Goal: Task Accomplishment & Management: Manage account settings

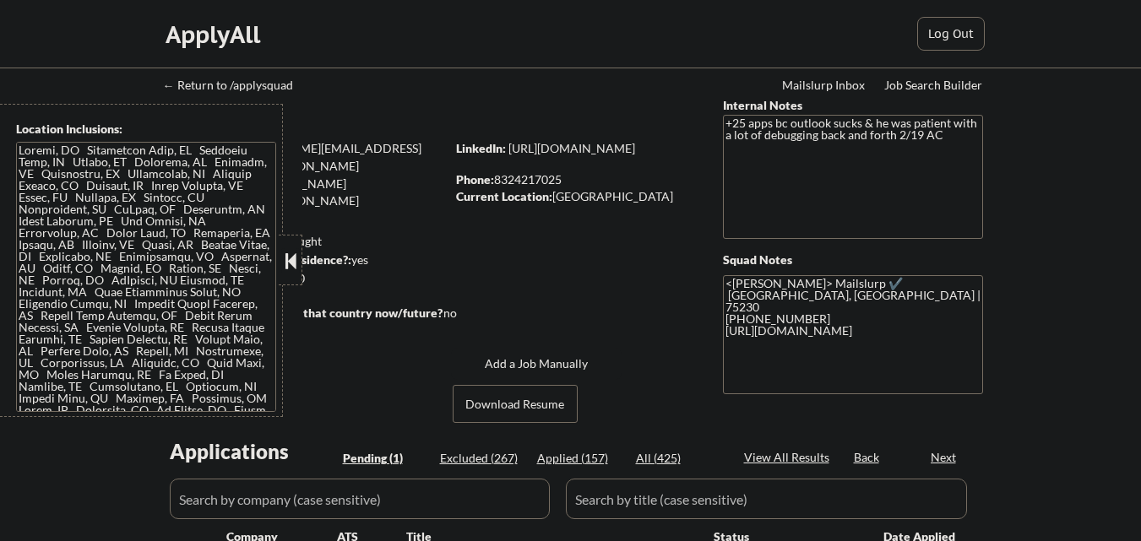
select select ""pending""
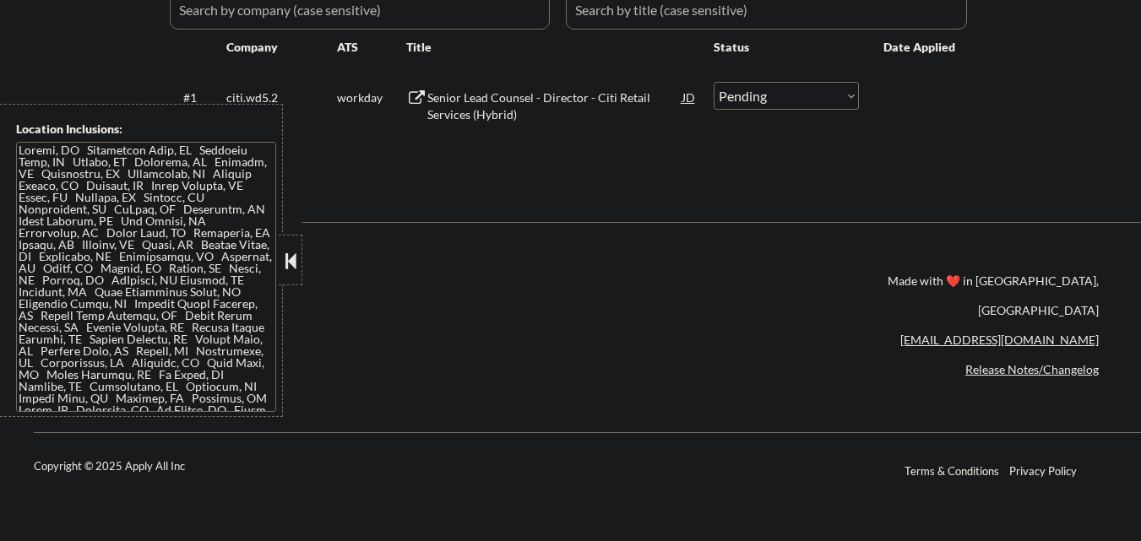
scroll to position [422, 0]
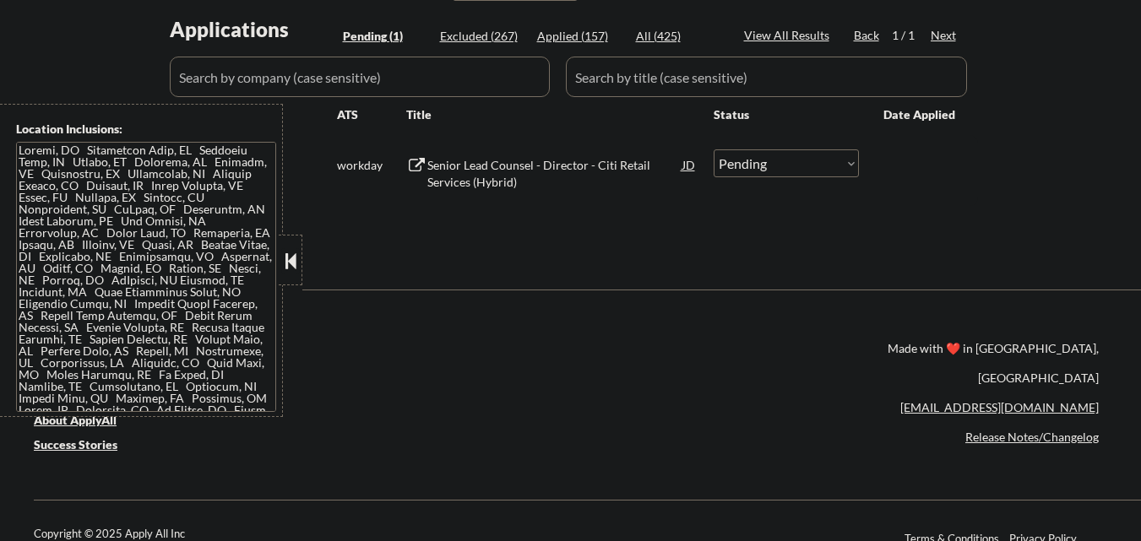
click at [296, 259] on button at bounding box center [290, 260] width 19 height 25
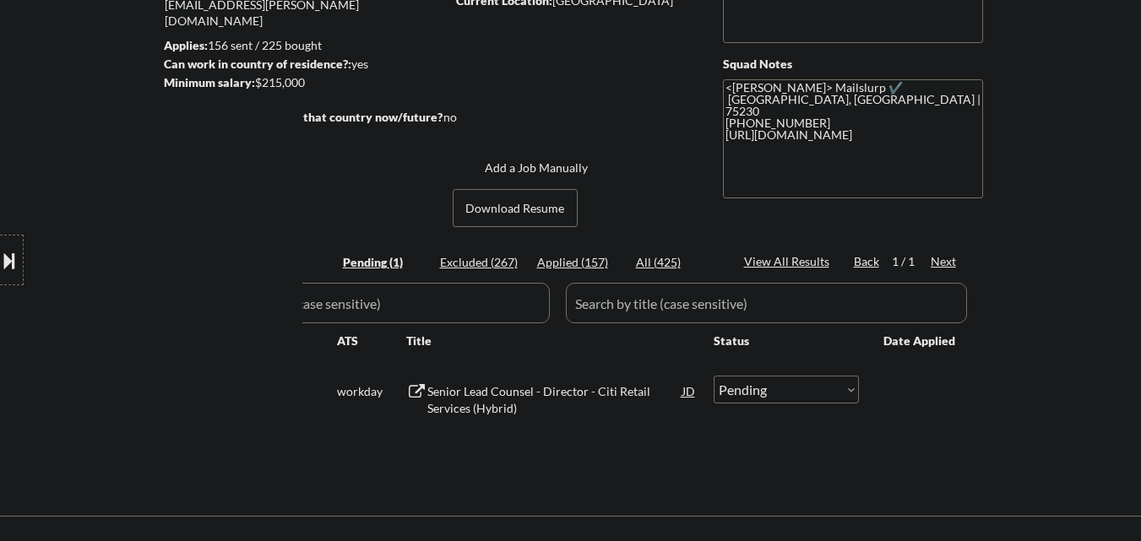
scroll to position [169, 0]
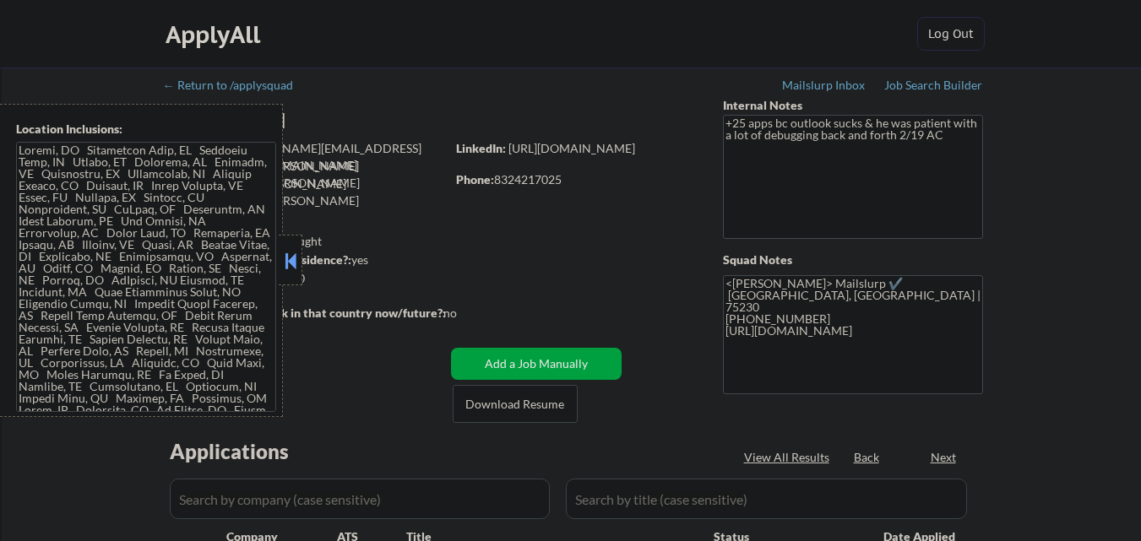
select select ""pending""
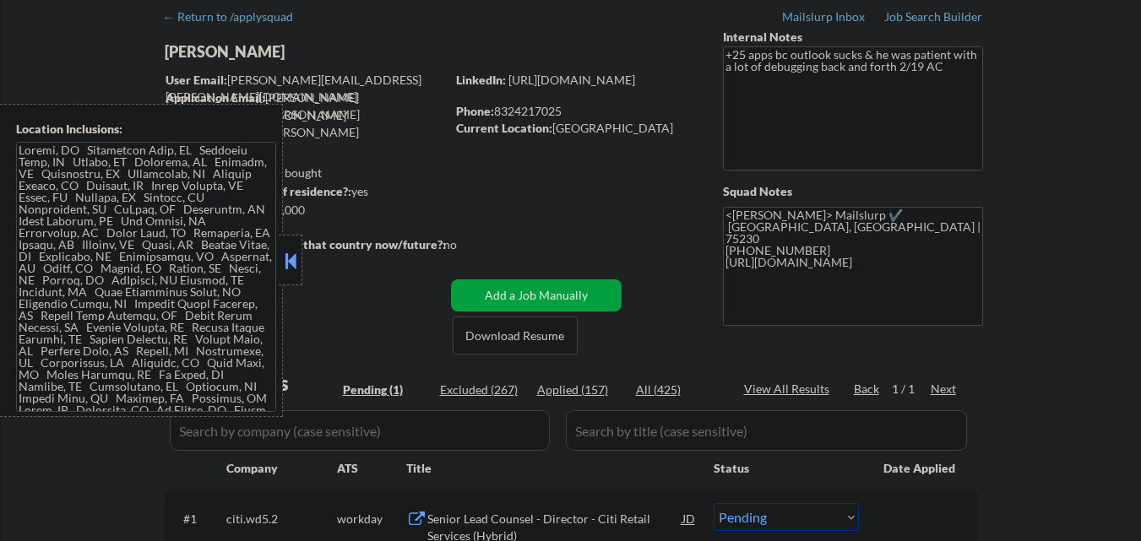
scroll to position [253, 0]
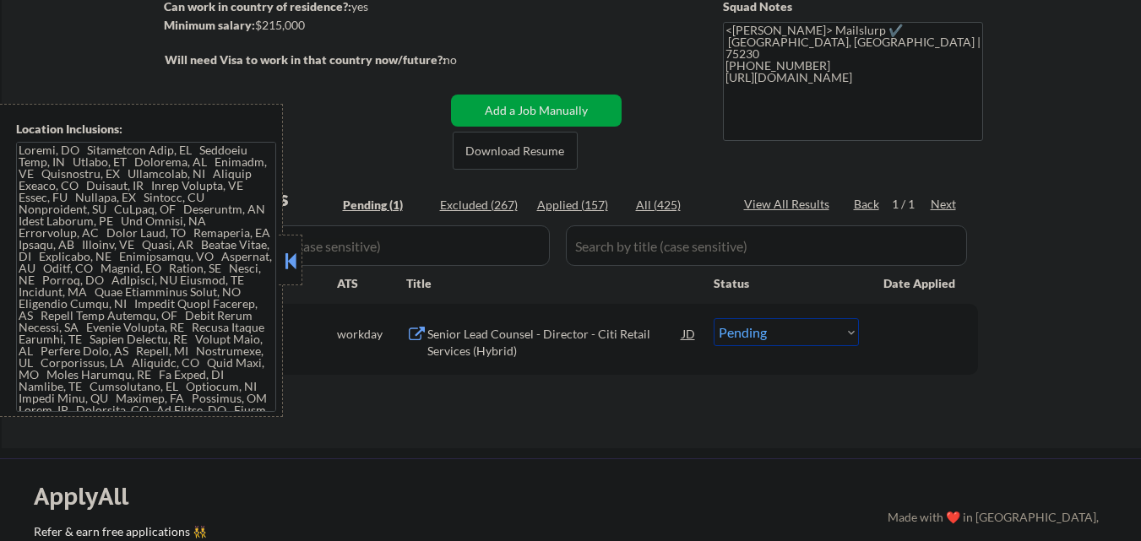
click at [293, 269] on button at bounding box center [290, 260] width 19 height 25
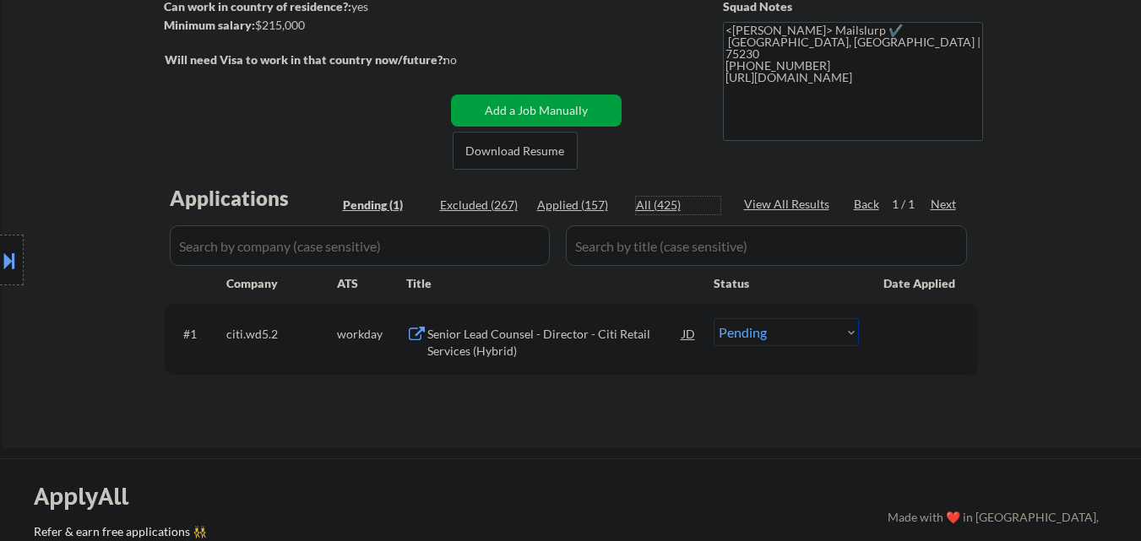
click at [659, 203] on div "All (425)" at bounding box center [678, 205] width 84 height 17
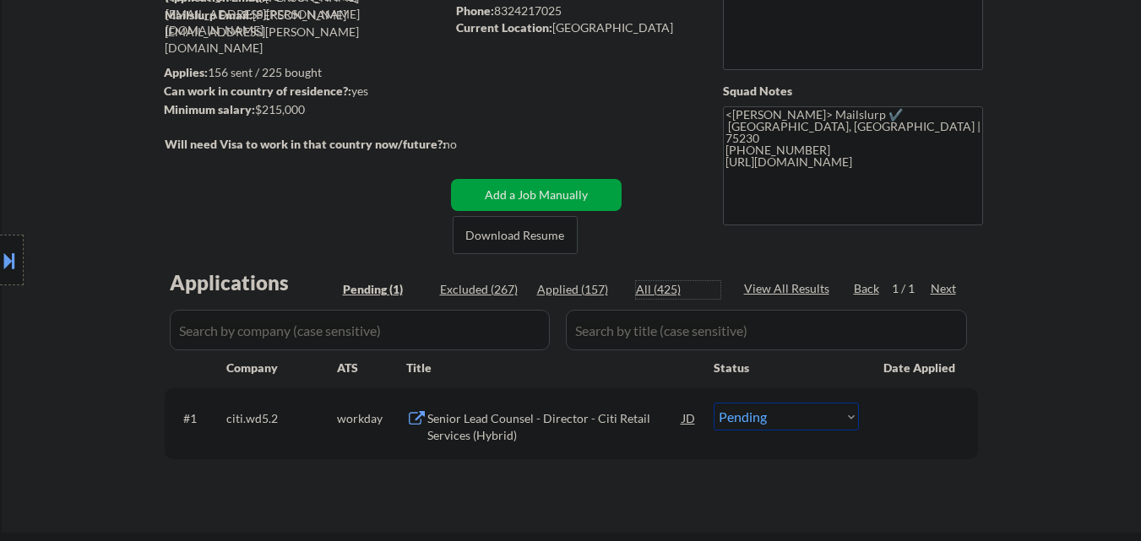
select select ""applied""
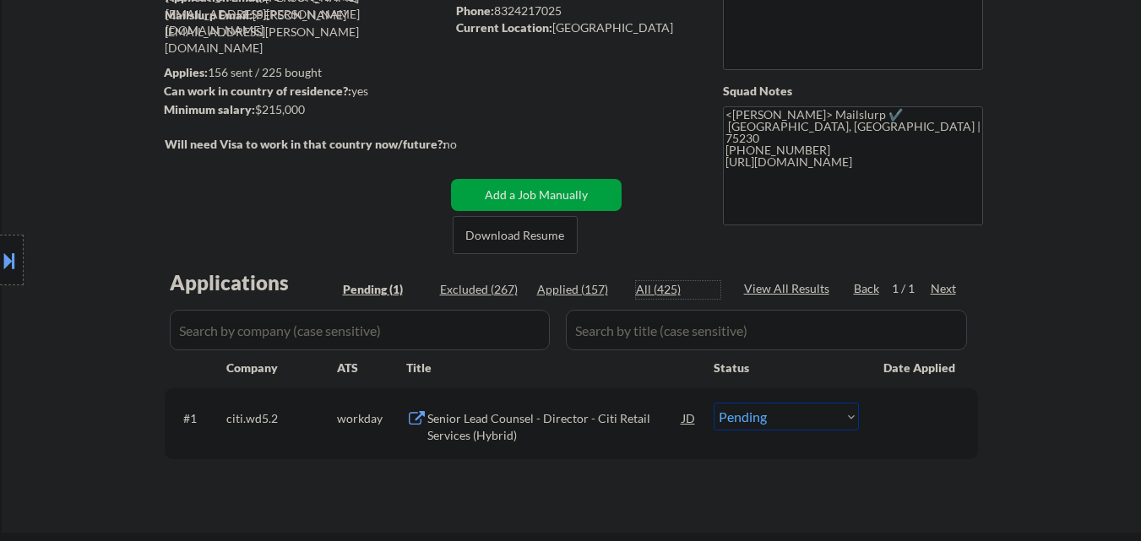
select select ""applied""
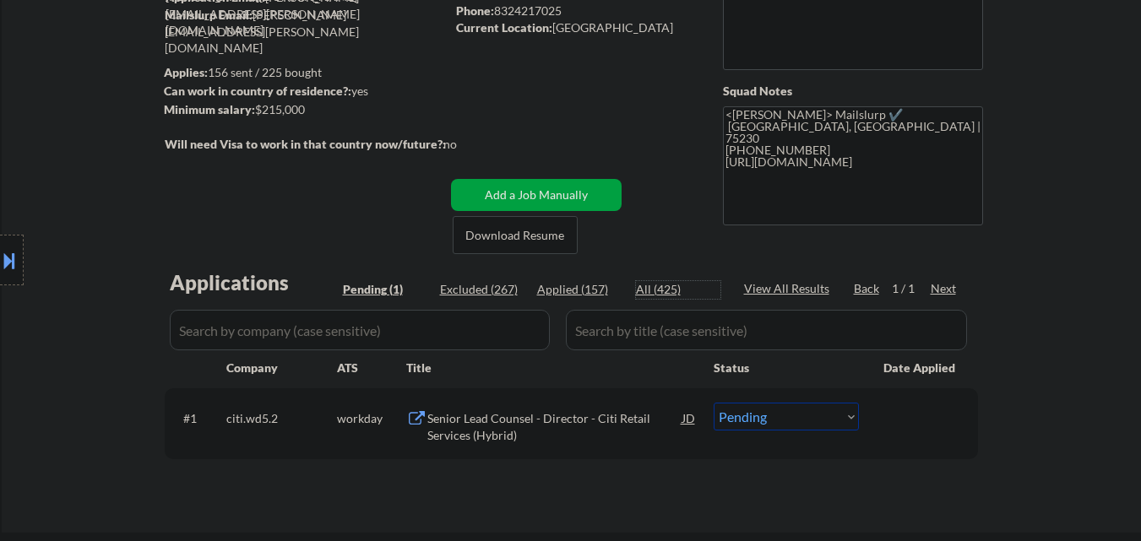
select select ""applied""
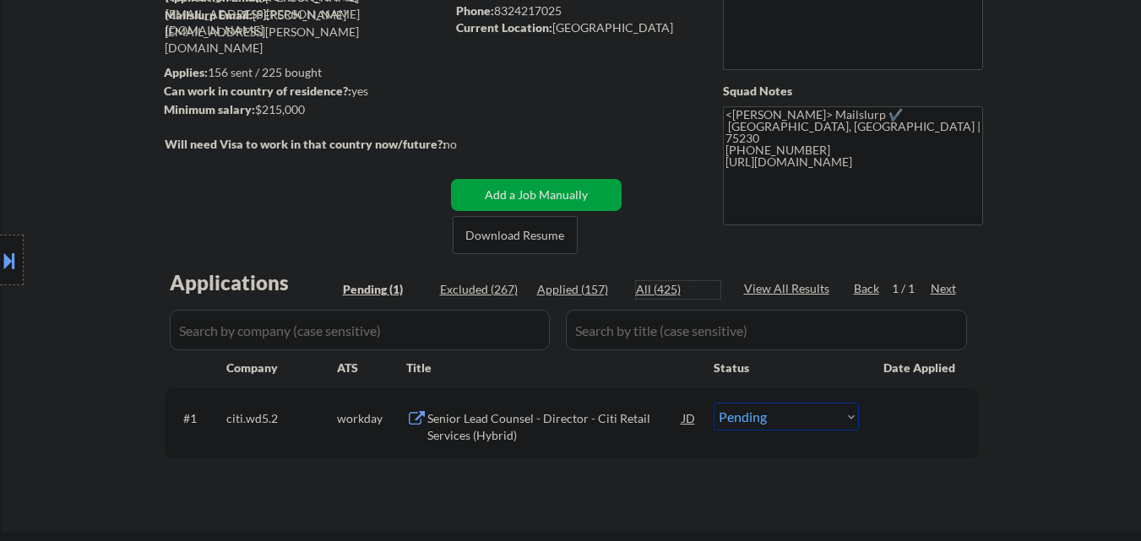
select select ""applied""
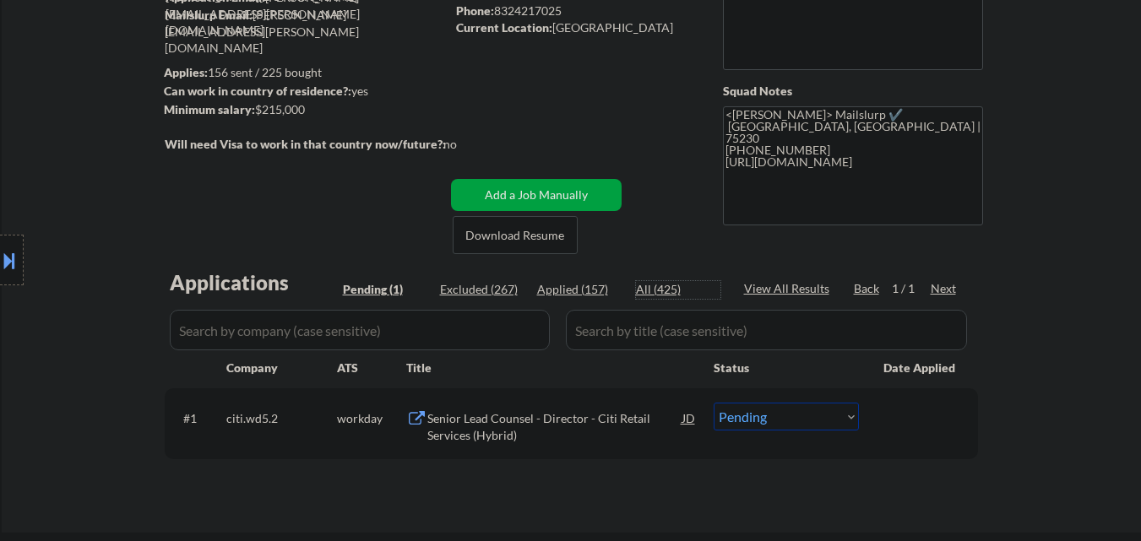
select select ""applied""
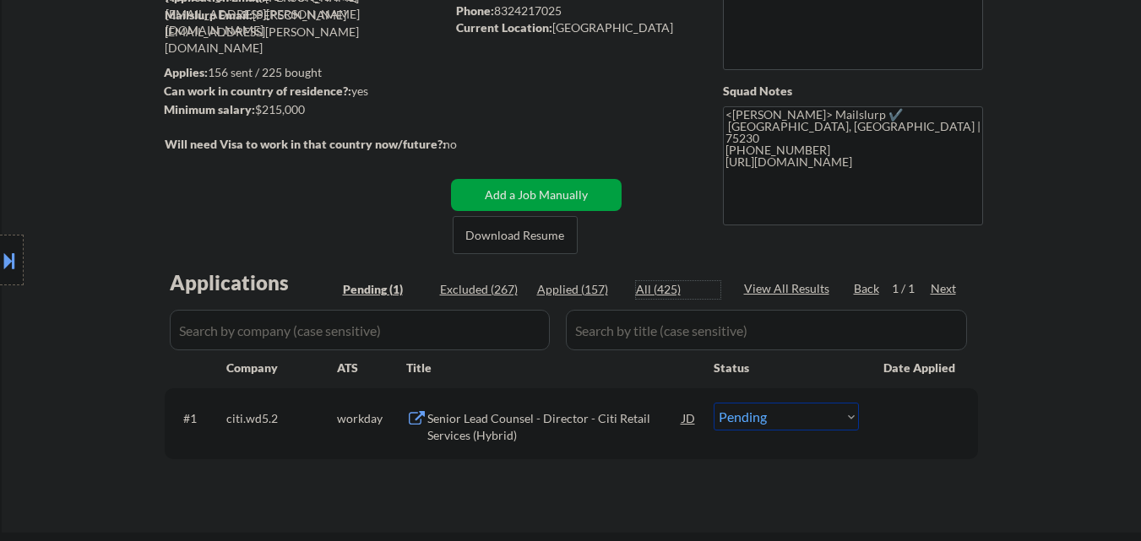
select select ""applied""
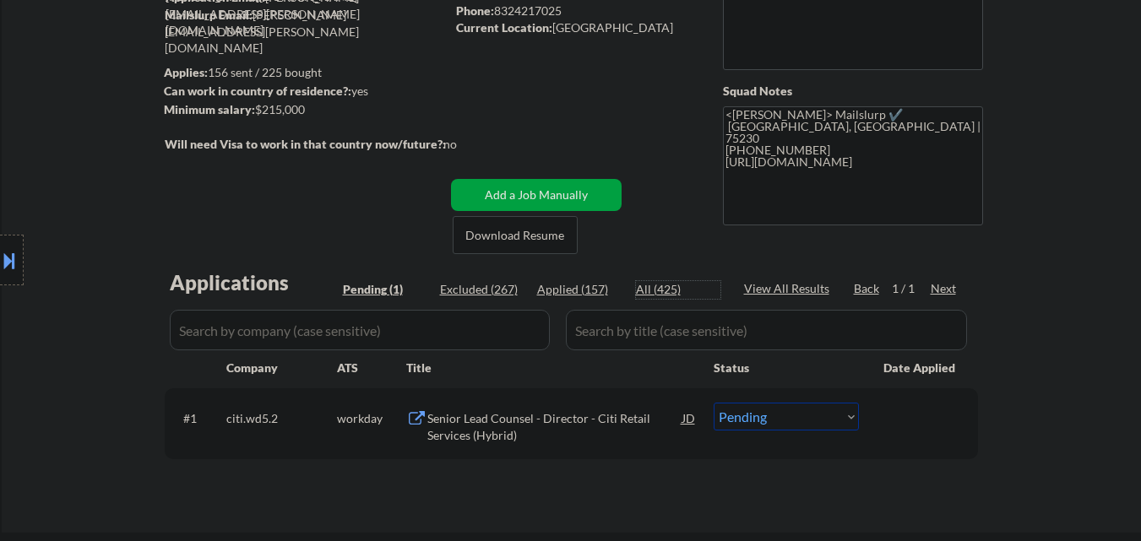
select select ""applied""
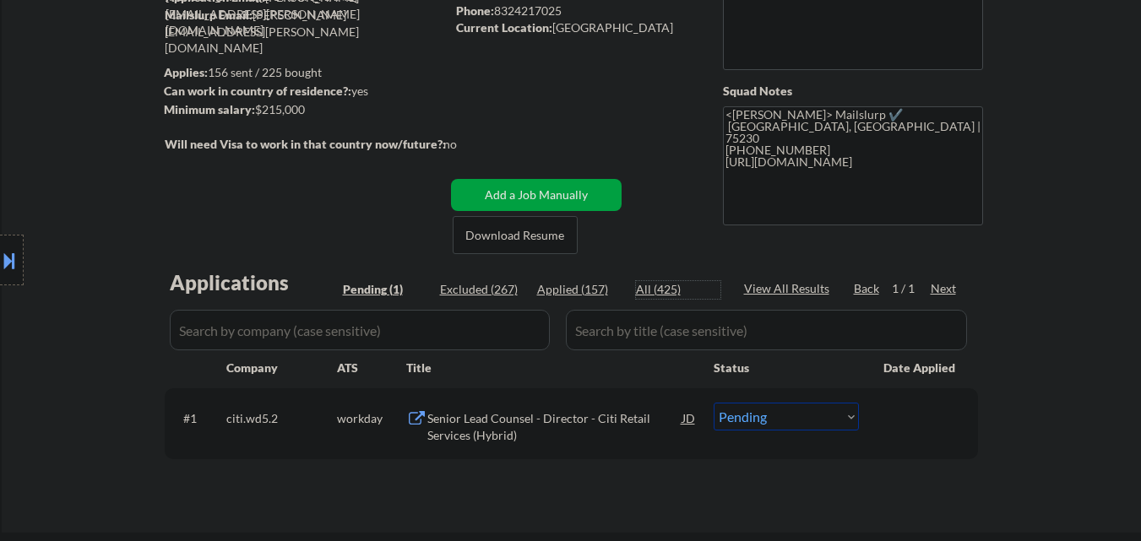
select select ""applied""
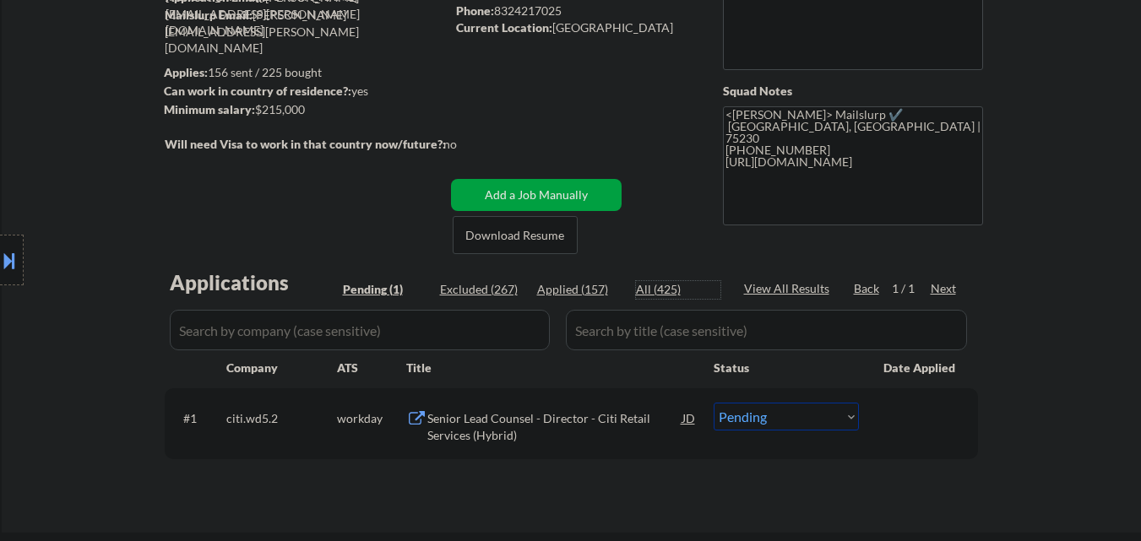
select select ""applied""
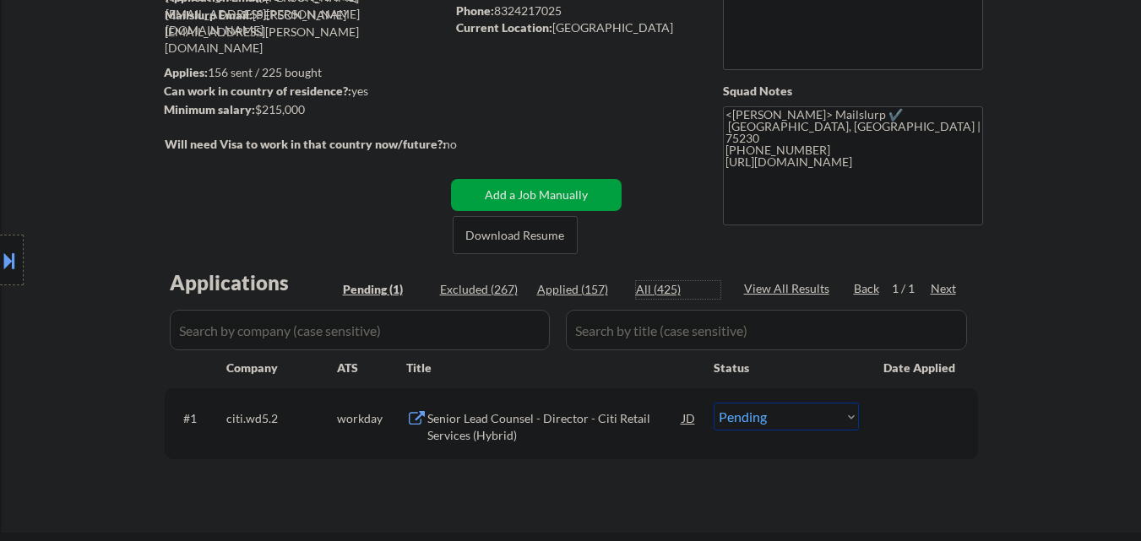
select select ""applied""
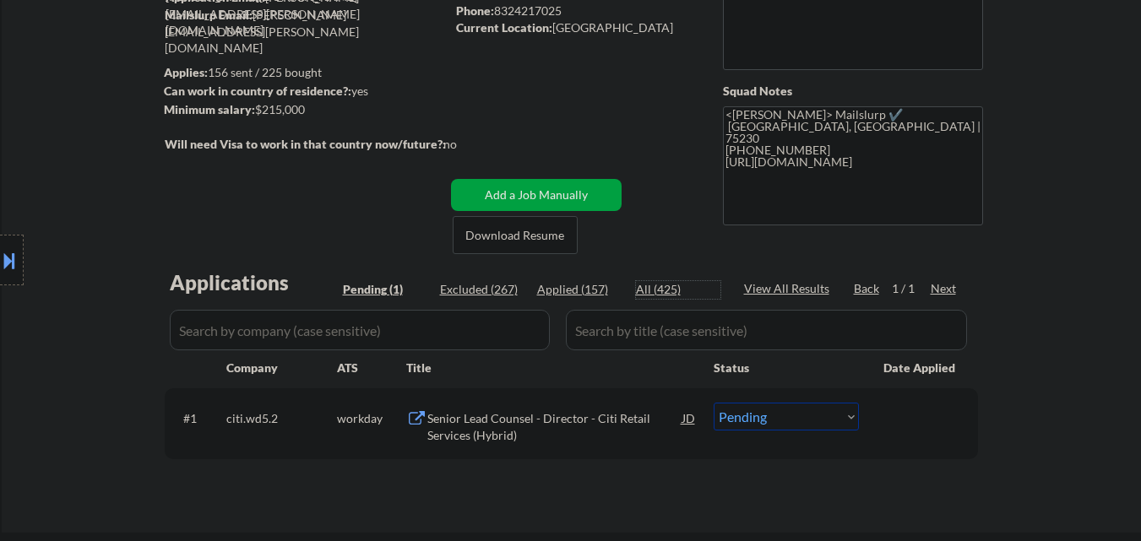
select select ""applied""
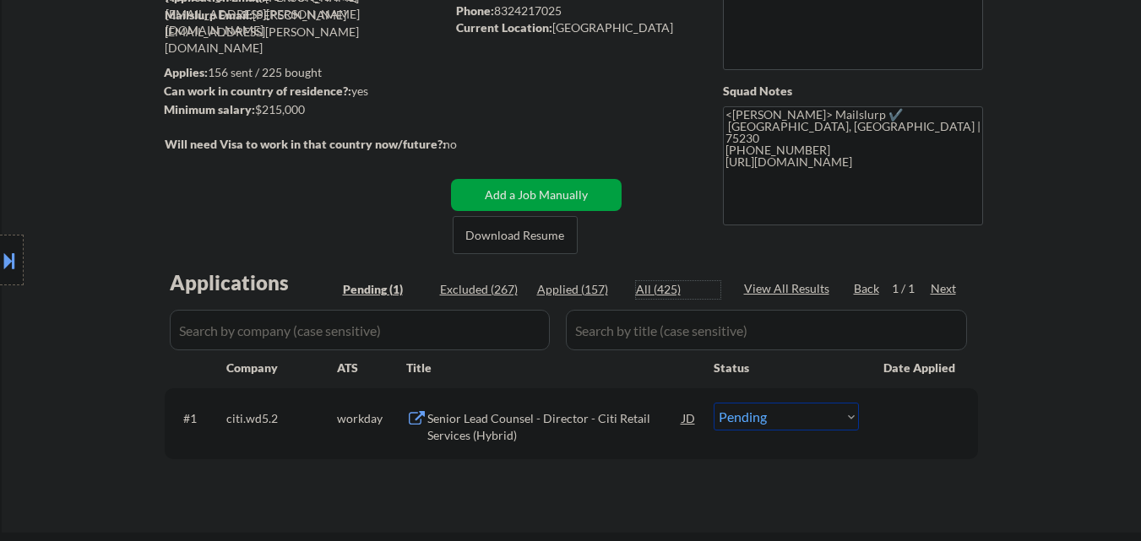
select select ""applied""
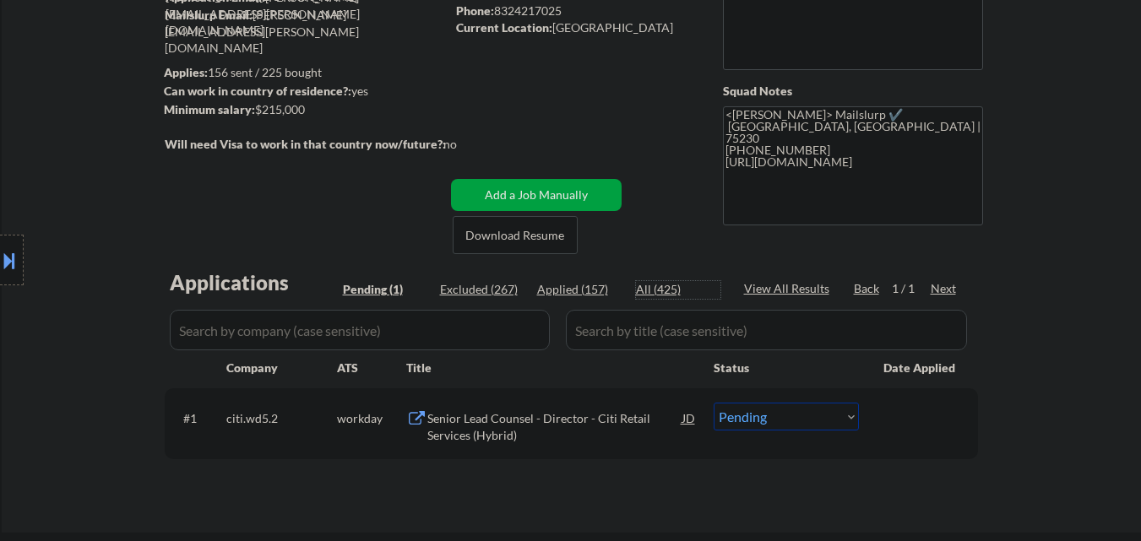
select select ""applied""
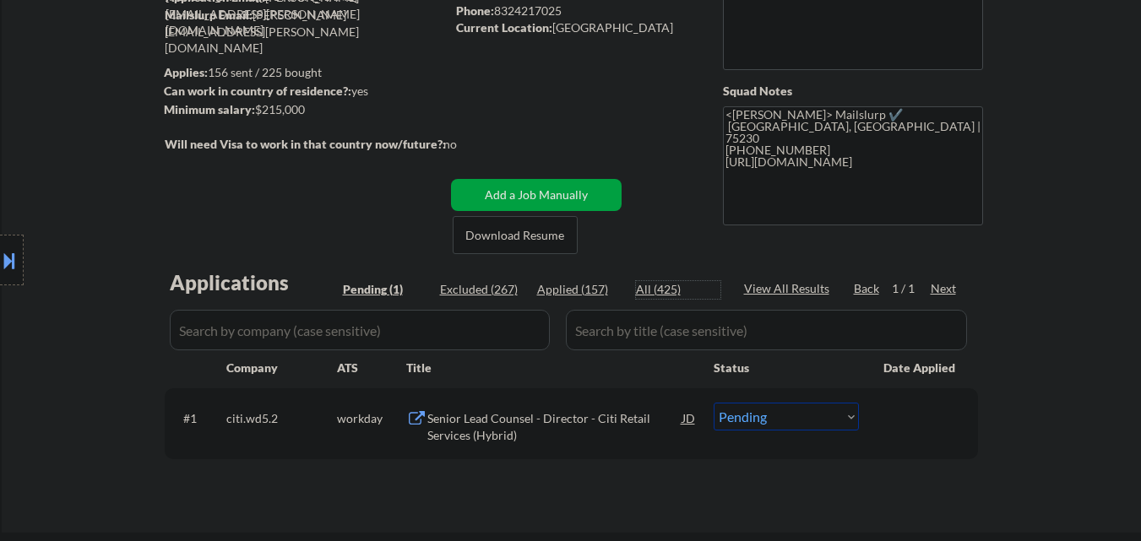
select select ""applied""
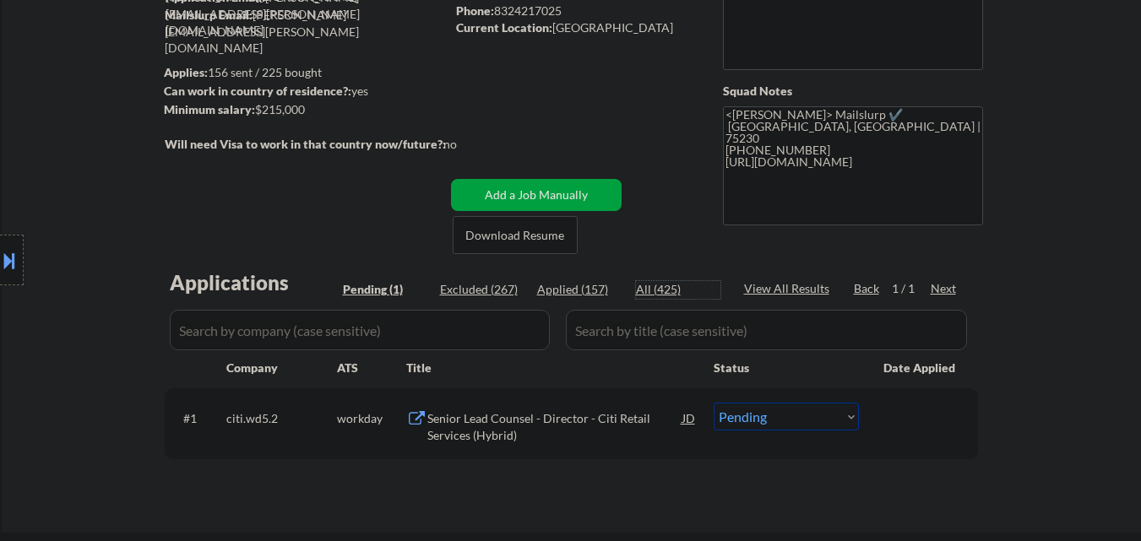
select select ""applied""
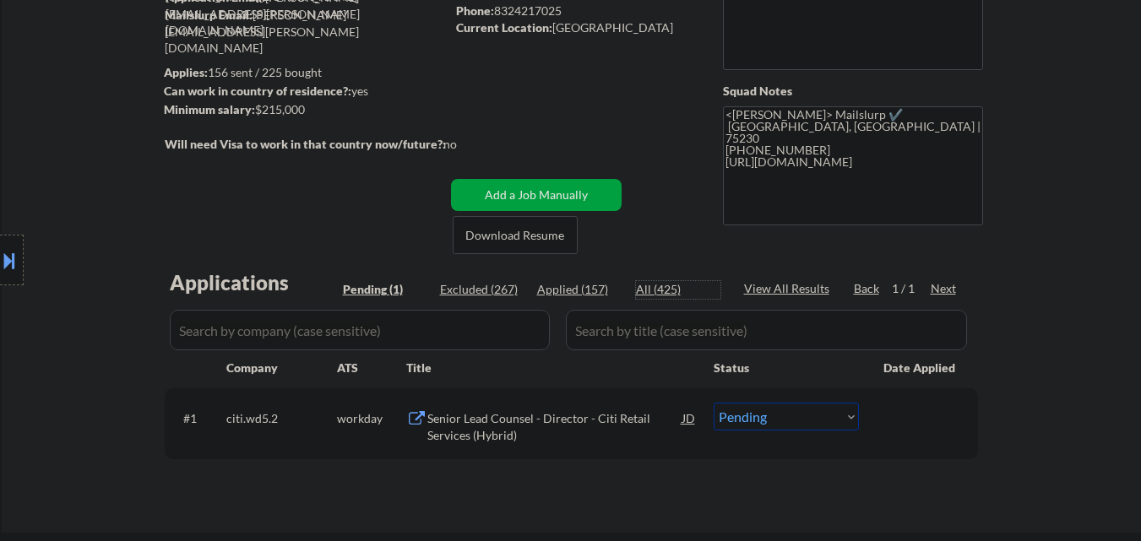
select select ""applied""
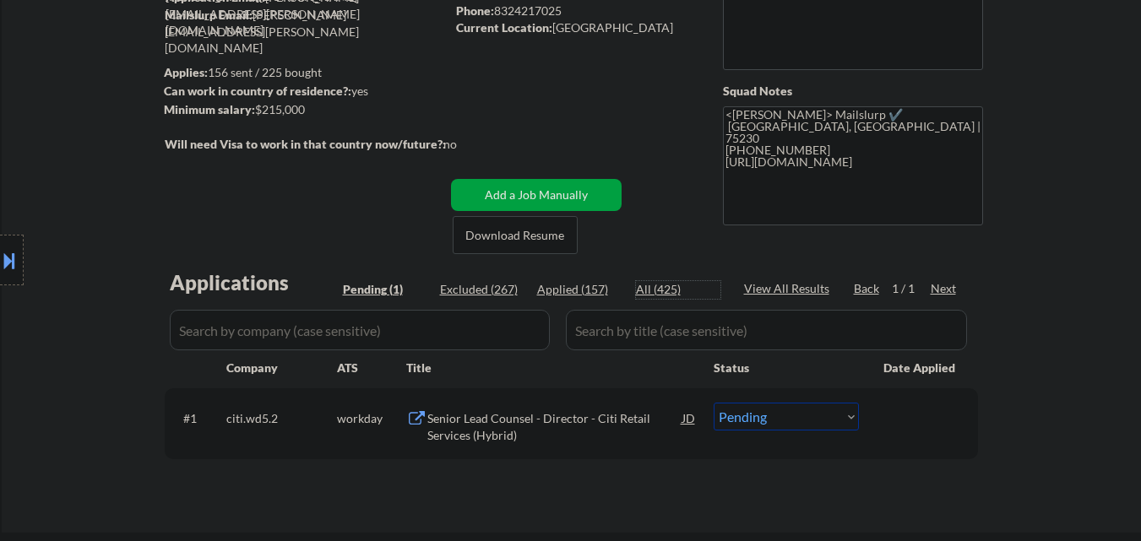
select select ""applied""
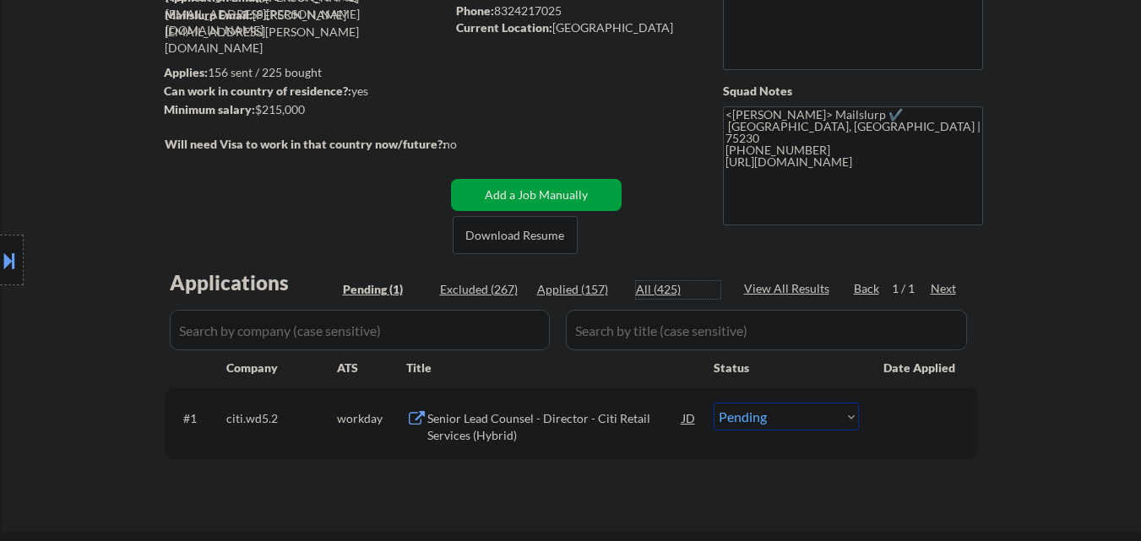
select select ""applied""
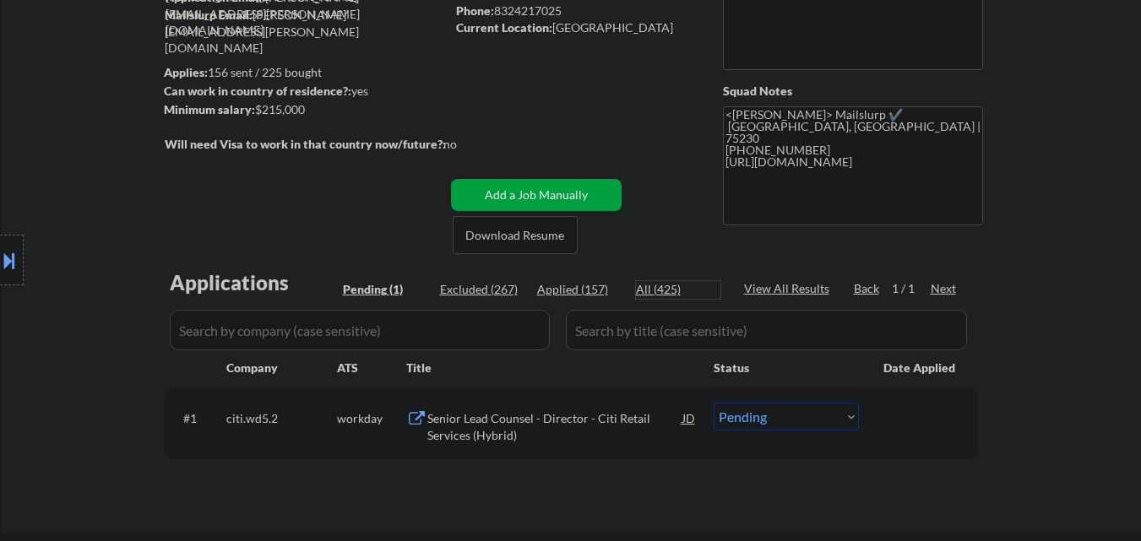
select select ""applied""
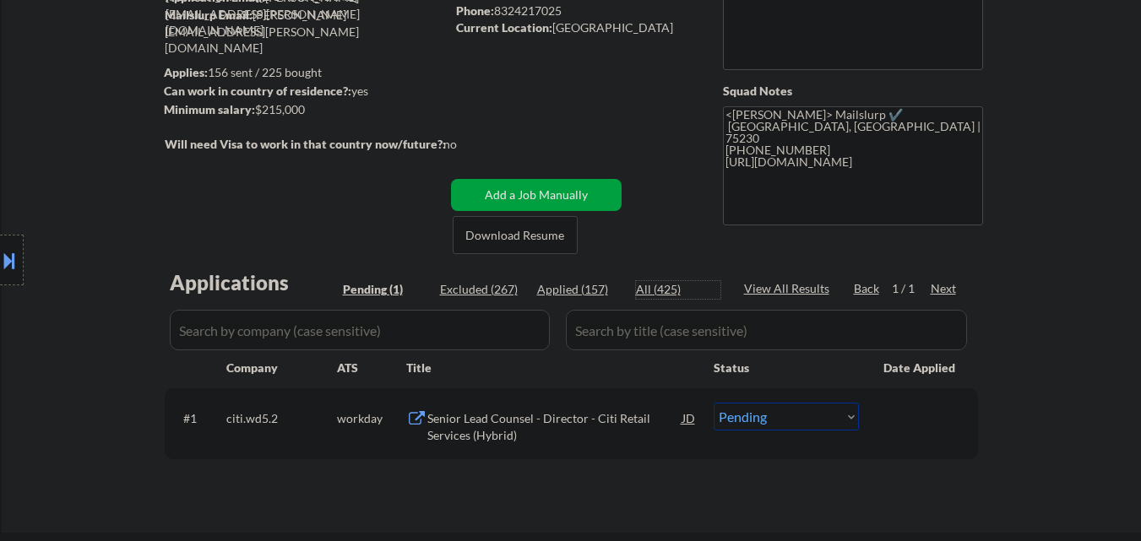
select select ""applied""
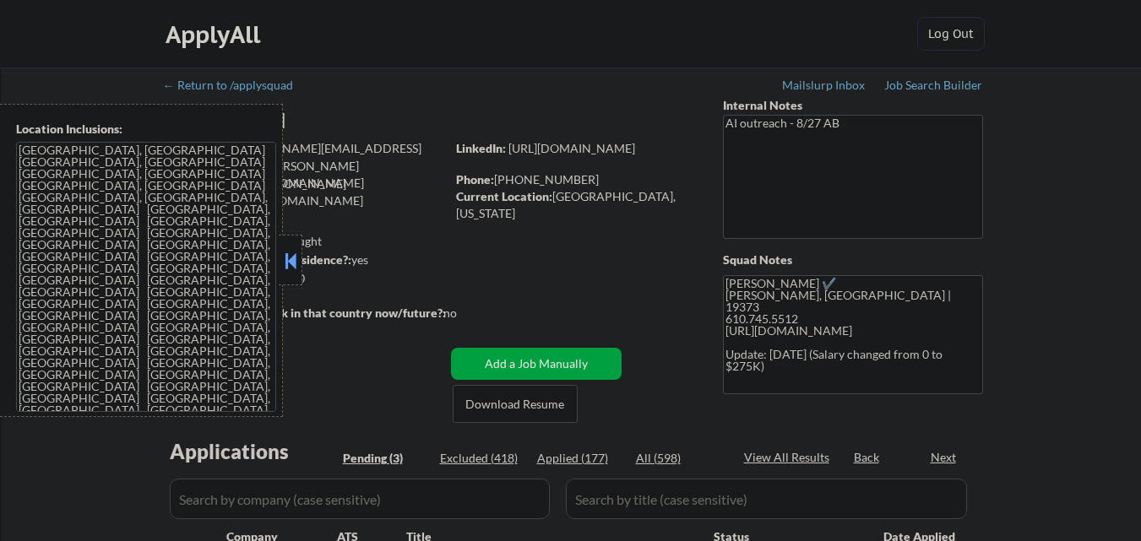
select select ""pending""
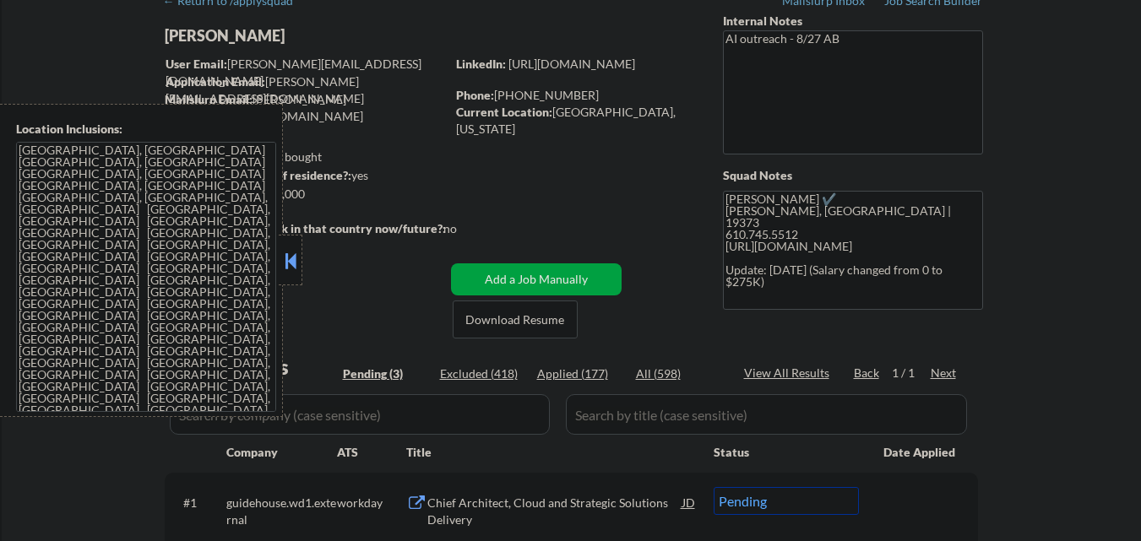
scroll to position [169, 0]
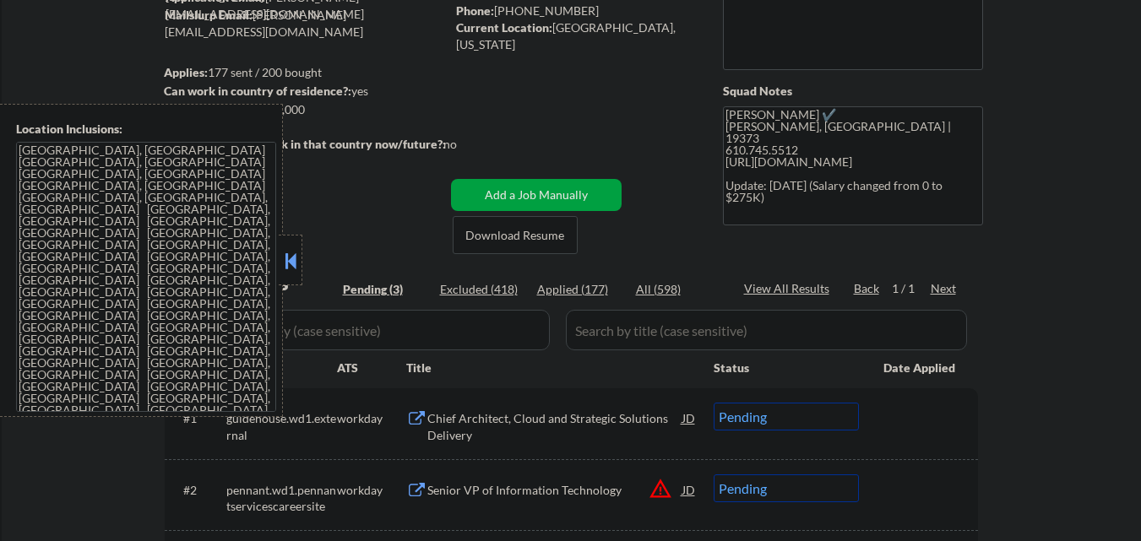
click at [289, 264] on button at bounding box center [290, 260] width 19 height 25
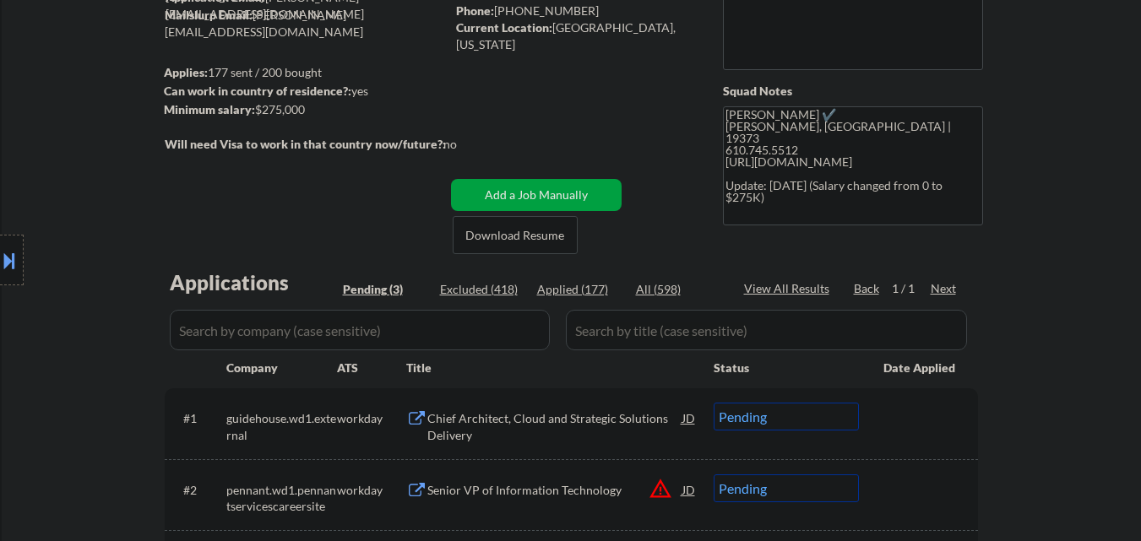
click at [0, 258] on button at bounding box center [9, 261] width 19 height 28
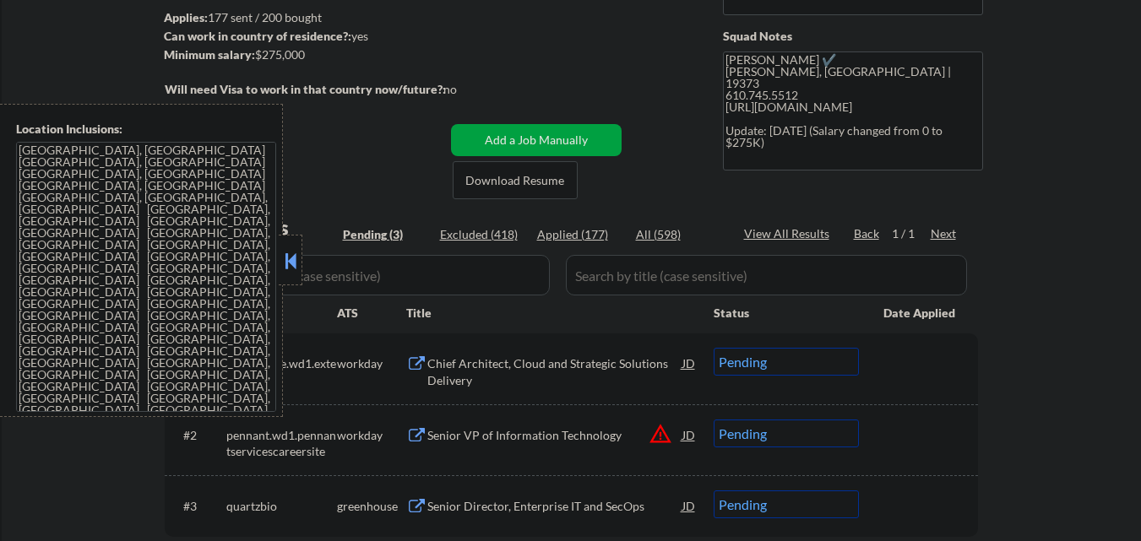
scroll to position [253, 0]
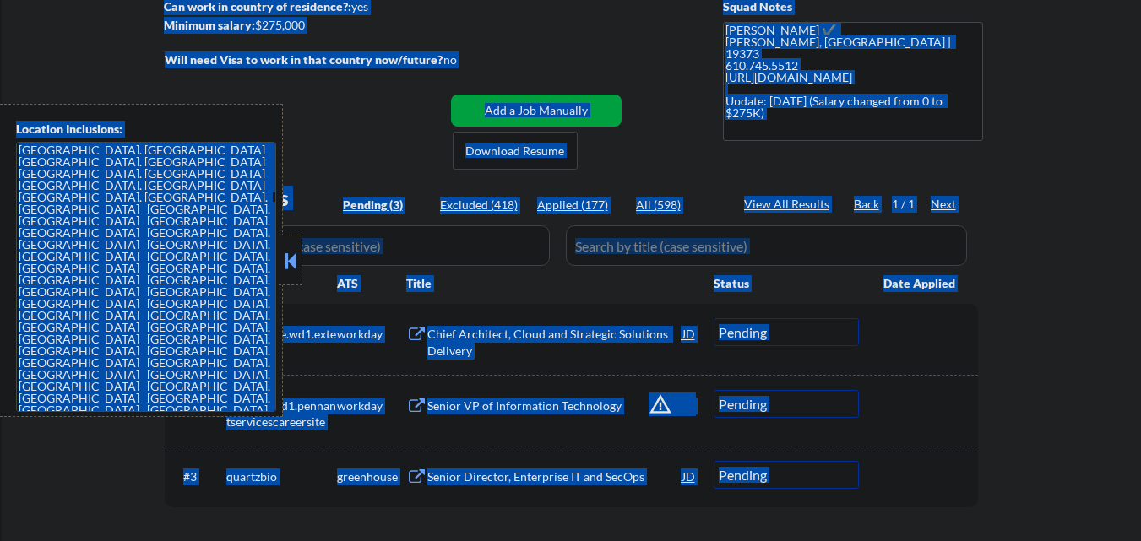
click at [162, 302] on textarea "Philadelphia, PA Camden, NJ Upper Darby, PA Cherry Hill, NJ Wilmington, DE Bens…" at bounding box center [146, 277] width 260 height 270
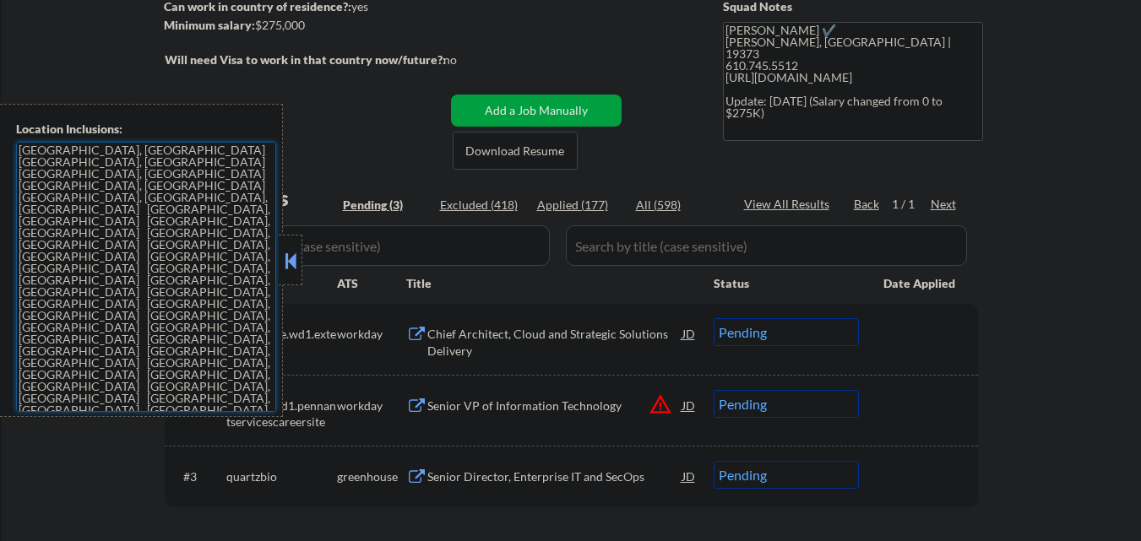
scroll to position [338, 0]
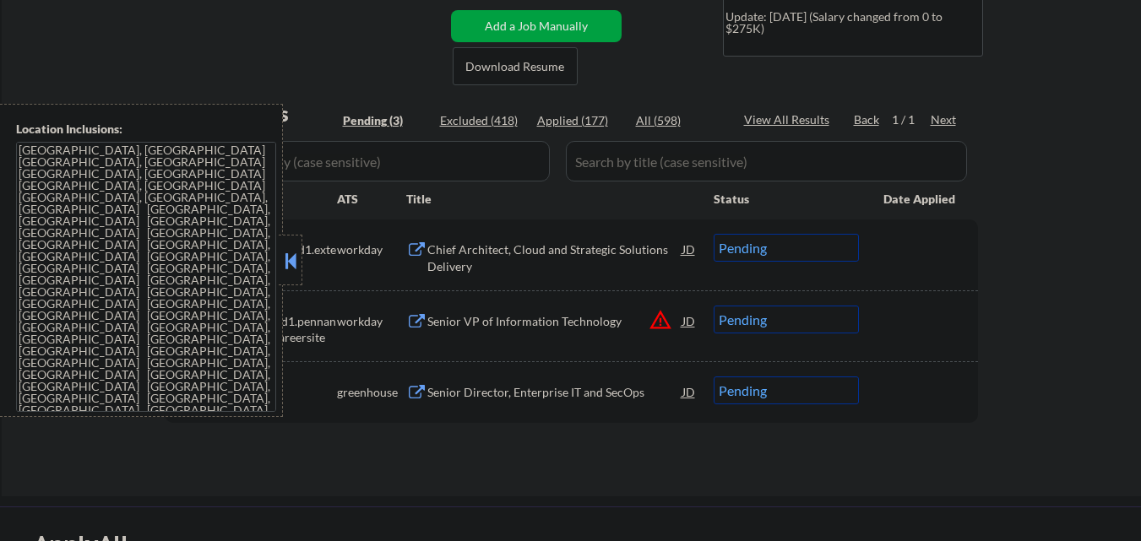
click at [294, 257] on button at bounding box center [290, 260] width 19 height 25
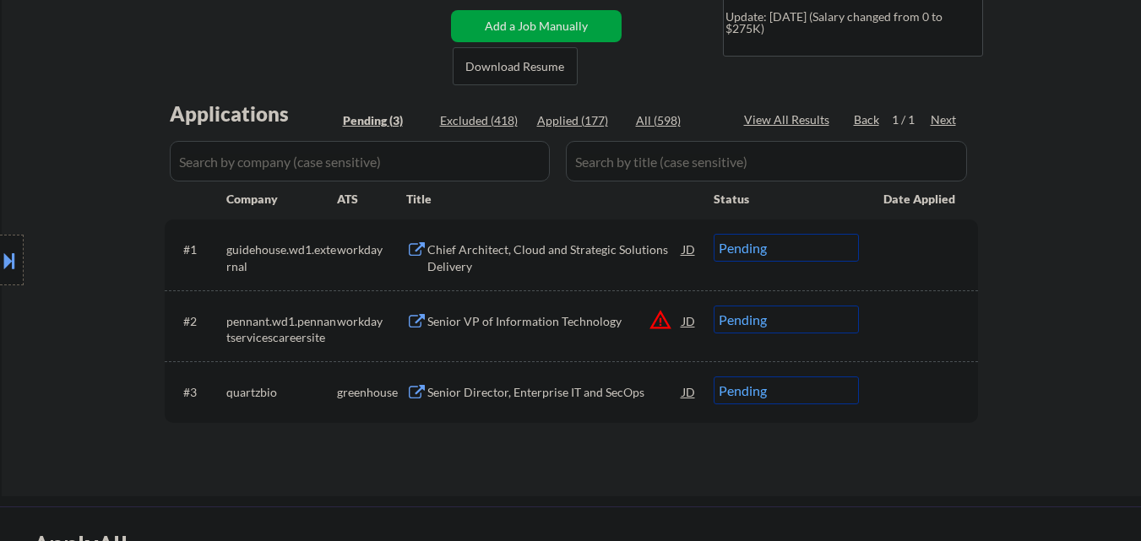
click at [519, 398] on div "Senior Director, Enterprise IT and SecOps" at bounding box center [554, 392] width 255 height 17
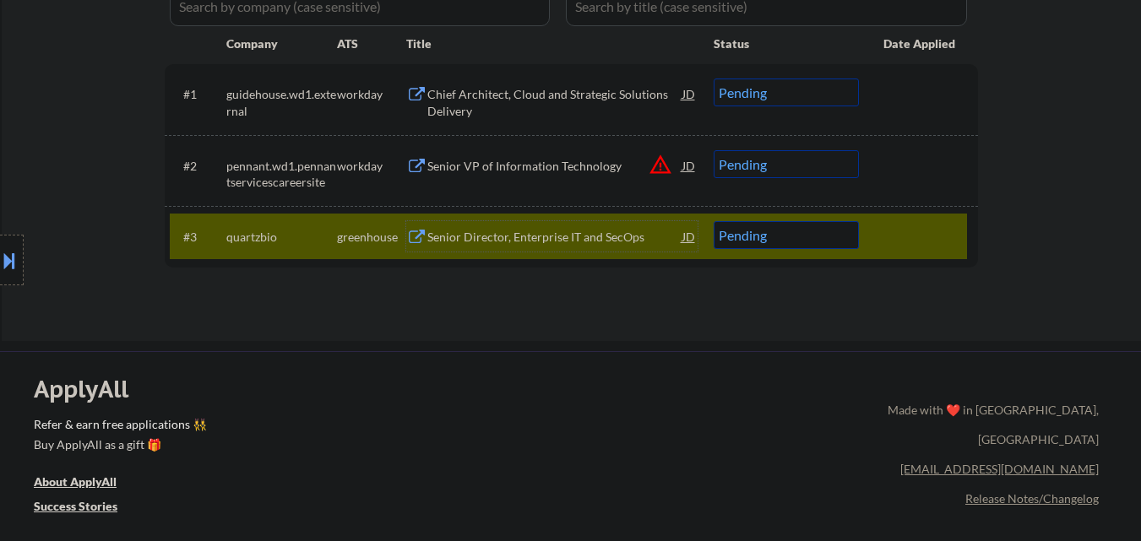
scroll to position [507, 0]
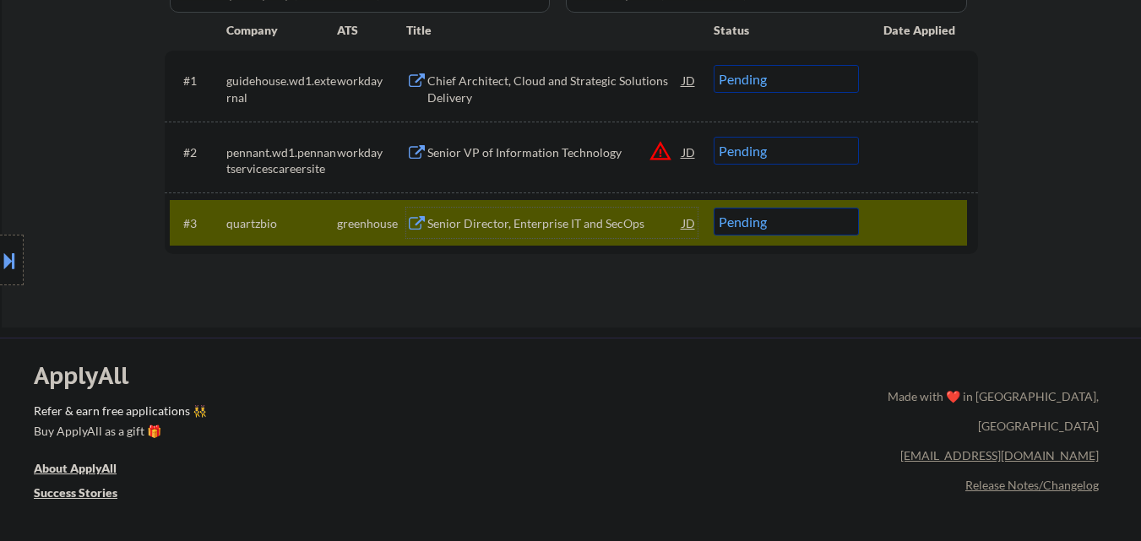
click at [786, 225] on select "Choose an option... Pending Applied Excluded (Questions) Excluded (Expired) Exc…" at bounding box center [786, 222] width 145 height 28
select select ""applied""
click at [714, 208] on select "Choose an option... Pending Applied Excluded (Questions) Excluded (Expired) Exc…" at bounding box center [786, 222] width 145 height 28
click at [928, 214] on div at bounding box center [921, 223] width 74 height 30
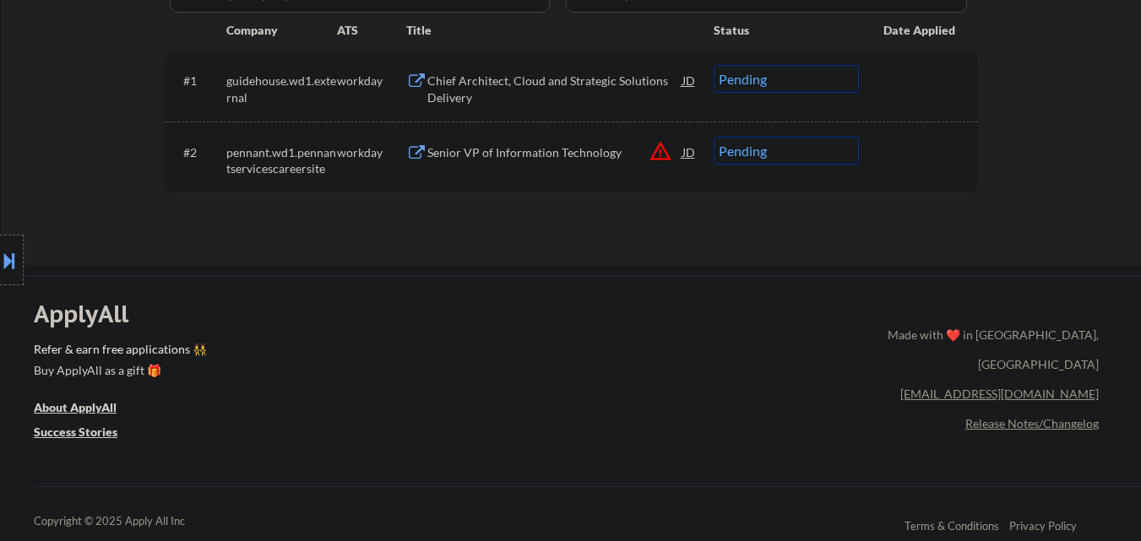
scroll to position [422, 0]
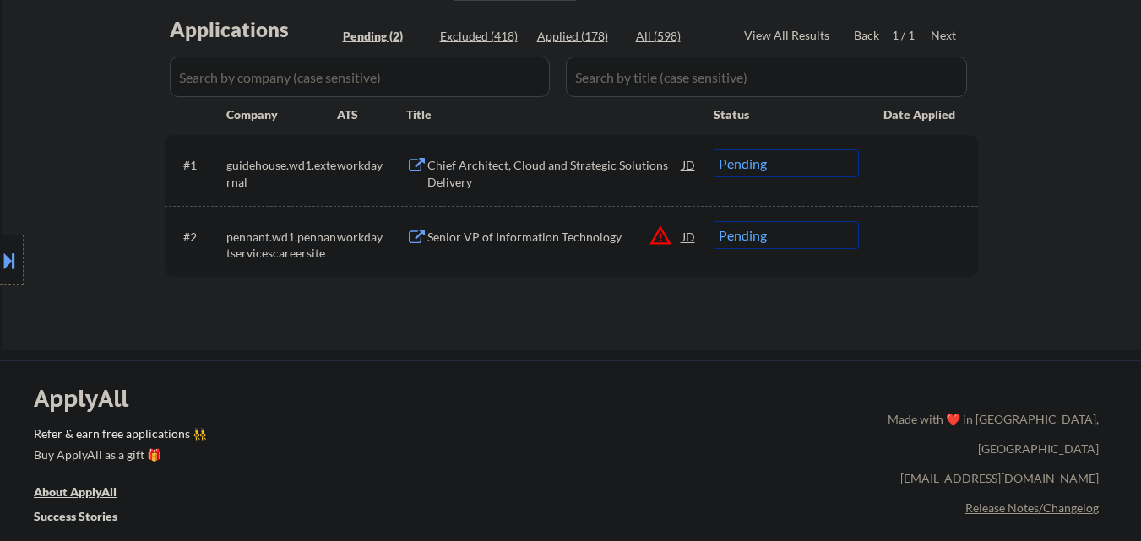
click at [655, 236] on button "warning_amber" at bounding box center [661, 236] width 24 height 24
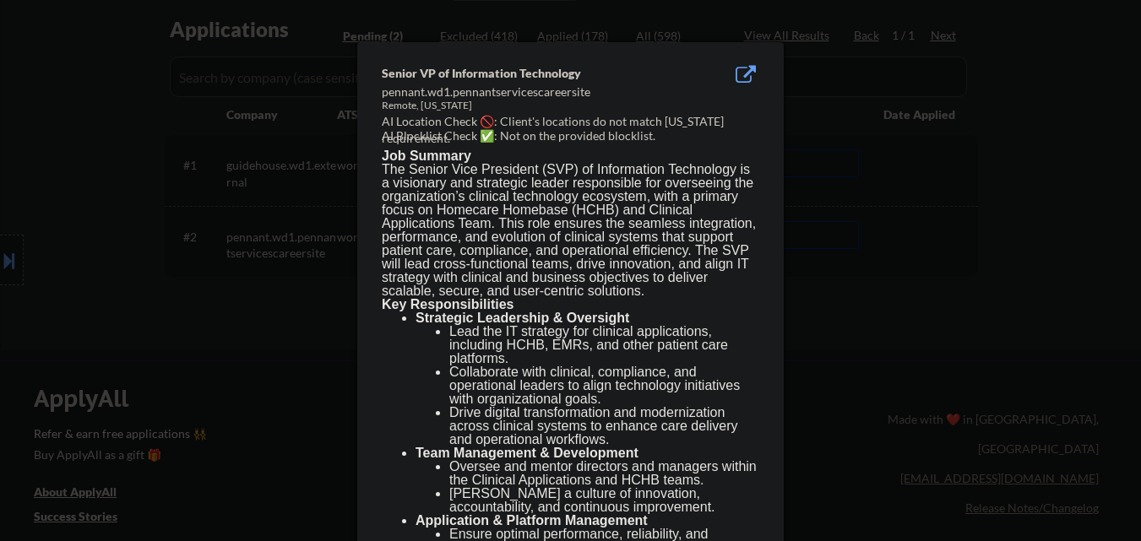
drag, startPoint x: 282, startPoint y: 361, endPoint x: 129, endPoint y: 347, distance: 153.5
click at [268, 357] on div at bounding box center [570, 270] width 1141 height 541
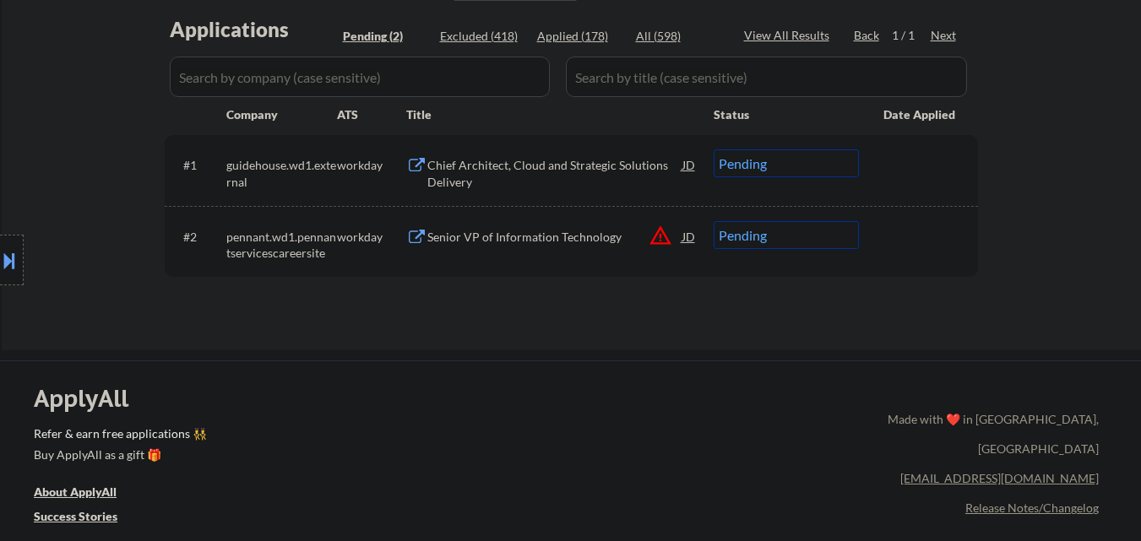
click at [0, 250] on button at bounding box center [9, 261] width 19 height 28
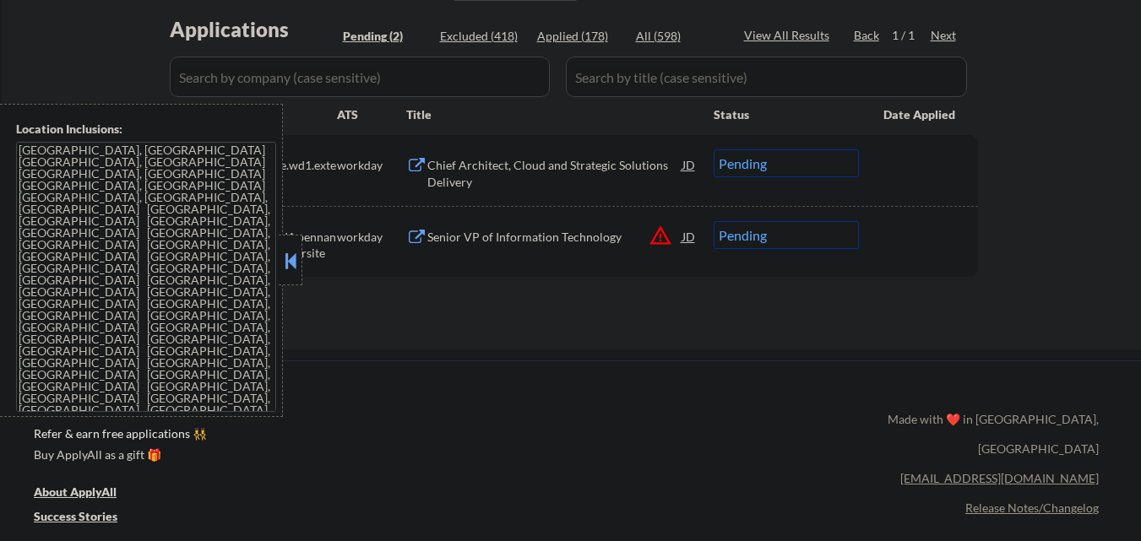
click at [290, 264] on button at bounding box center [290, 260] width 19 height 25
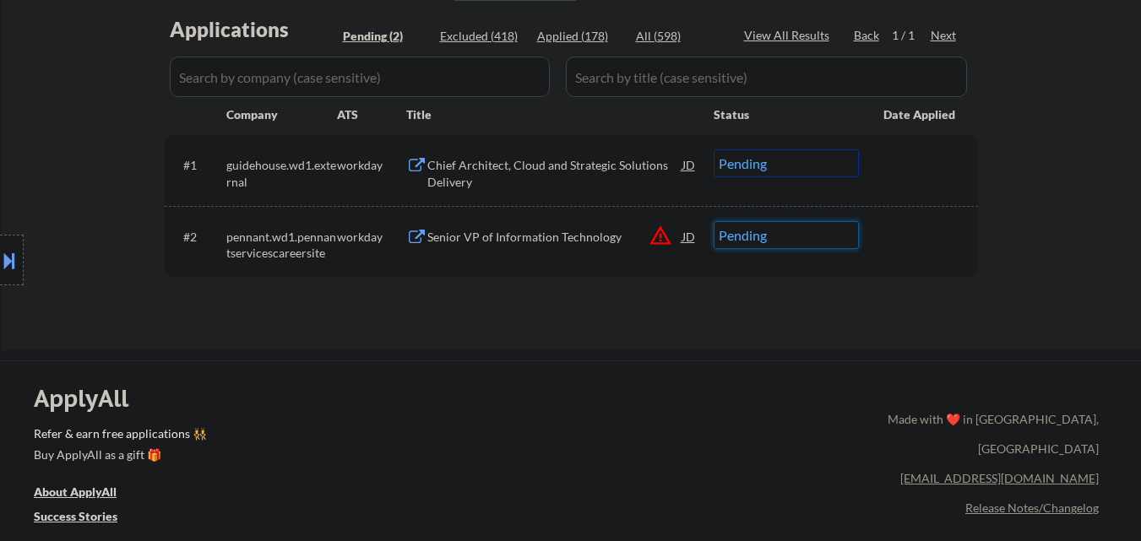
click at [838, 224] on select "Choose an option... Pending Applied Excluded (Questions) Excluded (Expired) Exc…" at bounding box center [786, 235] width 145 height 28
select select ""excluded__location_""
click at [714, 221] on select "Choose an option... Pending Applied Excluded (Questions) Excluded (Expired) Exc…" at bounding box center [786, 235] width 145 height 28
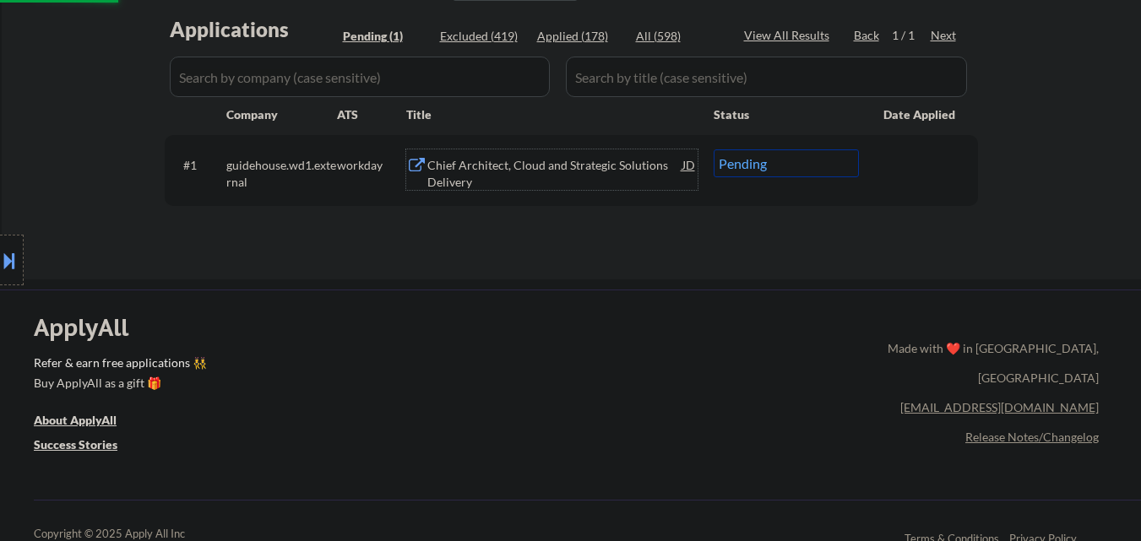
click at [595, 163] on div "Chief Architect, Cloud and Strategic Solutions Delivery" at bounding box center [554, 173] width 255 height 33
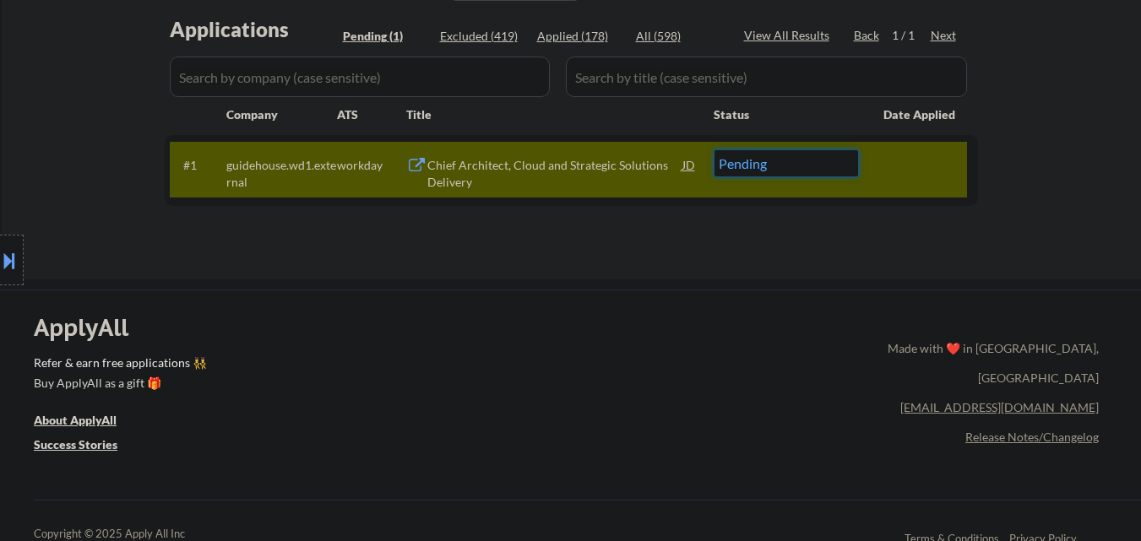
click at [780, 155] on select "Choose an option... Pending Applied Excluded (Questions) Excluded (Expired) Exc…" at bounding box center [786, 164] width 145 height 28
select select ""excluded__bad_match_""
click at [714, 150] on select "Choose an option... Pending Applied Excluded (Questions) Excluded (Expired) Exc…" at bounding box center [786, 164] width 145 height 28
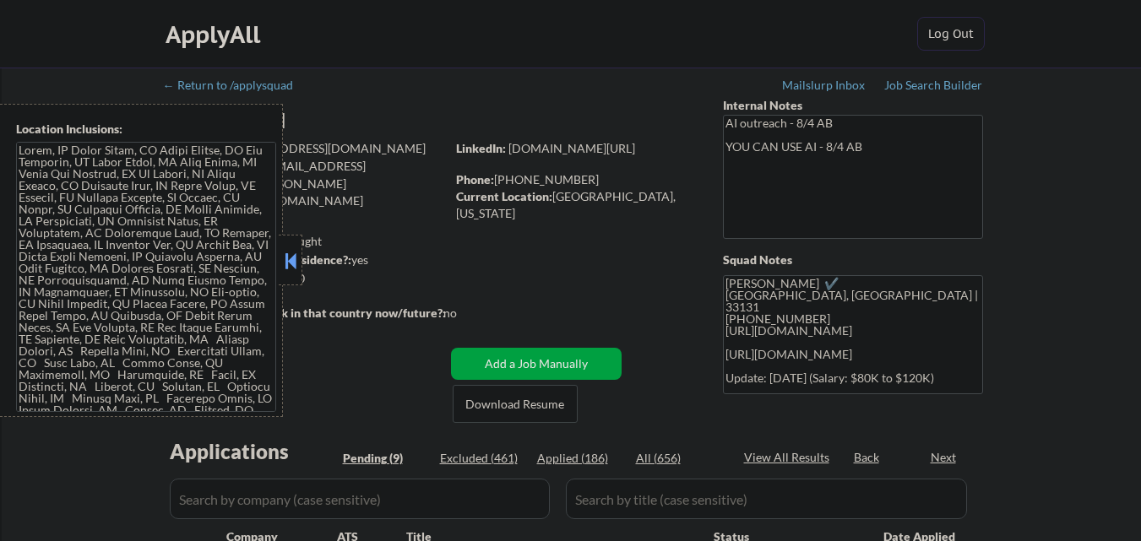
select select ""pending""
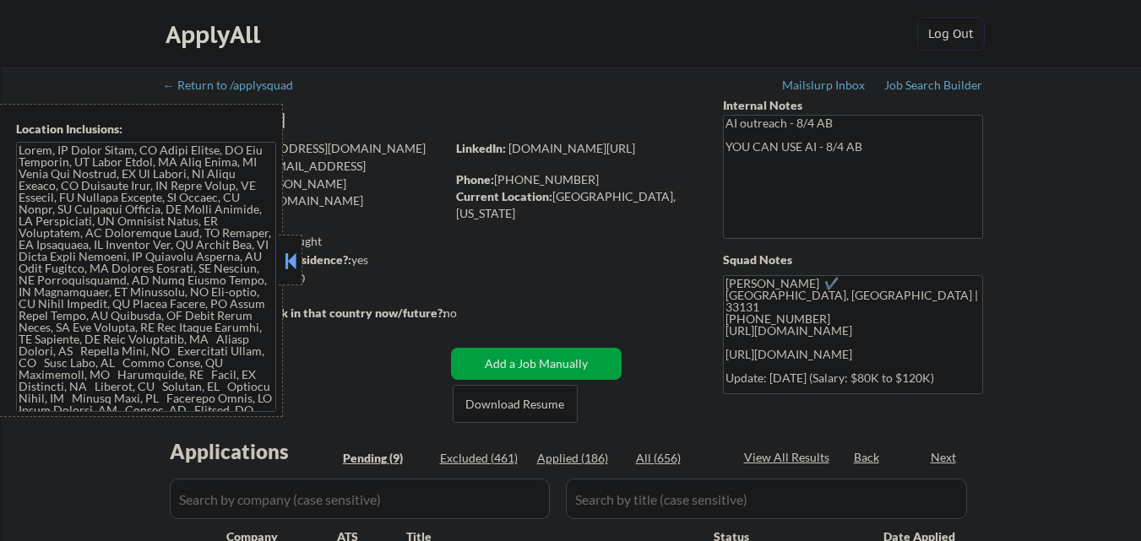
select select ""pending""
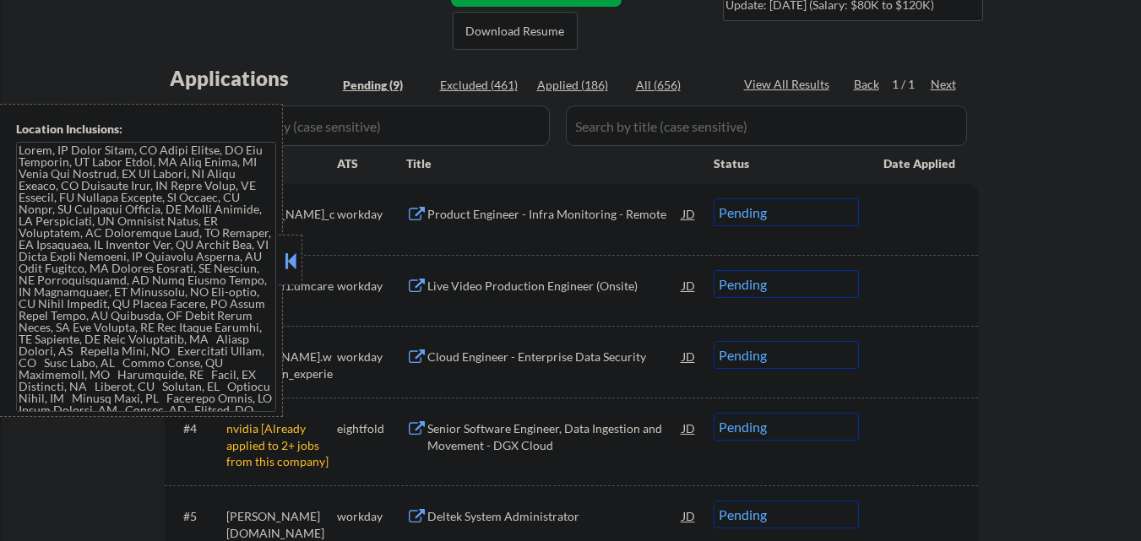
scroll to position [422, 0]
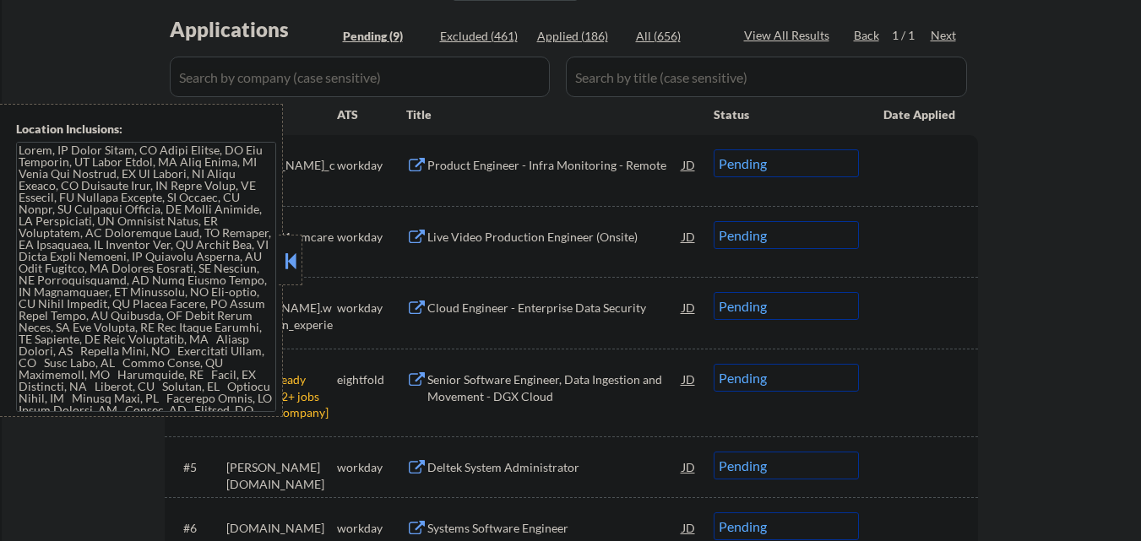
click at [290, 266] on button at bounding box center [290, 260] width 19 height 25
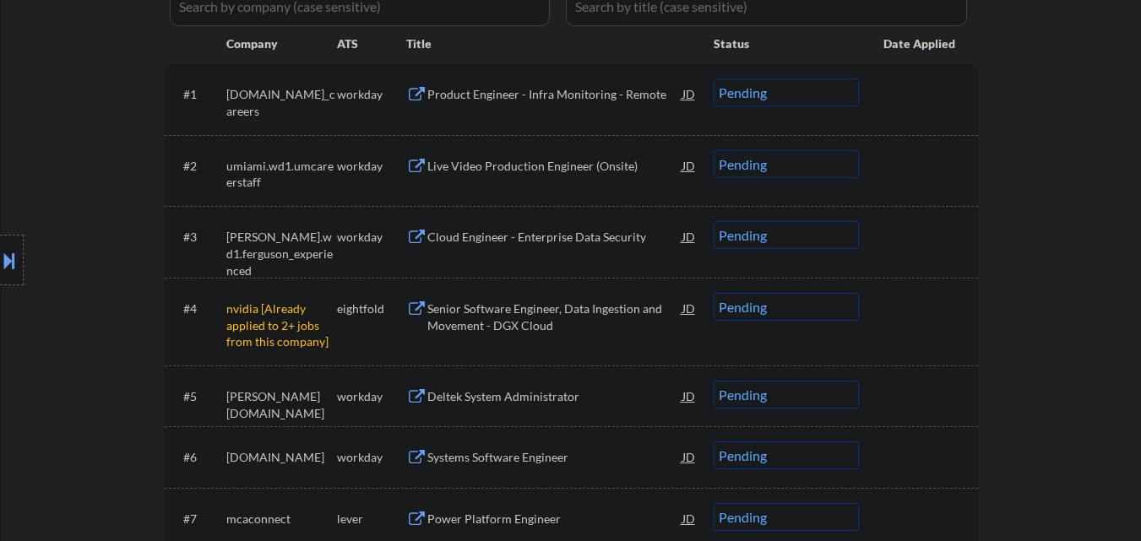
scroll to position [591, 0]
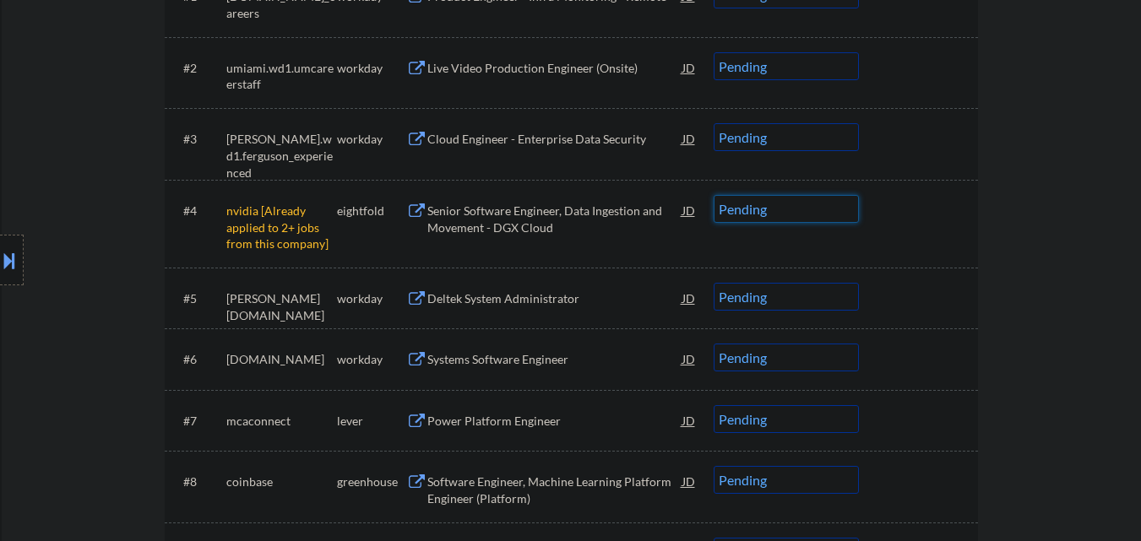
click at [820, 221] on select "Choose an option... Pending Applied Excluded (Questions) Excluded (Expired) Exc…" at bounding box center [786, 209] width 145 height 28
click at [714, 195] on select "Choose an option... Pending Applied Excluded (Questions) Excluded (Expired) Exc…" at bounding box center [786, 209] width 145 height 28
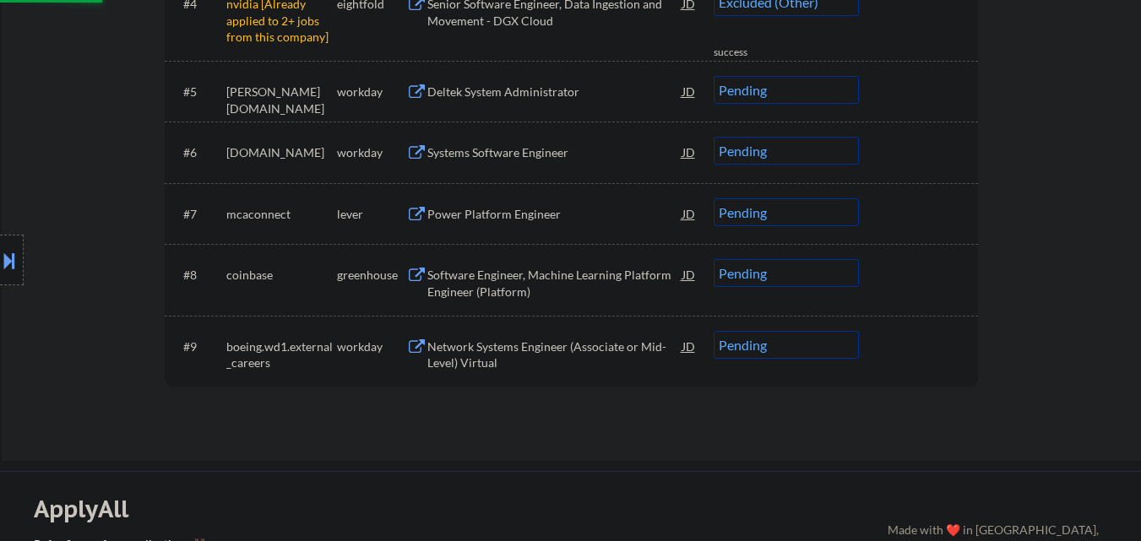
select select ""pending""
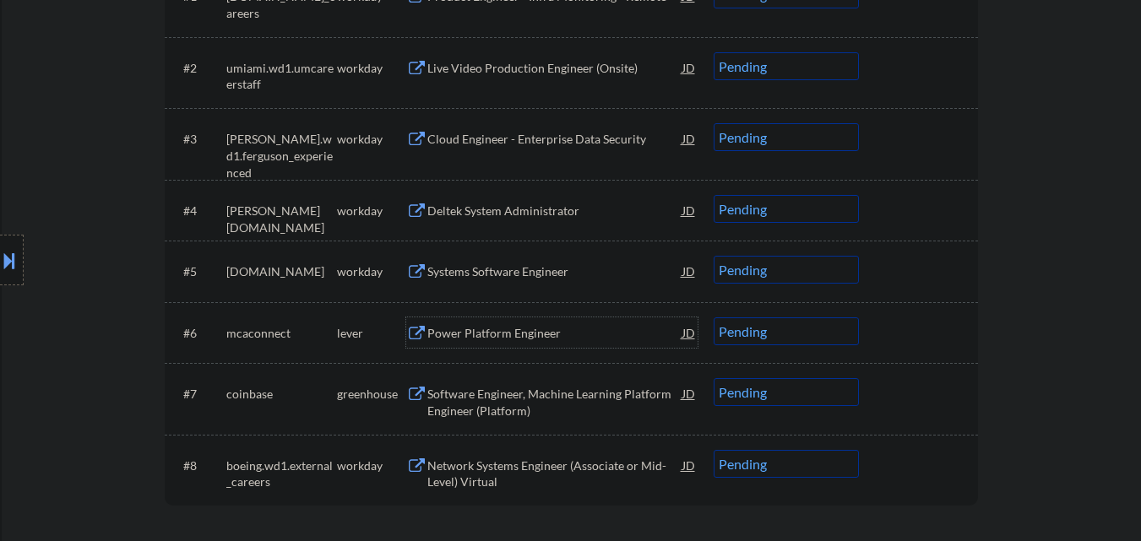
click at [525, 334] on div "Power Platform Engineer" at bounding box center [554, 333] width 255 height 17
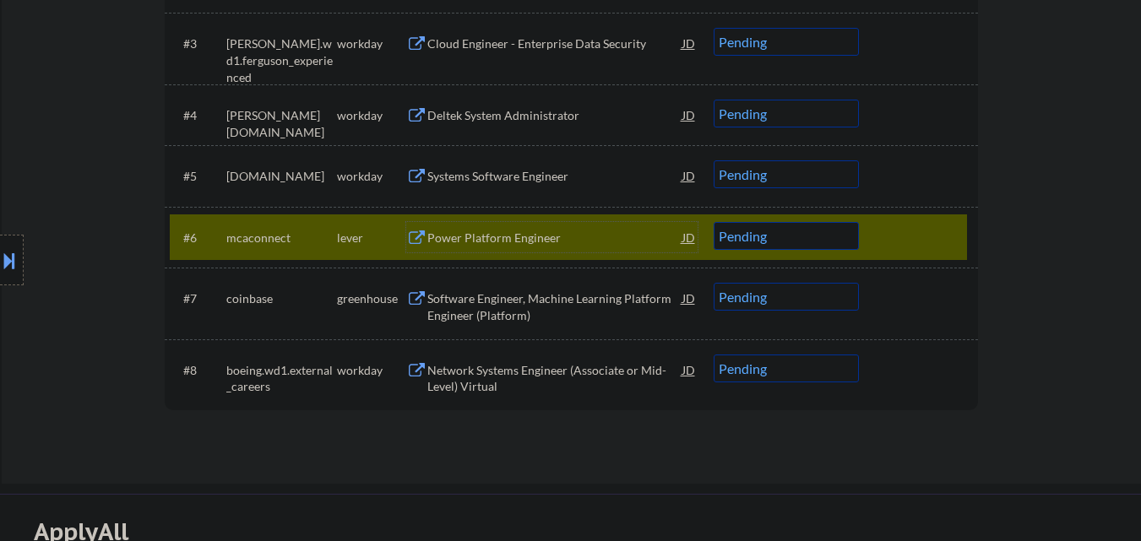
scroll to position [676, 0]
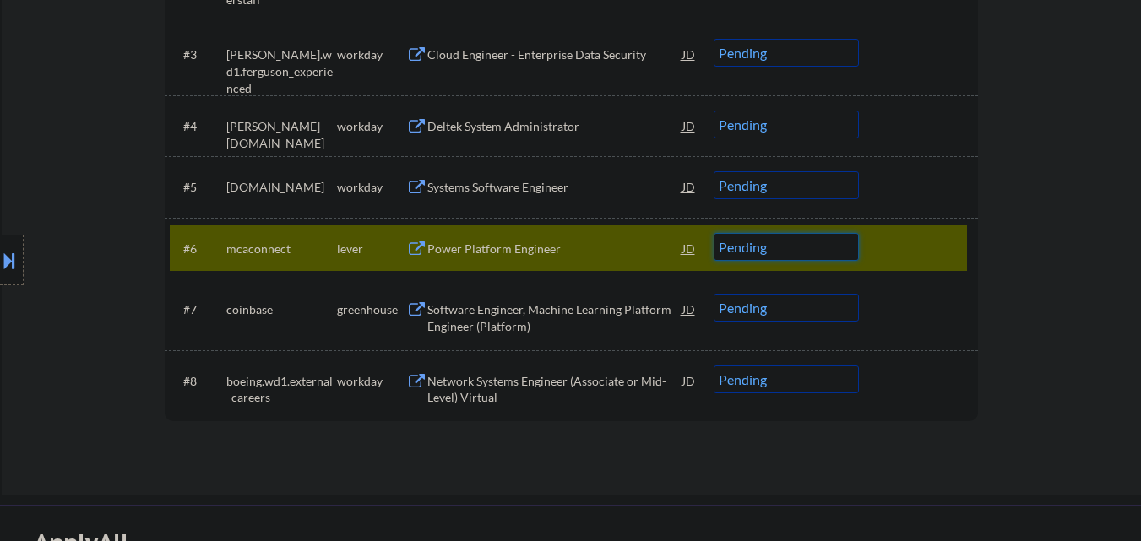
click at [831, 248] on select "Choose an option... Pending Applied Excluded (Questions) Excluded (Expired) Exc…" at bounding box center [786, 247] width 145 height 28
click at [714, 233] on select "Choose an option... Pending Applied Excluded (Questions) Excluded (Expired) Exc…" at bounding box center [786, 247] width 145 height 28
click at [950, 245] on div at bounding box center [921, 248] width 74 height 30
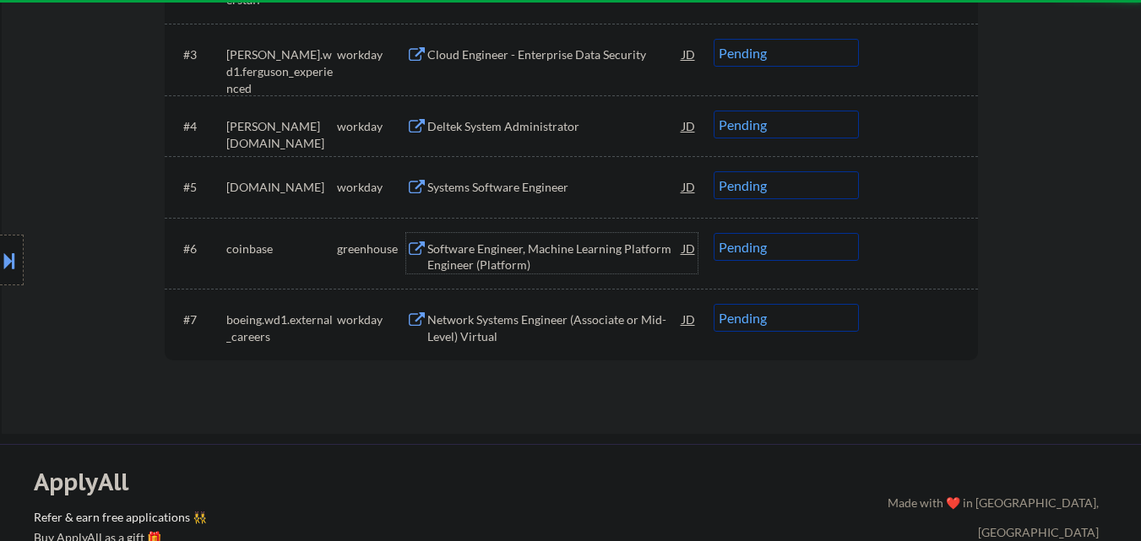
click at [585, 253] on div "Software Engineer, Machine Learning Platform Engineer (Platform)" at bounding box center [554, 257] width 255 height 33
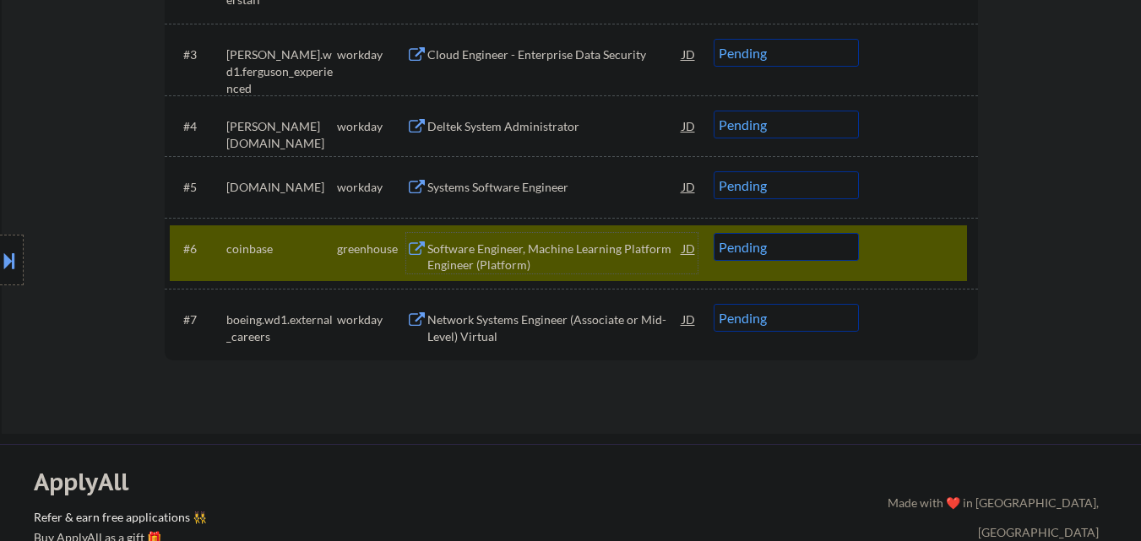
click at [840, 247] on select "Choose an option... Pending Applied Excluded (Questions) Excluded (Expired) Exc…" at bounding box center [786, 247] width 145 height 28
click at [714, 233] on select "Choose an option... Pending Applied Excluded (Questions) Excluded (Expired) Exc…" at bounding box center [786, 247] width 145 height 28
click at [949, 248] on div at bounding box center [921, 248] width 74 height 30
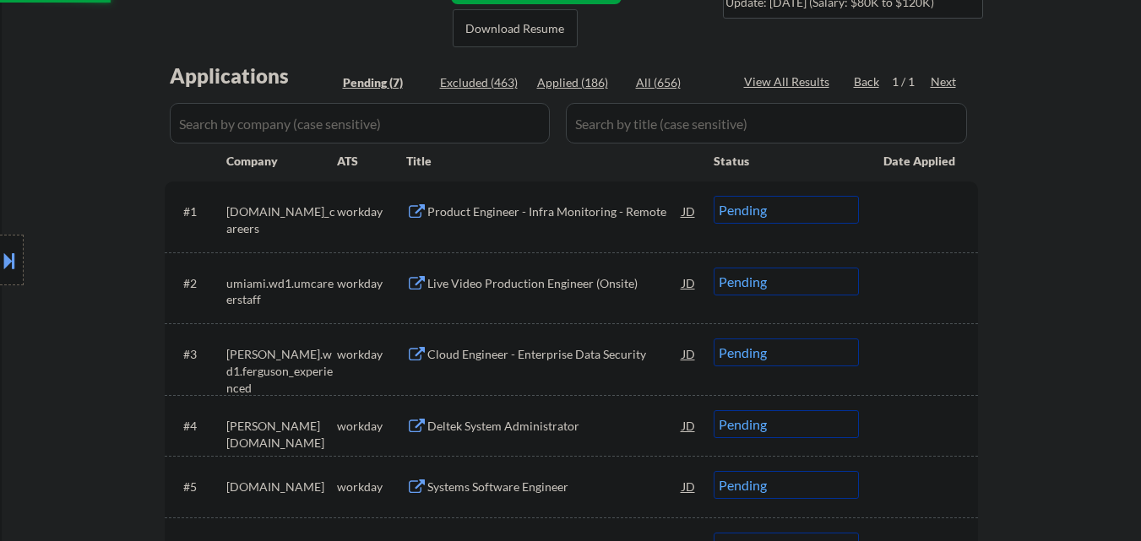
scroll to position [338, 0]
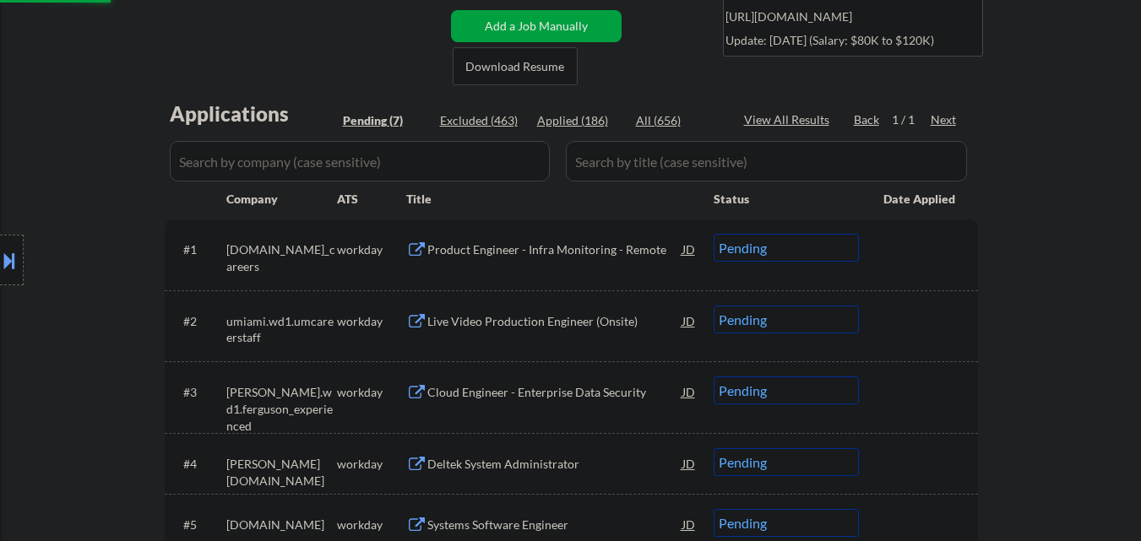
select select ""pending""
click at [572, 258] on div "Product Engineer - Infra Monitoring - Remote" at bounding box center [554, 249] width 255 height 30
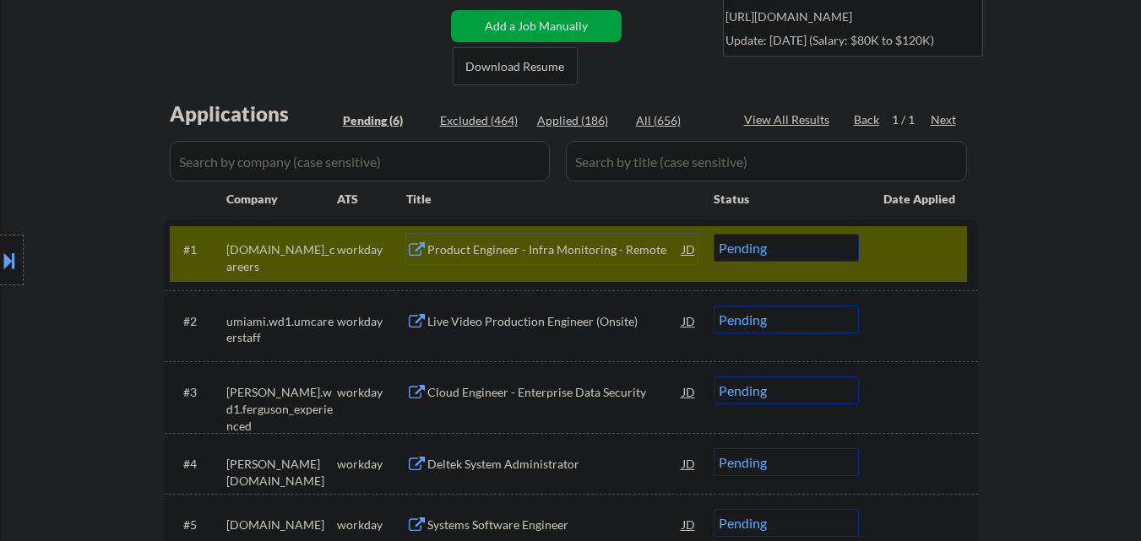
drag, startPoint x: 569, startPoint y: 256, endPoint x: 577, endPoint y: 246, distance: 12.7
click at [574, 251] on div "Product Engineer - Infra Monitoring - Remote" at bounding box center [554, 250] width 255 height 17
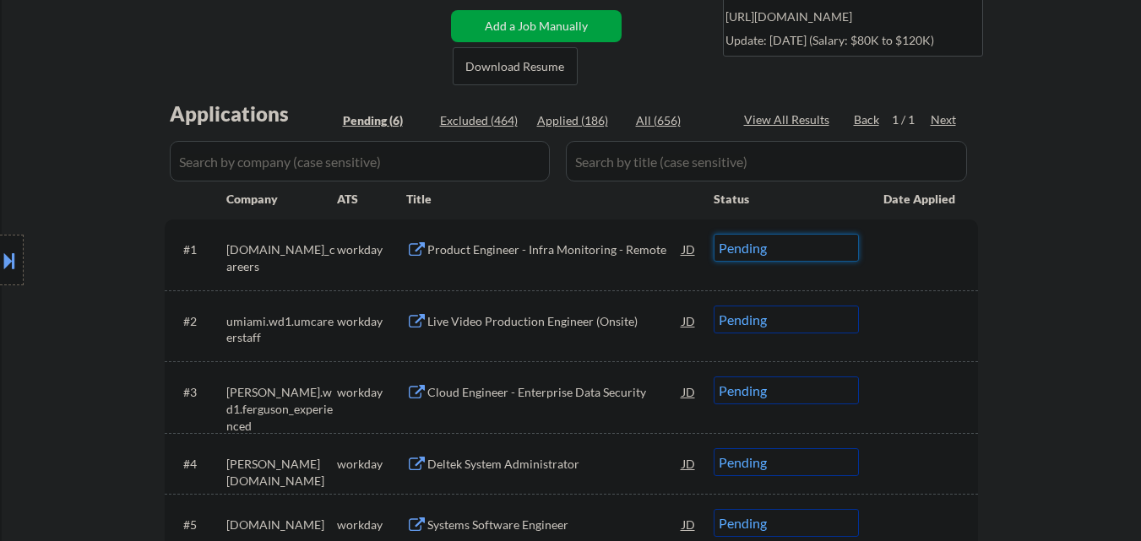
click at [794, 256] on select "Choose an option... Pending Applied Excluded (Questions) Excluded (Expired) Exc…" at bounding box center [786, 248] width 145 height 28
click at [714, 234] on select "Choose an option... Pending Applied Excluded (Questions) Excluded (Expired) Exc…" at bounding box center [786, 248] width 145 height 28
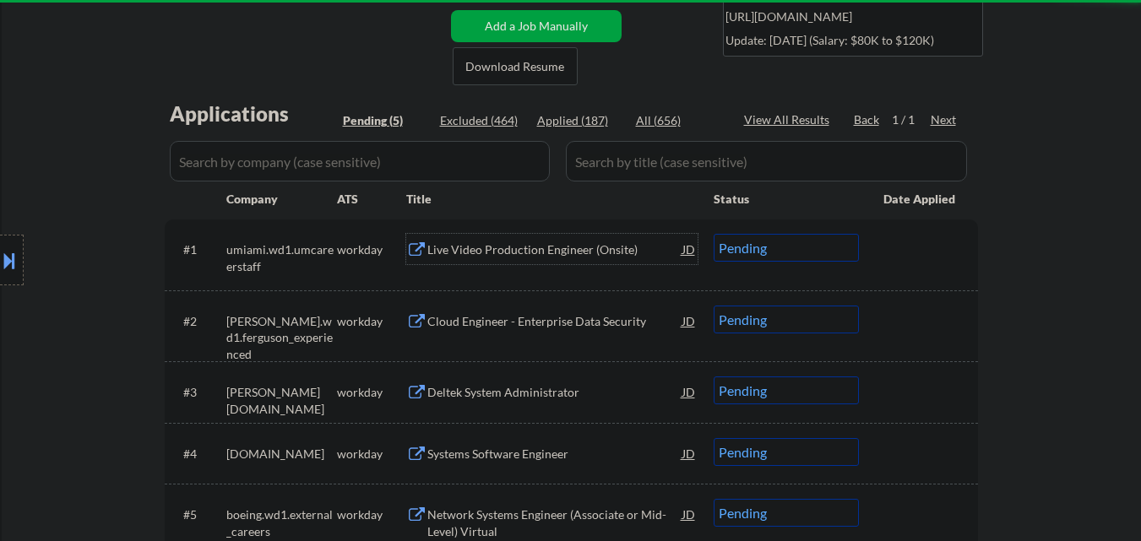
click at [569, 255] on div "Live Video Production Engineer (Onsite)" at bounding box center [554, 250] width 255 height 17
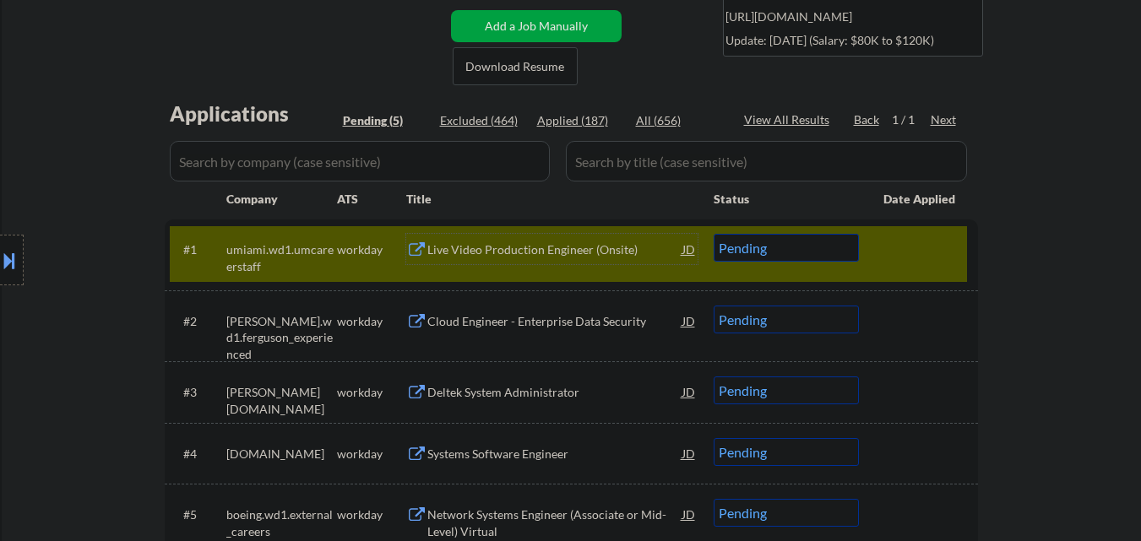
drag, startPoint x: 800, startPoint y: 252, endPoint x: 815, endPoint y: 261, distance: 17.8
click at [803, 254] on select "Choose an option... Pending Applied Excluded (Questions) Excluded (Expired) Exc…" at bounding box center [786, 248] width 145 height 28
click at [714, 234] on select "Choose an option... Pending Applied Excluded (Questions) Excluded (Expired) Exc…" at bounding box center [786, 248] width 145 height 28
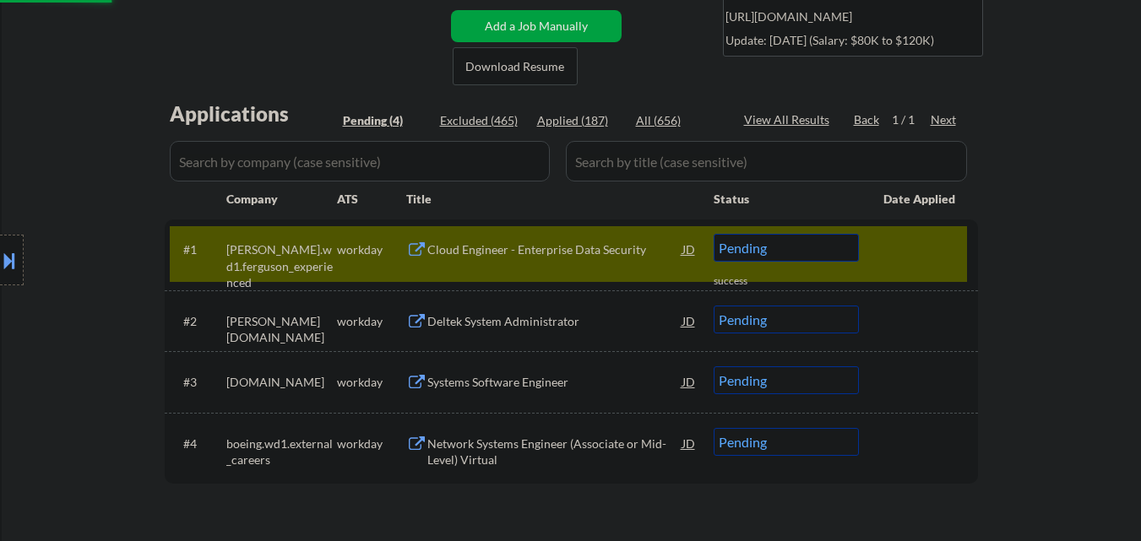
click at [916, 250] on div at bounding box center [921, 249] width 74 height 30
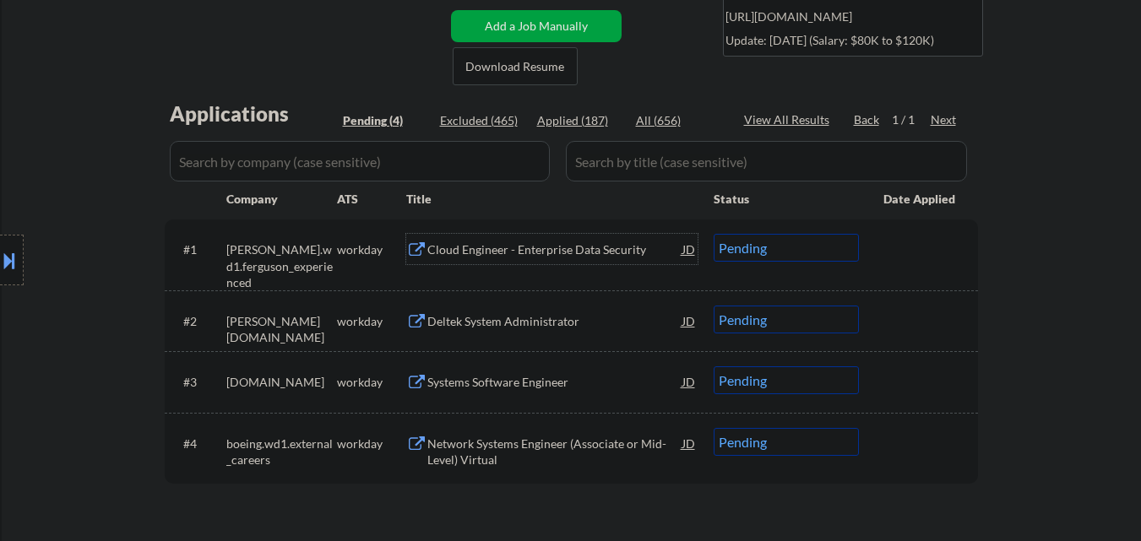
click at [565, 251] on div "Cloud Engineer - Enterprise Data Security" at bounding box center [554, 250] width 255 height 17
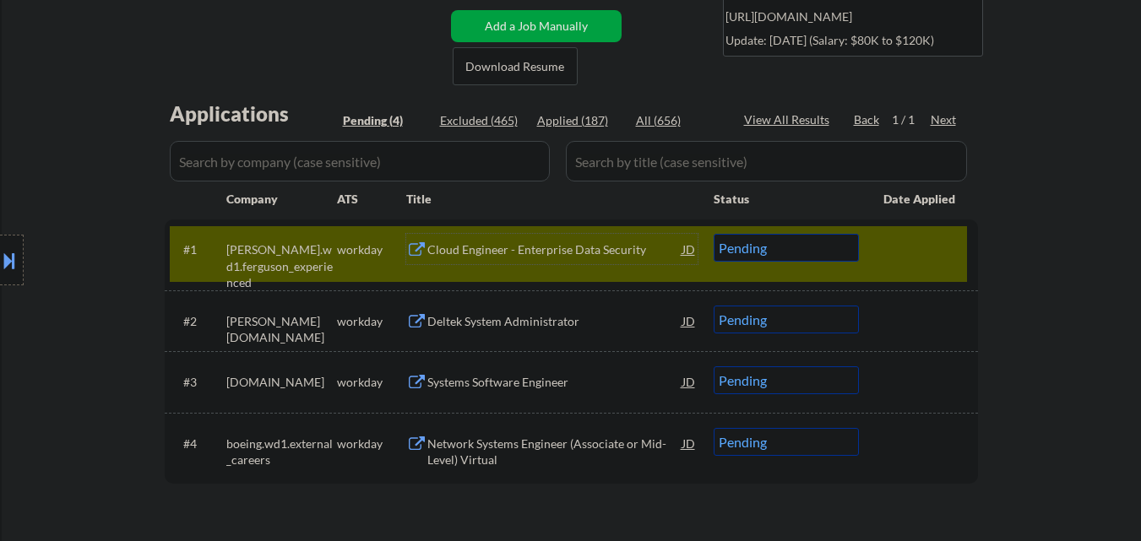
drag, startPoint x: 815, startPoint y: 236, endPoint x: 819, endPoint y: 258, distance: 22.4
click at [818, 245] on select "Choose an option... Pending Applied Excluded (Questions) Excluded (Expired) Exc…" at bounding box center [786, 248] width 145 height 28
click at [714, 234] on select "Choose an option... Pending Applied Excluded (Questions) Excluded (Expired) Exc…" at bounding box center [786, 248] width 145 height 28
click at [906, 233] on div "#1 ferguson.wd1.ferguson_experienced workday Cloud Engineer - Enterprise Data S…" at bounding box center [568, 254] width 797 height 56
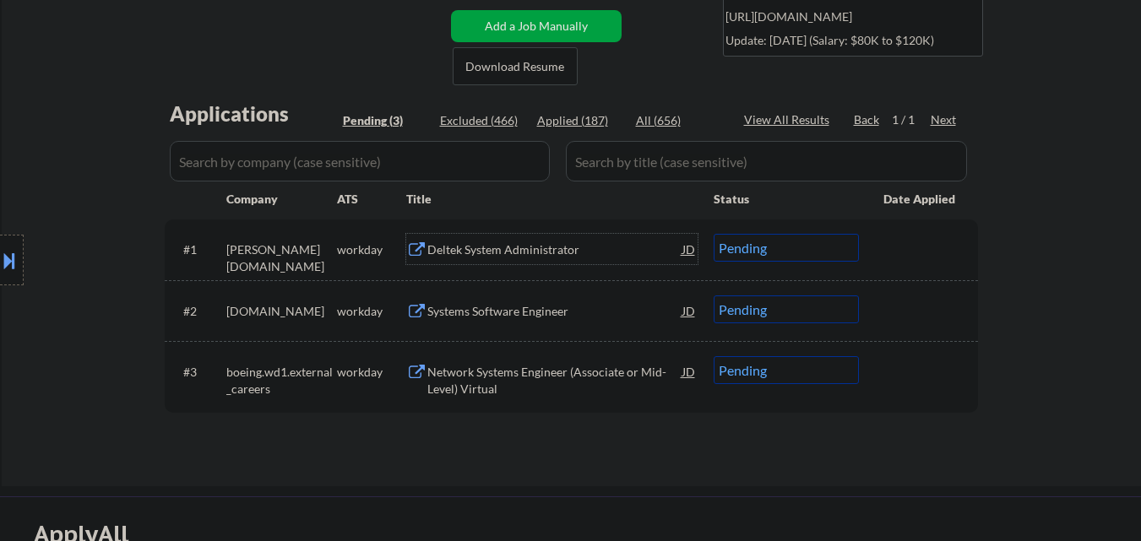
click at [540, 260] on div "Deltek System Administrator" at bounding box center [554, 249] width 255 height 30
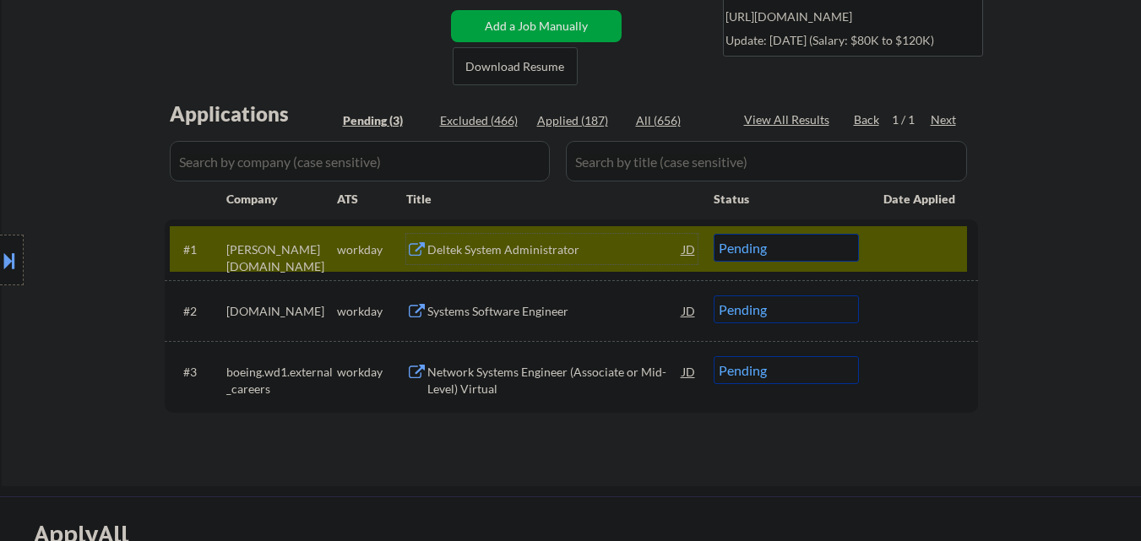
drag, startPoint x: 771, startPoint y: 248, endPoint x: 771, endPoint y: 260, distance: 11.8
click at [772, 252] on select "Choose an option... Pending Applied Excluded (Questions) Excluded (Expired) Exc…" at bounding box center [786, 248] width 145 height 28
click at [714, 234] on select "Choose an option... Pending Applied Excluded (Questions) Excluded (Expired) Exc…" at bounding box center [786, 248] width 145 height 28
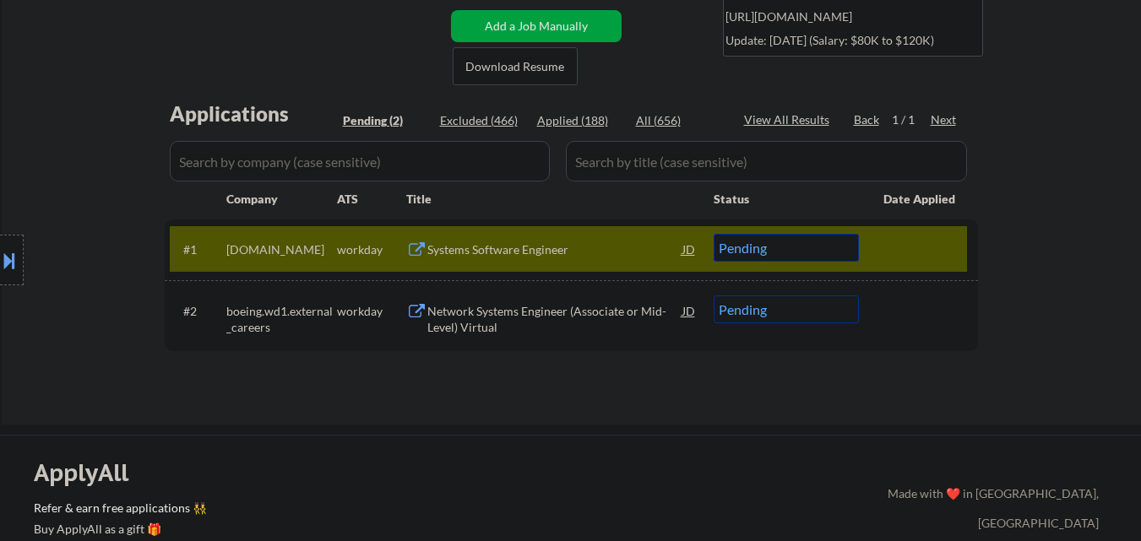
click at [552, 244] on div "Systems Software Engineer" at bounding box center [554, 250] width 255 height 17
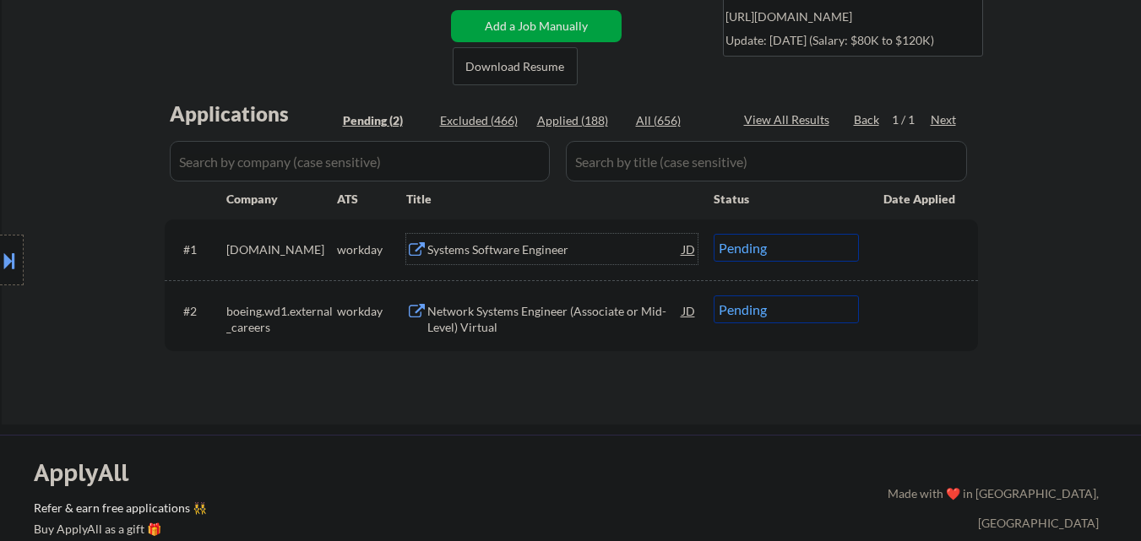
click at [797, 255] on select "Choose an option... Pending Applied Excluded (Questions) Excluded (Expired) Exc…" at bounding box center [786, 248] width 145 height 28
click at [714, 234] on select "Choose an option... Pending Applied Excluded (Questions) Excluded (Expired) Exc…" at bounding box center [786, 248] width 145 height 28
select select ""pending""
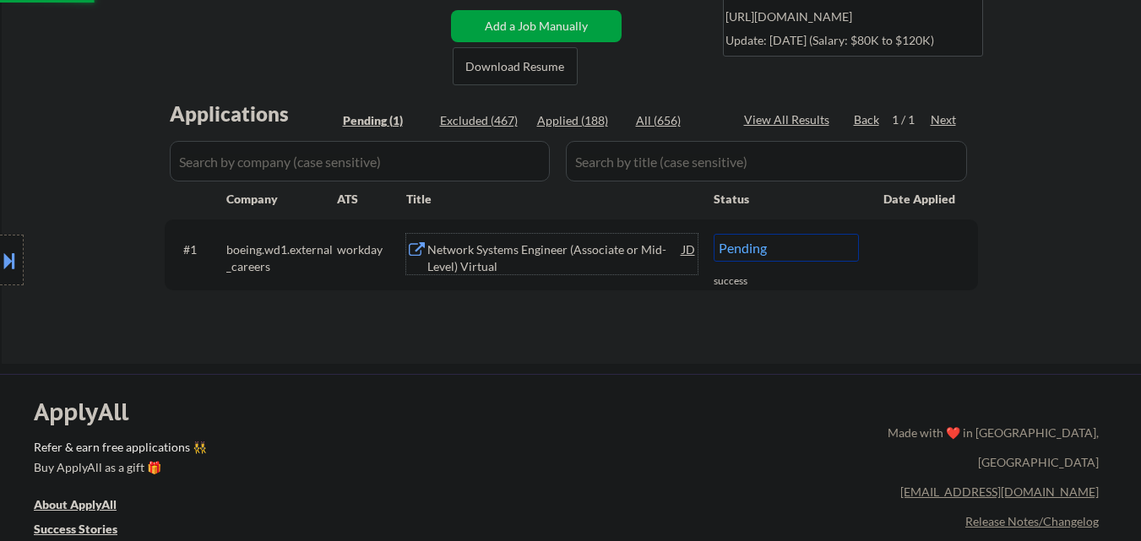
click at [594, 247] on div "Network Systems Engineer (Associate or Mid-Level) Virtual" at bounding box center [554, 258] width 255 height 33
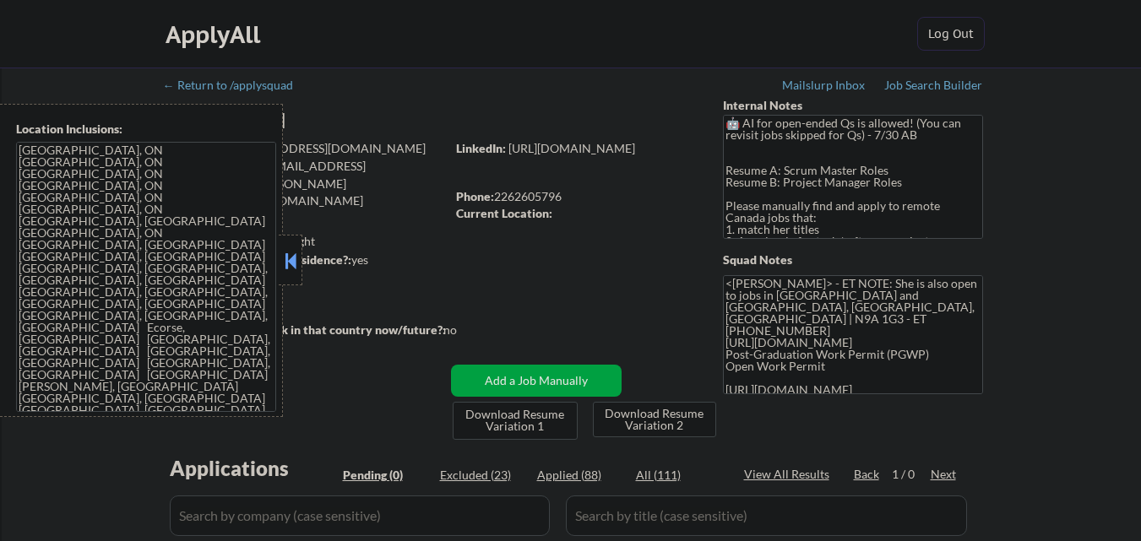
click at [291, 257] on button at bounding box center [290, 260] width 19 height 25
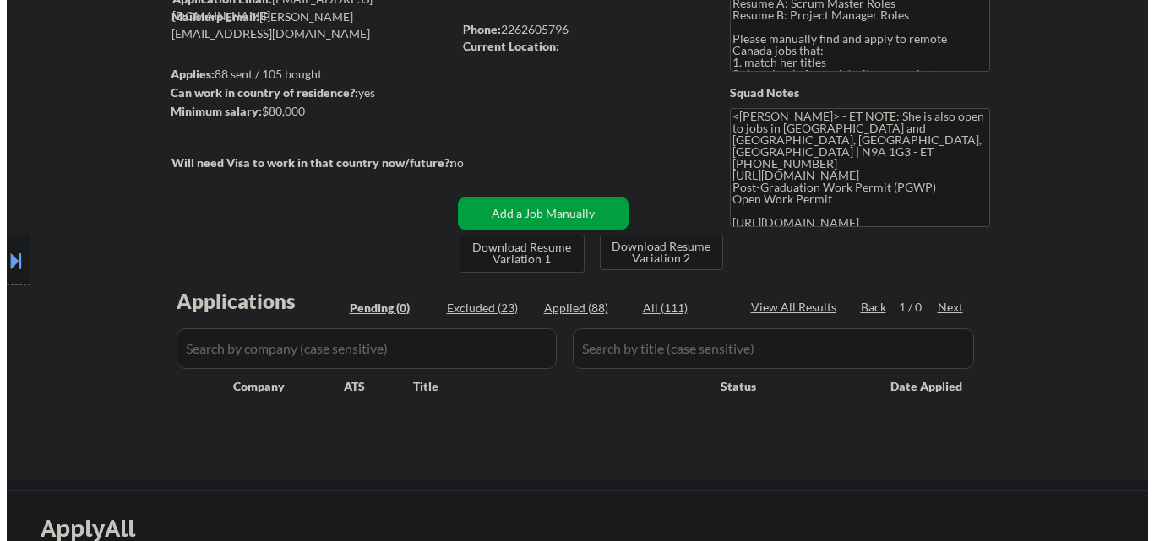
scroll to position [169, 0]
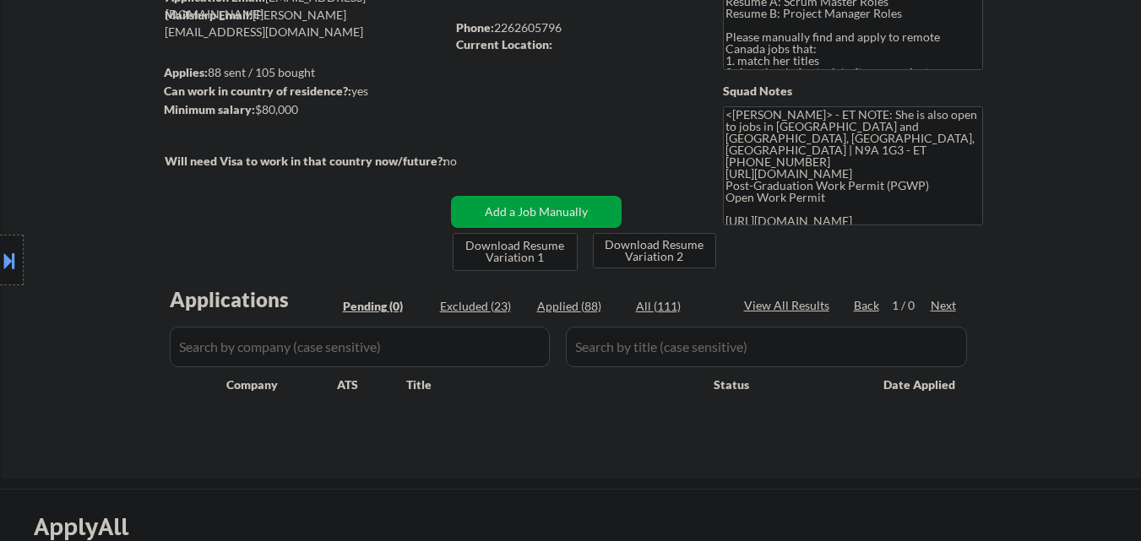
click at [96, 384] on div "Location Inclusions: [GEOGRAPHIC_DATA], [GEOGRAPHIC_DATA] [GEOGRAPHIC_DATA], ON…" at bounding box center [151, 260] width 302 height 313
click at [657, 300] on div "All (111)" at bounding box center [678, 306] width 84 height 17
click at [679, 307] on div "All (111)" at bounding box center [678, 306] width 84 height 17
select select ""applied""
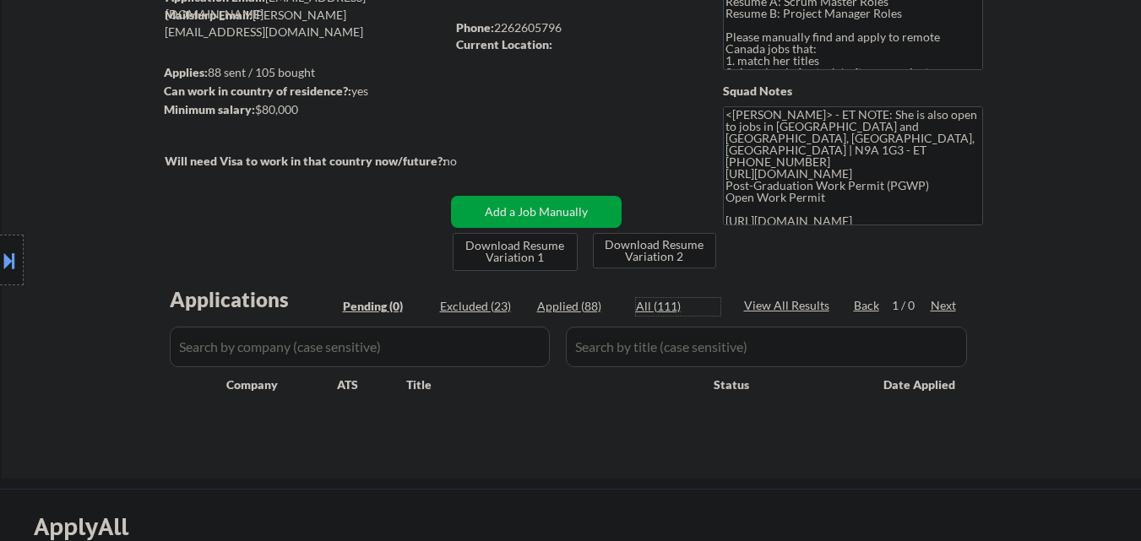
select select ""applied""
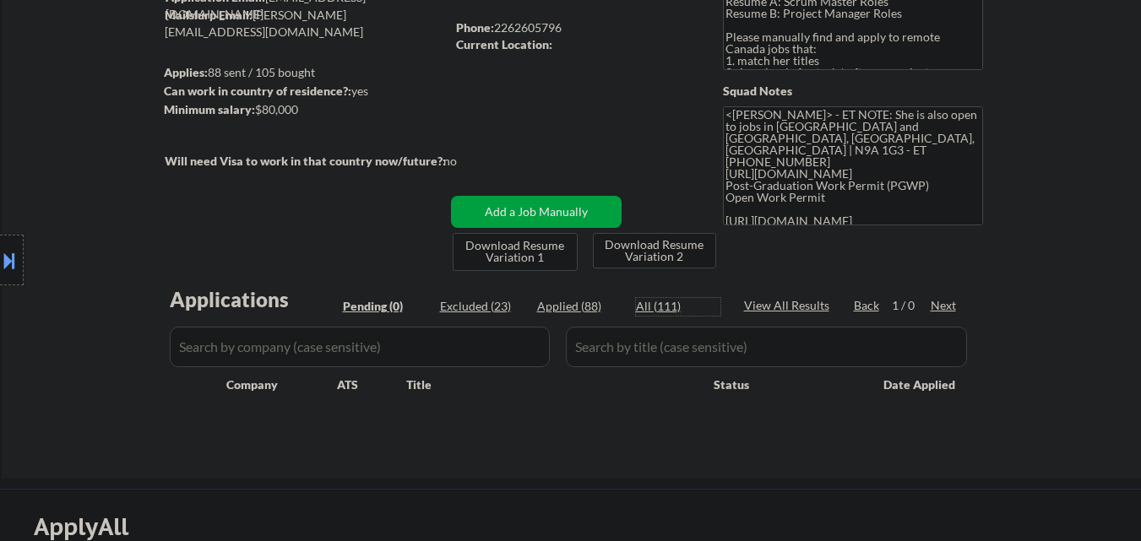
select select ""applied""
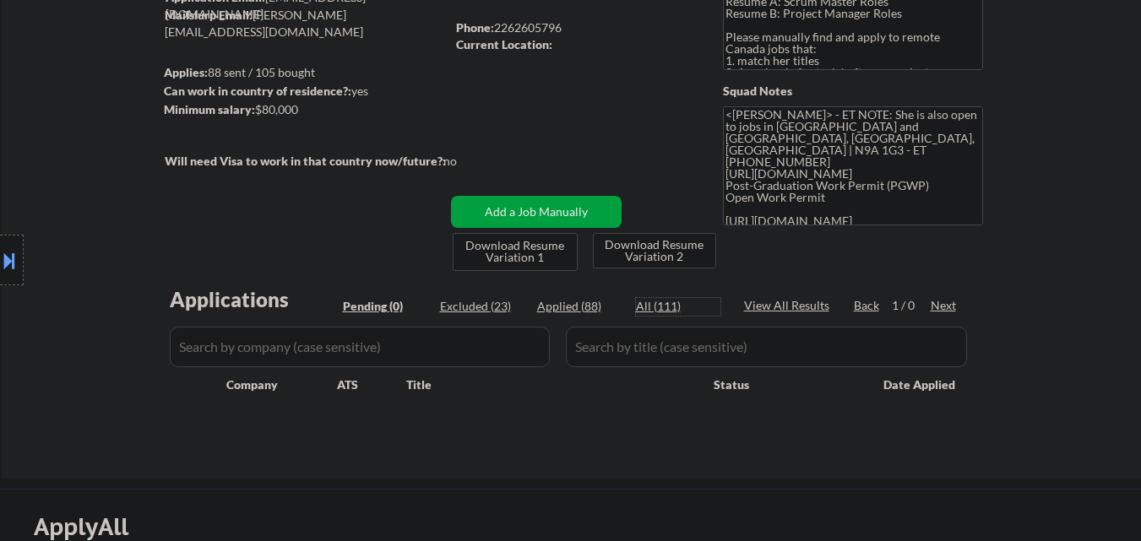
select select ""applied""
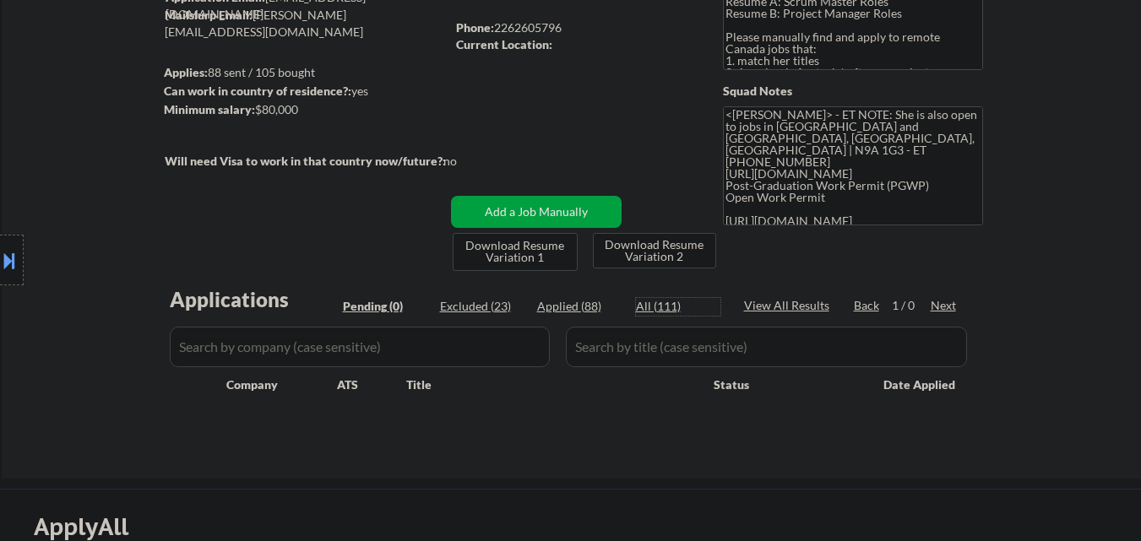
select select ""applied""
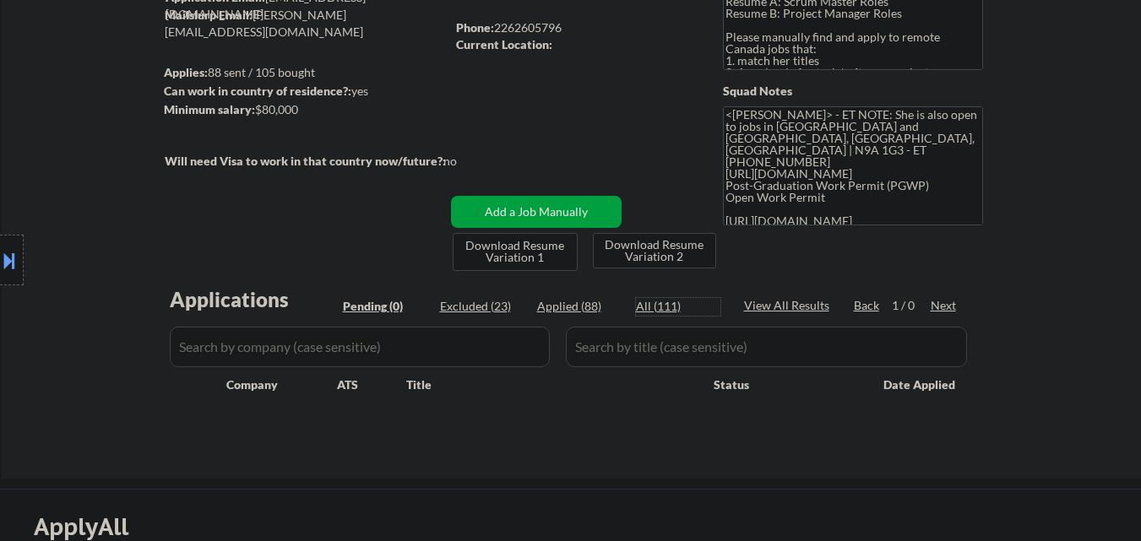
select select ""applied""
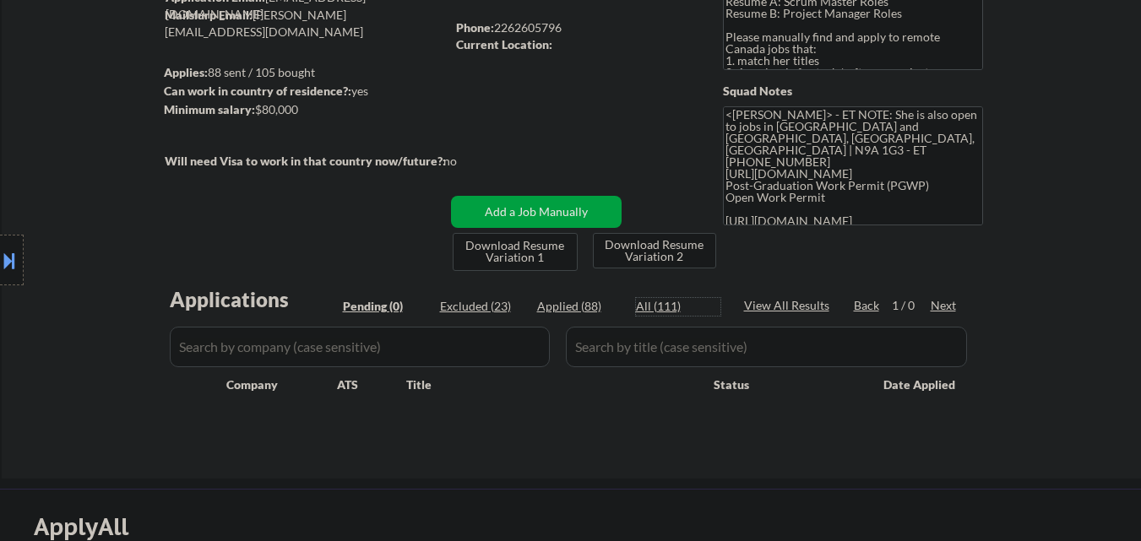
select select ""applied""
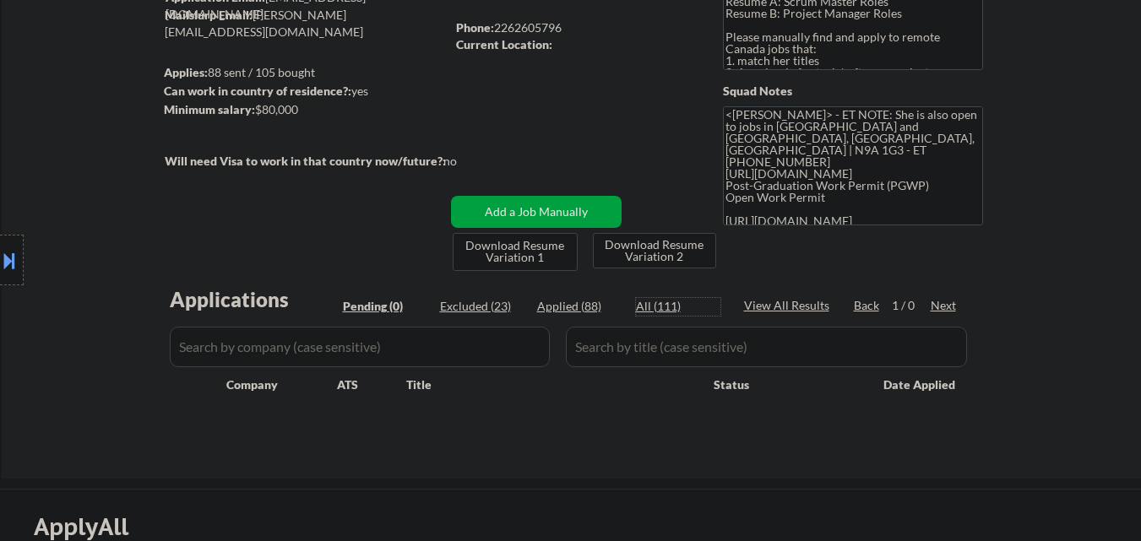
select select ""applied""
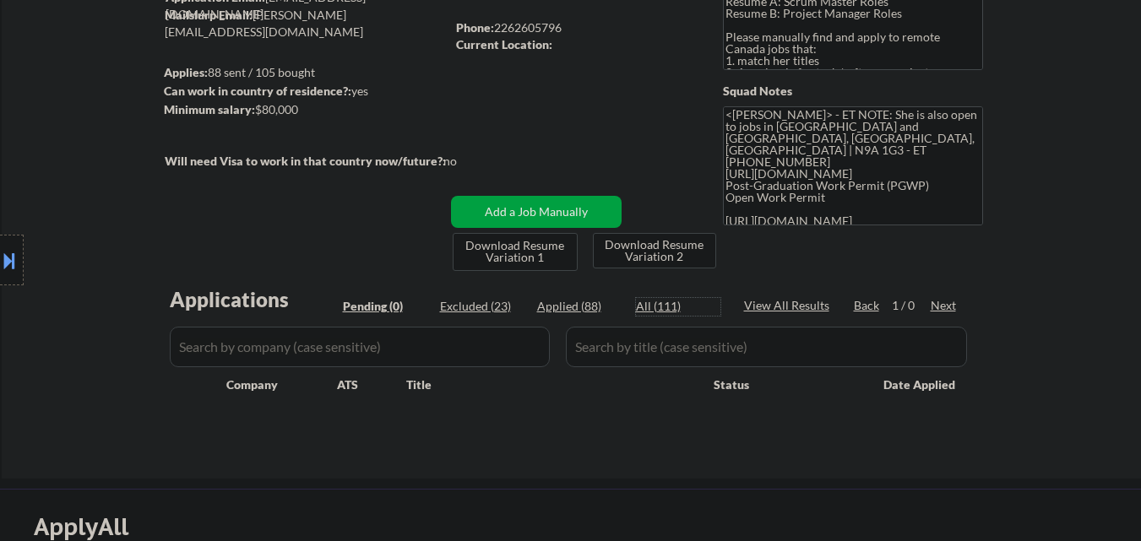
select select ""applied""
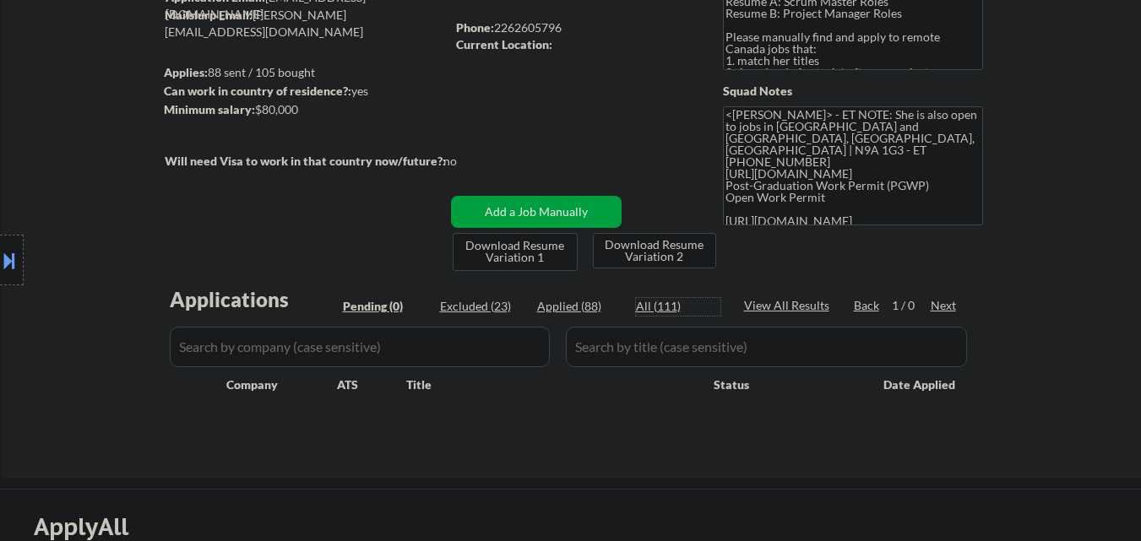
select select ""applied""
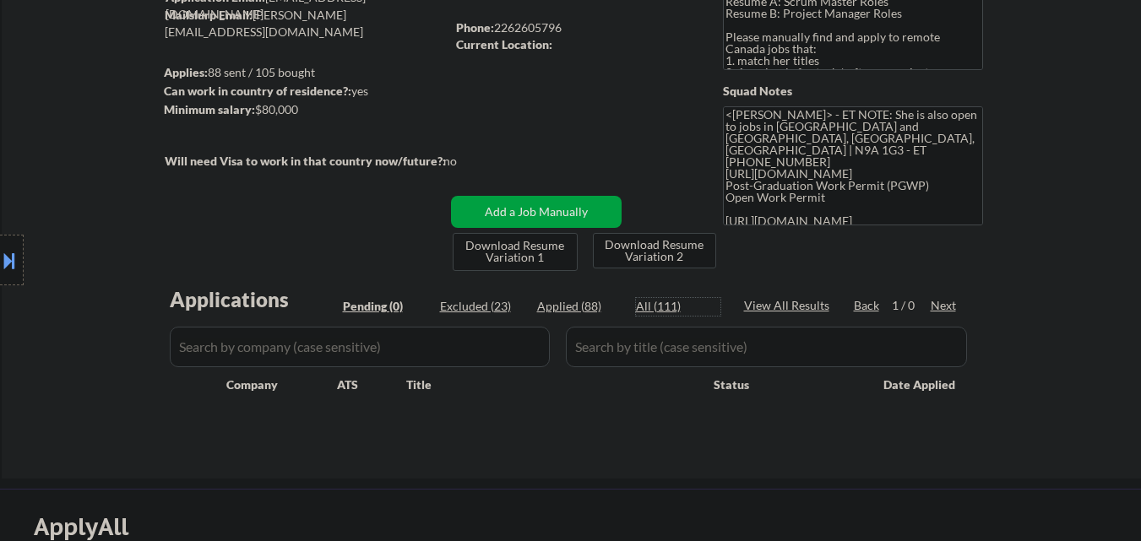
select select ""applied""
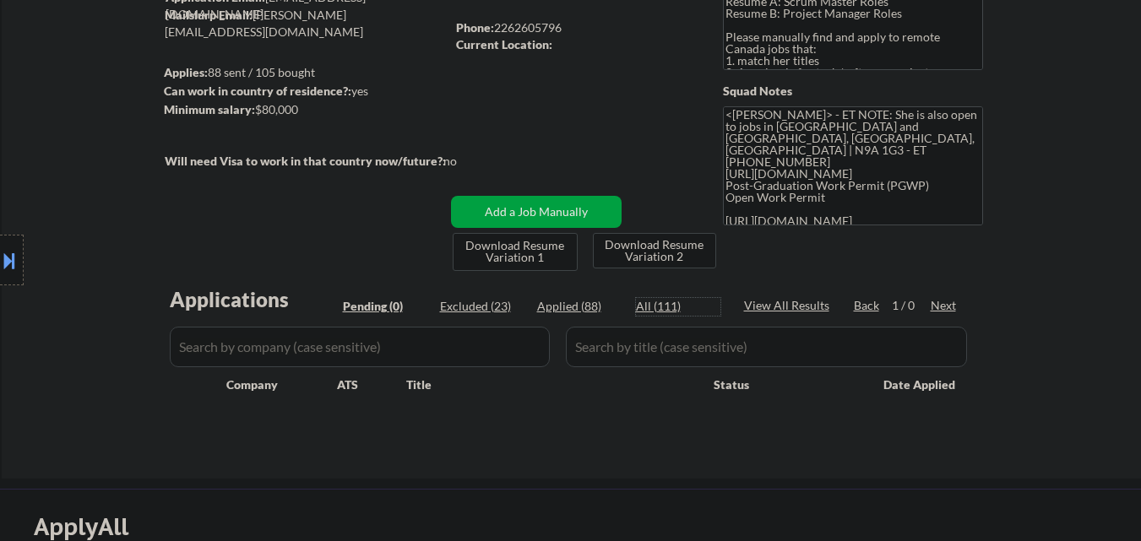
select select ""applied""
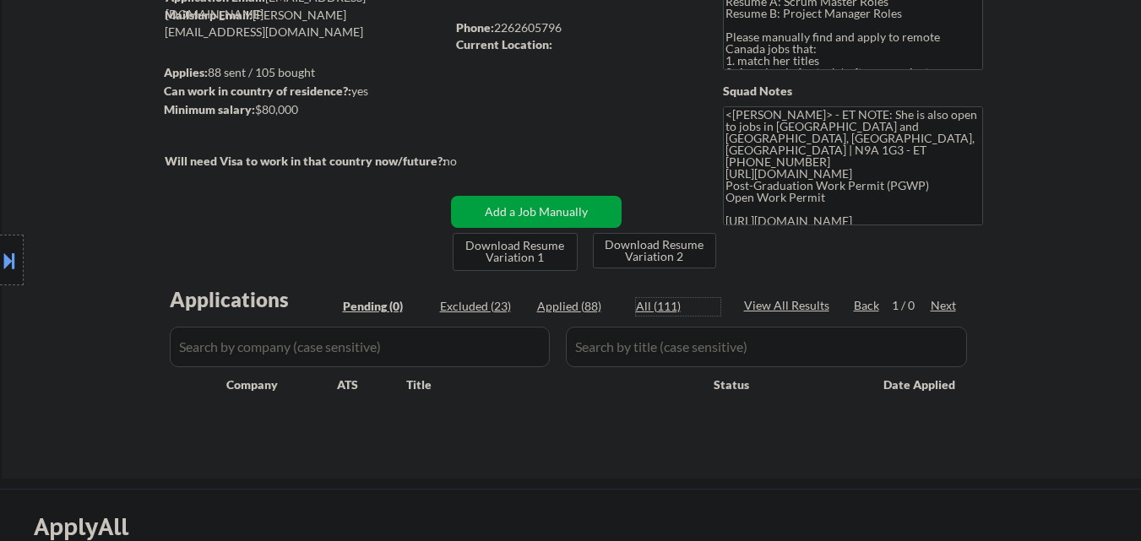
select select ""applied""
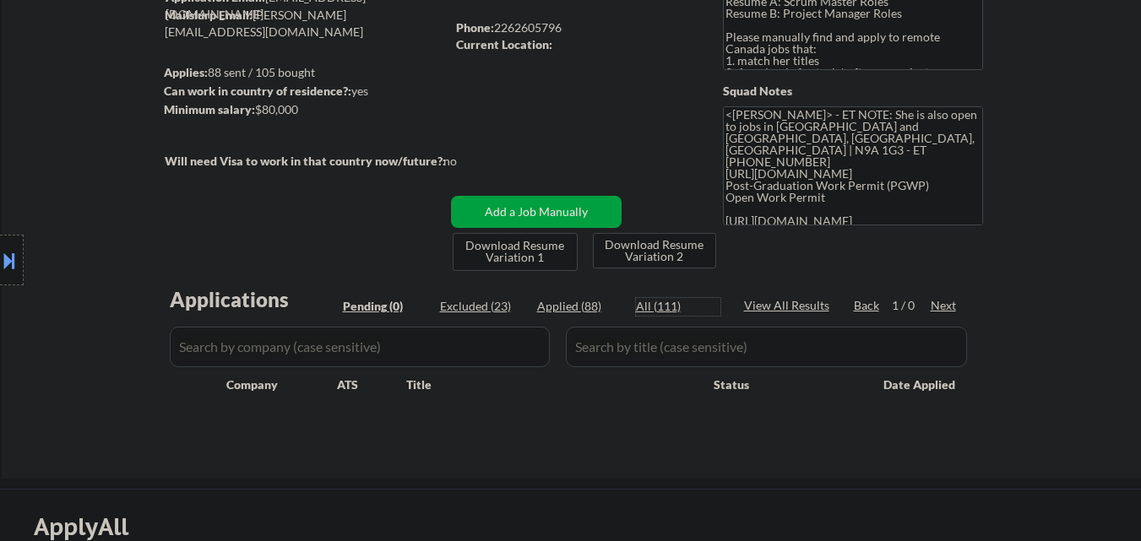
select select ""applied""
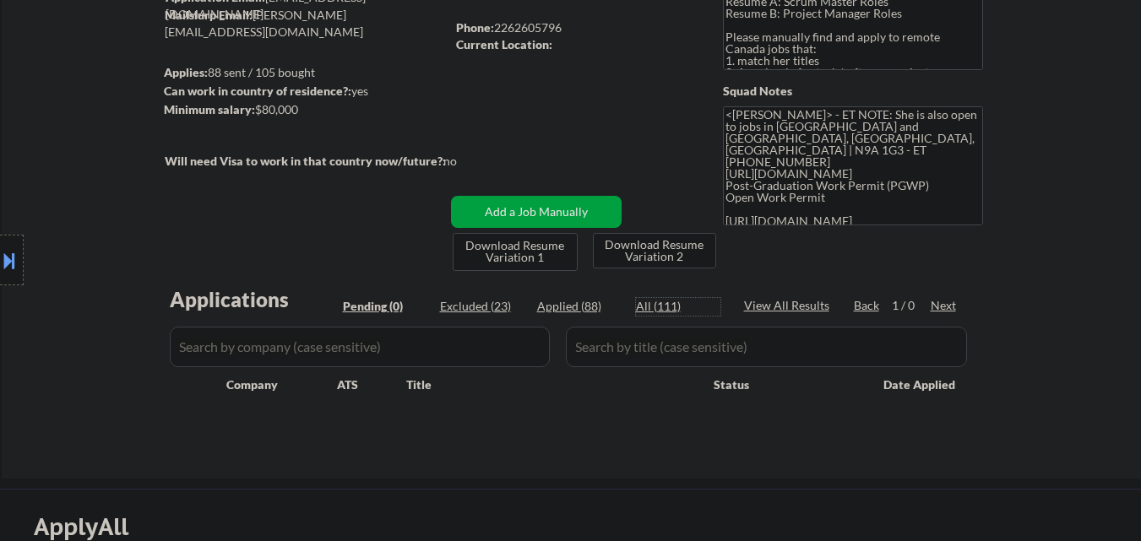
select select ""applied""
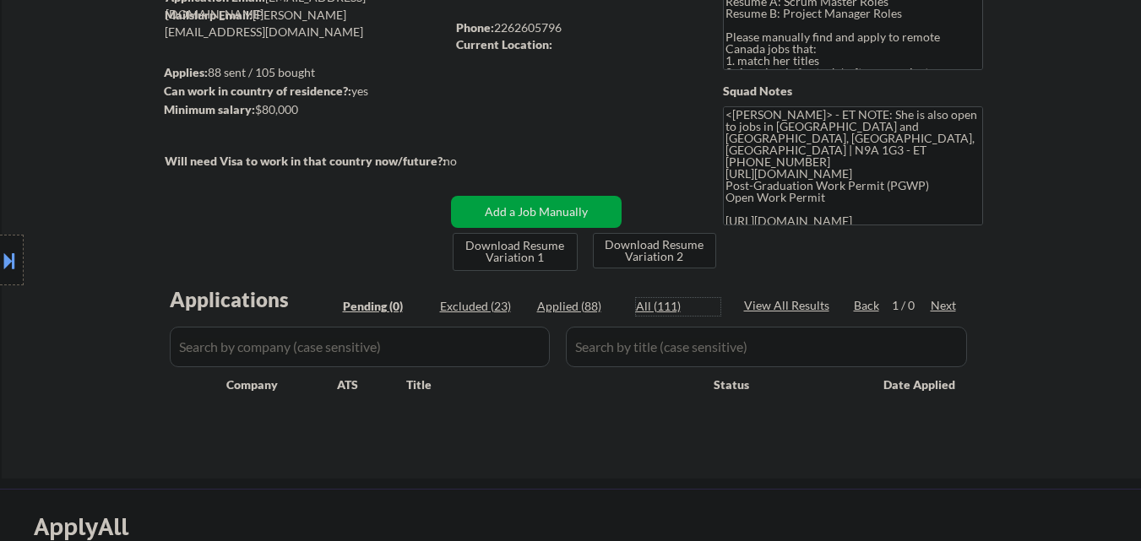
select select ""applied""
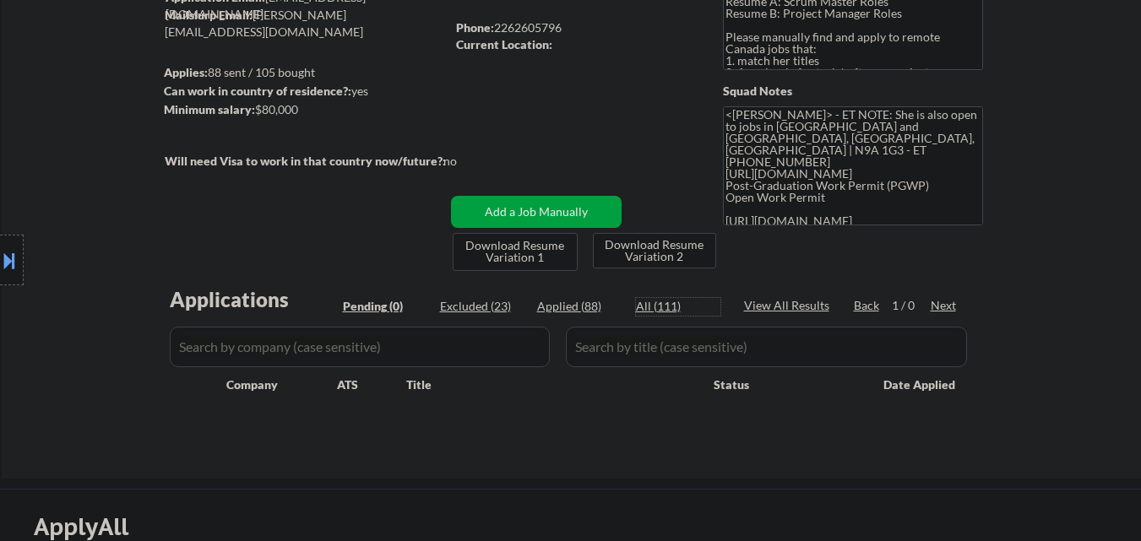
select select ""applied""
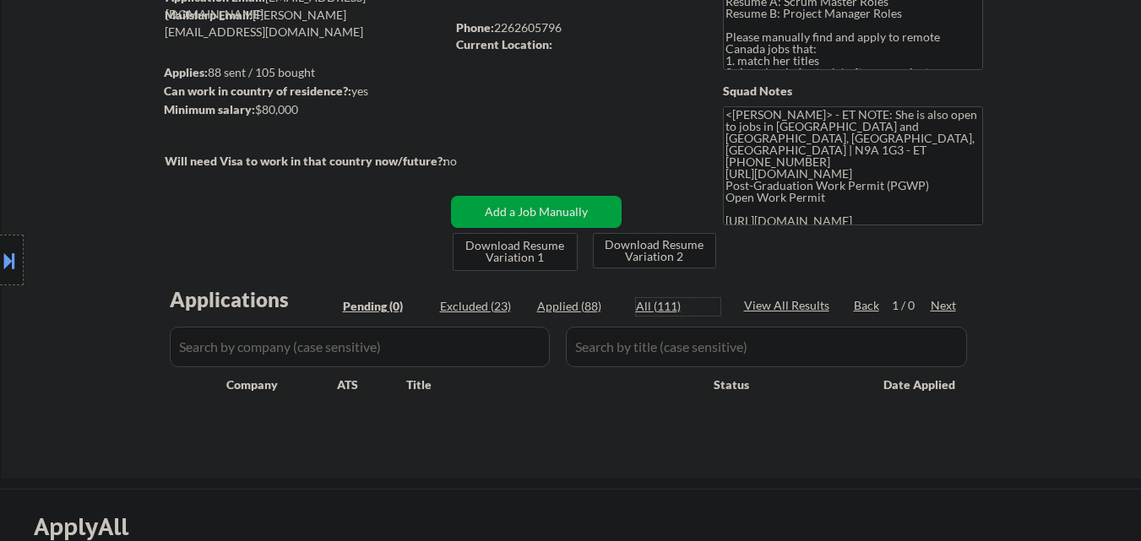
select select ""applied""
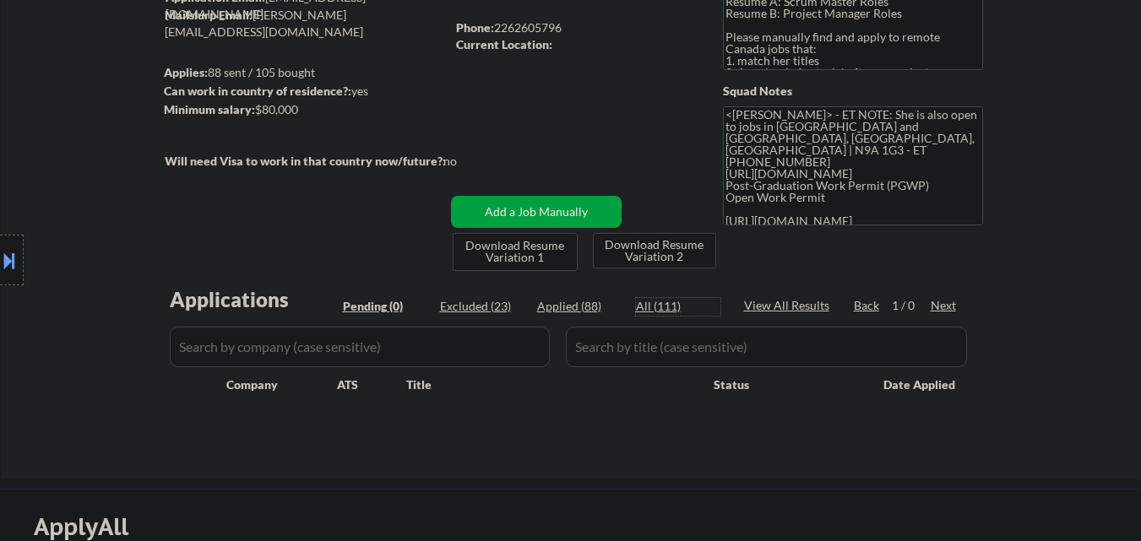
select select ""applied""
select select ""excluded__other_""
select select ""excluded__expired_""
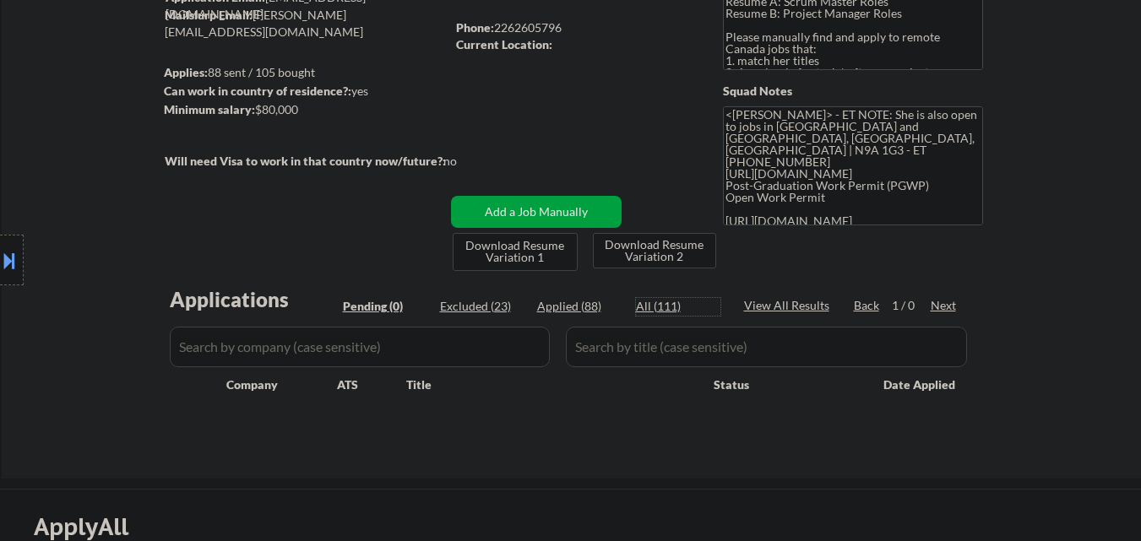
select select ""excluded__expired_""
select select ""excluded""
select select ""excluded__expired_""
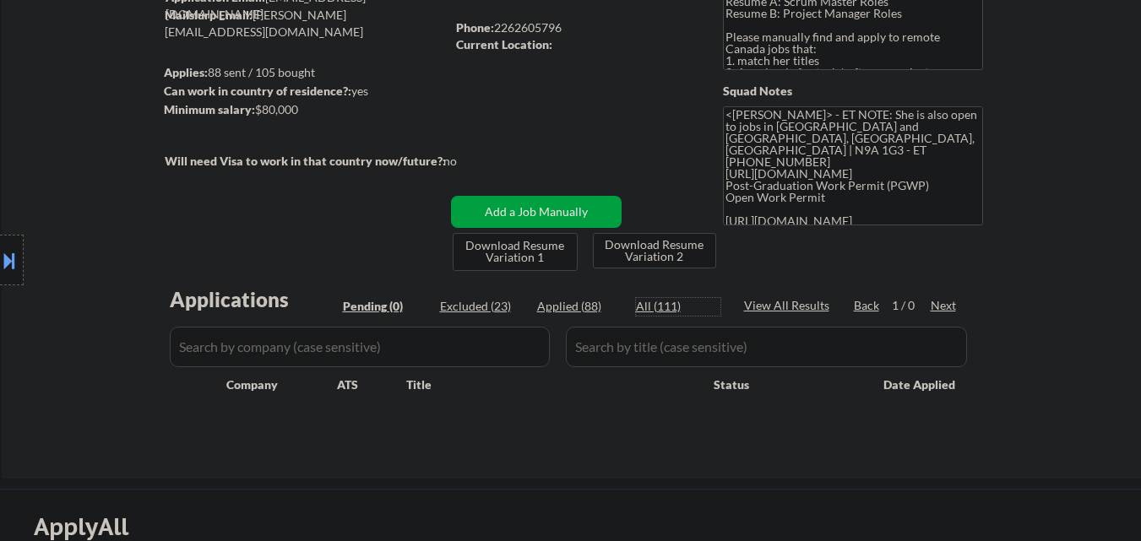
select select ""excluded__other_""
select select ""excluded""
select select ""excluded__other_""
click at [520, 353] on input "input" at bounding box center [360, 347] width 380 height 41
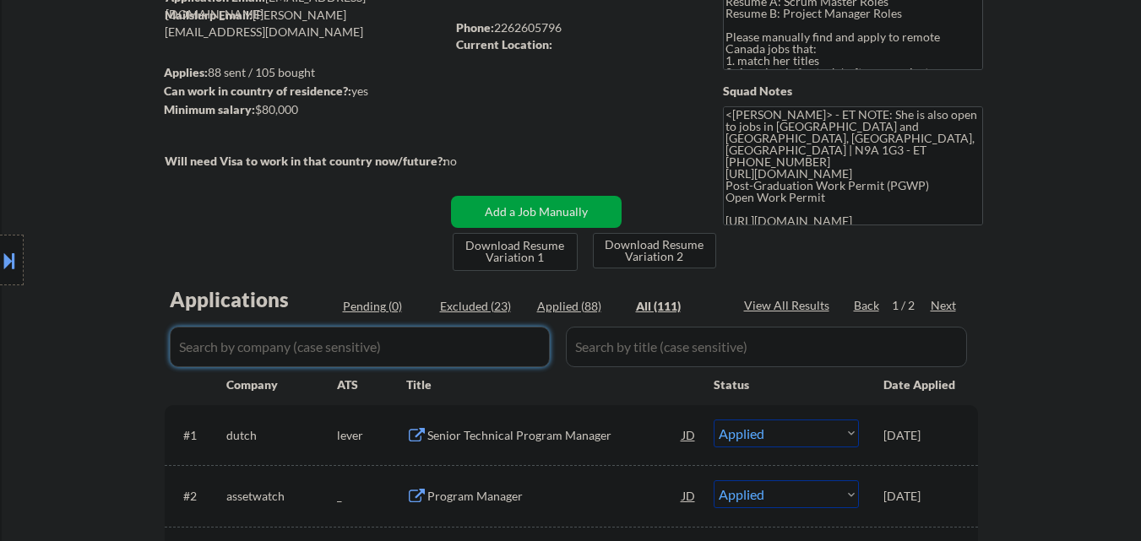
paste input "kamai"
type input "kamai"
drag, startPoint x: 17, startPoint y: 418, endPoint x: 25, endPoint y: 413, distance: 9.9
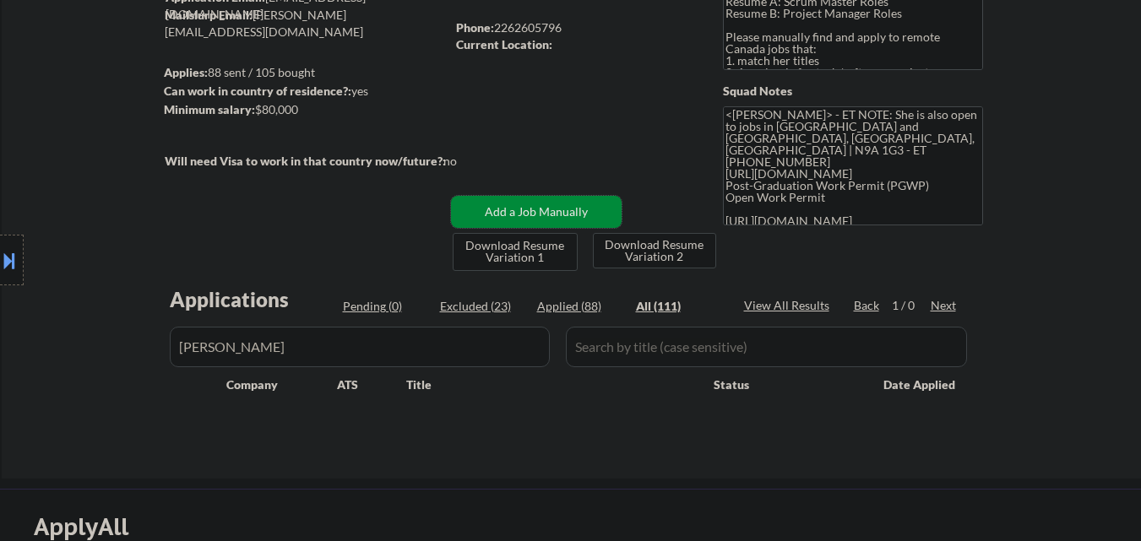
click at [580, 207] on button "Add a Job Manually" at bounding box center [536, 212] width 171 height 32
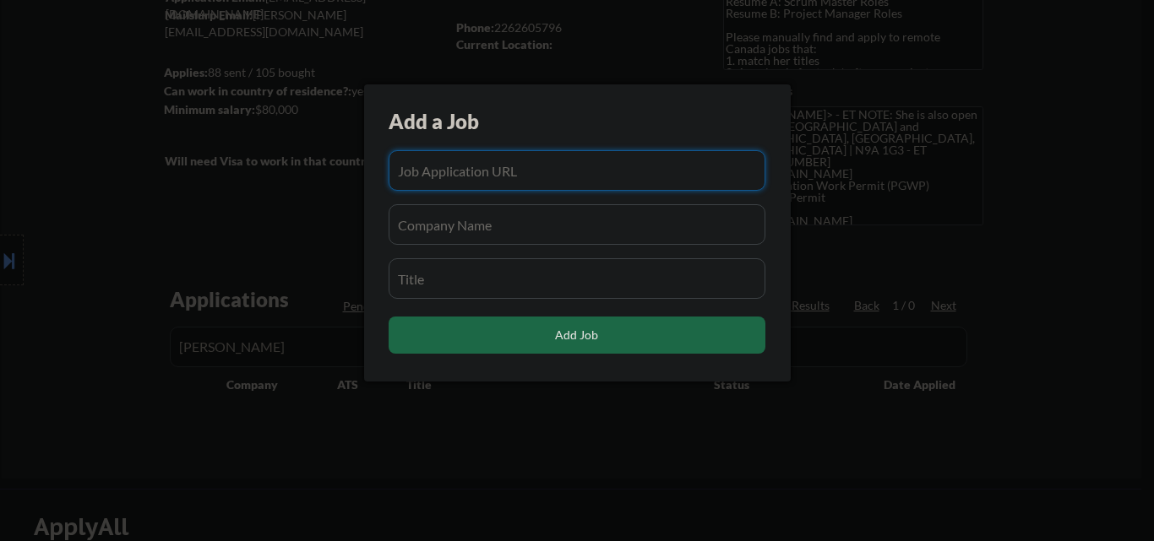
paste input "https://fa-extu-saasfaprod1.fa.ocs.oraclecloud.com/hcmUI/CandidateExperience/en…"
type input "https://fa-extu-saasfaprod1.fa.ocs.oraclecloud.com/hcmUI/CandidateExperience/en…"
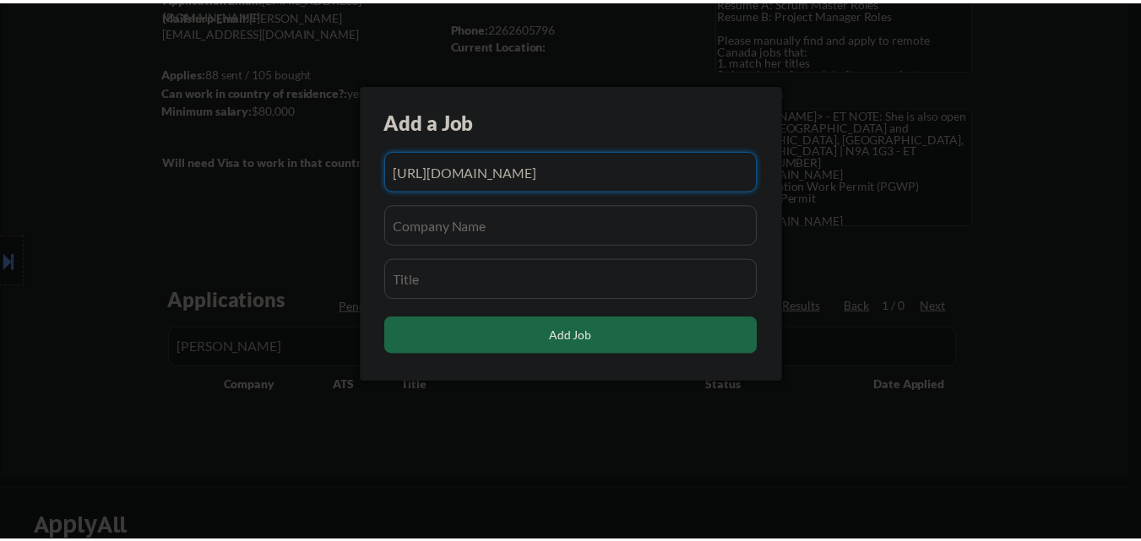
scroll to position [0, 0]
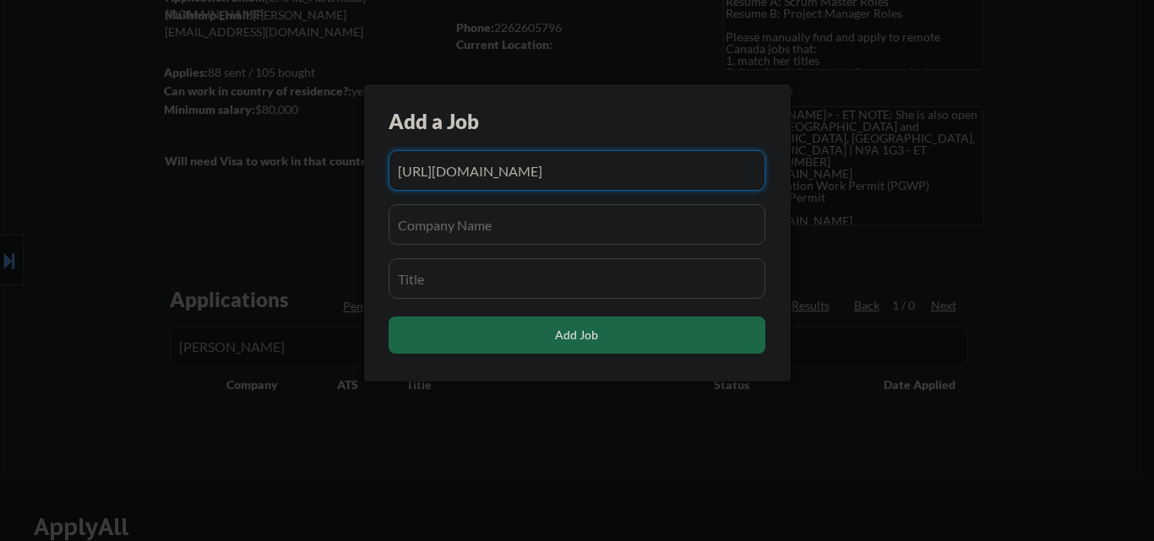
click at [501, 234] on input "input" at bounding box center [577, 224] width 377 height 41
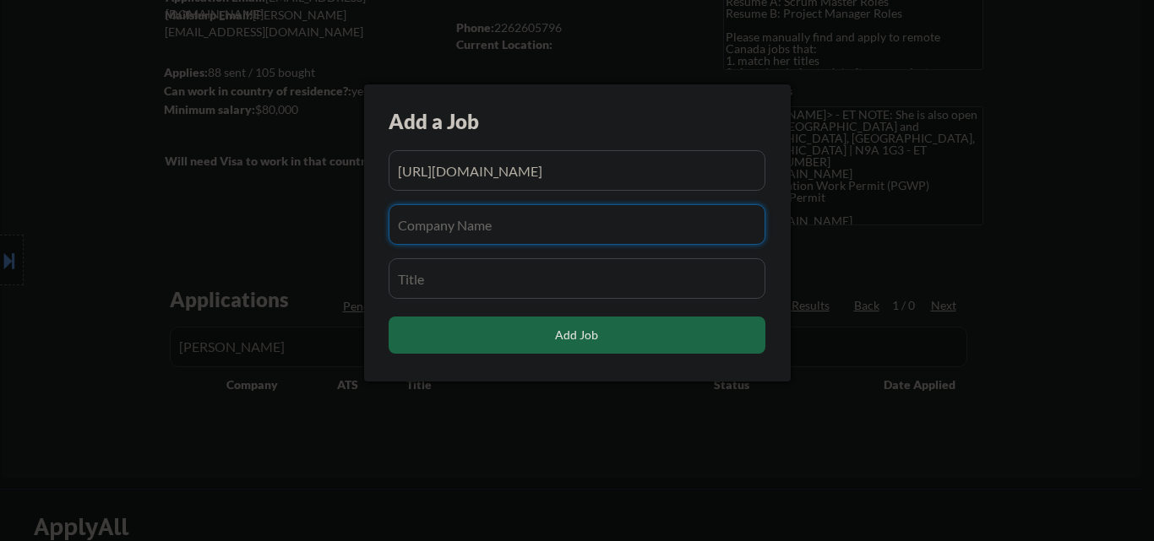
paste input "kamai"
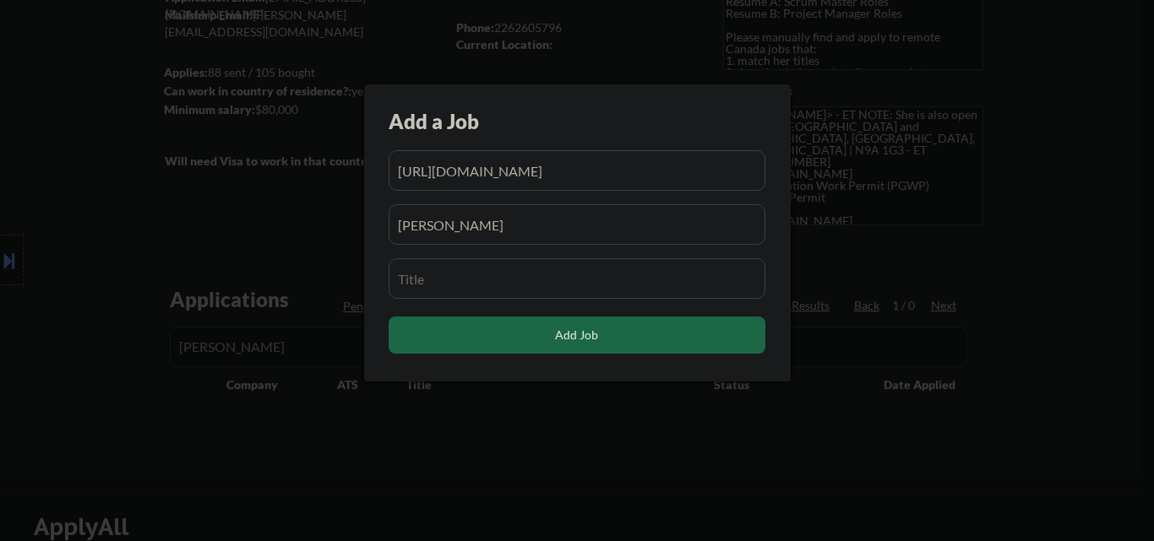
click at [398, 228] on input "input" at bounding box center [577, 224] width 377 height 41
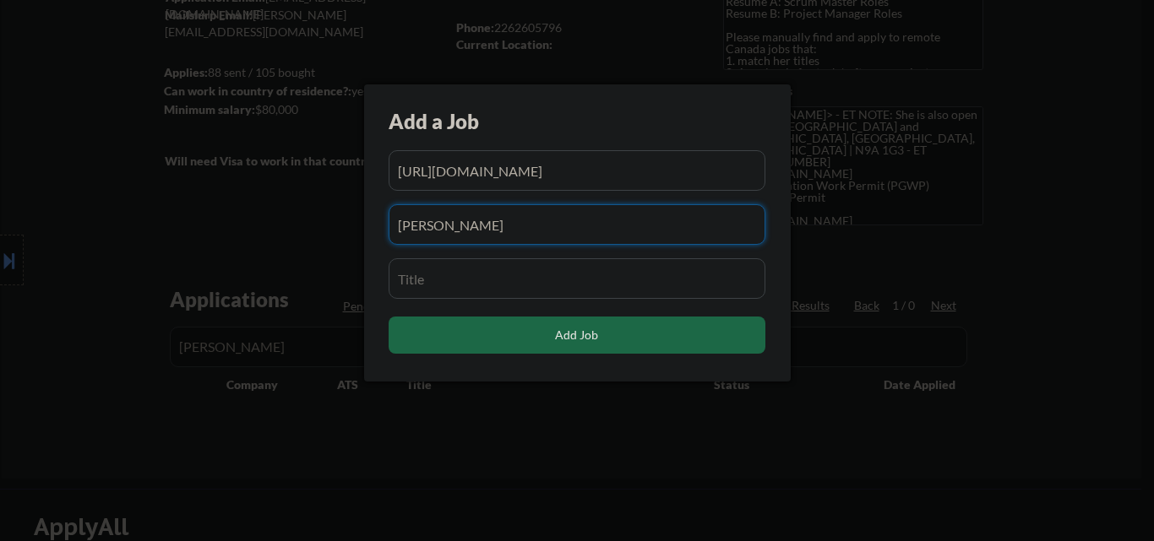
click at [545, 230] on input "input" at bounding box center [577, 224] width 377 height 41
paste input "Akamai"
type input "Akamai"
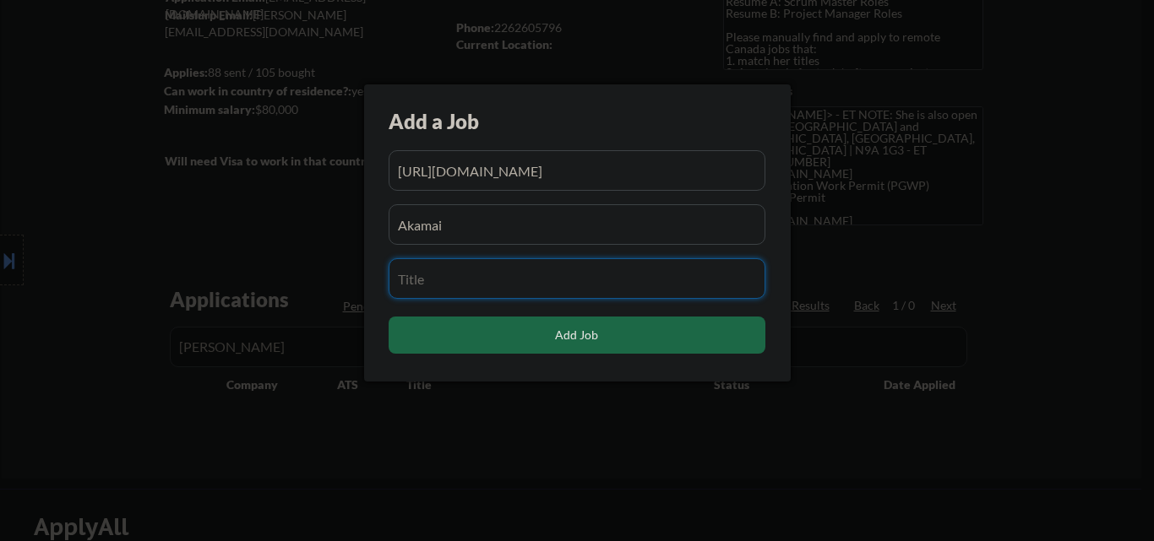
click at [512, 280] on input "input" at bounding box center [577, 278] width 377 height 41
paste input "Technical Program Manager"
type input "Technical Program Manager"
click at [548, 227] on input "input" at bounding box center [577, 224] width 377 height 41
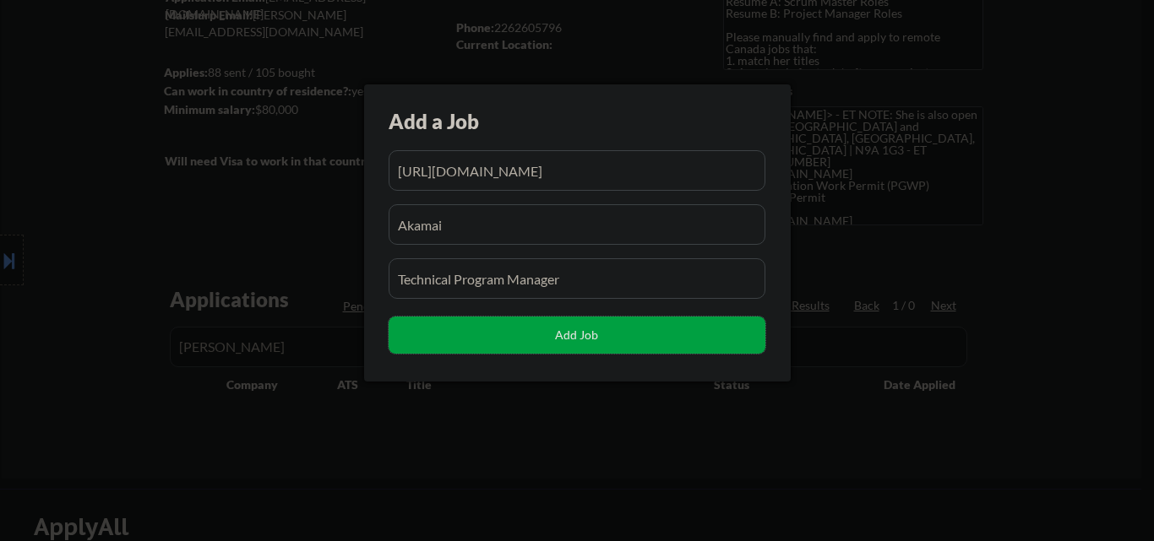
drag, startPoint x: 596, startPoint y: 337, endPoint x: 598, endPoint y: 269, distance: 68.5
click at [598, 269] on div "Add a Job Add Job" at bounding box center [577, 232] width 427 height 297
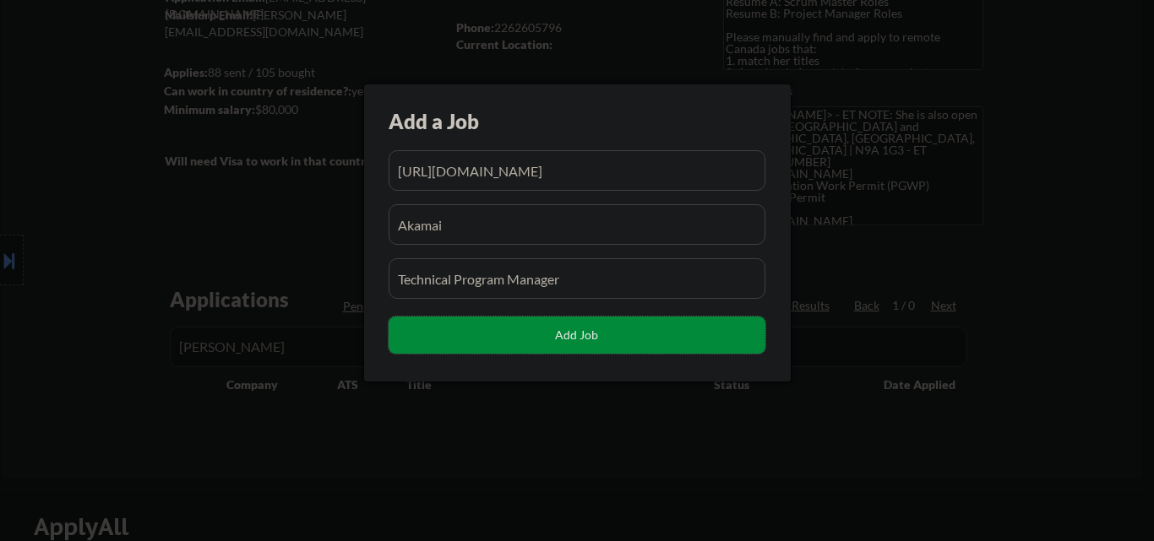
click at [607, 329] on button "Add Job" at bounding box center [577, 335] width 377 height 37
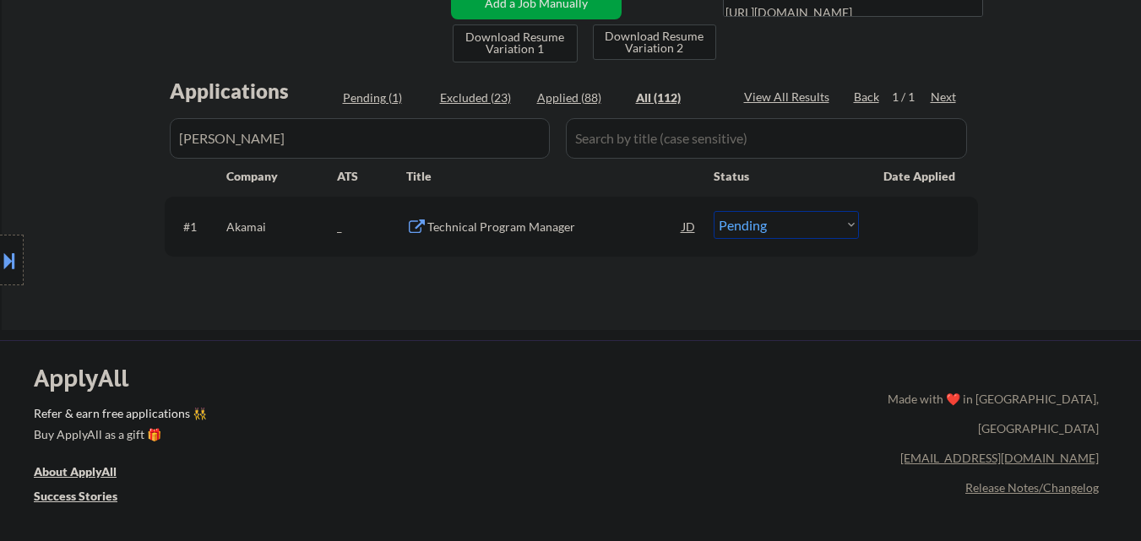
scroll to position [422, 0]
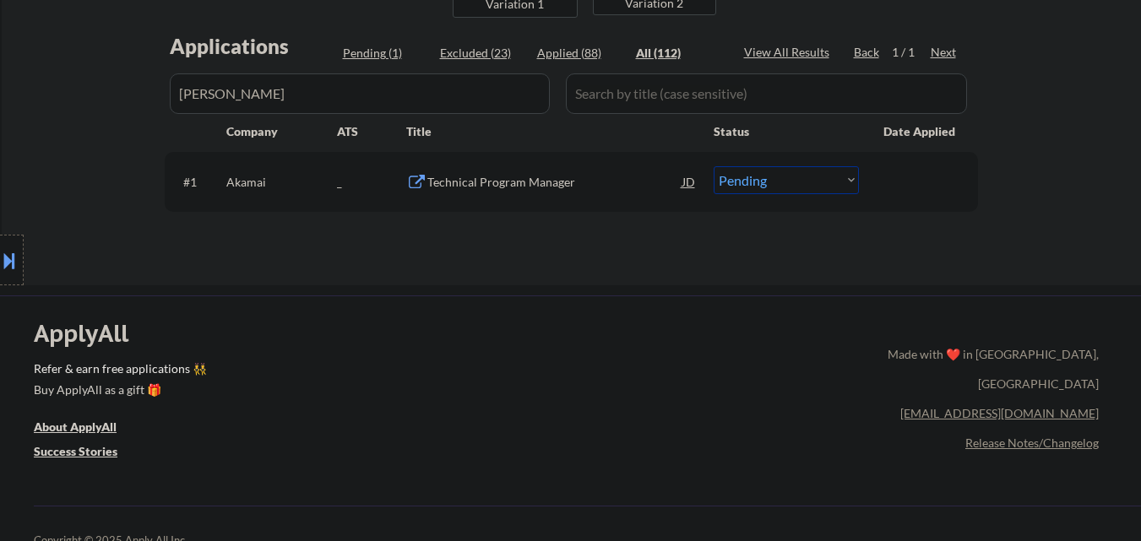
click at [805, 186] on select "Choose an option... Pending Applied Excluded (Questions) Excluded (Expired) Exc…" at bounding box center [786, 180] width 145 height 28
select select ""applied""
click at [714, 166] on select "Choose an option... Pending Applied Excluded (Questions) Excluded (Expired) Exc…" at bounding box center [786, 180] width 145 height 28
click at [245, 177] on div "Location Inclusions: Windsor, ON LaSalle, ON Tecumseh, ON Amherstburg, ON Lakes…" at bounding box center [151, 260] width 302 height 313
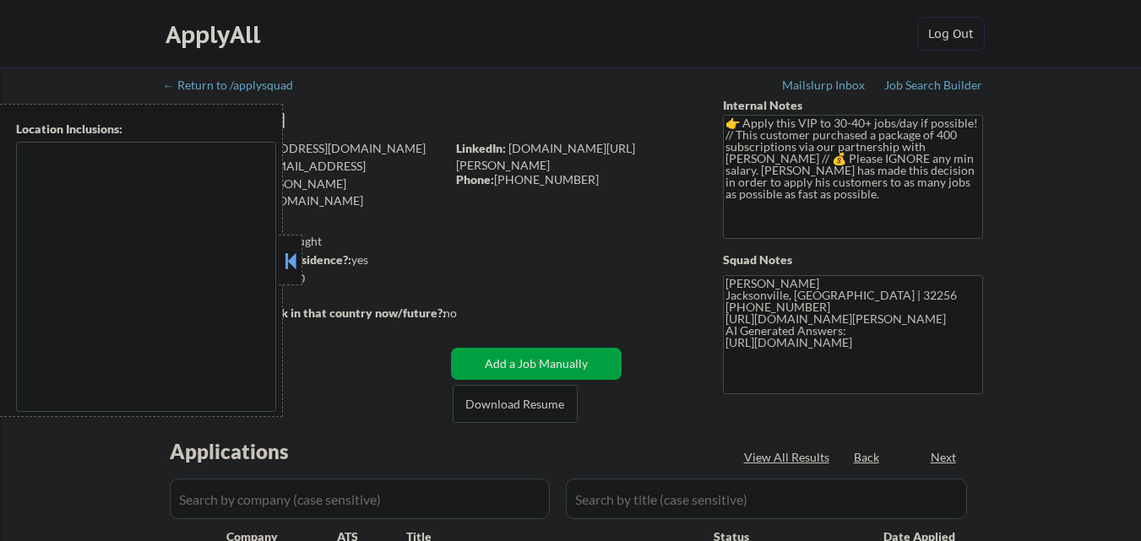
select select ""pending""
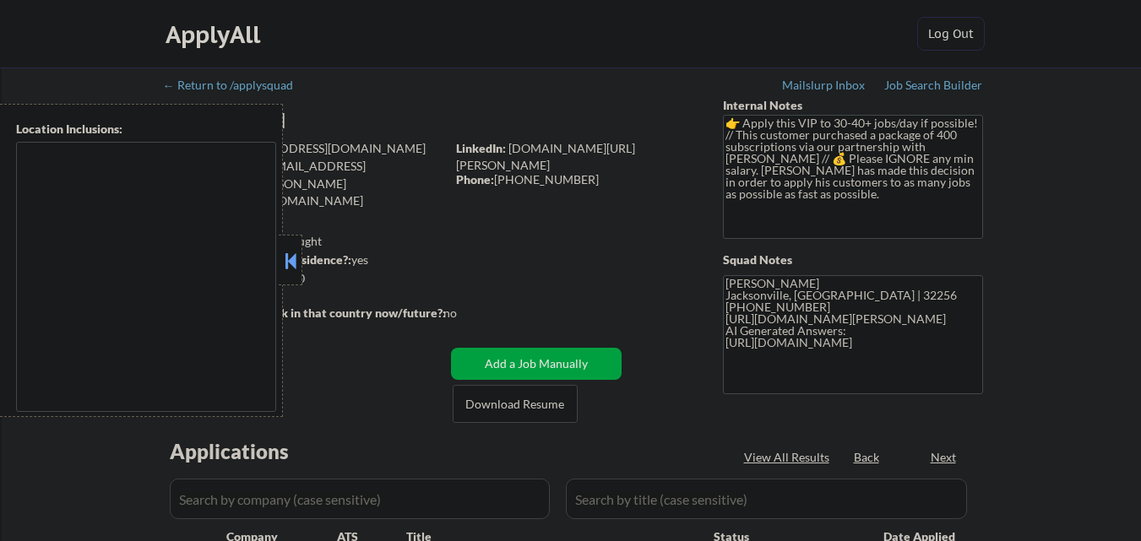
select select ""pending""
type textarea "remote"
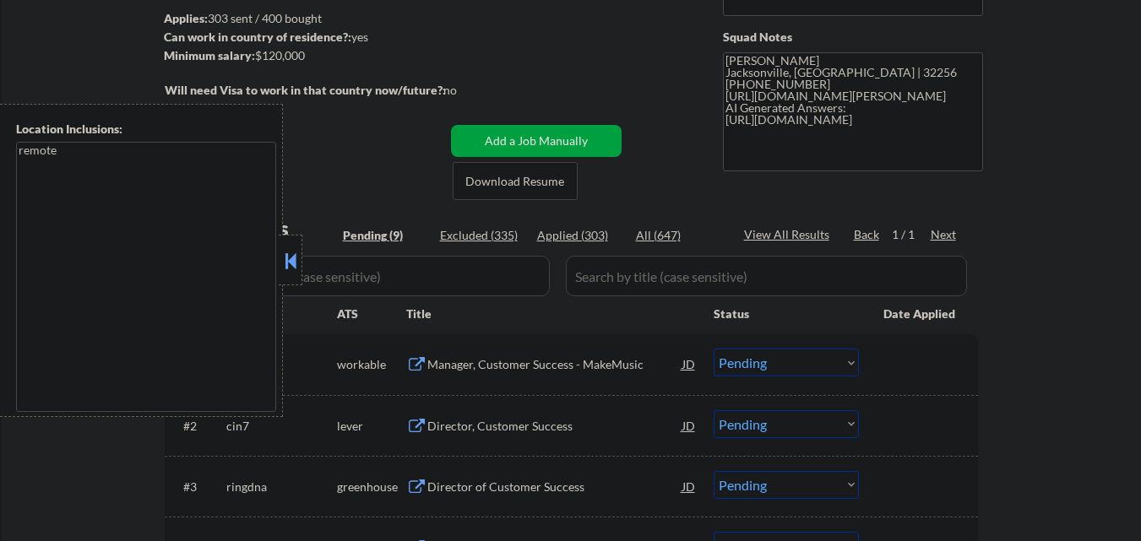
scroll to position [253, 0]
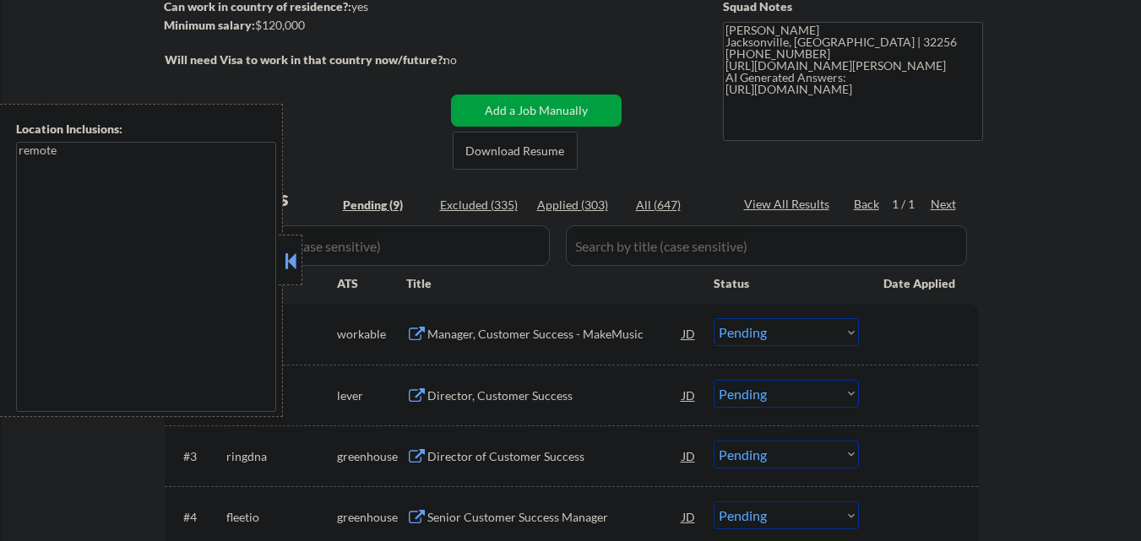
click at [294, 261] on button at bounding box center [290, 260] width 19 height 25
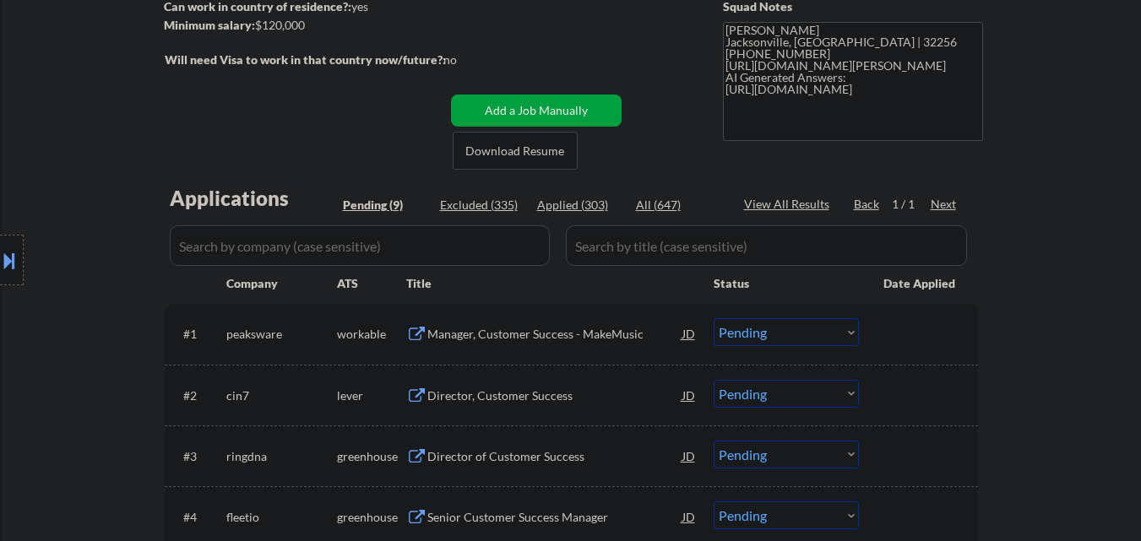
click at [0, 278] on div at bounding box center [12, 260] width 24 height 51
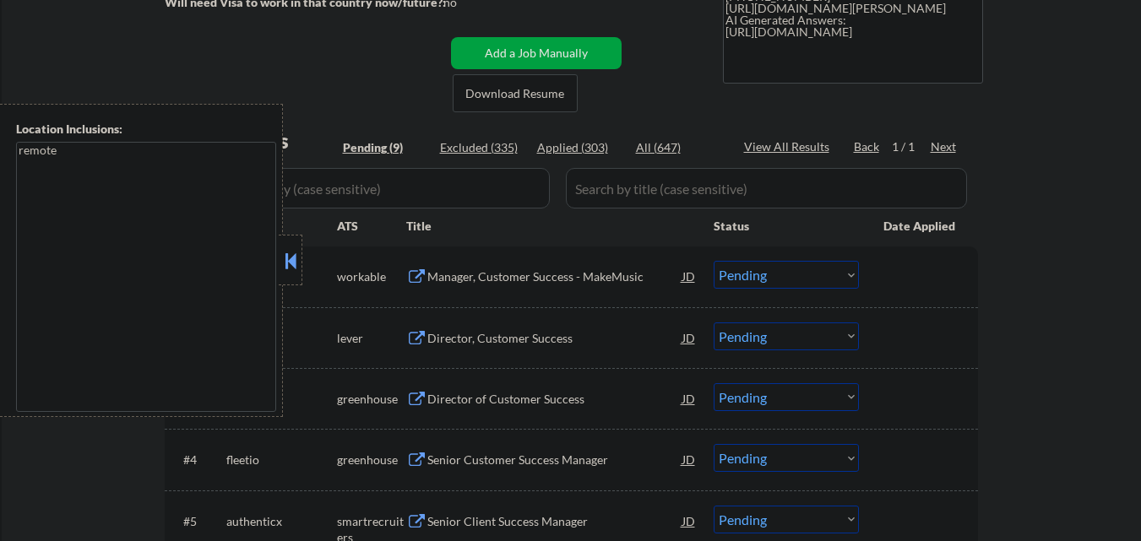
scroll to position [422, 0]
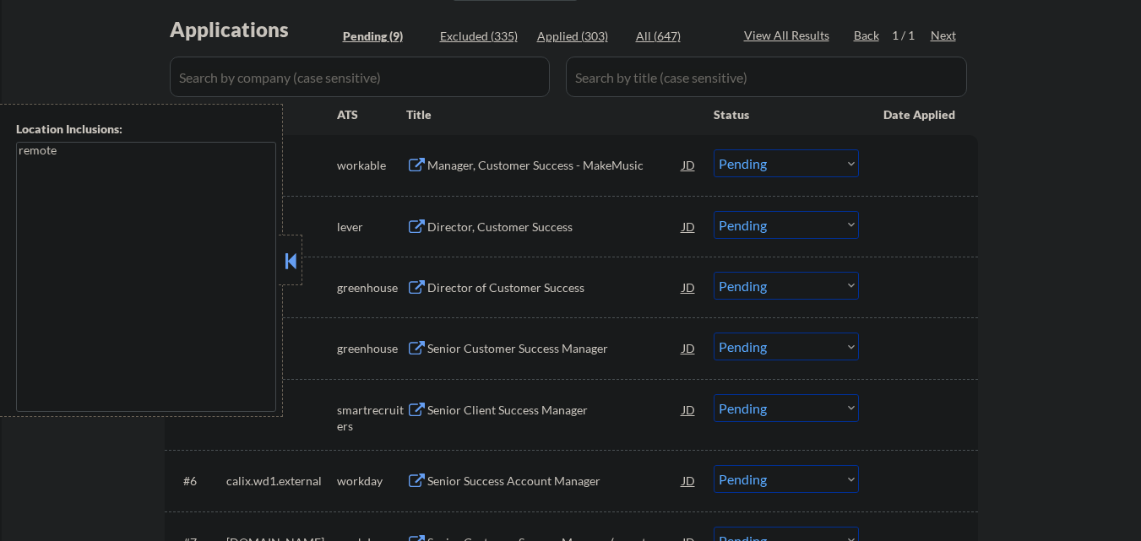
click at [304, 249] on div "#2 cin7 lever Director, Customer Success JD Choose an option... Pending Applied…" at bounding box center [572, 226] width 814 height 61
click at [293, 268] on button at bounding box center [290, 260] width 19 height 25
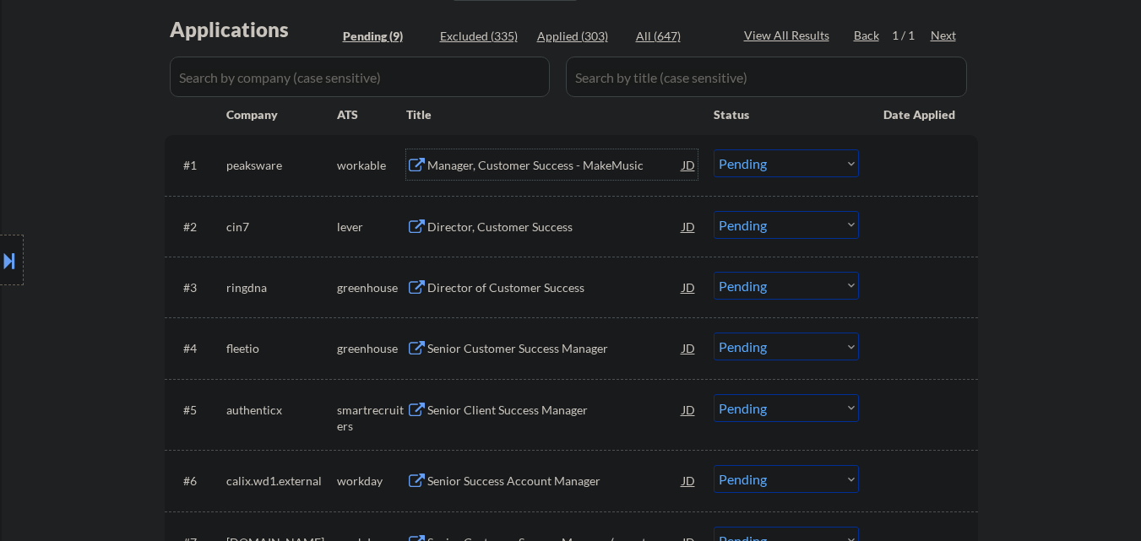
click at [546, 161] on div "Manager, Customer Success - MakeMusic" at bounding box center [554, 165] width 255 height 17
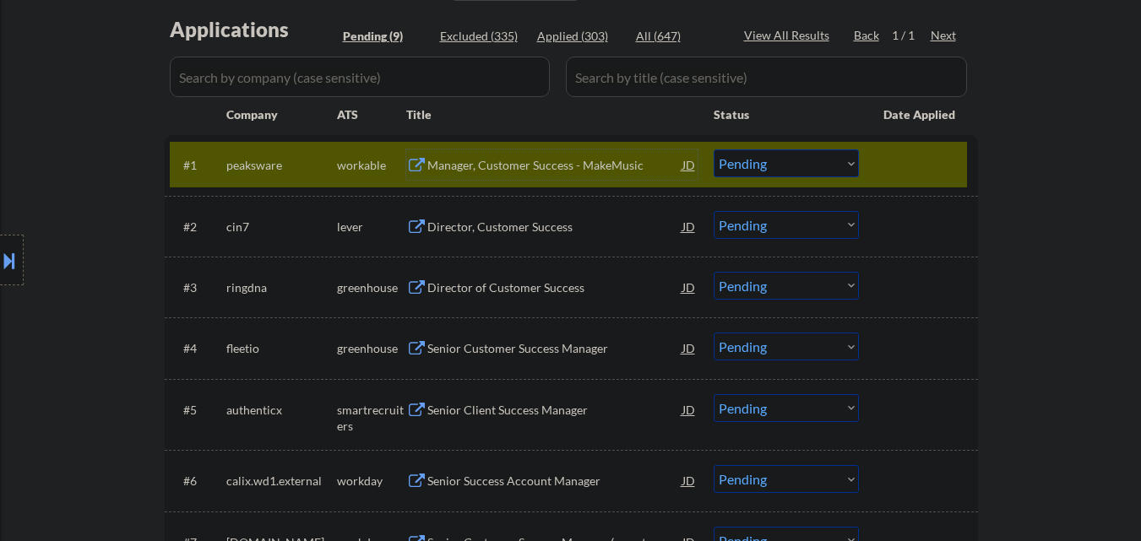
click at [487, 160] on div "Manager, Customer Success - MakeMusic" at bounding box center [554, 165] width 255 height 17
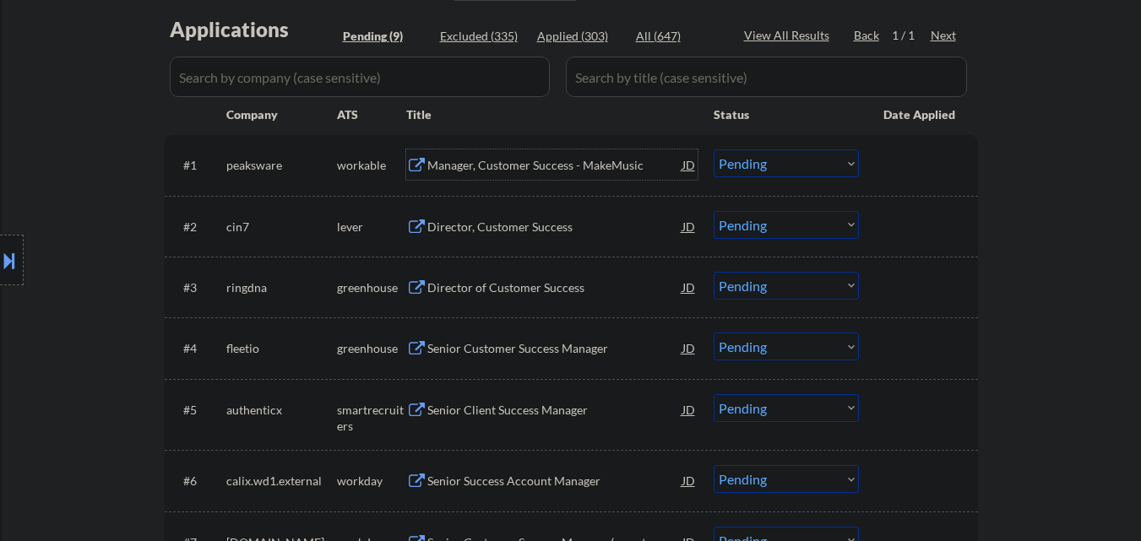
click at [539, 165] on div "Manager, Customer Success - MakeMusic" at bounding box center [554, 165] width 255 height 17
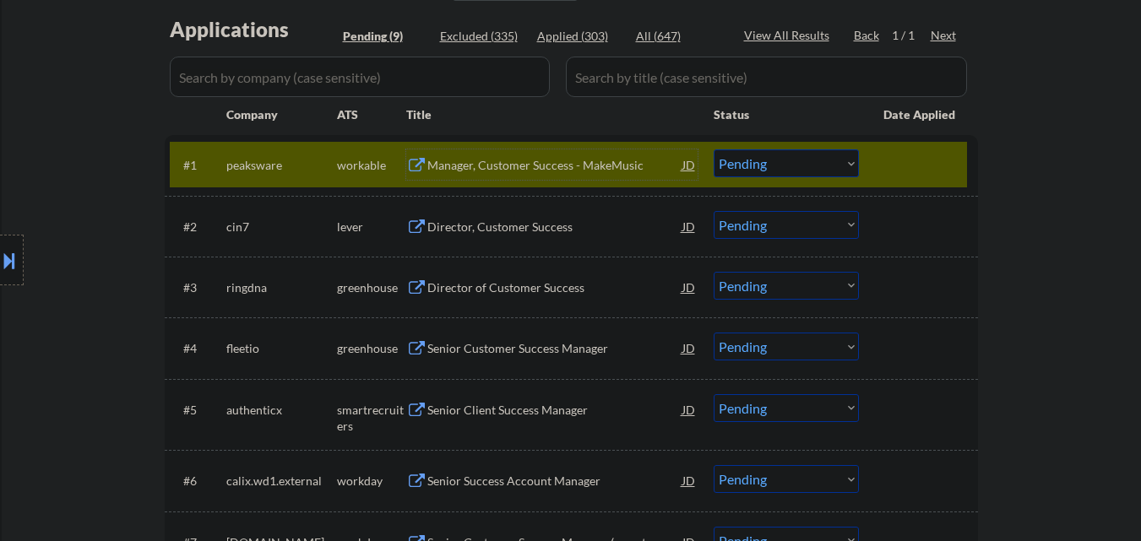
drag, startPoint x: 915, startPoint y: 159, endPoint x: 824, endPoint y: 188, distance: 95.1
click at [915, 160] on div at bounding box center [921, 165] width 74 height 30
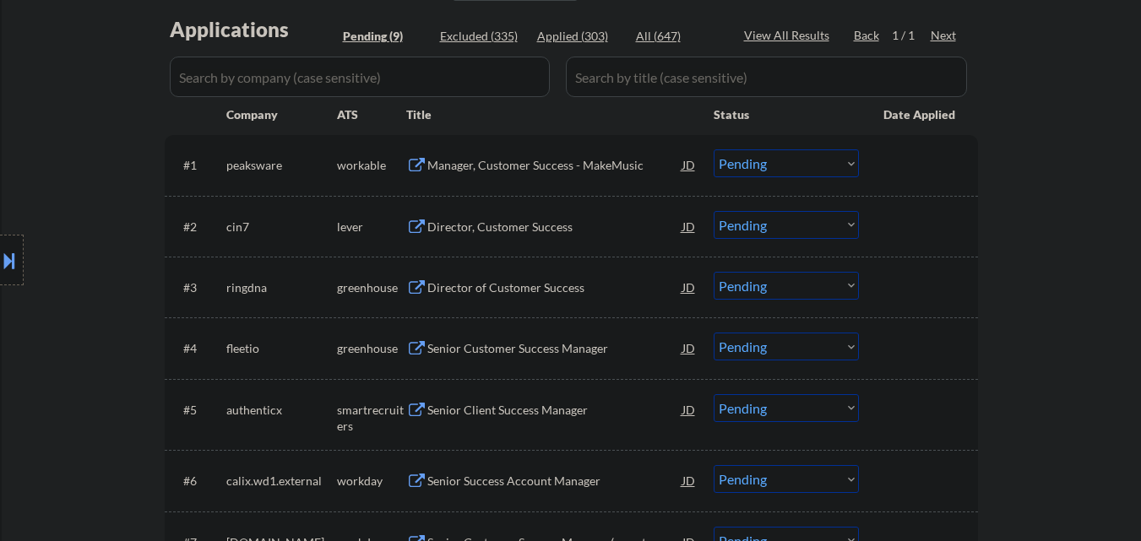
click at [572, 222] on div "Director, Customer Success" at bounding box center [554, 227] width 255 height 17
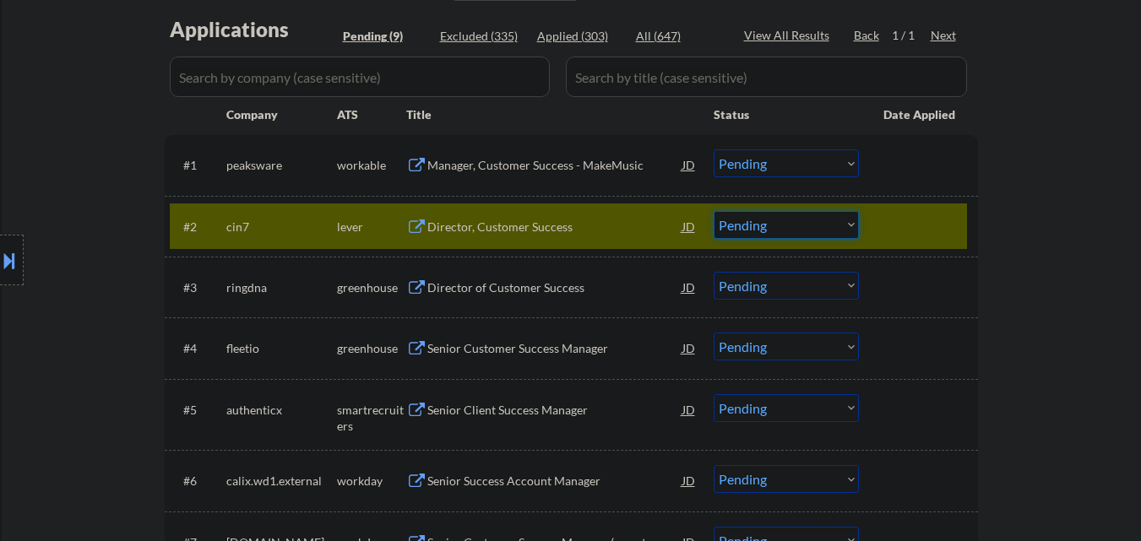
click at [759, 228] on select "Choose an option... Pending Applied Excluded (Questions) Excluded (Expired) Exc…" at bounding box center [786, 225] width 145 height 28
click at [714, 211] on select "Choose an option... Pending Applied Excluded (Questions) Excluded (Expired) Exc…" at bounding box center [786, 225] width 145 height 28
select select ""pending""
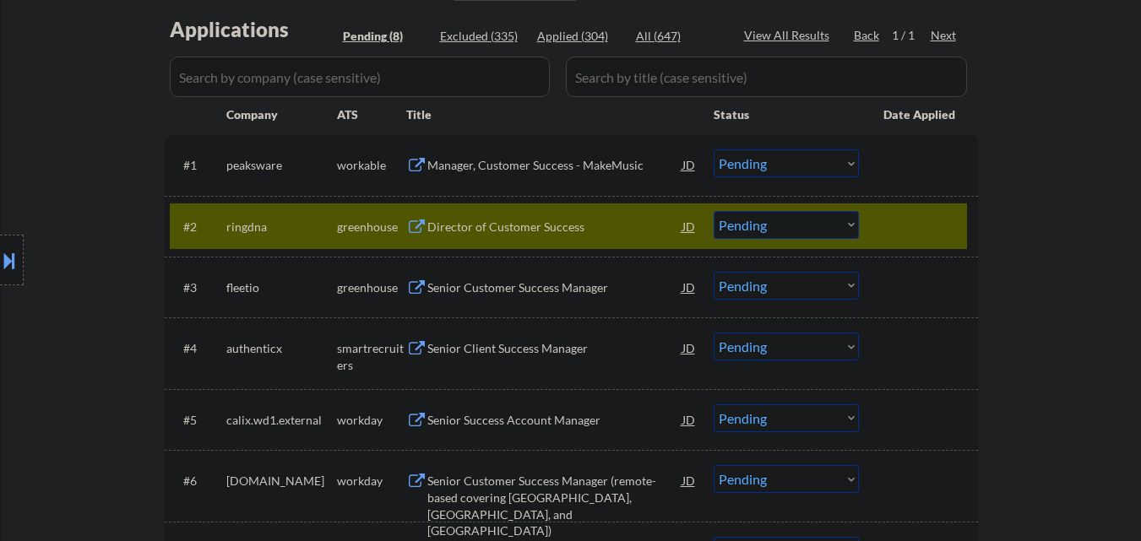
click at [831, 154] on select "Choose an option... Pending Applied Excluded (Questions) Excluded (Expired) Exc…" at bounding box center [786, 164] width 145 height 28
click at [714, 150] on select "Choose an option... Pending Applied Excluded (Questions) Excluded (Expired) Exc…" at bounding box center [786, 164] width 145 height 28
click at [939, 231] on div at bounding box center [921, 226] width 74 height 30
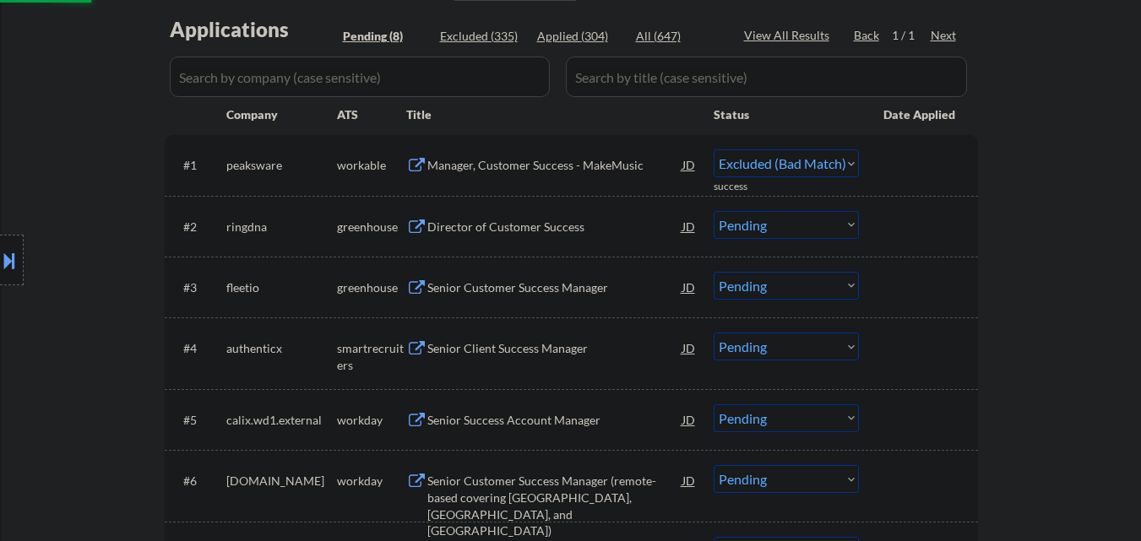
select select ""pending""
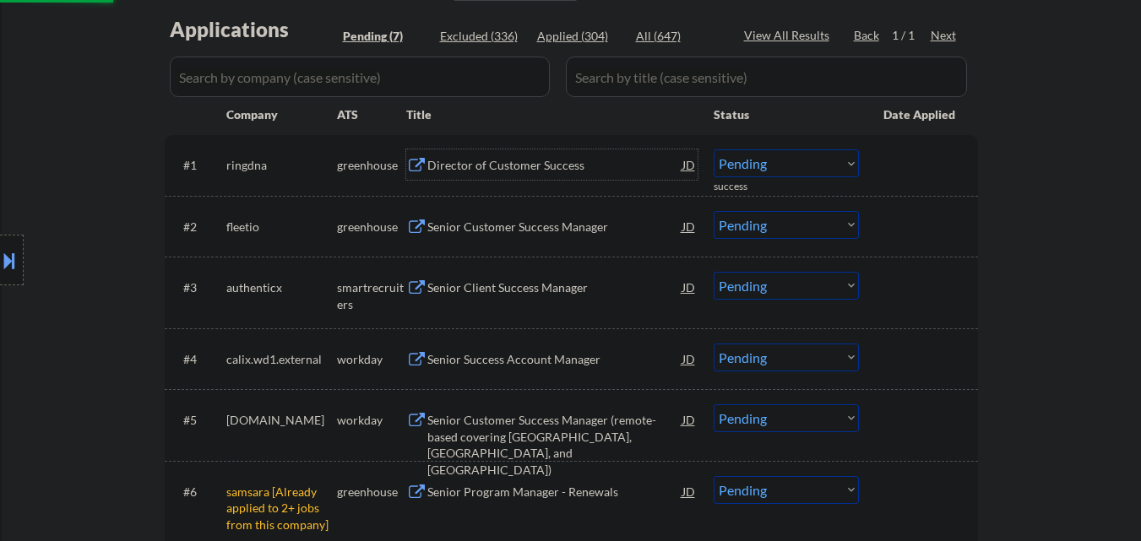
click at [530, 165] on div "Director of Customer Success" at bounding box center [554, 165] width 255 height 17
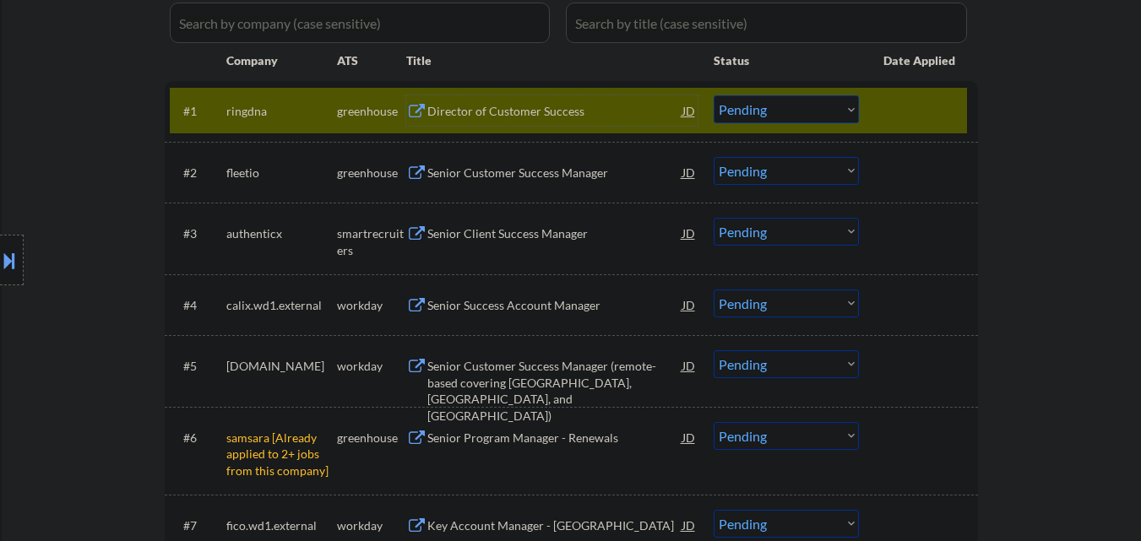
scroll to position [591, 0]
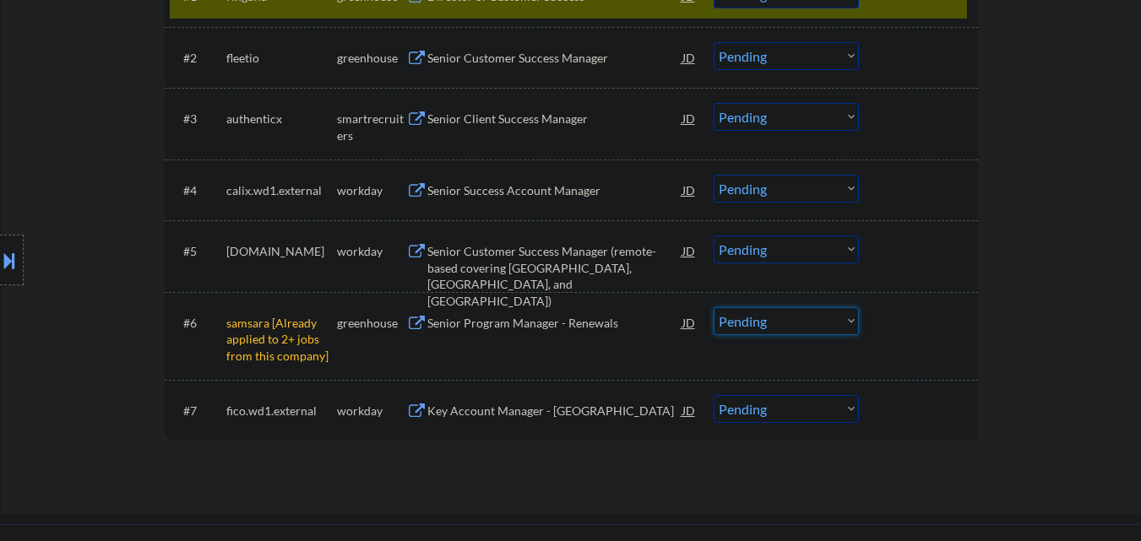
drag, startPoint x: 828, startPoint y: 326, endPoint x: 830, endPoint y: 335, distance: 8.6
click at [828, 326] on select "Choose an option... Pending Applied Excluded (Questions) Excluded (Expired) Exc…" at bounding box center [786, 321] width 145 height 28
click at [805, 325] on select "Choose an option... Pending Applied Excluded (Questions) Excluded (Expired) Exc…" at bounding box center [786, 321] width 145 height 28
click at [714, 307] on select "Choose an option... Pending Applied Excluded (Questions) Excluded (Expired) Exc…" at bounding box center [786, 321] width 145 height 28
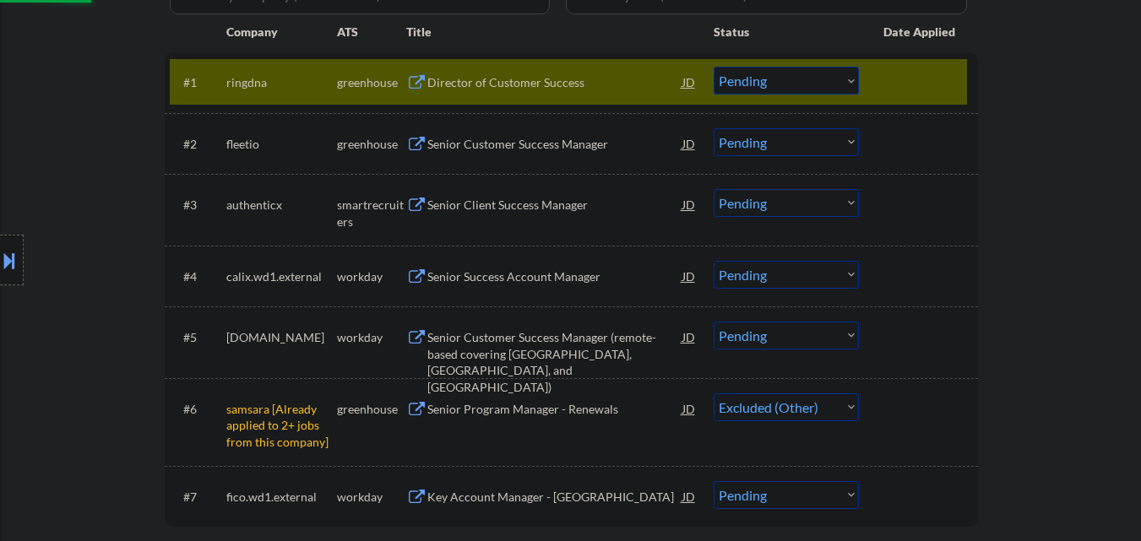
scroll to position [422, 0]
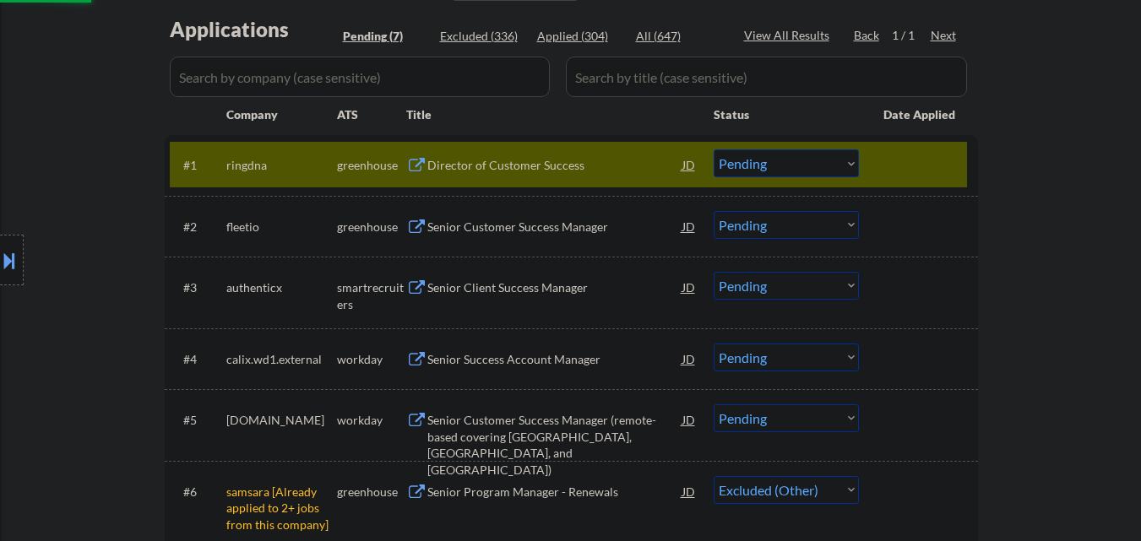
select select ""pending""
click at [566, 176] on div "Director of Customer Success" at bounding box center [554, 165] width 255 height 30
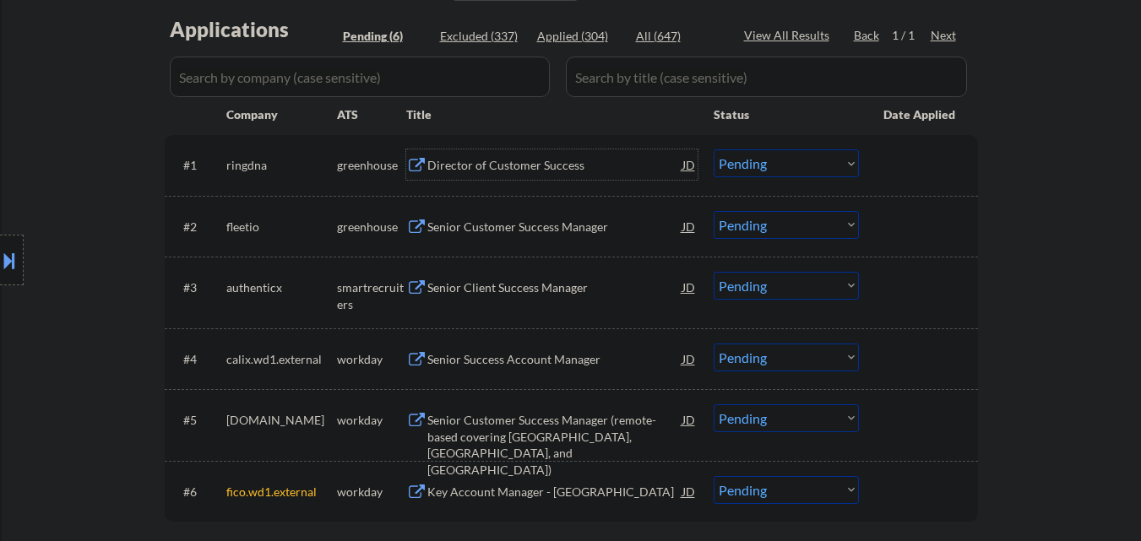
drag, startPoint x: 790, startPoint y: 166, endPoint x: 786, endPoint y: 177, distance: 11.5
click at [790, 166] on select "Choose an option... Pending Applied Excluded (Questions) Excluded (Expired) Exc…" at bounding box center [786, 164] width 145 height 28
click at [714, 150] on select "Choose an option... Pending Applied Excluded (Questions) Excluded (Expired) Exc…" at bounding box center [786, 164] width 145 height 28
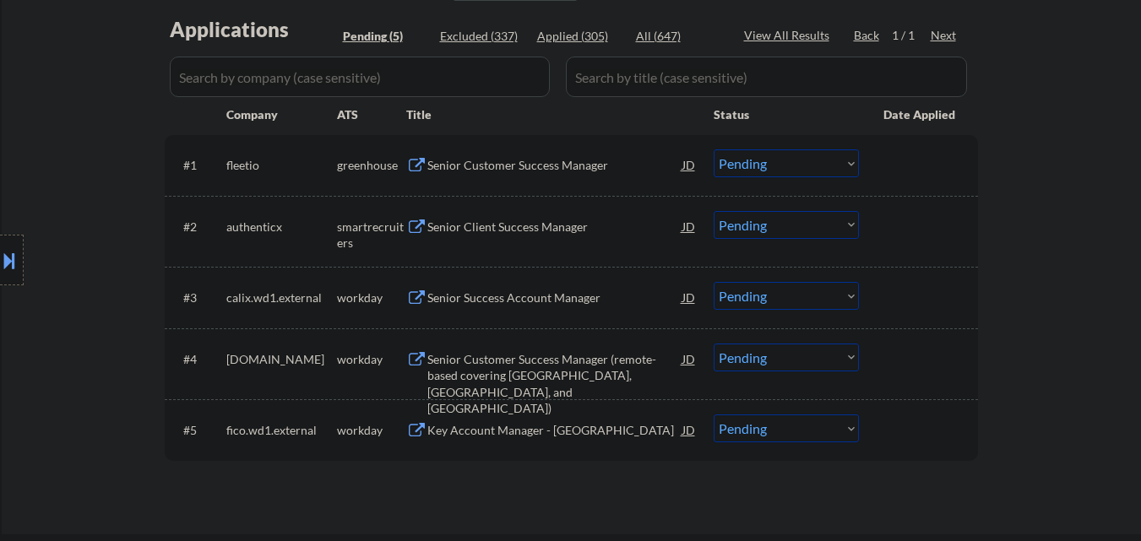
click at [558, 173] on div "Senior Customer Success Manager" at bounding box center [554, 165] width 255 height 17
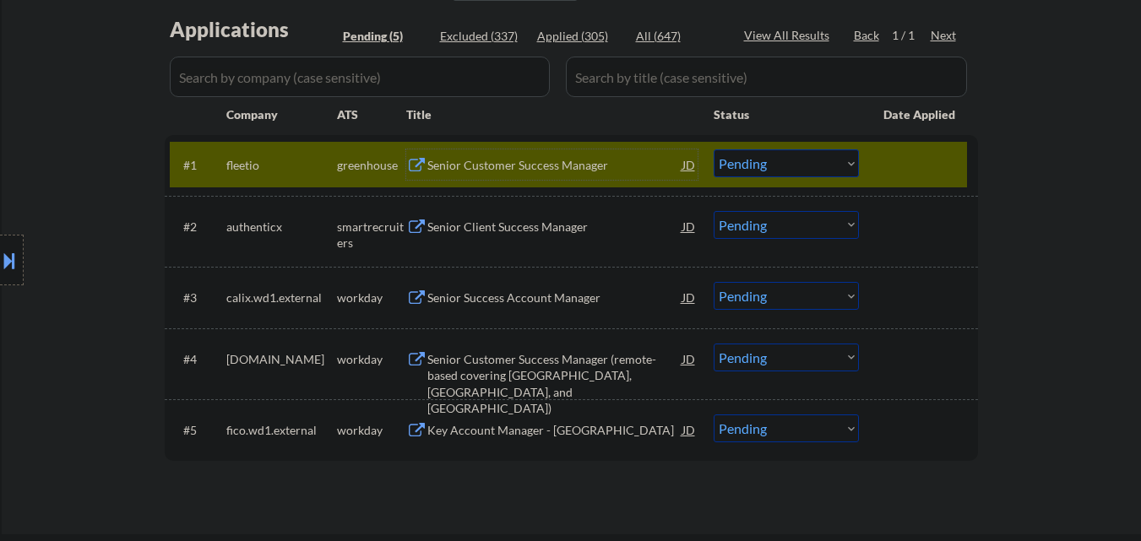
click at [595, 169] on div "Senior Customer Success Manager" at bounding box center [554, 165] width 255 height 17
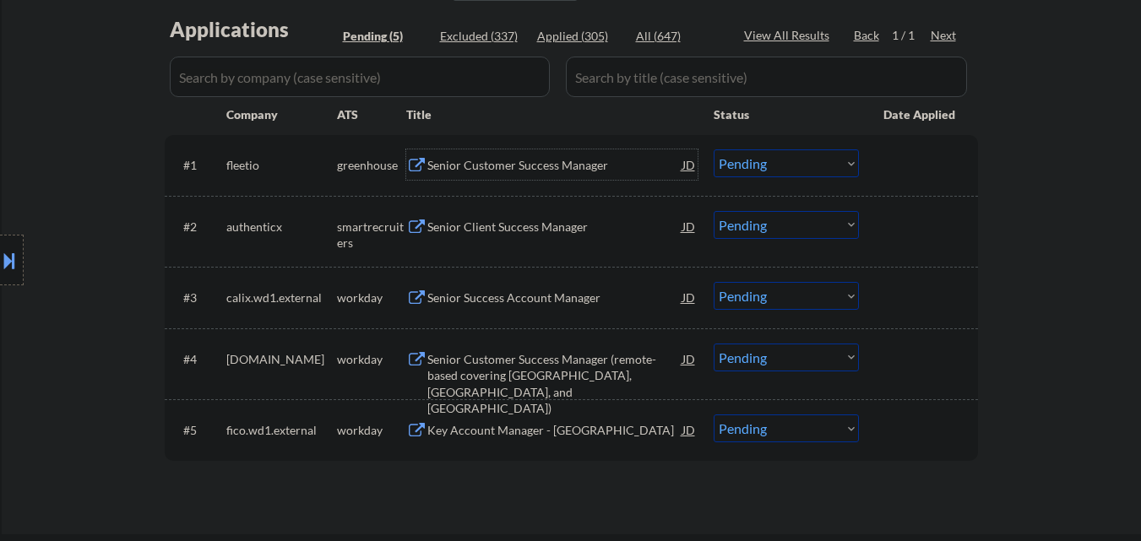
drag, startPoint x: 792, startPoint y: 160, endPoint x: 795, endPoint y: 176, distance: 16.4
click at [792, 166] on select "Choose an option... Pending Applied Excluded (Questions) Excluded (Expired) Exc…" at bounding box center [786, 164] width 145 height 28
click at [714, 150] on select "Choose an option... Pending Applied Excluded (Questions) Excluded (Expired) Exc…" at bounding box center [786, 164] width 145 height 28
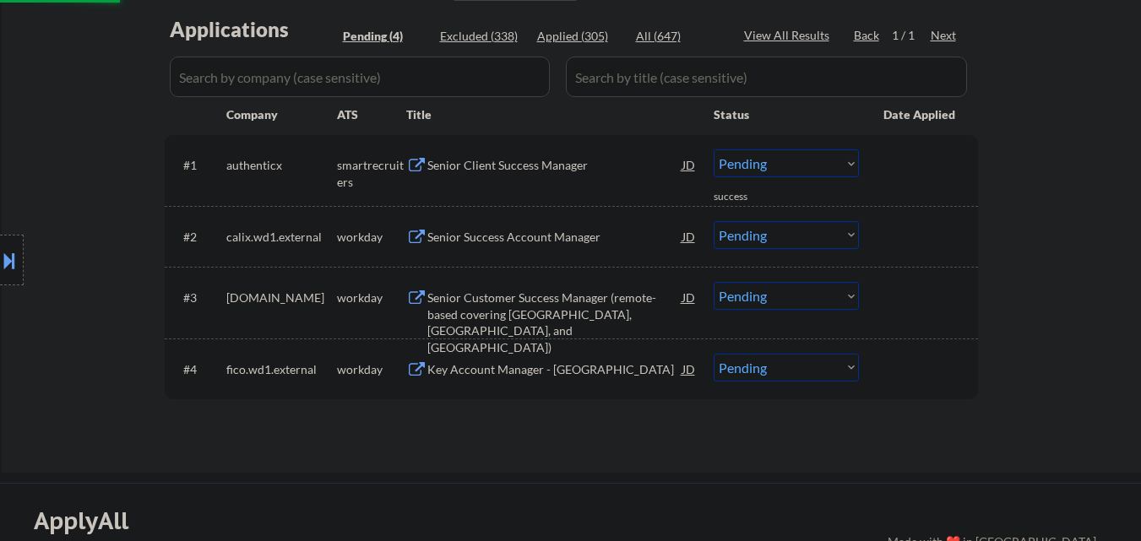
click at [602, 168] on div "Senior Client Success Manager" at bounding box center [554, 165] width 255 height 17
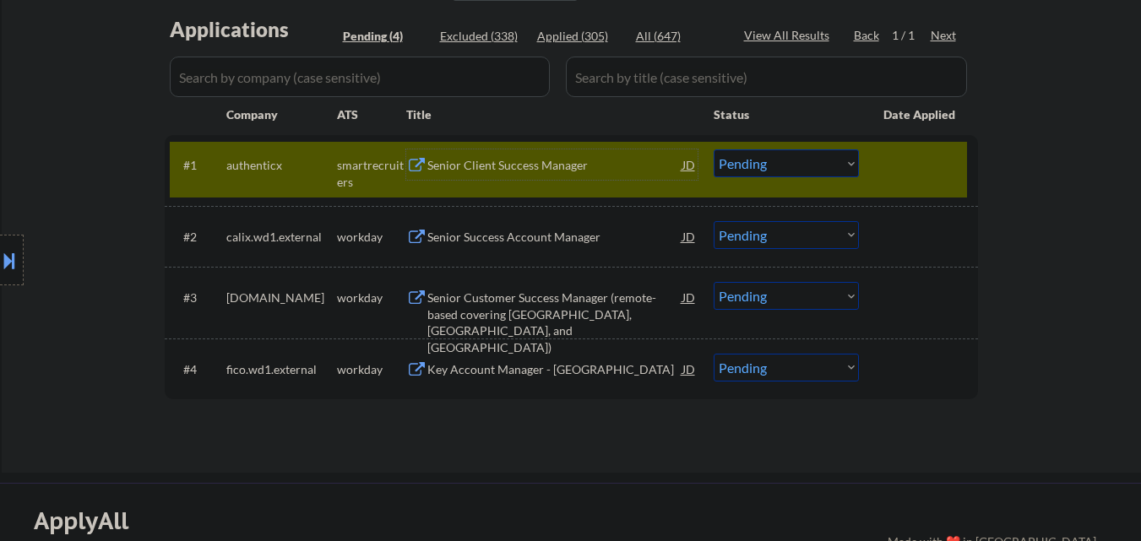
click at [492, 175] on div "Senior Client Success Manager" at bounding box center [554, 165] width 255 height 30
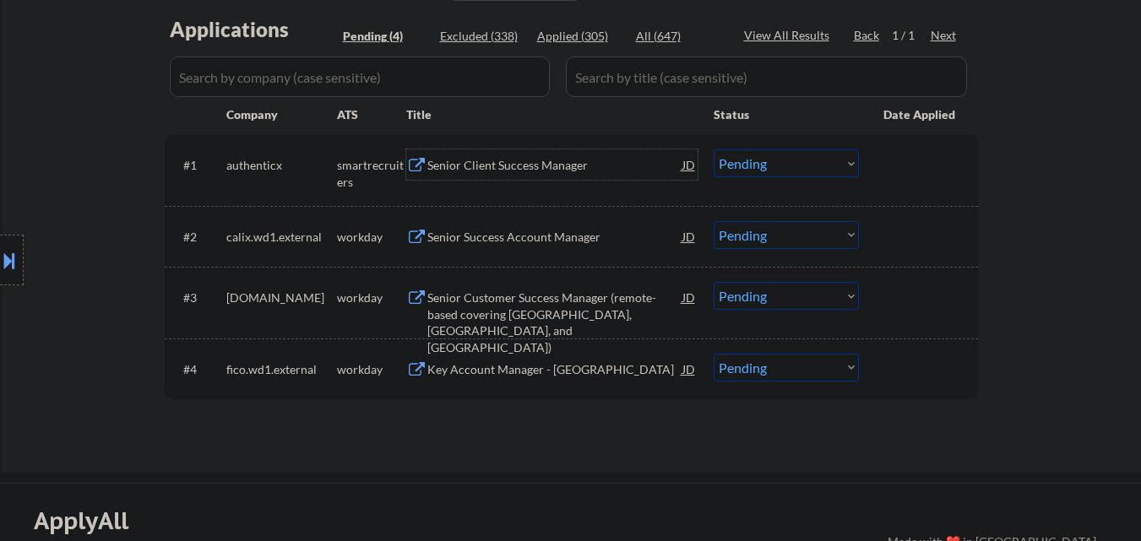
click at [786, 166] on select "Choose an option... Pending Applied Excluded (Questions) Excluded (Expired) Exc…" at bounding box center [786, 164] width 145 height 28
click at [714, 150] on select "Choose an option... Pending Applied Excluded (Questions) Excluded (Expired) Exc…" at bounding box center [786, 164] width 145 height 28
select select ""pending""
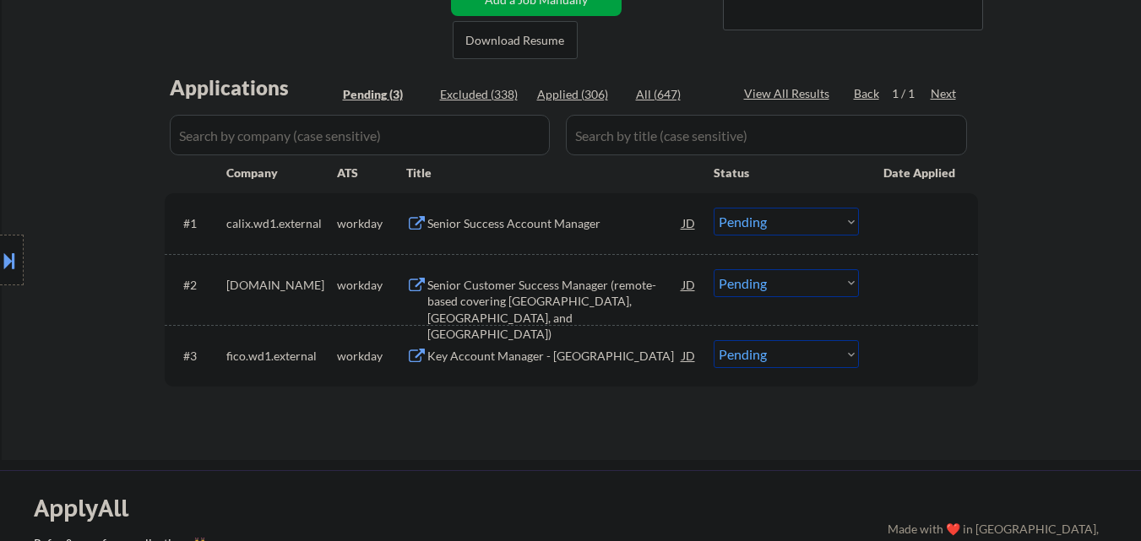
scroll to position [338, 0]
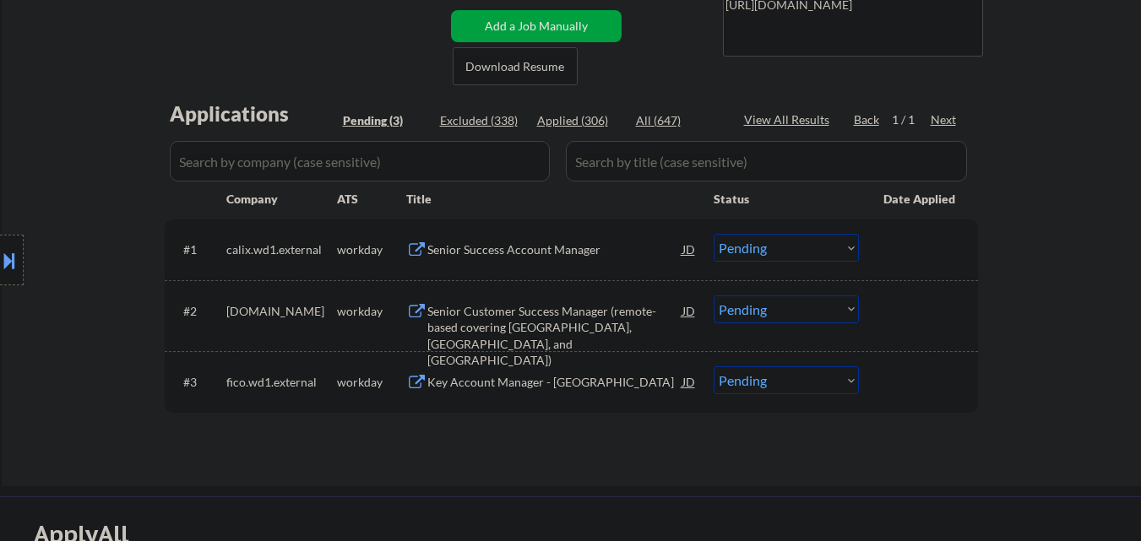
drag, startPoint x: 674, startPoint y: 124, endPoint x: 655, endPoint y: 133, distance: 21.5
click at [673, 124] on div "All (647)" at bounding box center [678, 120] width 84 height 17
click at [661, 122] on div "All (647)" at bounding box center [678, 120] width 84 height 17
select select ""applied""
select select ""excluded""
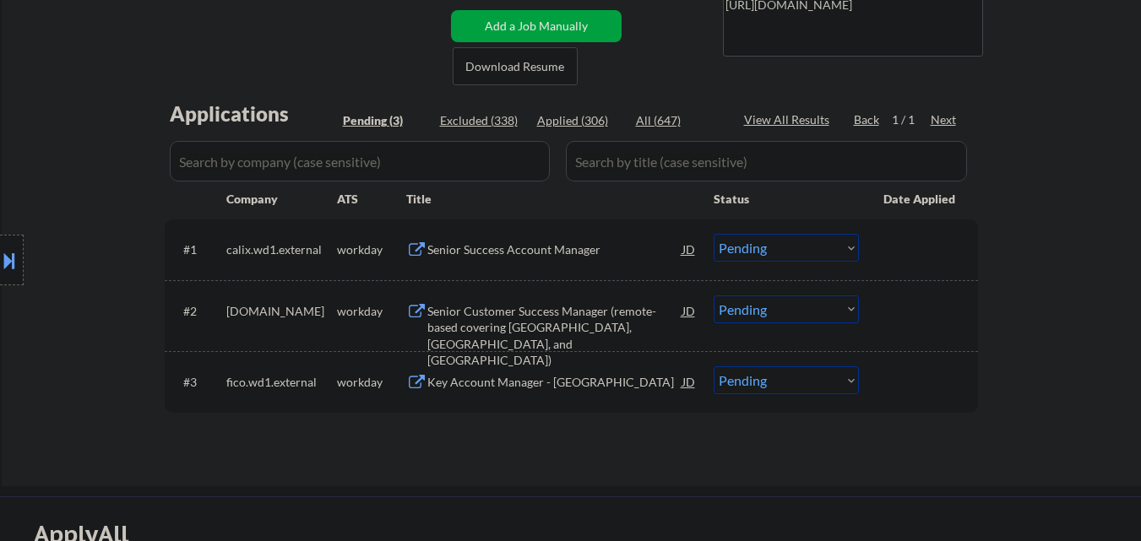
select select ""applied""
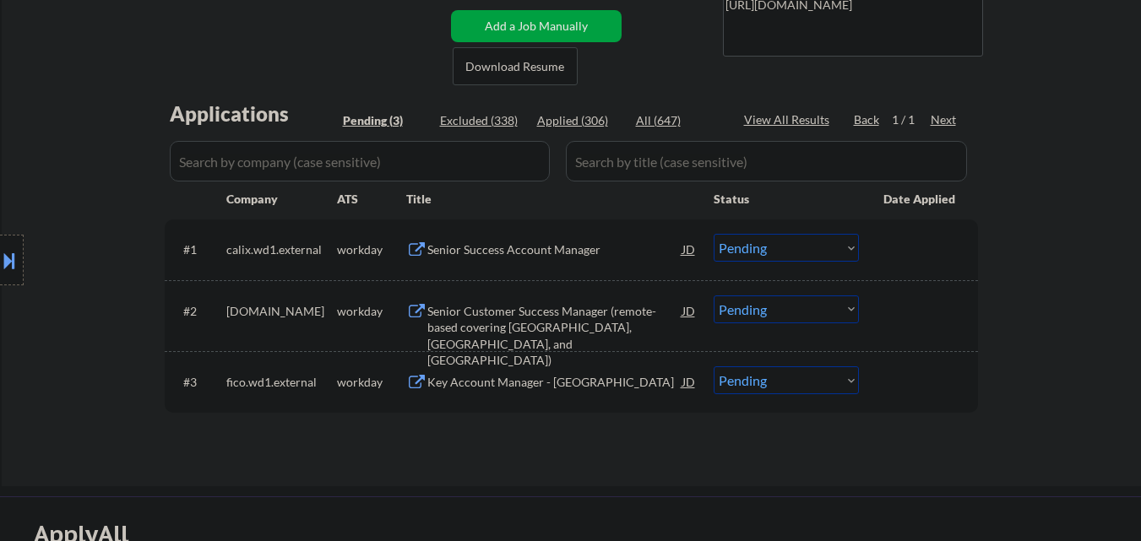
select select ""applied""
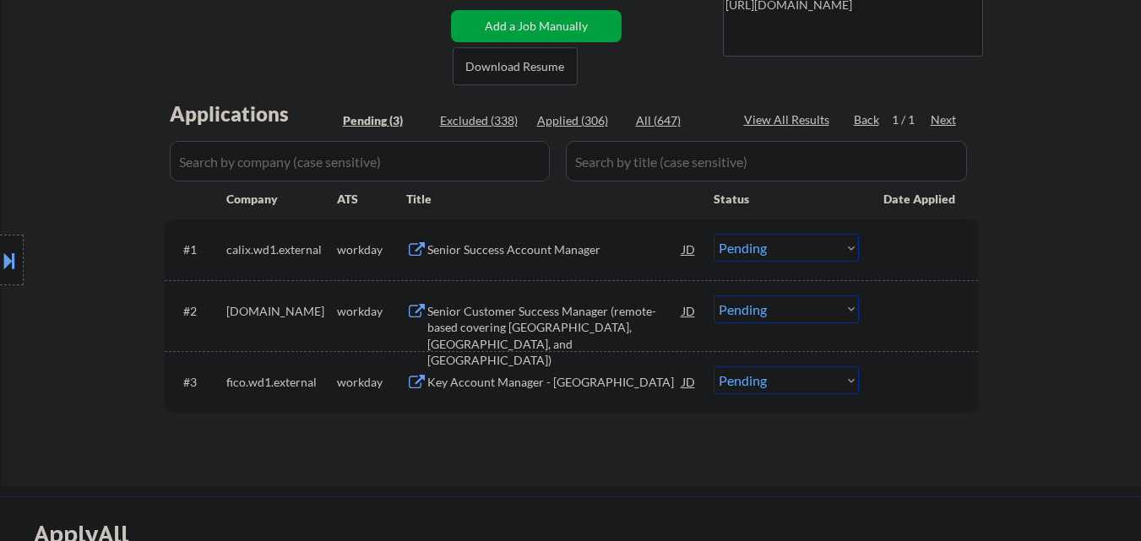
select select ""applied""
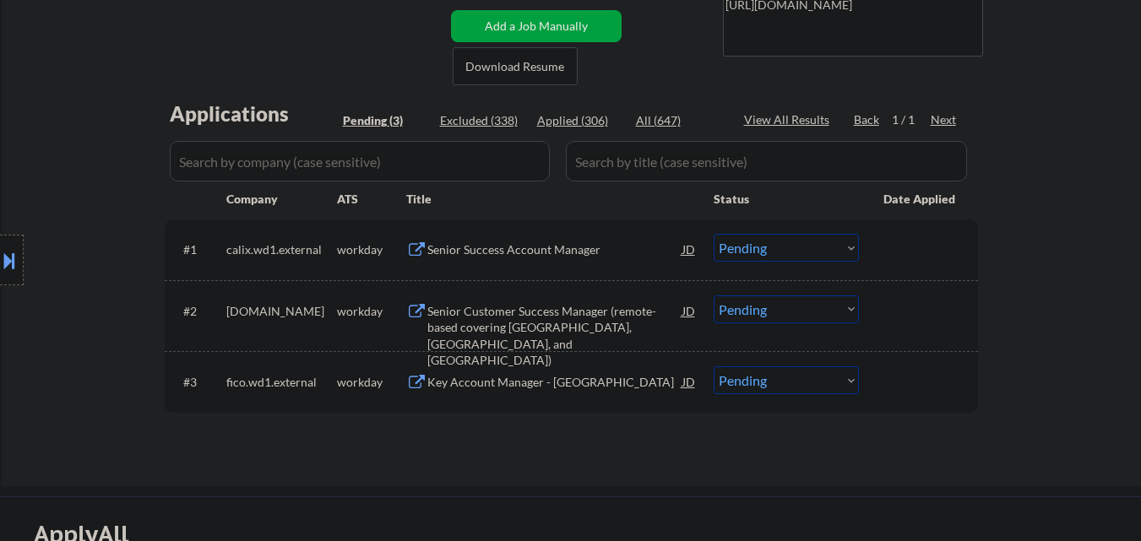
select select ""applied""
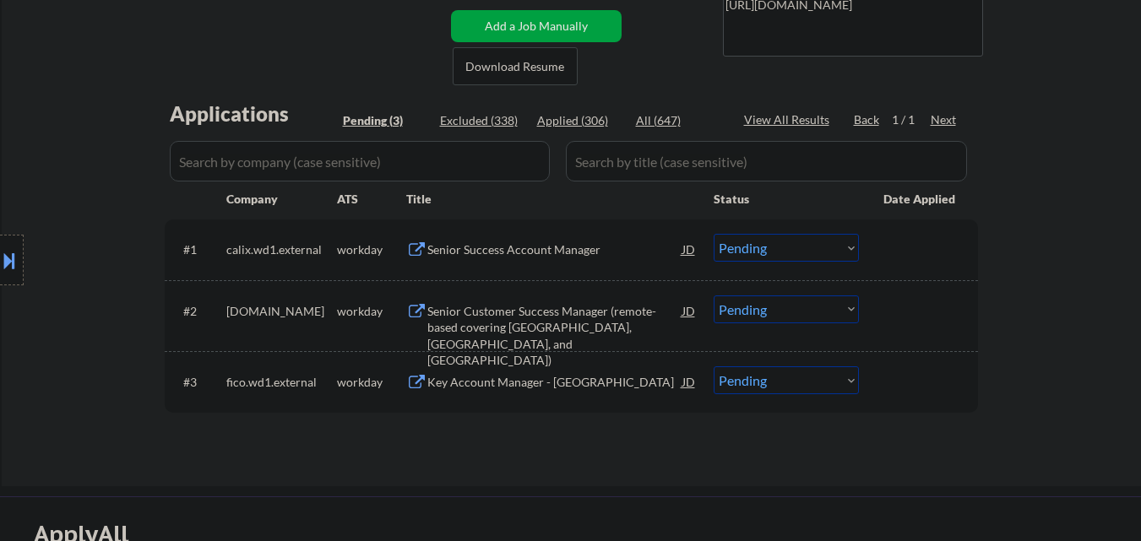
select select ""applied""
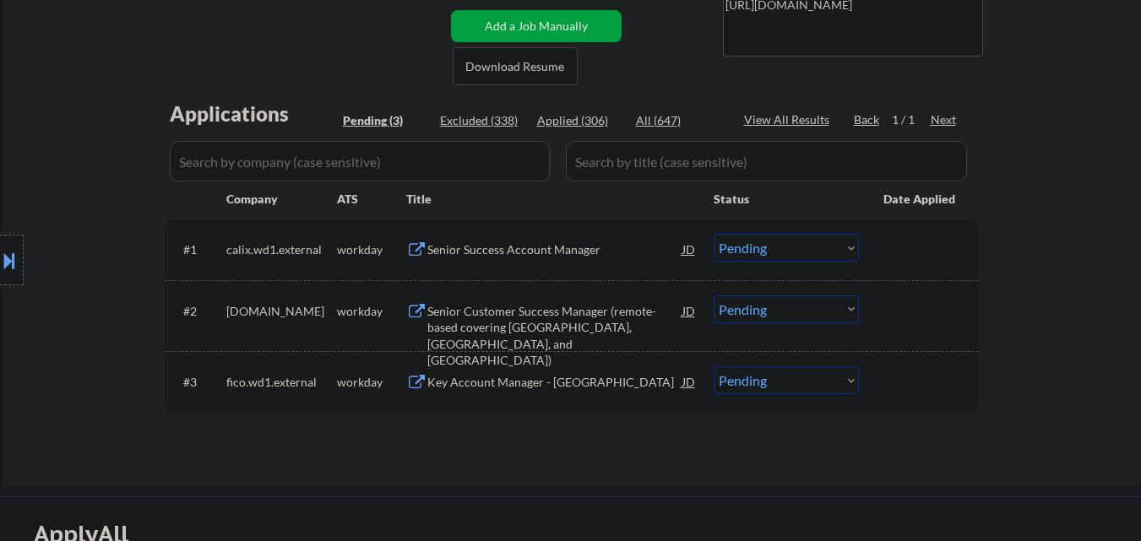
select select ""applied""
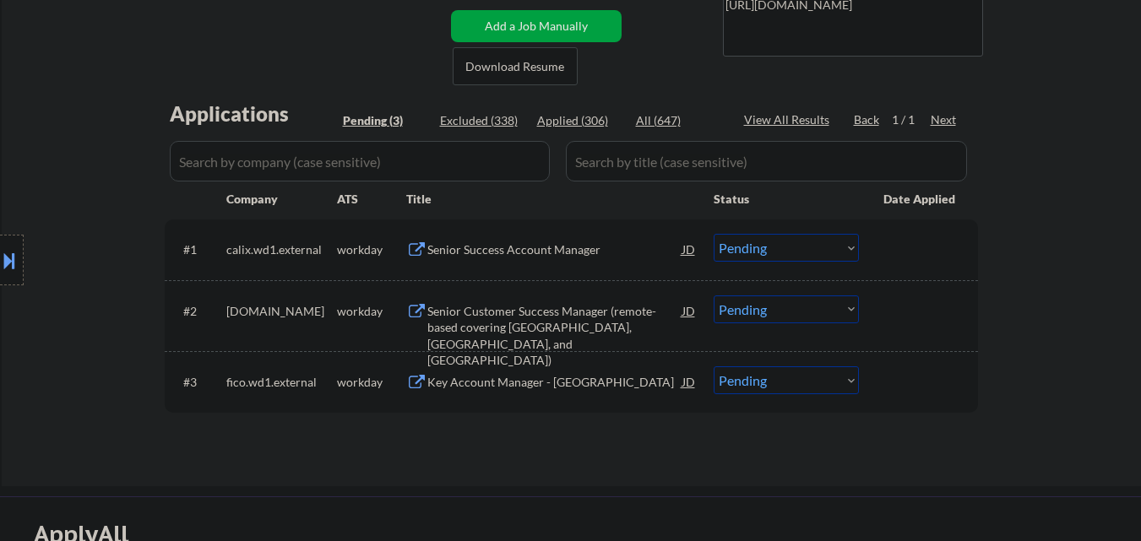
select select ""applied""
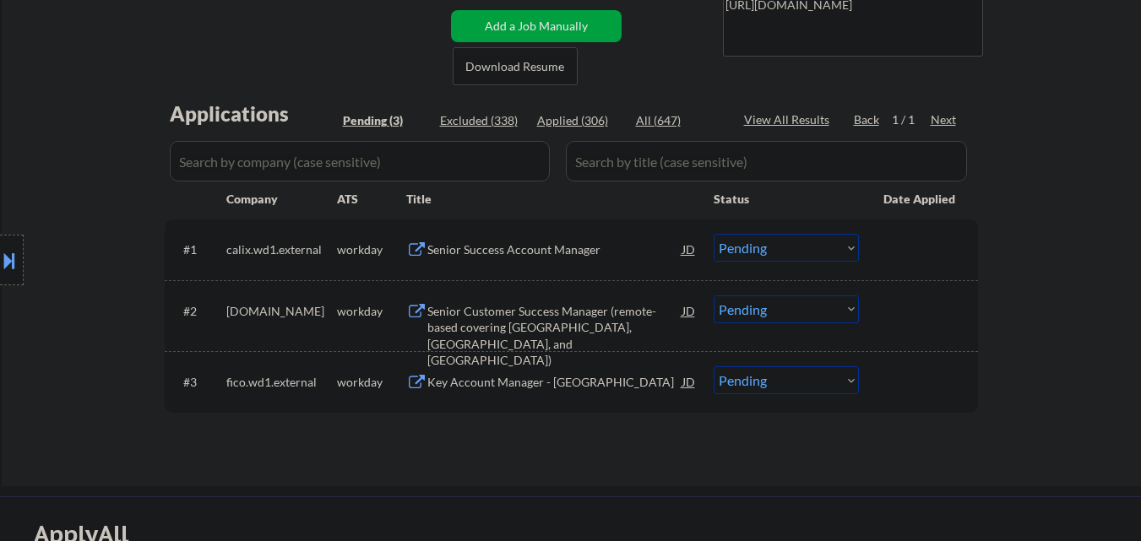
select select ""applied""
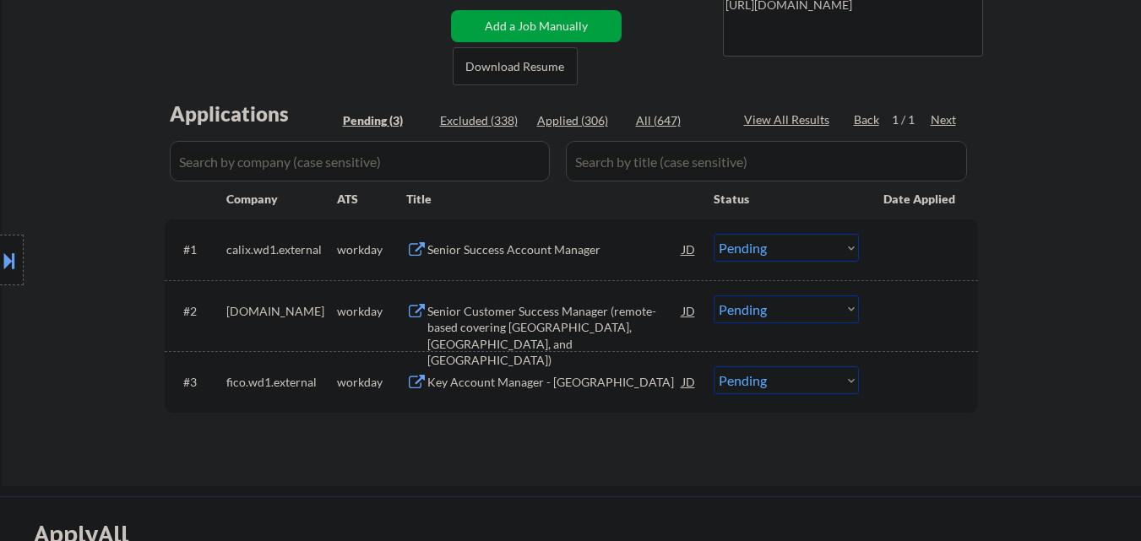
select select ""applied""
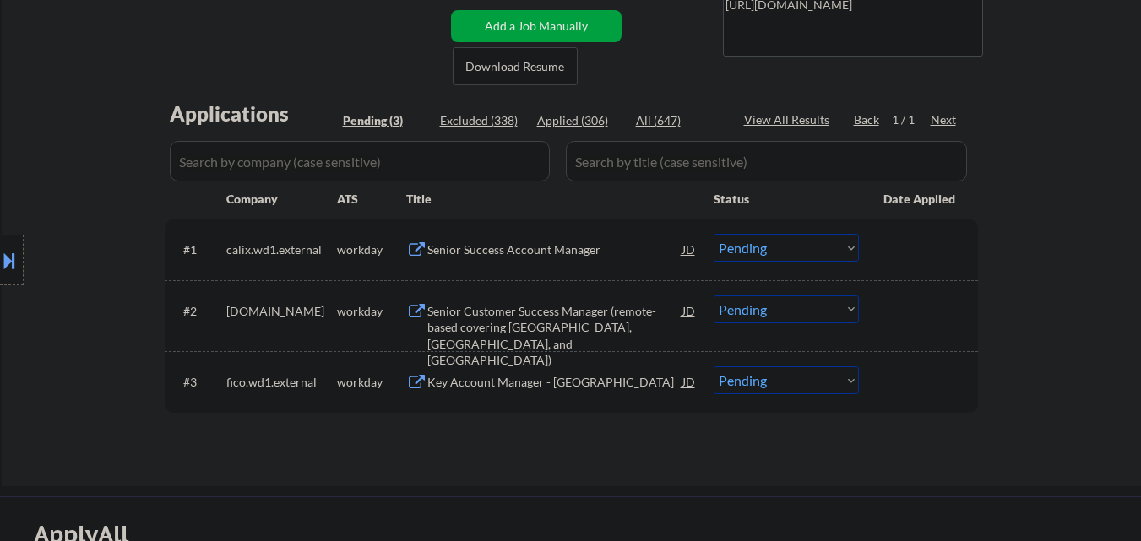
select select ""applied""
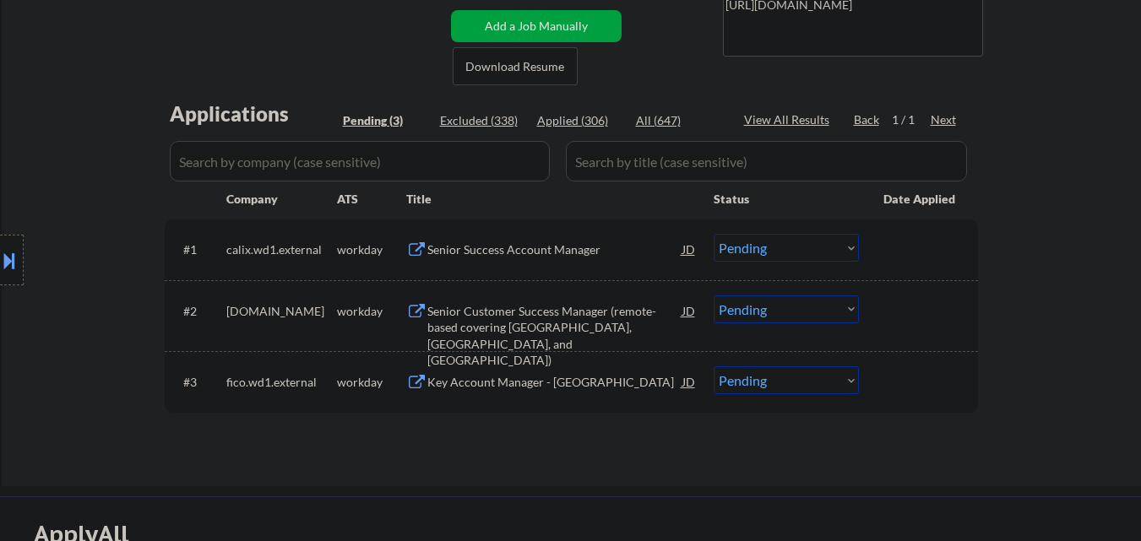
select select ""applied""
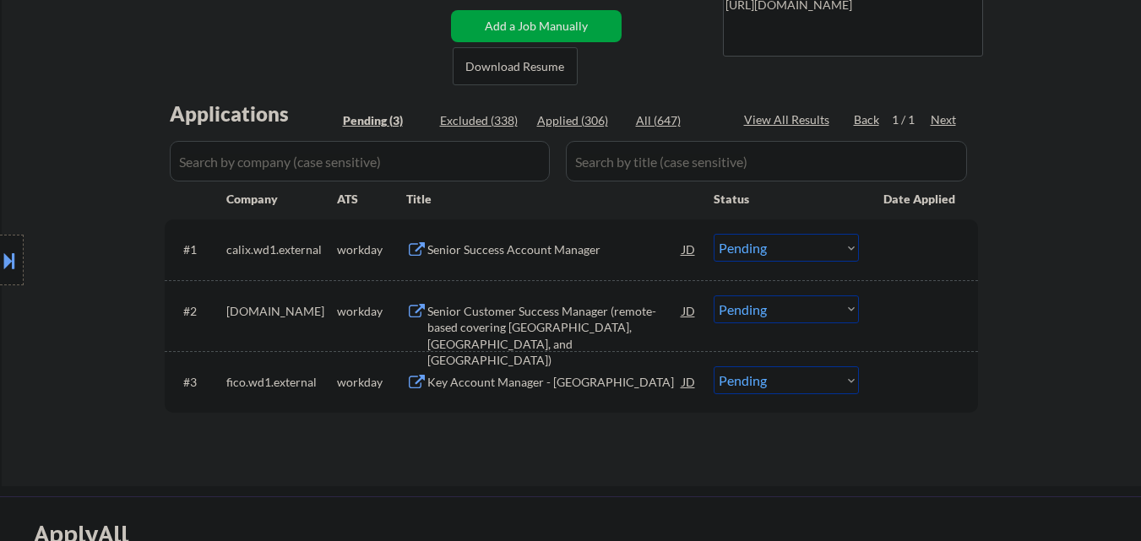
select select ""applied""
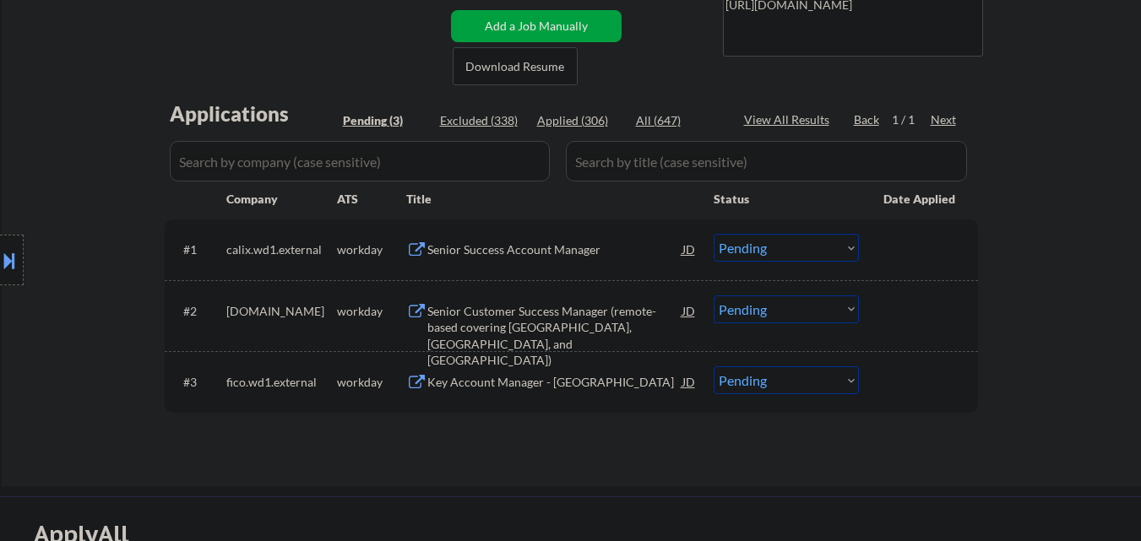
select select ""applied""
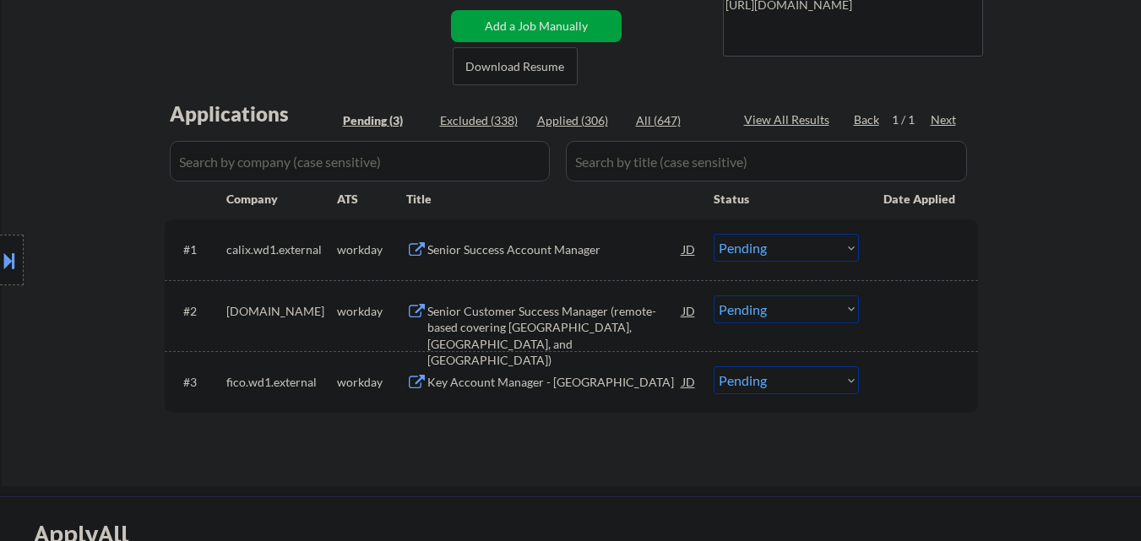
select select ""applied""
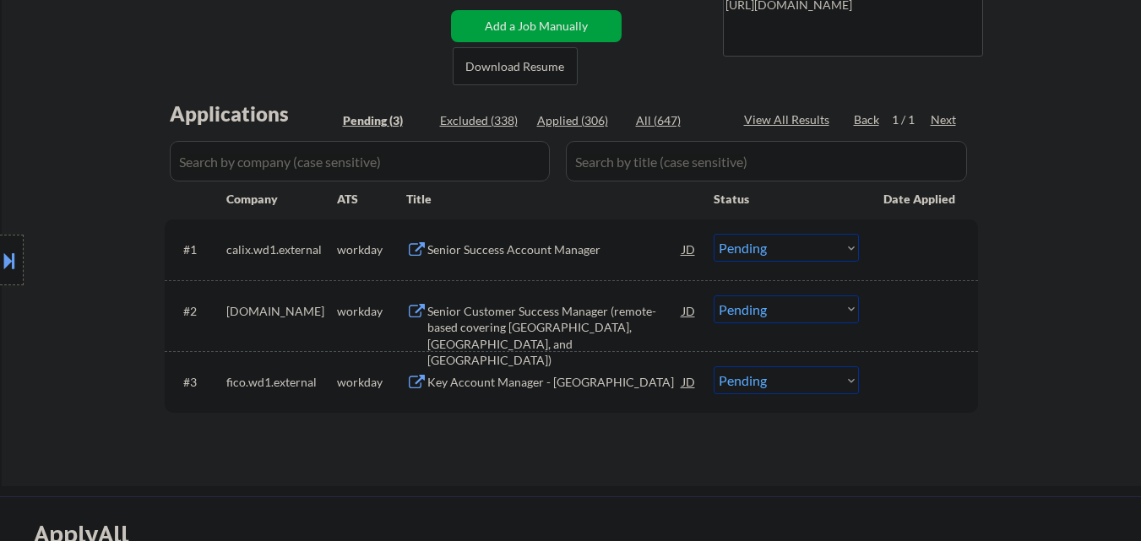
select select ""applied""
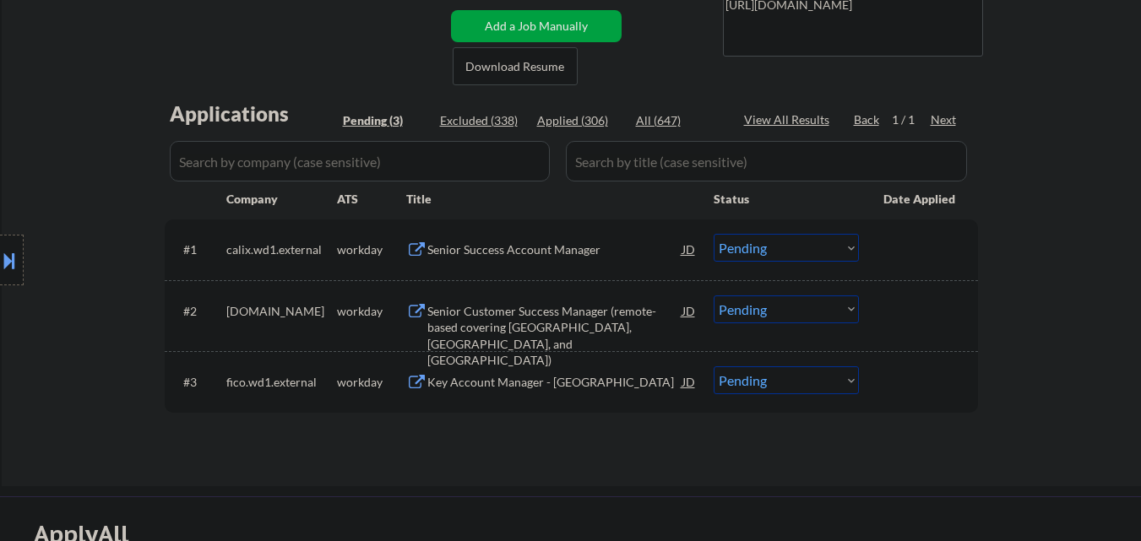
select select ""applied""
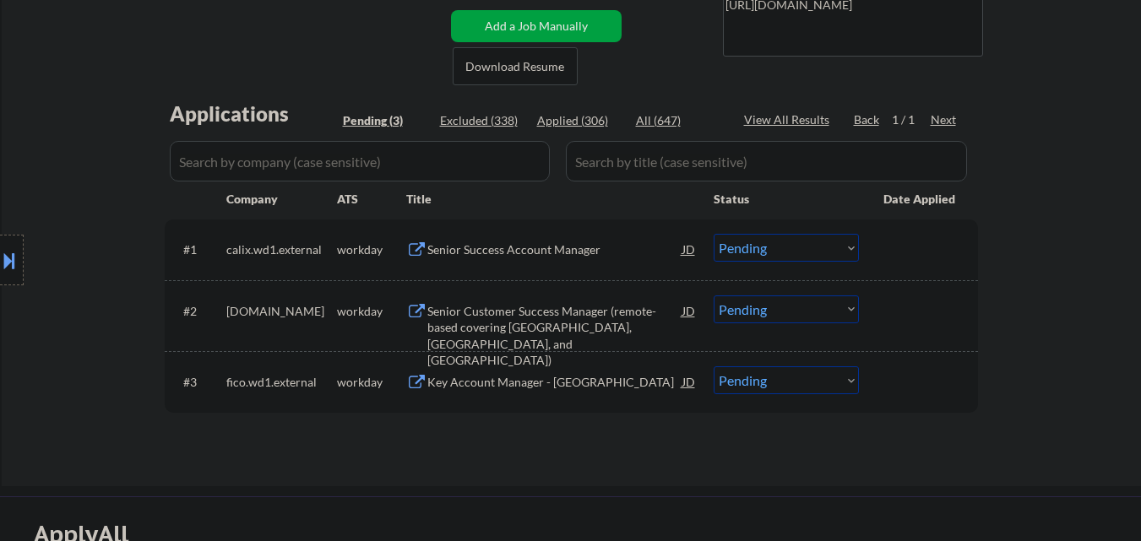
select select ""applied""
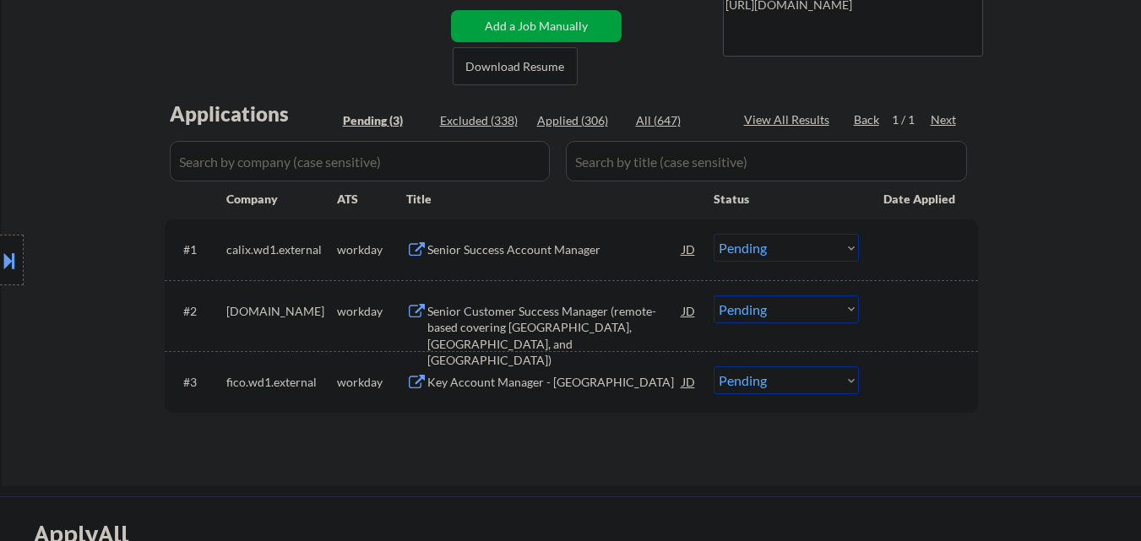
select select ""applied""
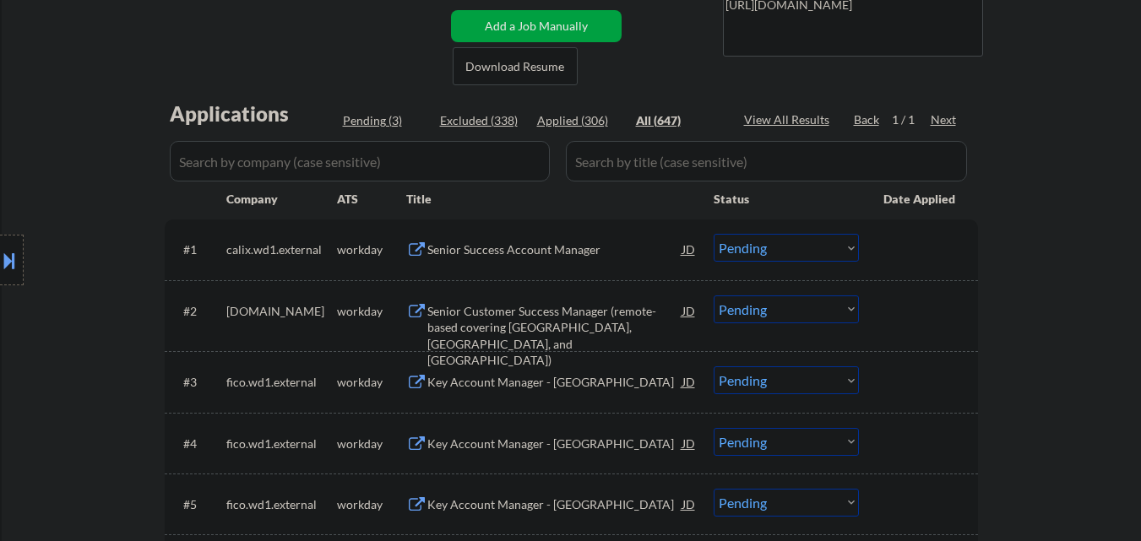
select select ""applied""
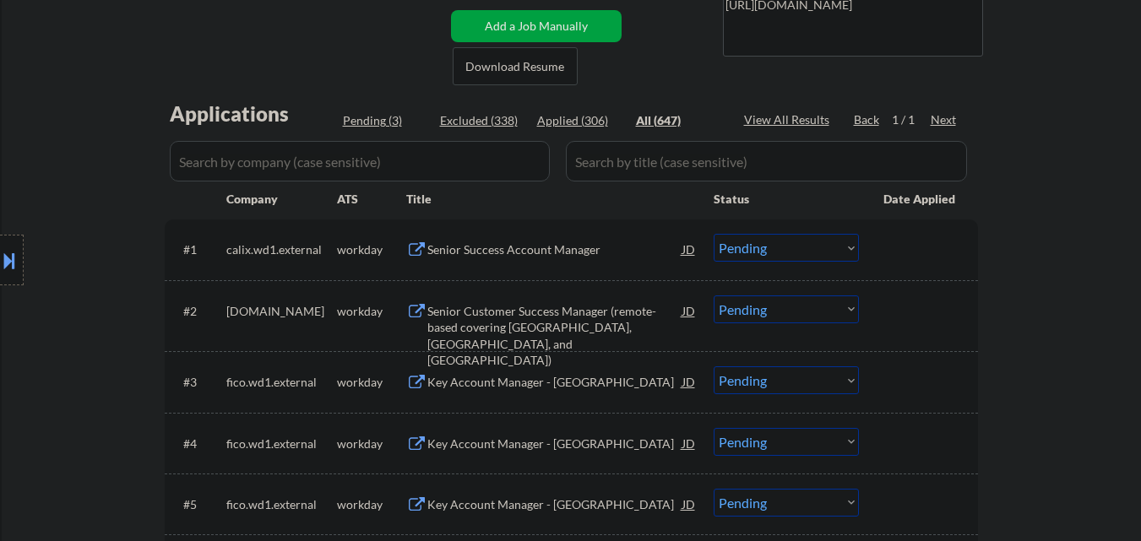
select select ""applied""
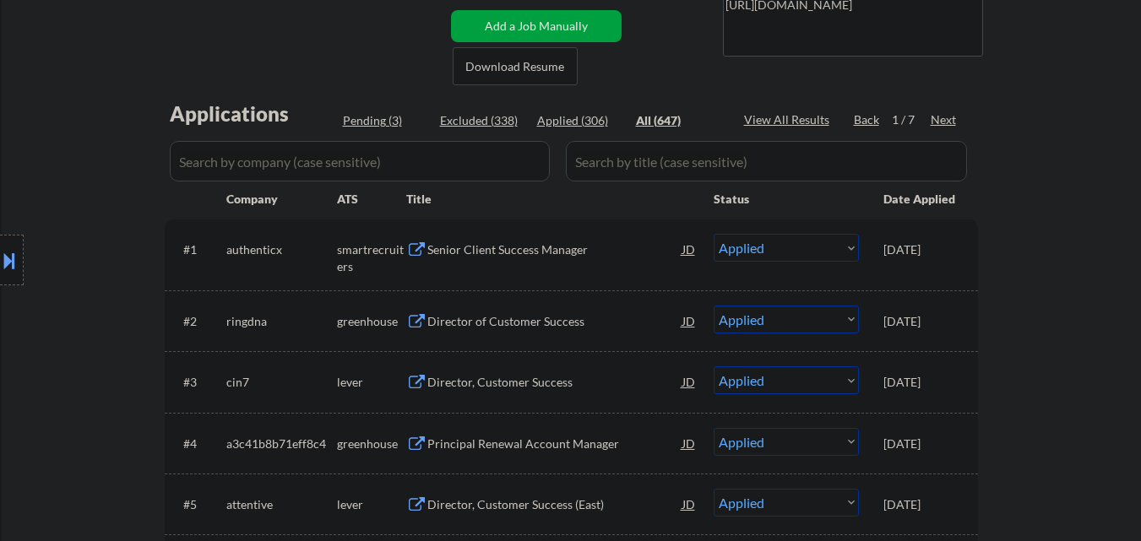
click at [366, 126] on div "Pending (3)" at bounding box center [385, 120] width 84 height 17
select select ""pending""
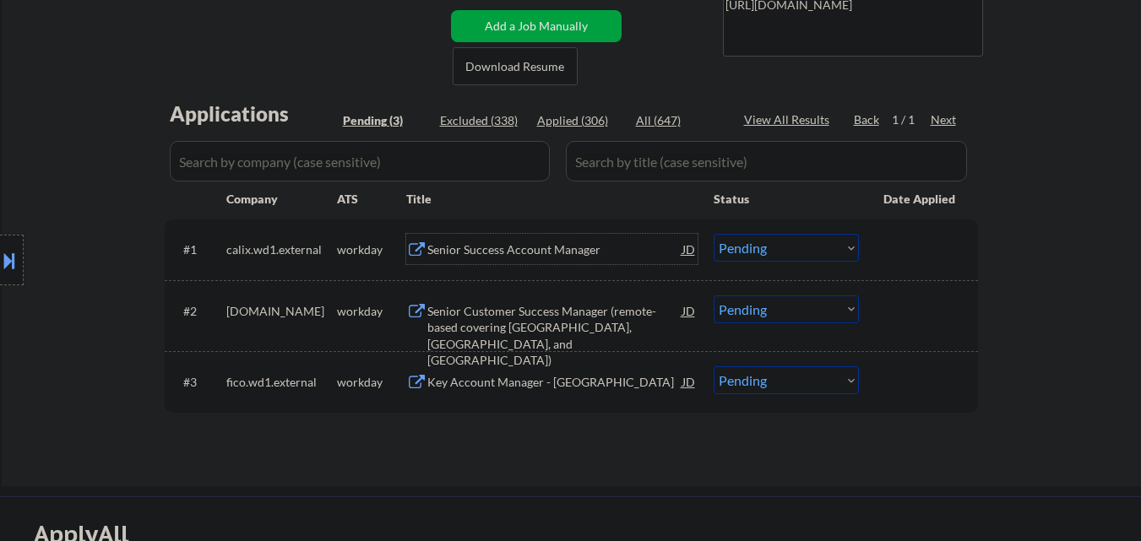
click at [522, 255] on div "Senior Success Account Manager" at bounding box center [554, 250] width 255 height 17
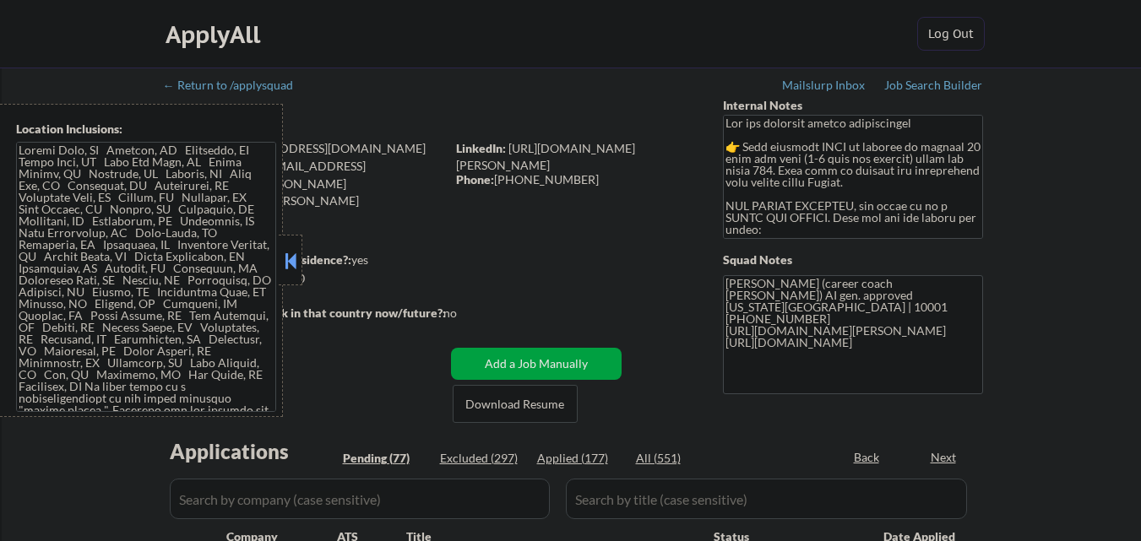
select select ""pending""
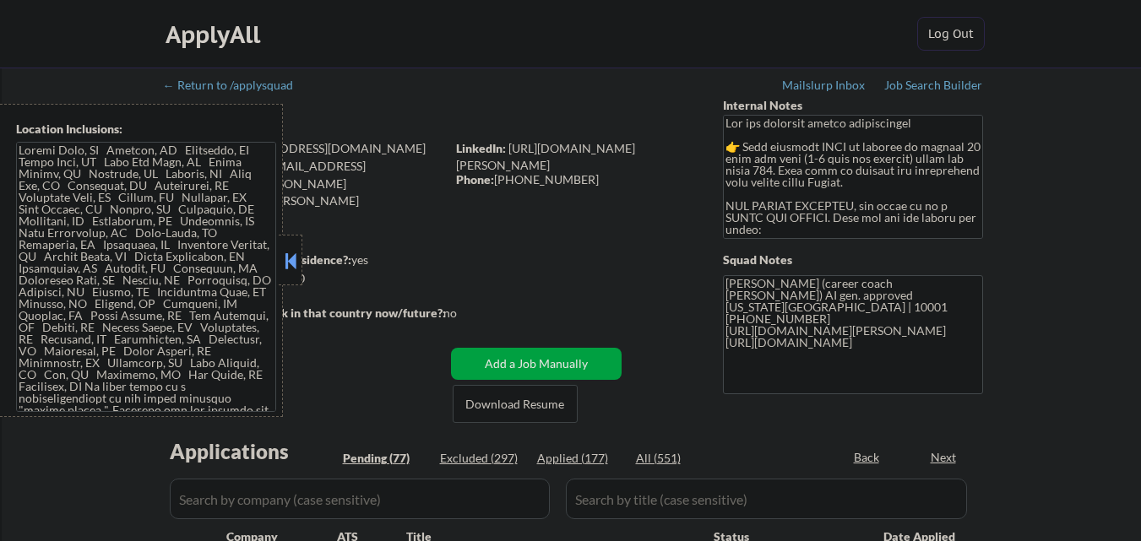
select select ""pending""
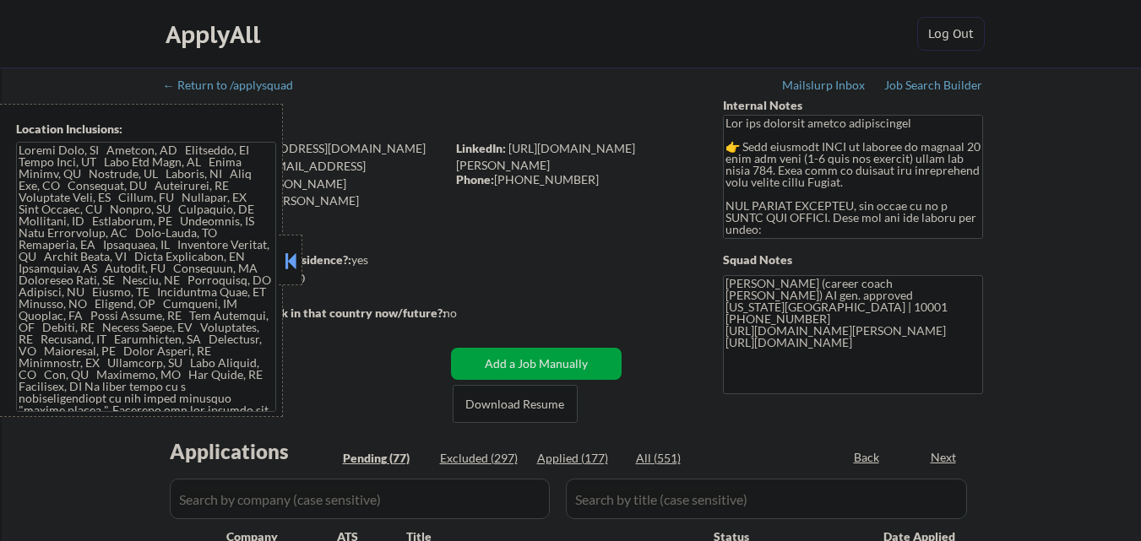
select select ""pending""
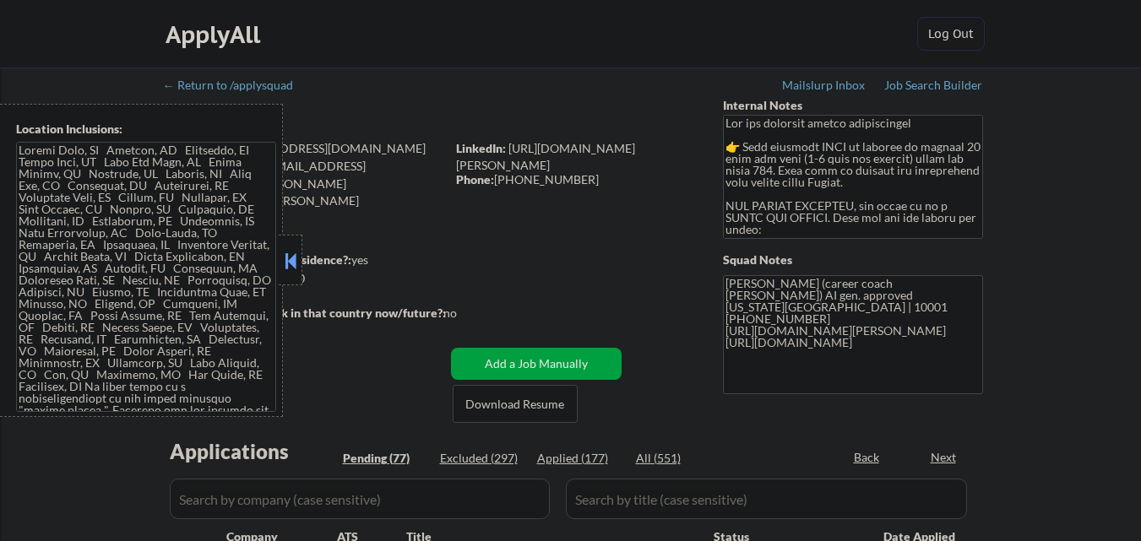
select select ""pending""
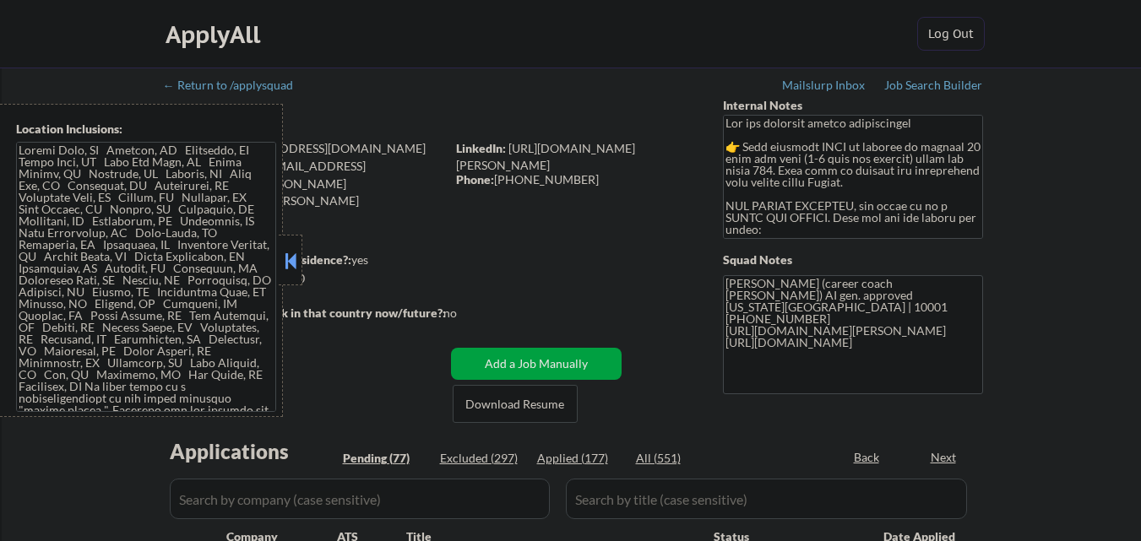
select select ""pending""
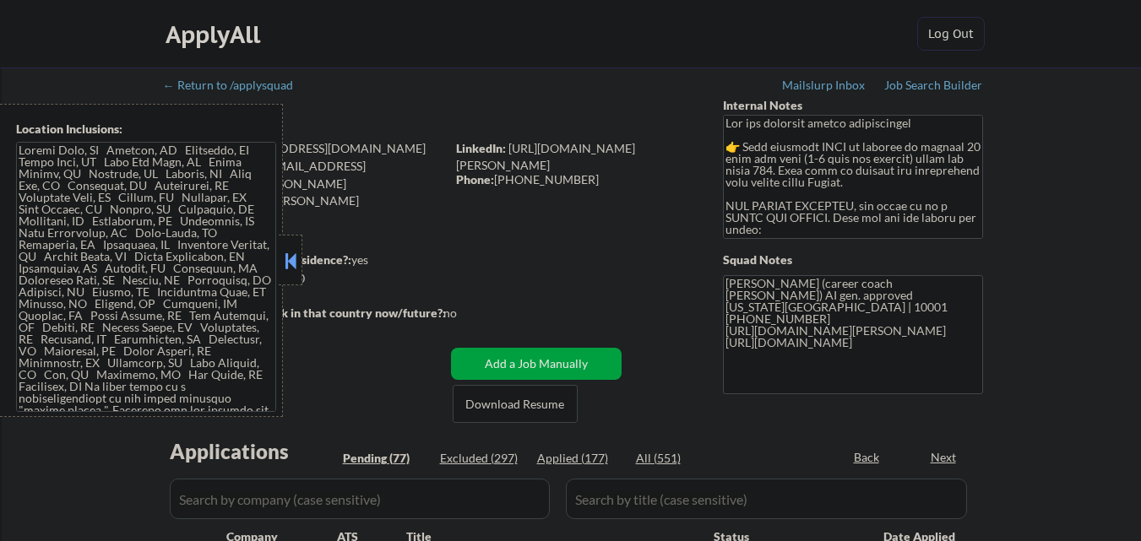
select select ""pending""
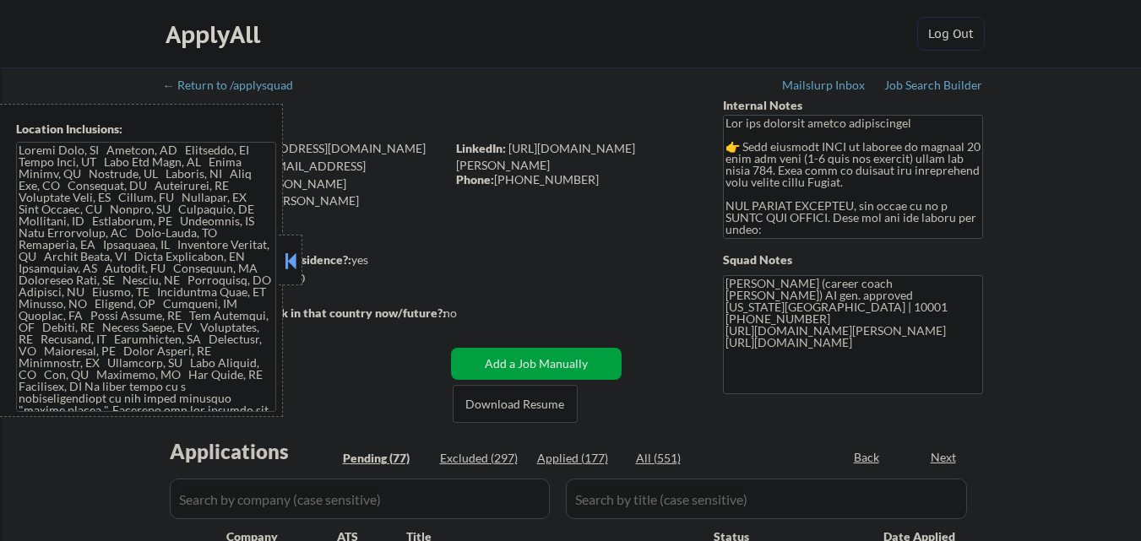
select select ""pending""
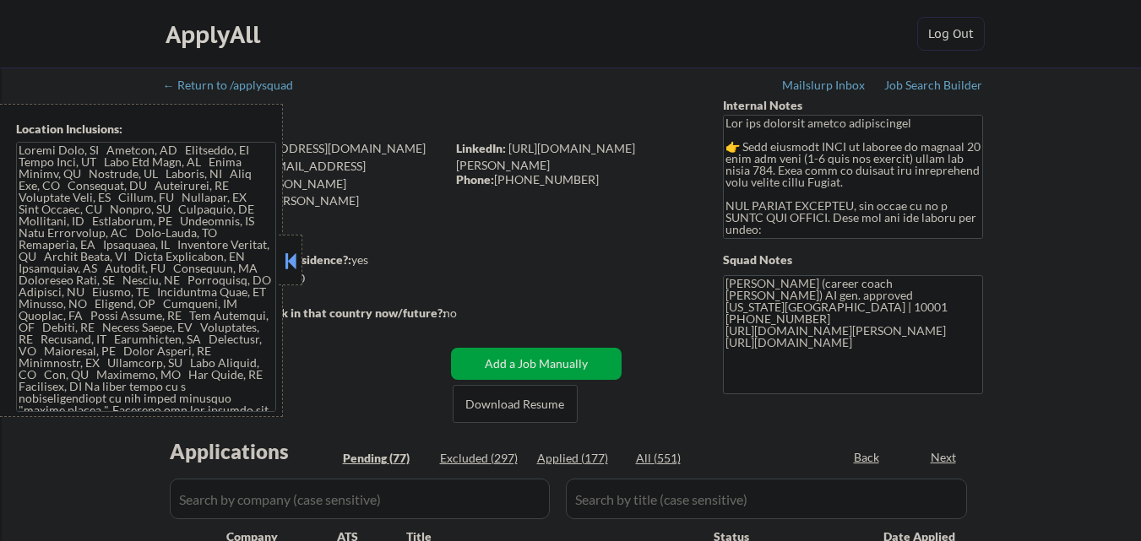
select select ""pending""
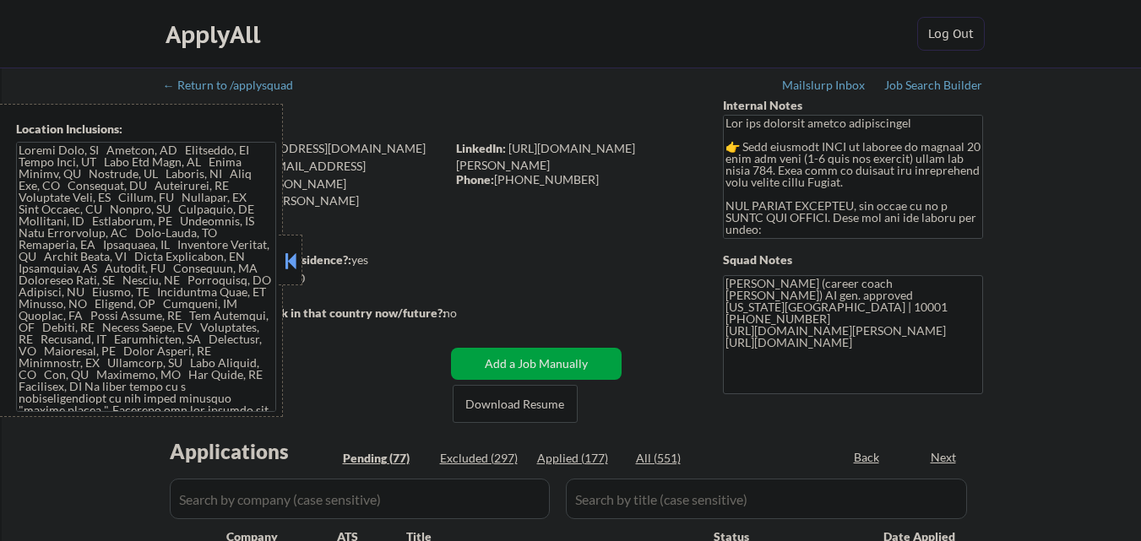
select select ""pending""
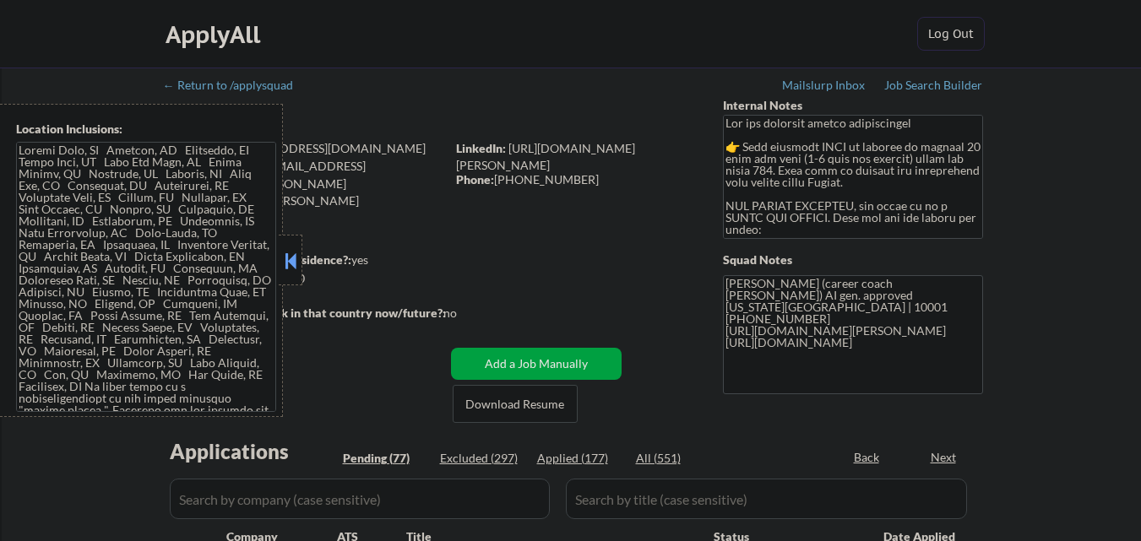
select select ""pending""
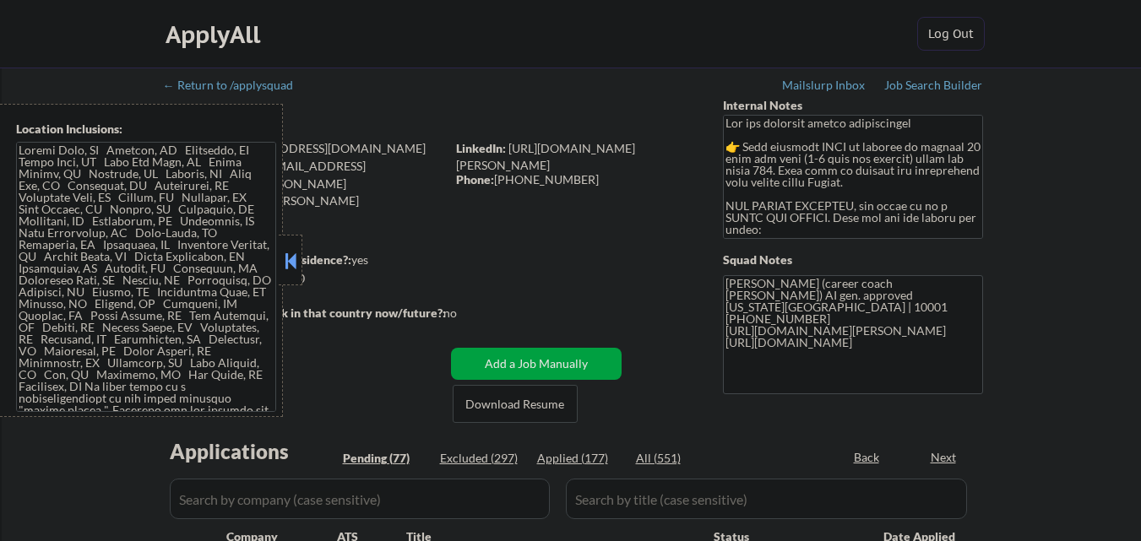
select select ""pending""
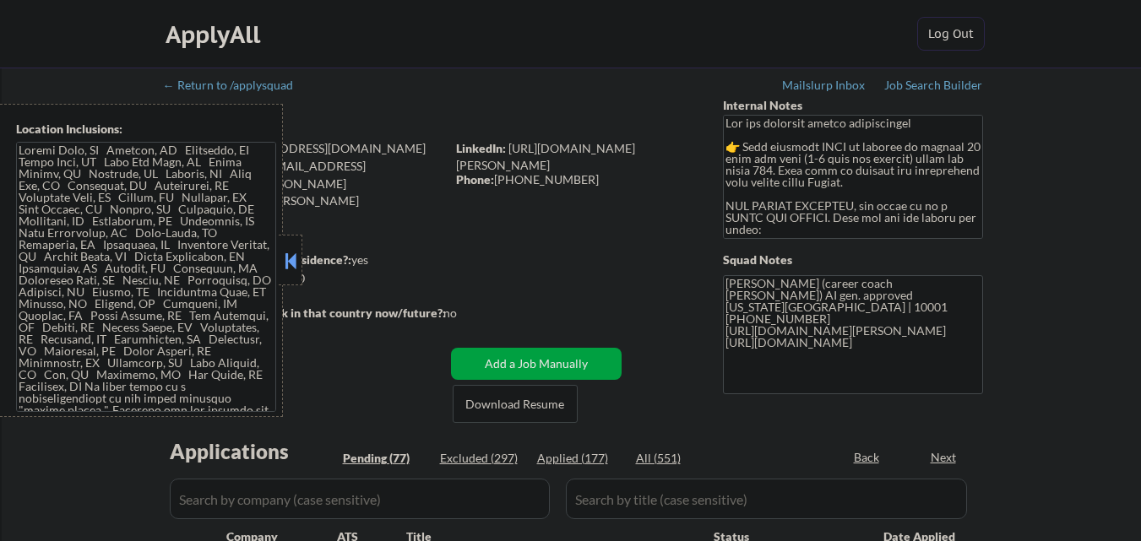
select select ""pending""
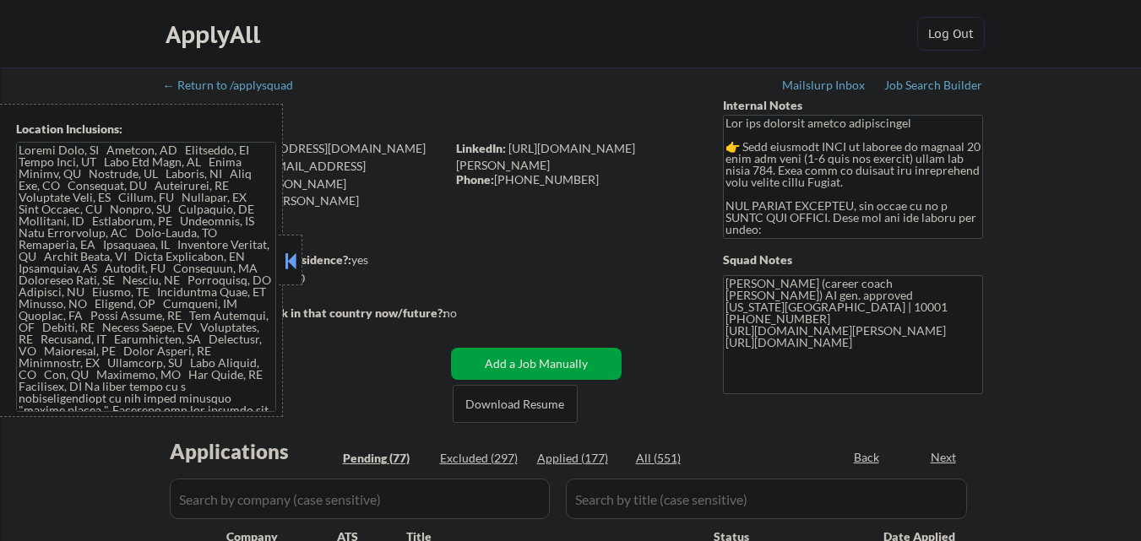
select select ""pending""
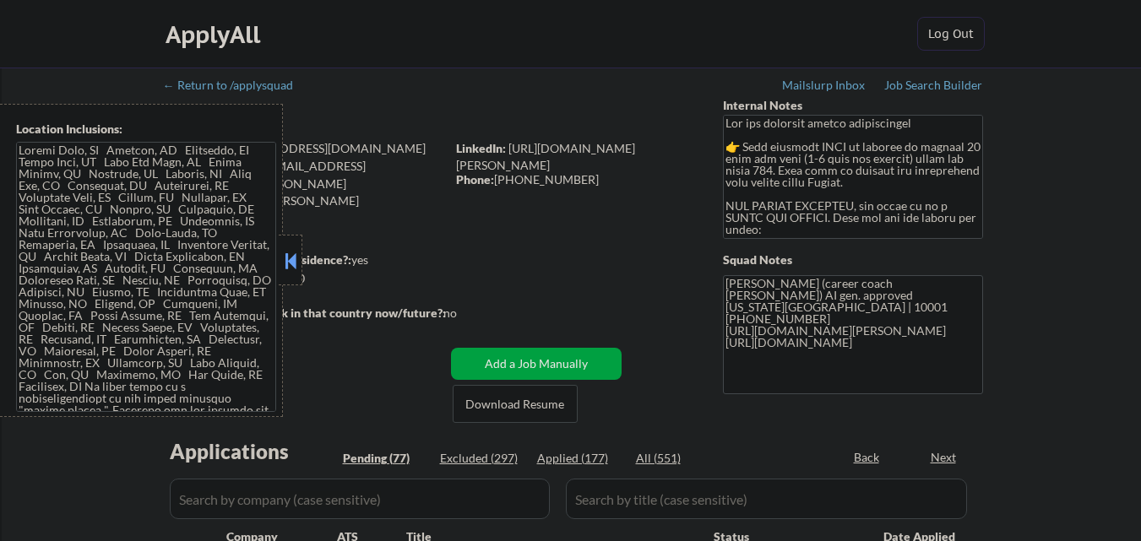
select select ""pending""
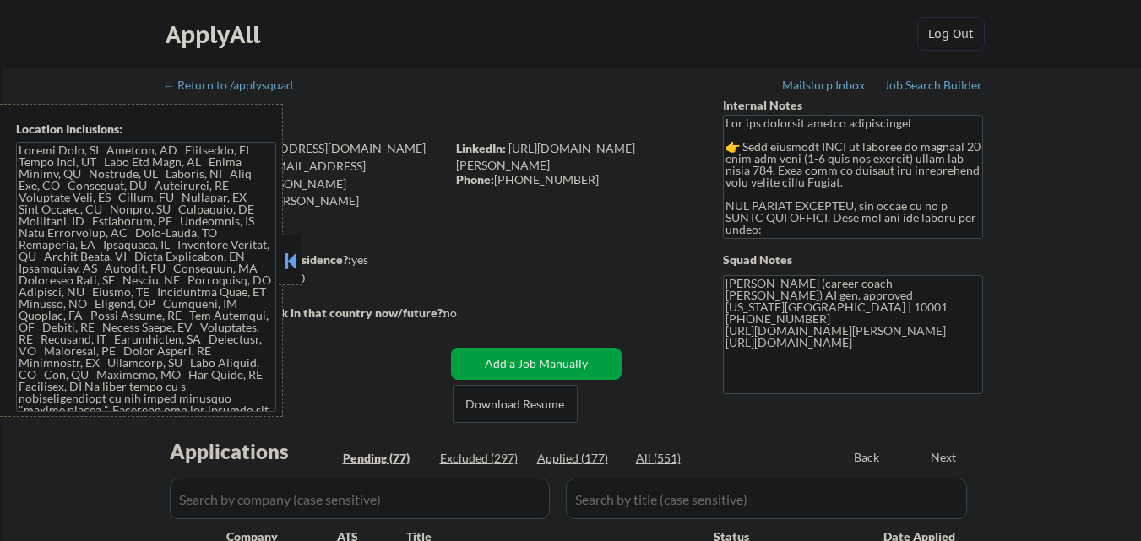
select select ""pending""
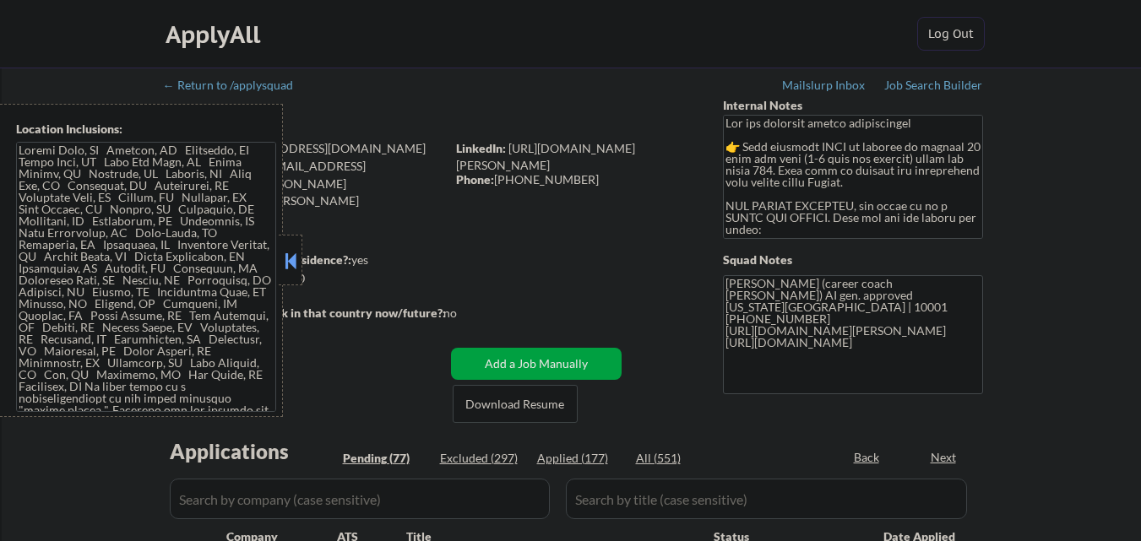
select select ""pending""
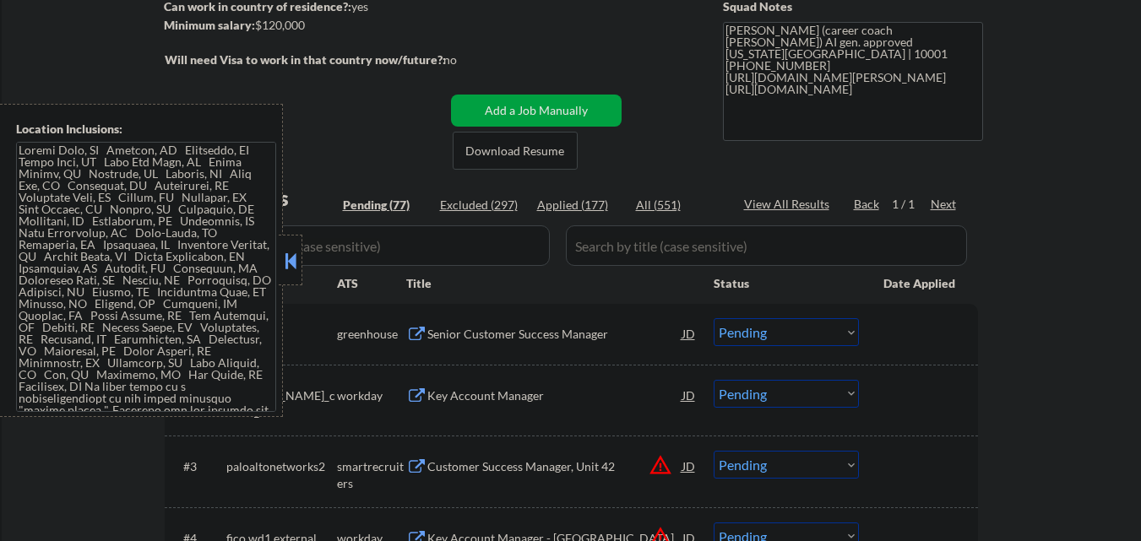
click at [283, 259] on button at bounding box center [290, 260] width 19 height 25
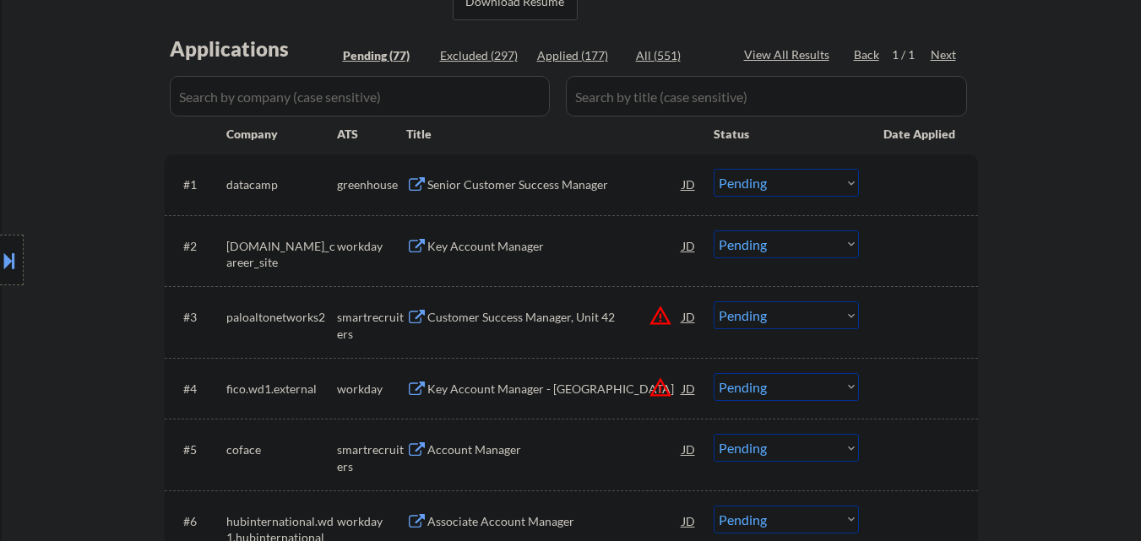
scroll to position [422, 0]
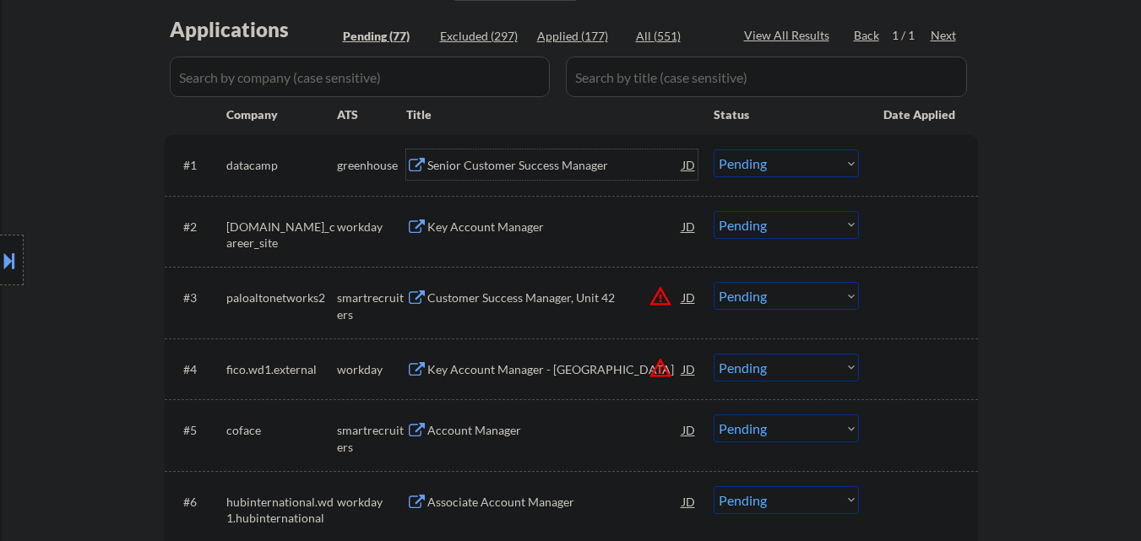
click at [522, 167] on div "Senior Customer Success Manager" at bounding box center [554, 165] width 255 height 17
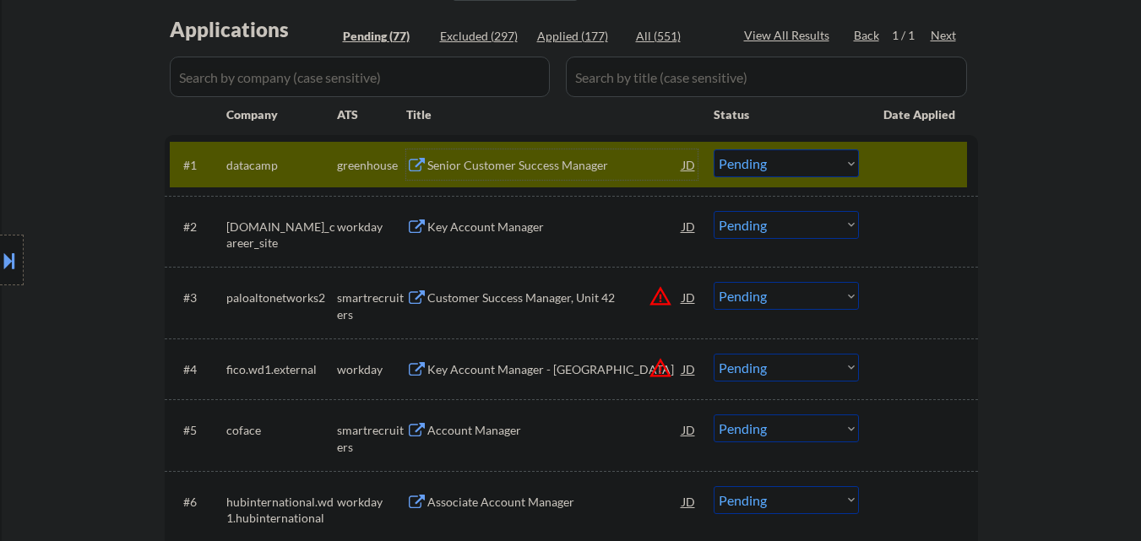
click at [523, 165] on div "Senior Customer Success Manager" at bounding box center [554, 165] width 255 height 17
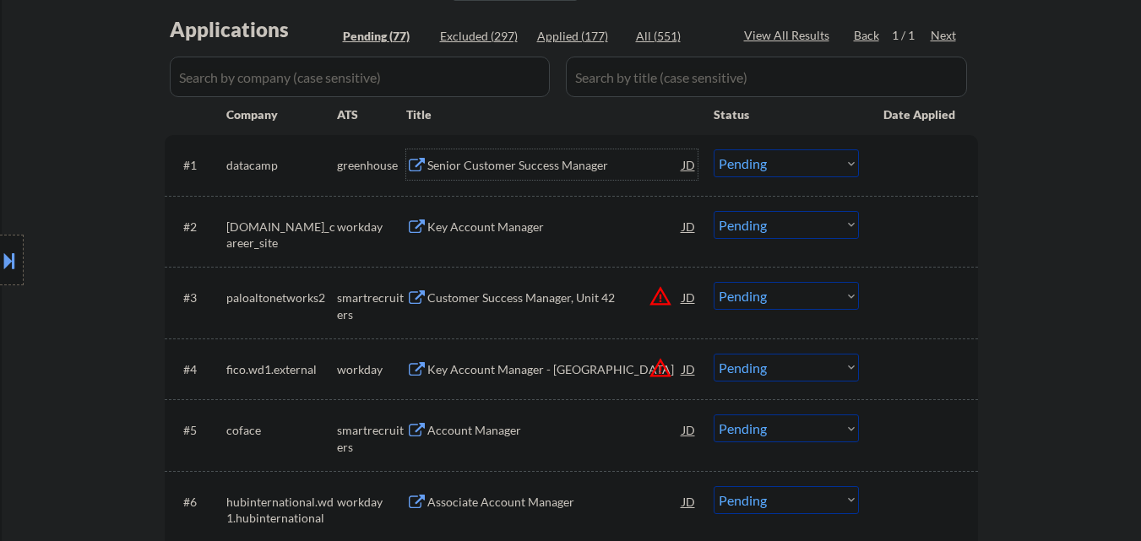
click at [777, 177] on select "Choose an option... Pending Applied Excluded (Questions) Excluded (Expired) Exc…" at bounding box center [786, 164] width 145 height 28
click at [714, 150] on select "Choose an option... Pending Applied Excluded (Questions) Excluded (Expired) Exc…" at bounding box center [786, 164] width 145 height 28
select select ""pending""
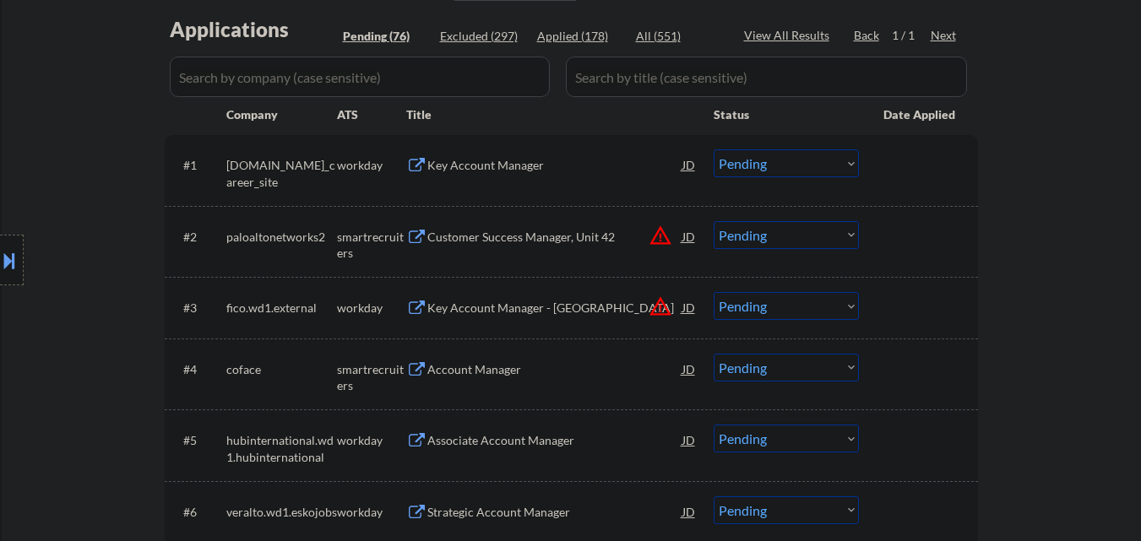
click at [558, 251] on div "Customer Success Manager, Unit 42" at bounding box center [554, 236] width 255 height 30
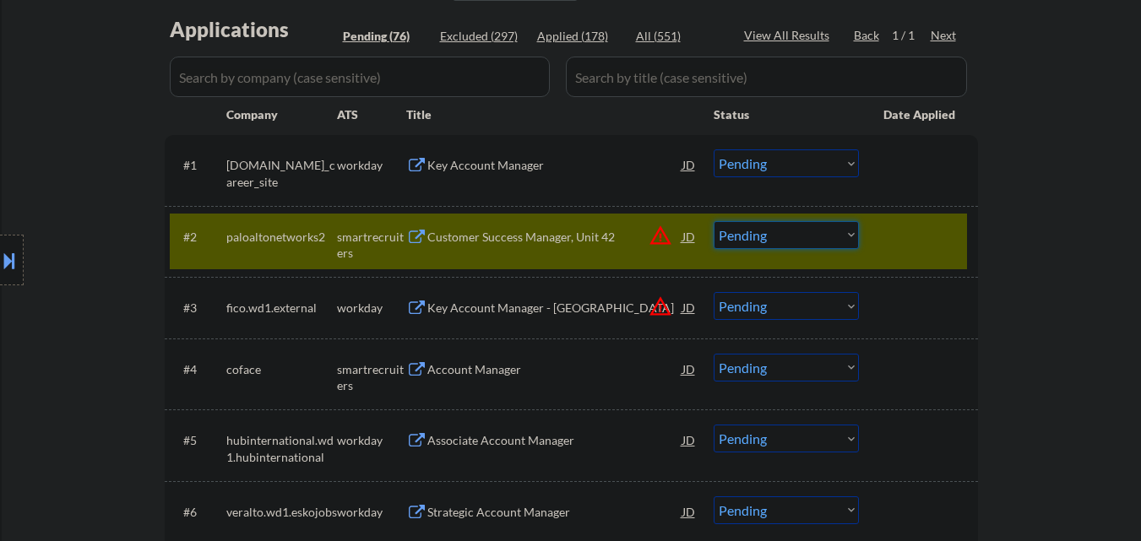
click at [834, 226] on select "Choose an option... Pending Applied Excluded (Questions) Excluded (Expired) Exc…" at bounding box center [786, 235] width 145 height 28
click at [714, 221] on select "Choose an option... Pending Applied Excluded (Questions) Excluded (Expired) Exc…" at bounding box center [786, 235] width 145 height 28
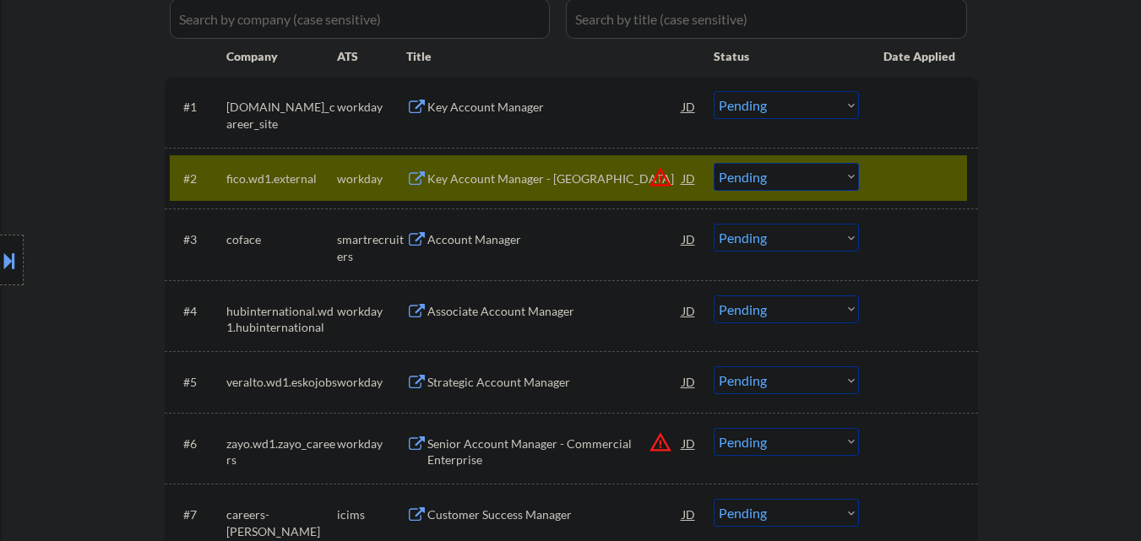
scroll to position [507, 0]
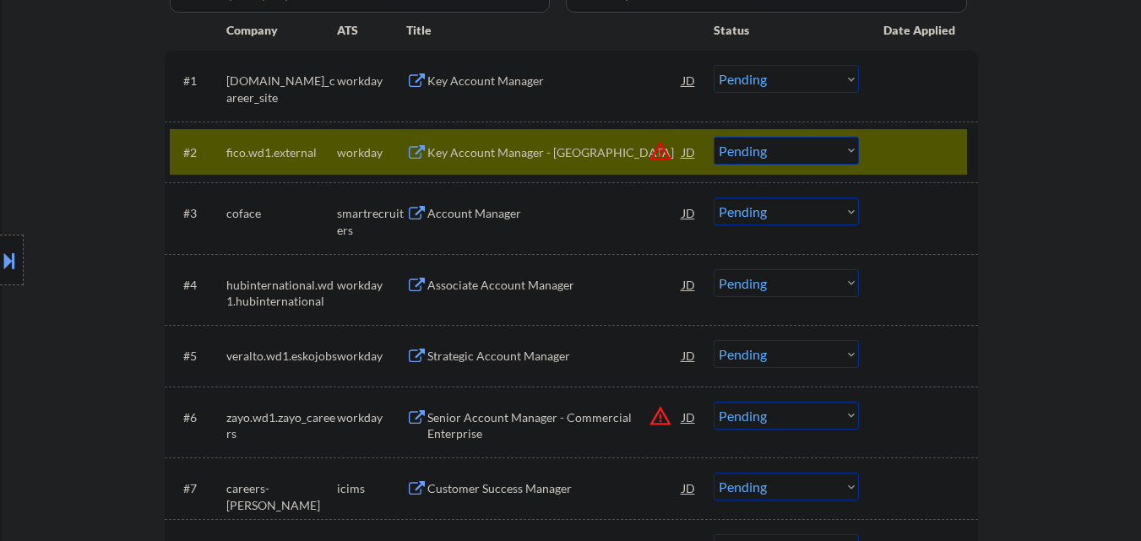
click at [661, 149] on button "warning_amber" at bounding box center [661, 151] width 24 height 24
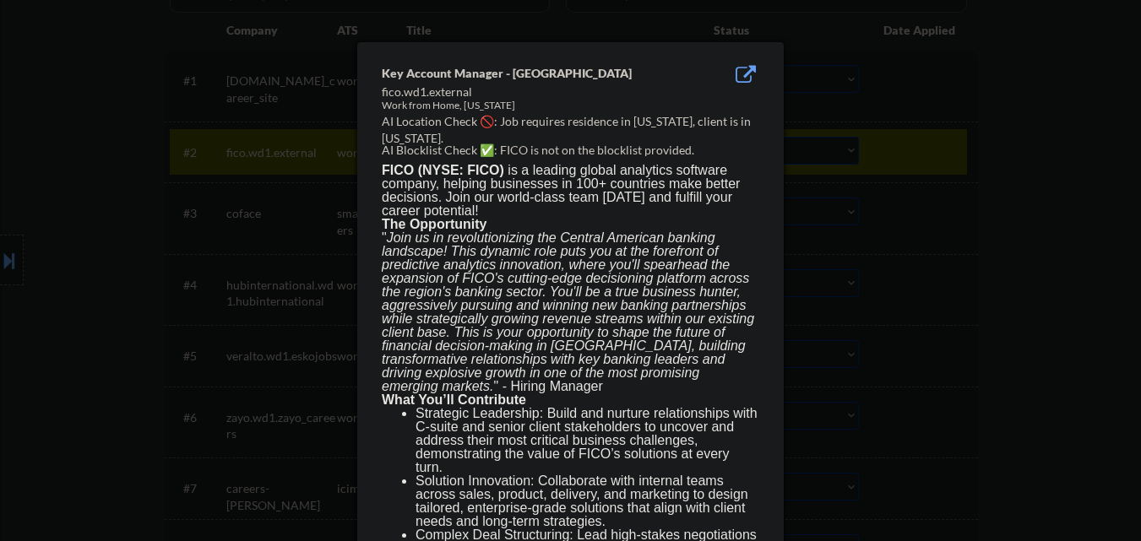
click at [879, 217] on div at bounding box center [570, 270] width 1141 height 541
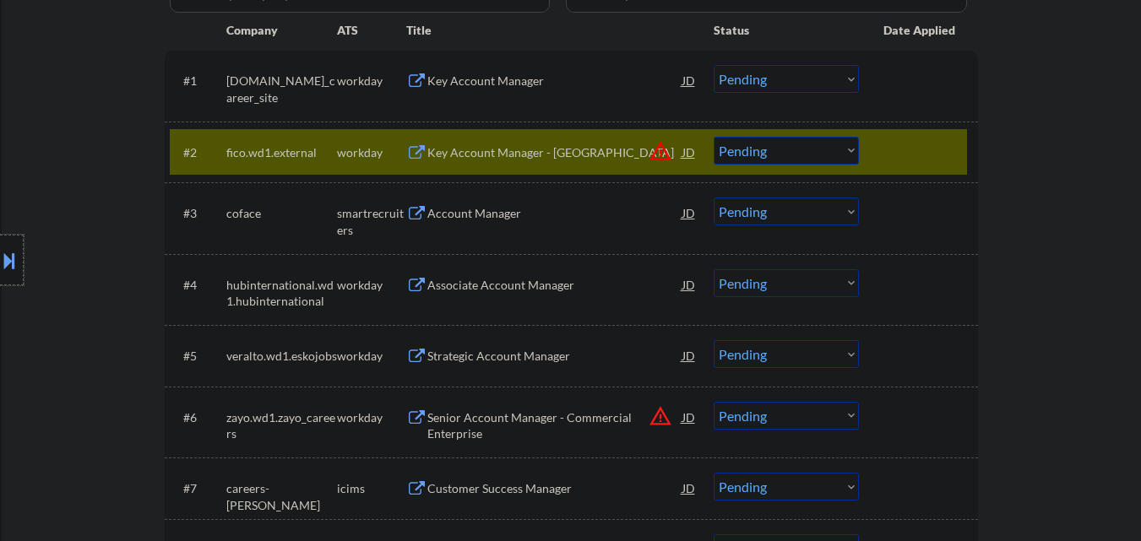
click at [1, 276] on div at bounding box center [12, 260] width 24 height 51
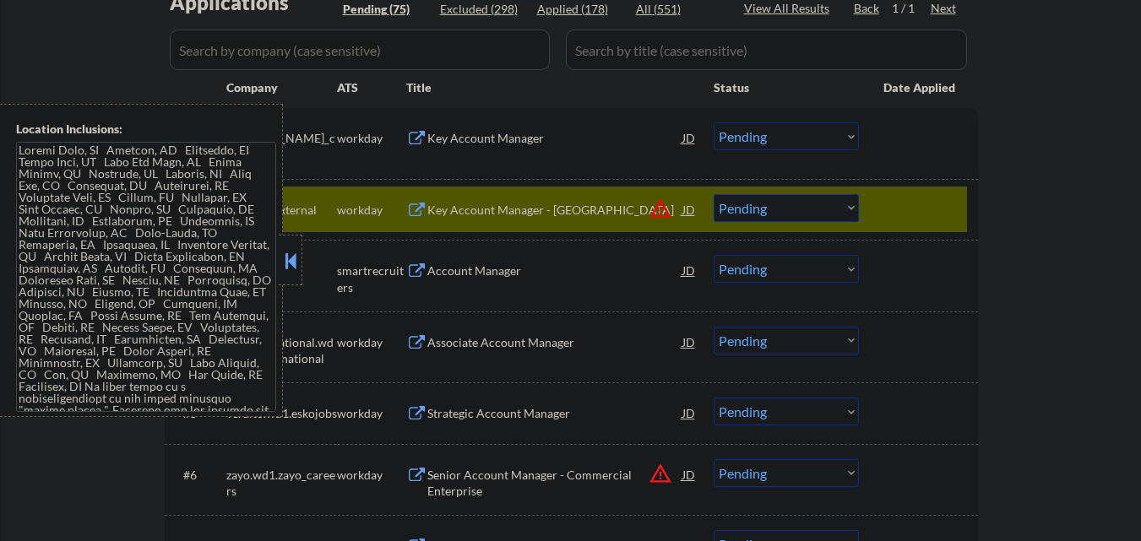
scroll to position [422, 0]
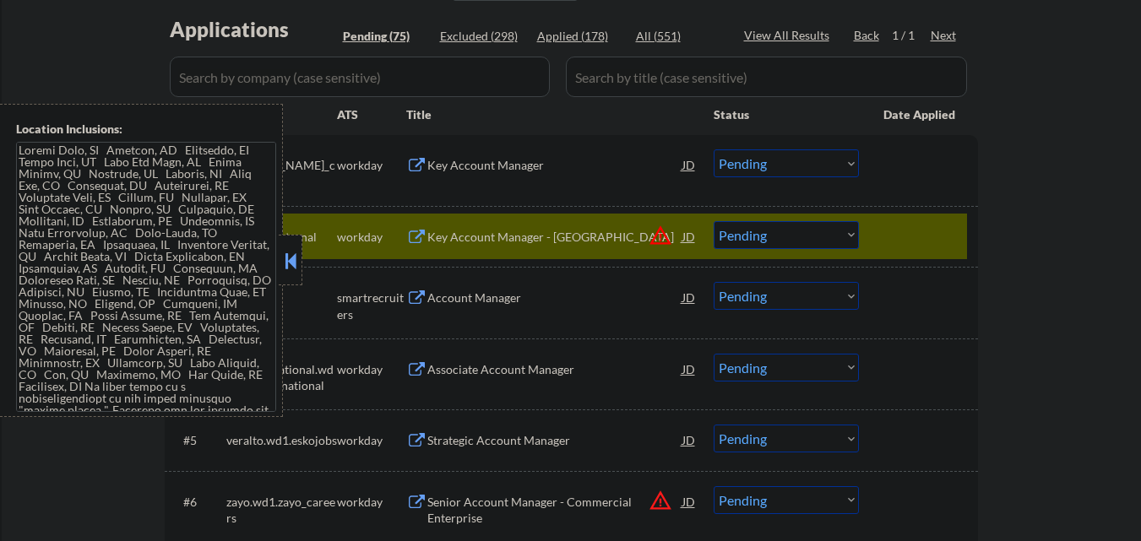
click at [286, 265] on button at bounding box center [290, 260] width 19 height 25
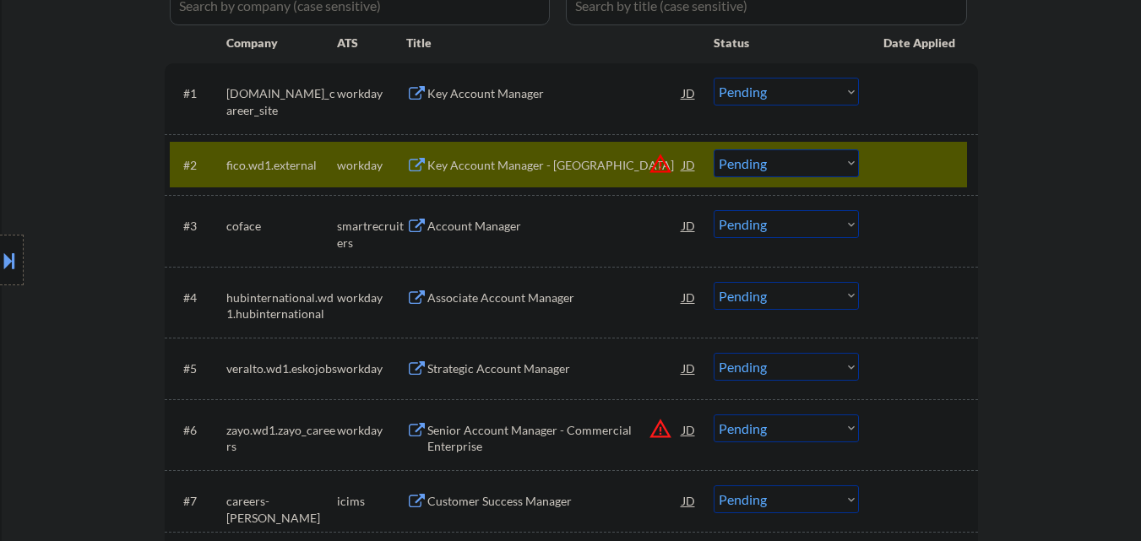
scroll to position [591, 0]
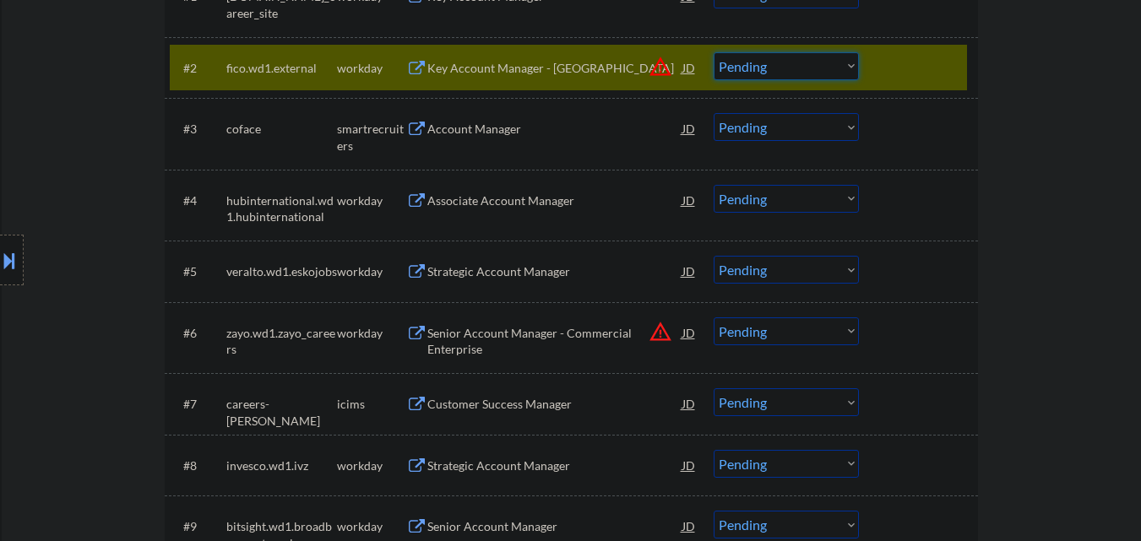
drag, startPoint x: 846, startPoint y: 63, endPoint x: 835, endPoint y: 76, distance: 17.4
click at [845, 63] on select "Choose an option... Pending Applied Excluded (Questions) Excluded (Expired) Exc…" at bounding box center [786, 66] width 145 height 28
click at [714, 52] on select "Choose an option... Pending Applied Excluded (Questions) Excluded (Expired) Exc…" at bounding box center [786, 66] width 145 height 28
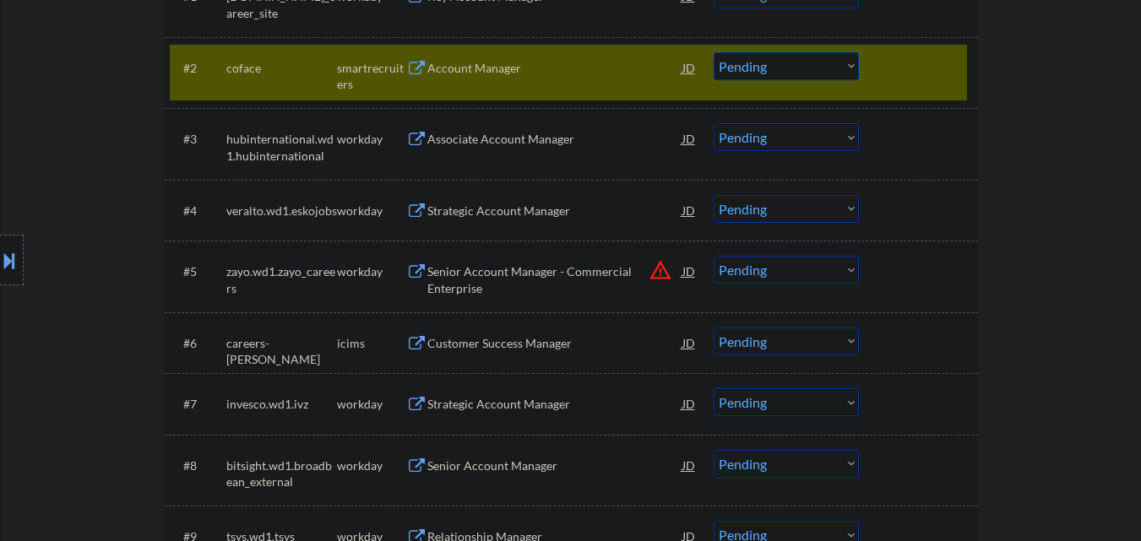
click at [532, 70] on div "Account Manager" at bounding box center [554, 68] width 255 height 17
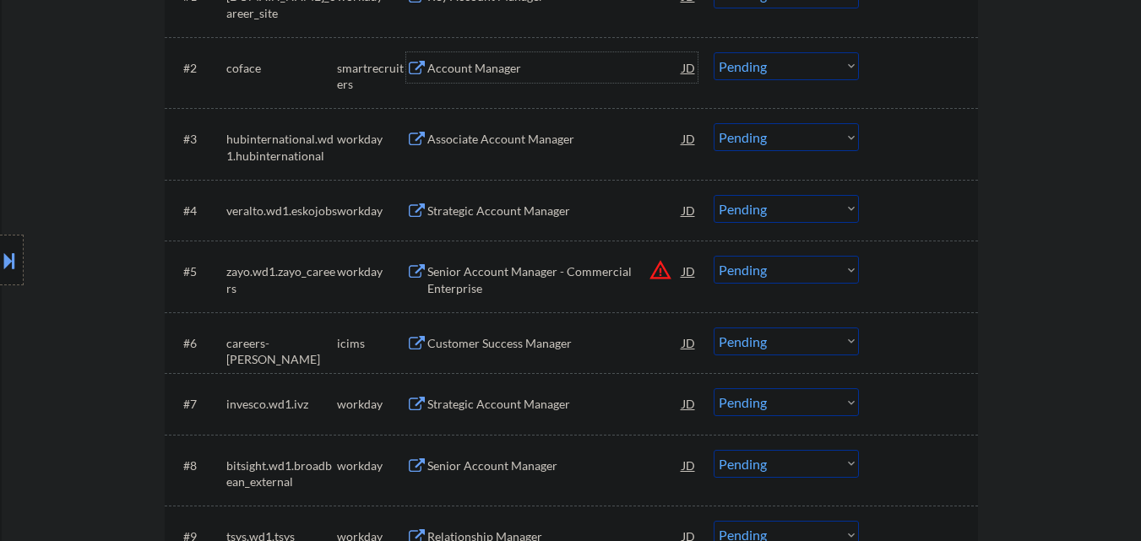
click at [799, 75] on select "Choose an option... Pending Applied Excluded (Questions) Excluded (Expired) Exc…" at bounding box center [786, 66] width 145 height 28
click at [647, 76] on div "Account Manager" at bounding box center [554, 68] width 255 height 17
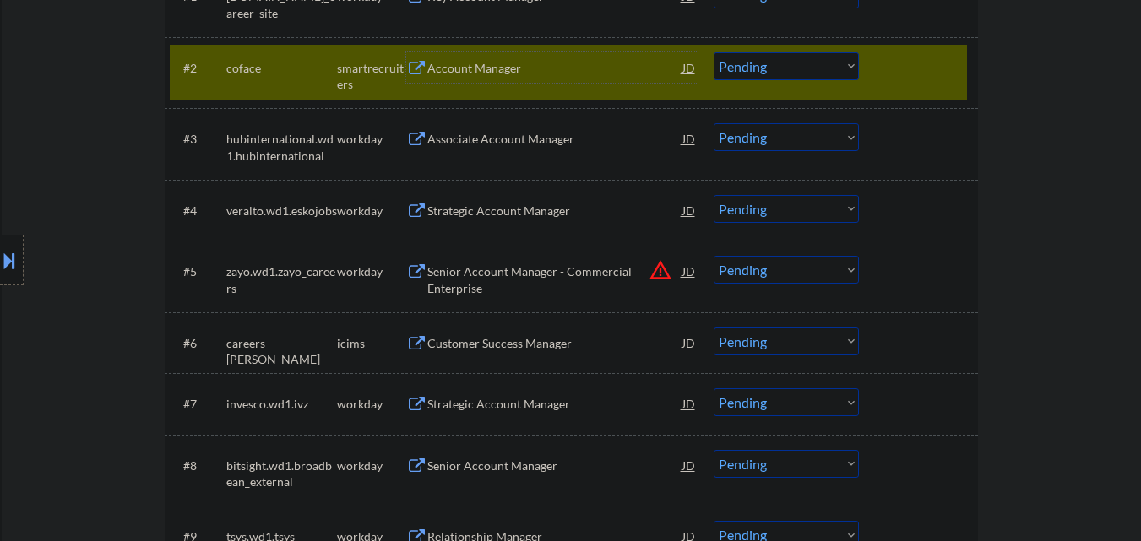
drag, startPoint x: 776, startPoint y: 63, endPoint x: 783, endPoint y: 75, distance: 14.4
click at [776, 63] on select "Choose an option... Pending Applied Excluded (Questions) Excluded (Expired) Exc…" at bounding box center [786, 66] width 145 height 28
click at [793, 69] on select "Choose an option... Pending Applied Excluded (Questions) Excluded (Expired) Exc…" at bounding box center [786, 66] width 145 height 28
click at [714, 52] on select "Choose an option... Pending Applied Excluded (Questions) Excluded (Expired) Exc…" at bounding box center [786, 66] width 145 height 28
select select ""pending""
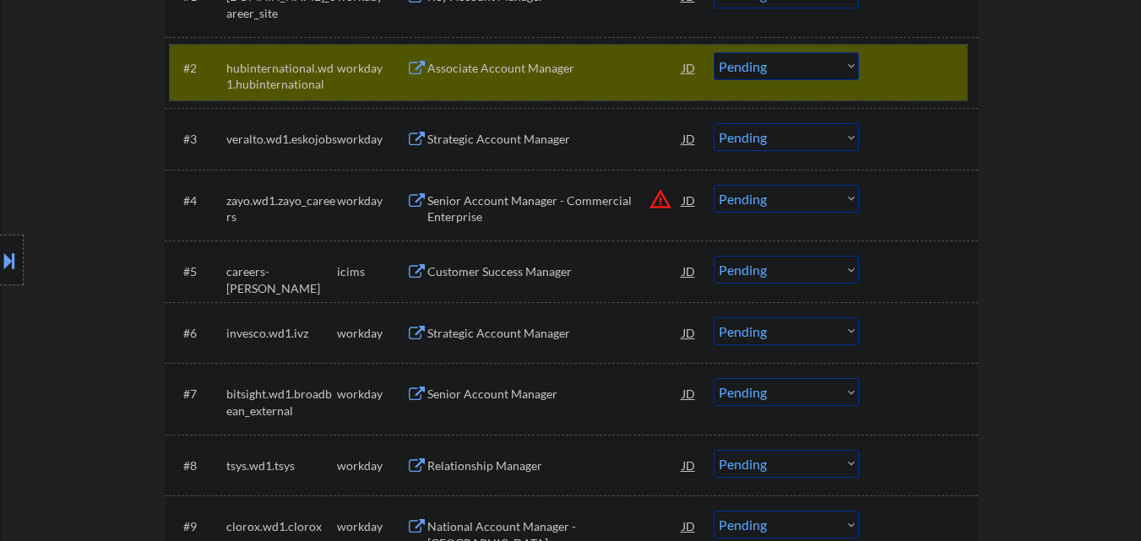
click at [884, 71] on div at bounding box center [921, 67] width 74 height 30
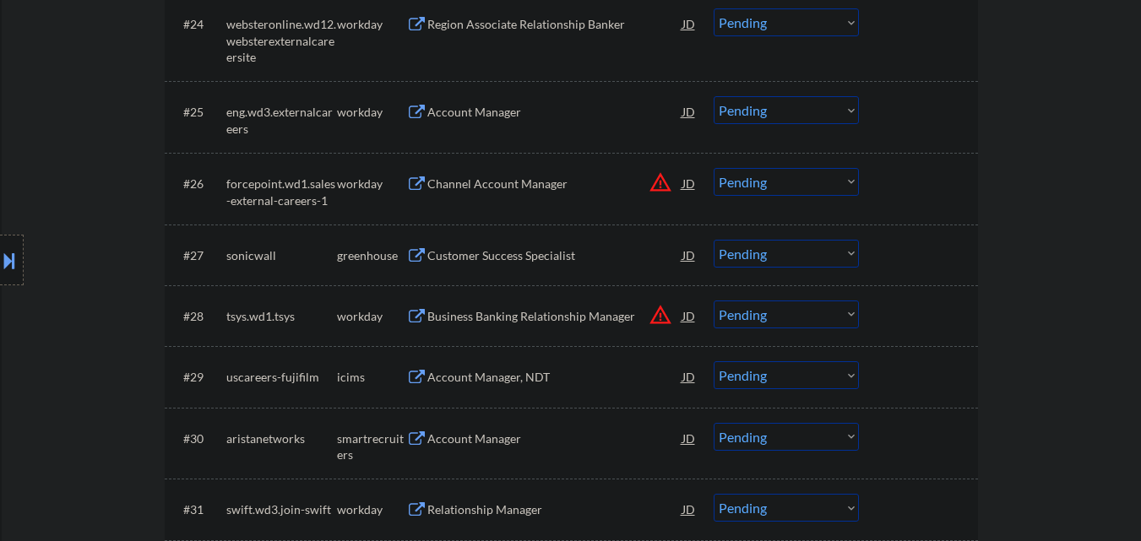
scroll to position [2112, 0]
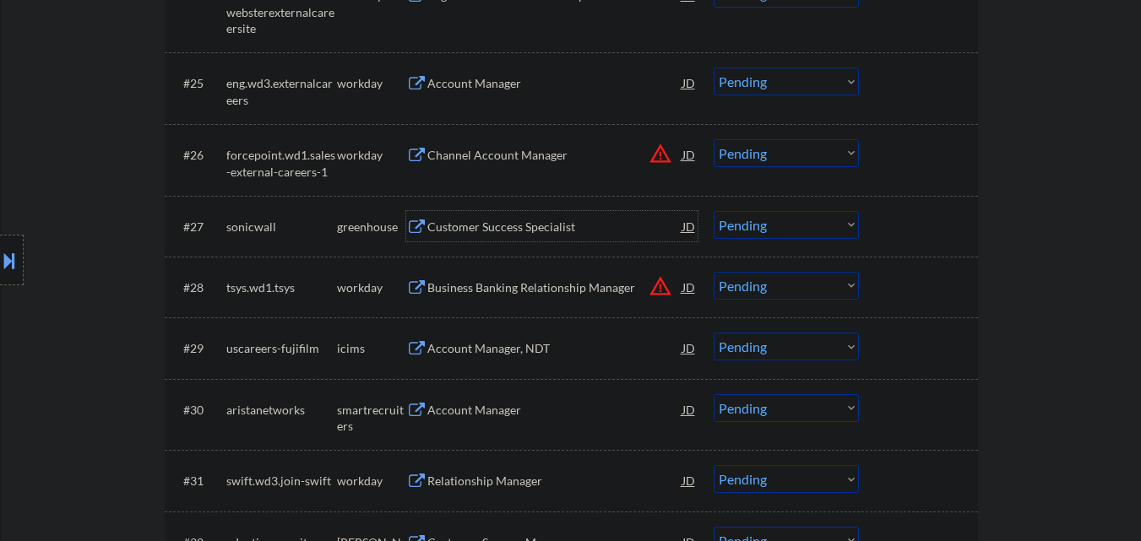
click at [557, 232] on div "Customer Success Specialist" at bounding box center [554, 227] width 255 height 17
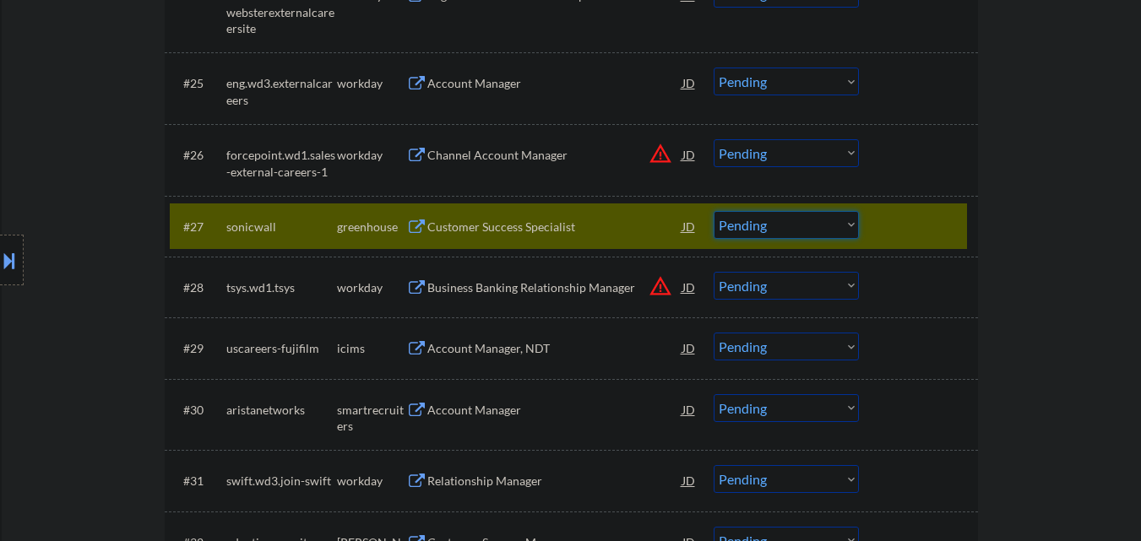
drag, startPoint x: 834, startPoint y: 229, endPoint x: 821, endPoint y: 238, distance: 15.7
click at [833, 229] on select "Choose an option... Pending Applied Excluded (Questions) Excluded (Expired) Exc…" at bounding box center [786, 225] width 145 height 28
click at [714, 211] on select "Choose an option... Pending Applied Excluded (Questions) Excluded (Expired) Exc…" at bounding box center [786, 225] width 145 height 28
select select ""pending""
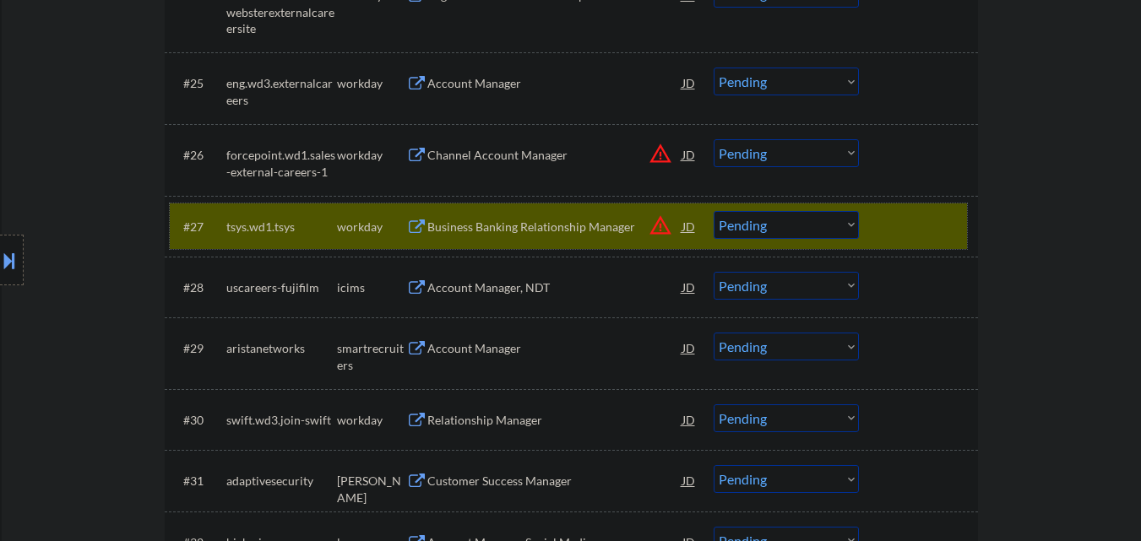
click at [921, 237] on div at bounding box center [921, 226] width 74 height 30
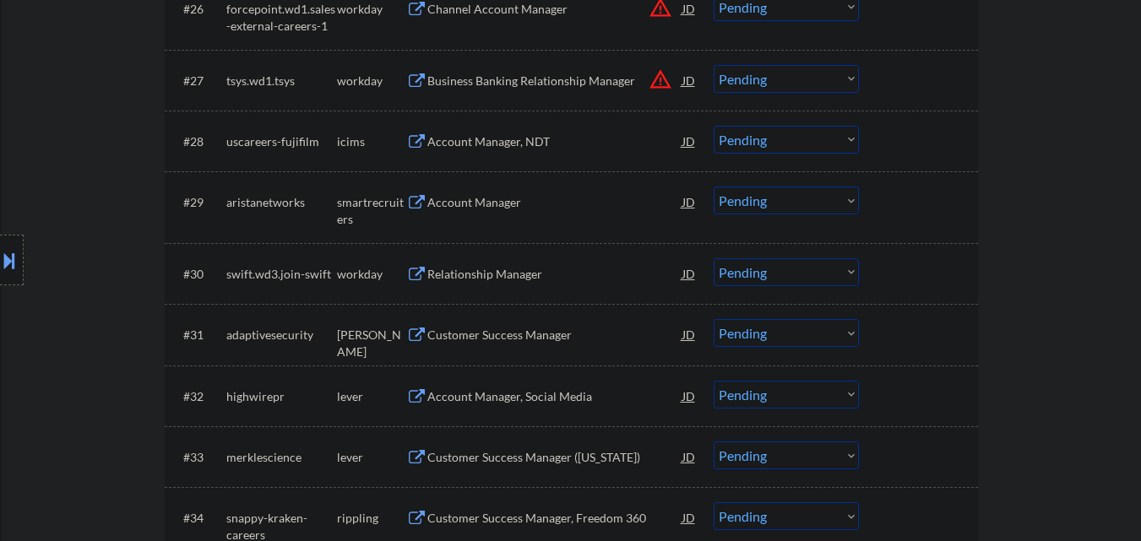
scroll to position [2281, 0]
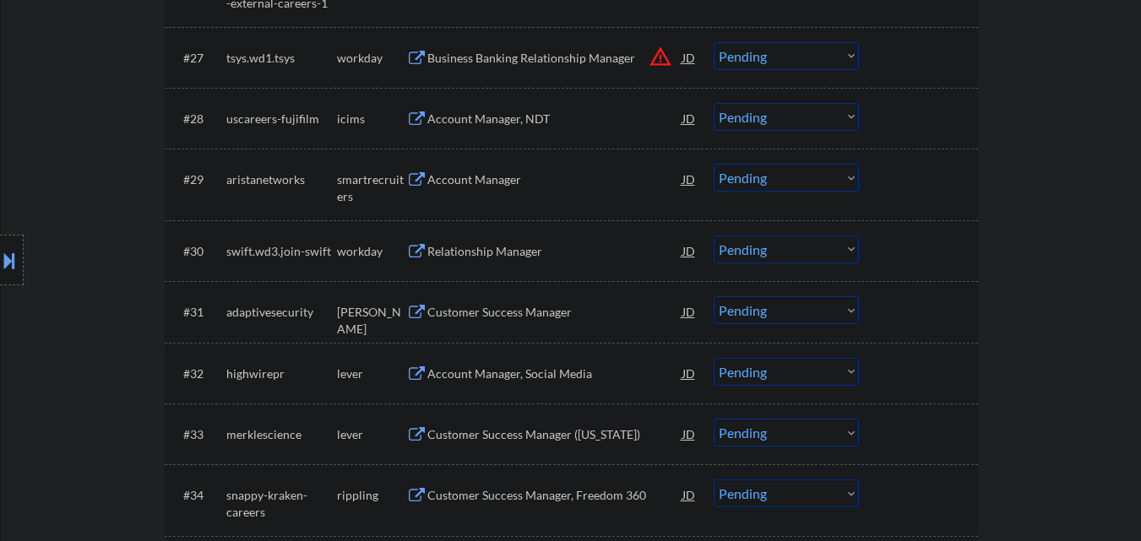
select select ""pending""
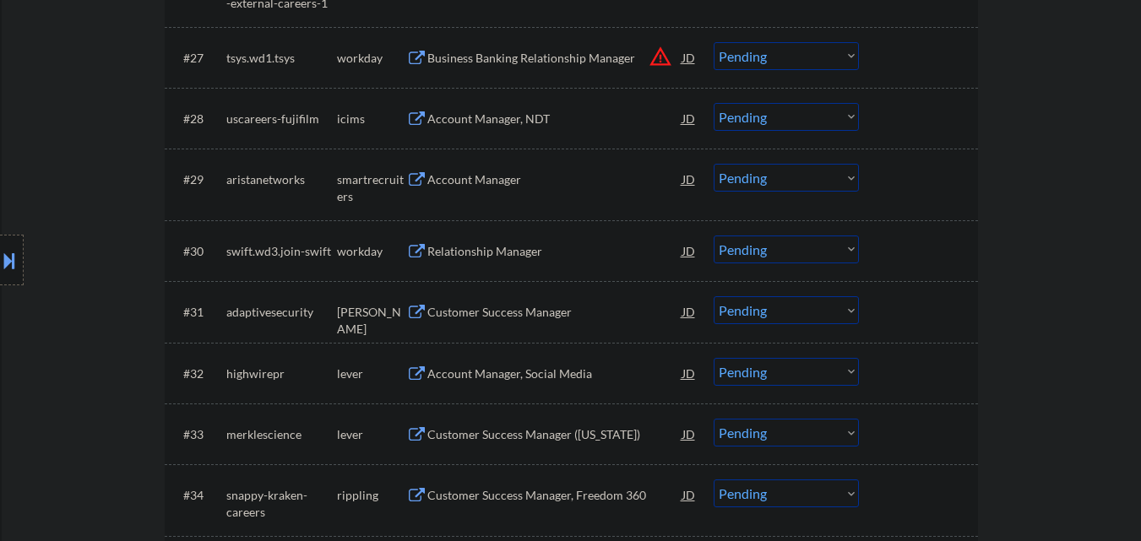
select select ""pending""
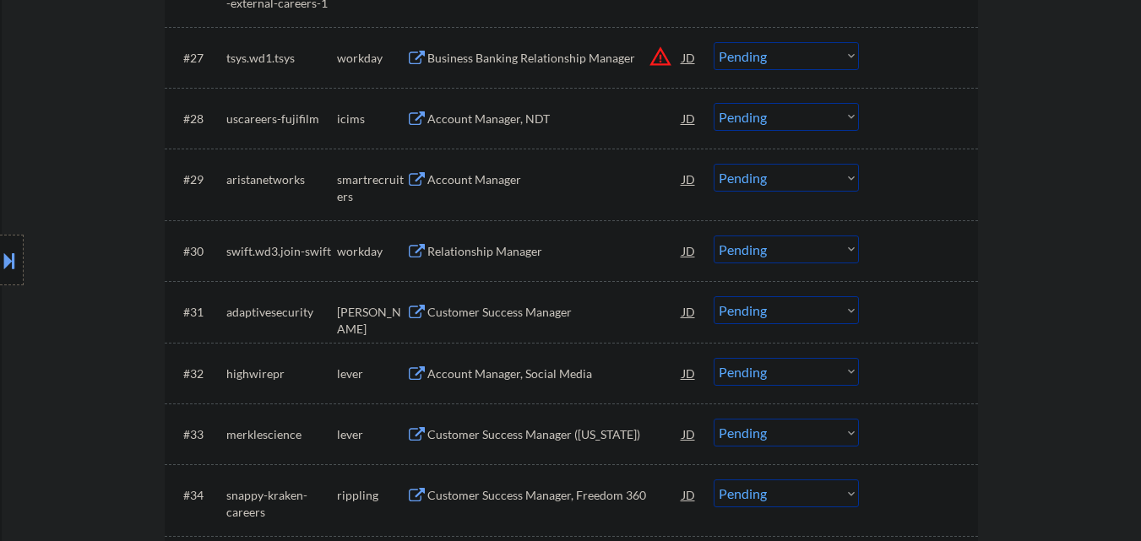
select select ""pending""
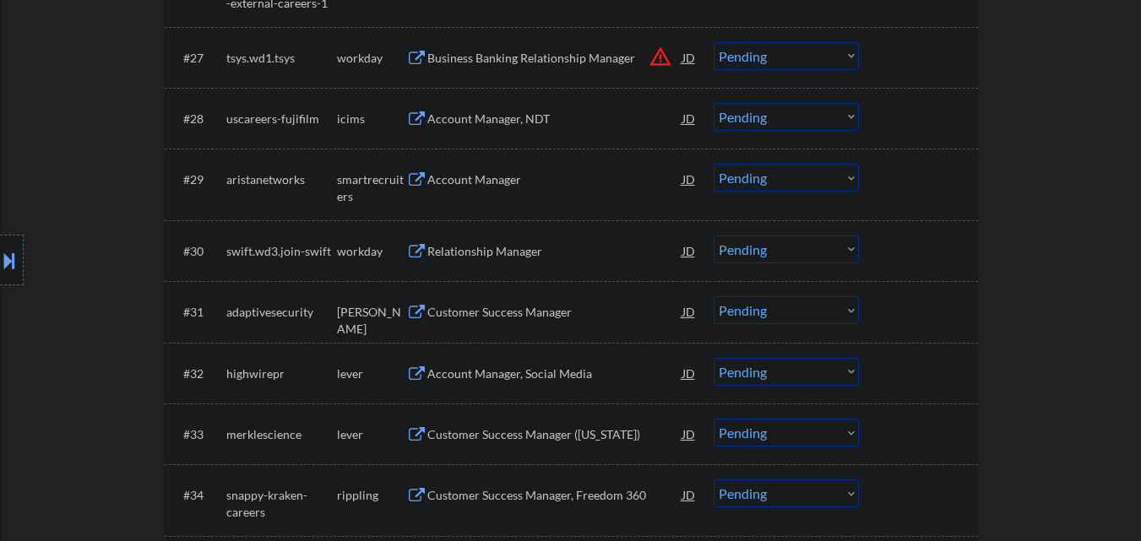
select select ""pending""
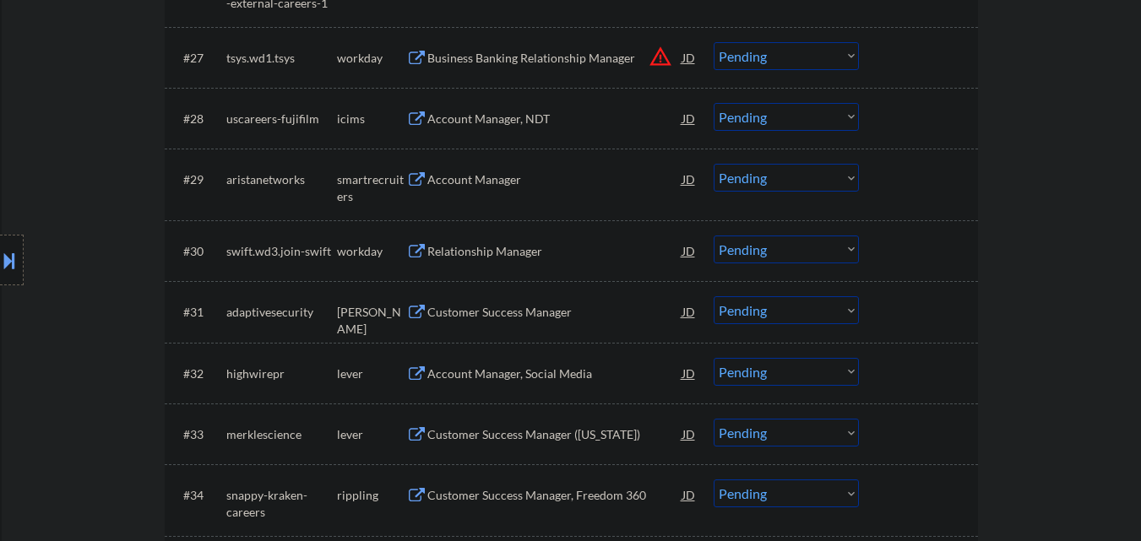
select select ""pending""
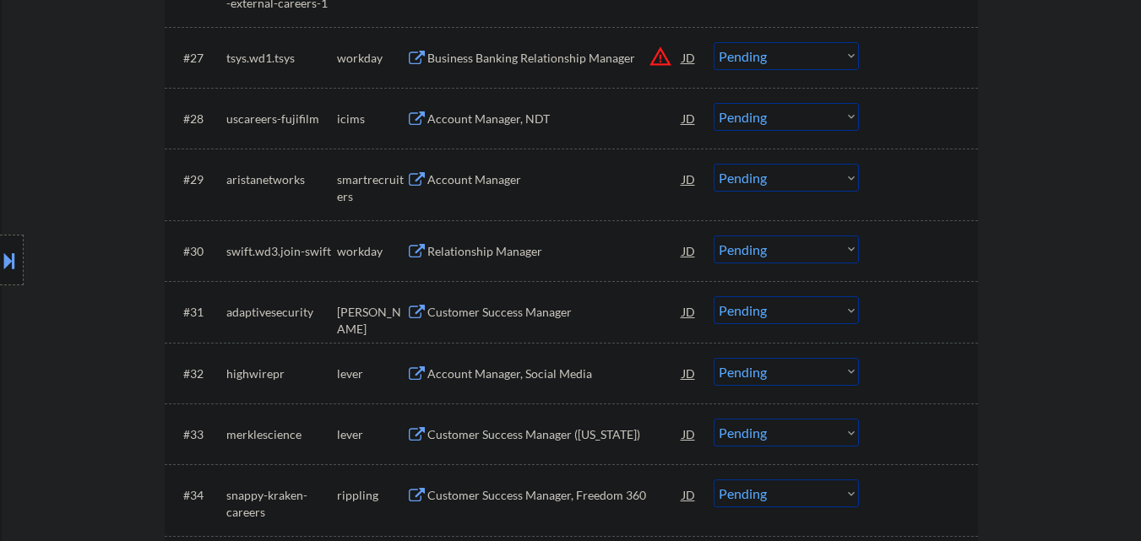
select select ""pending""
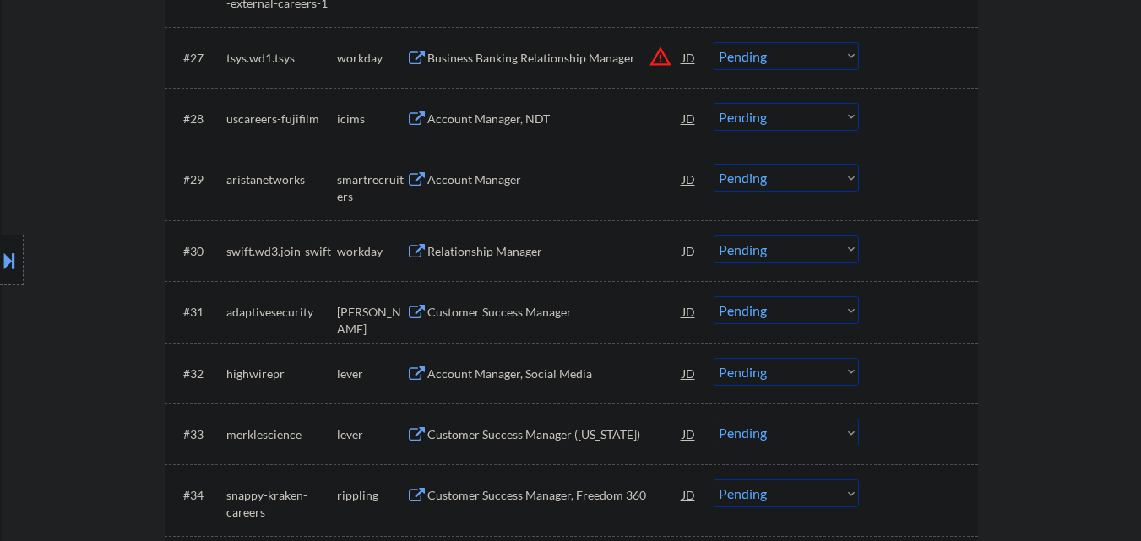
select select ""pending""
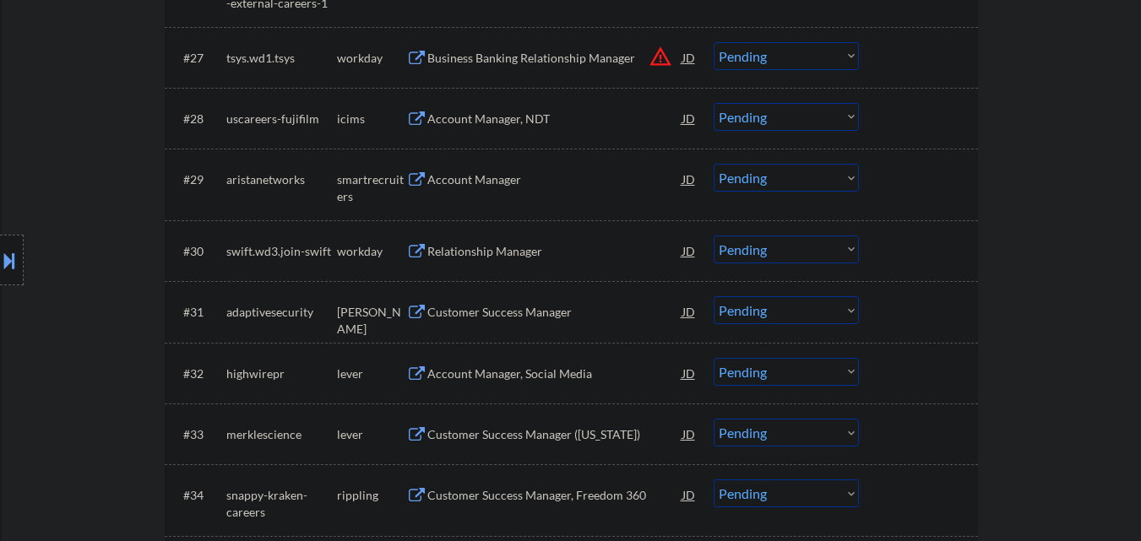
select select ""pending""
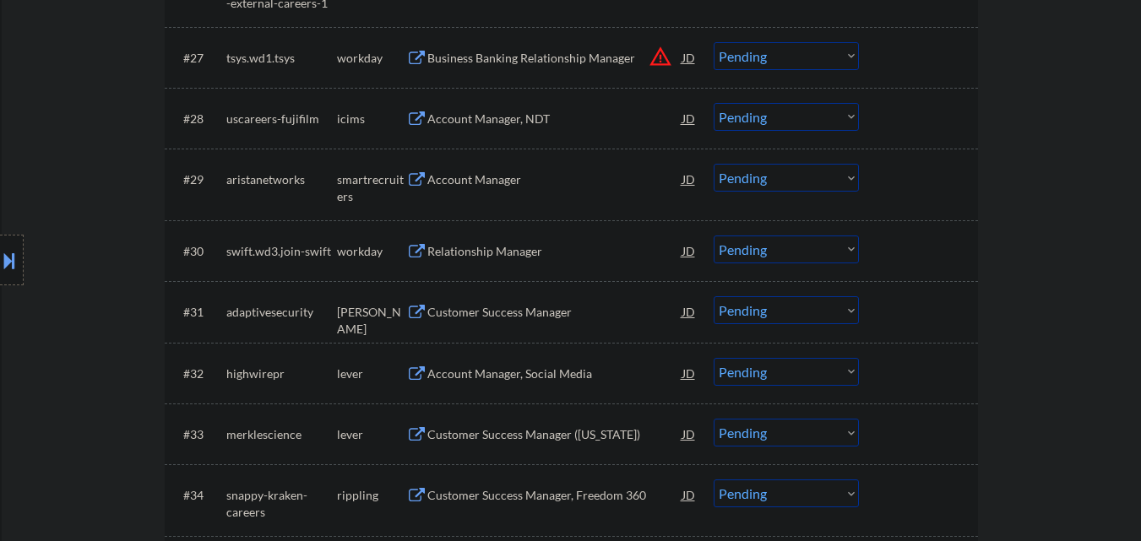
select select ""pending""
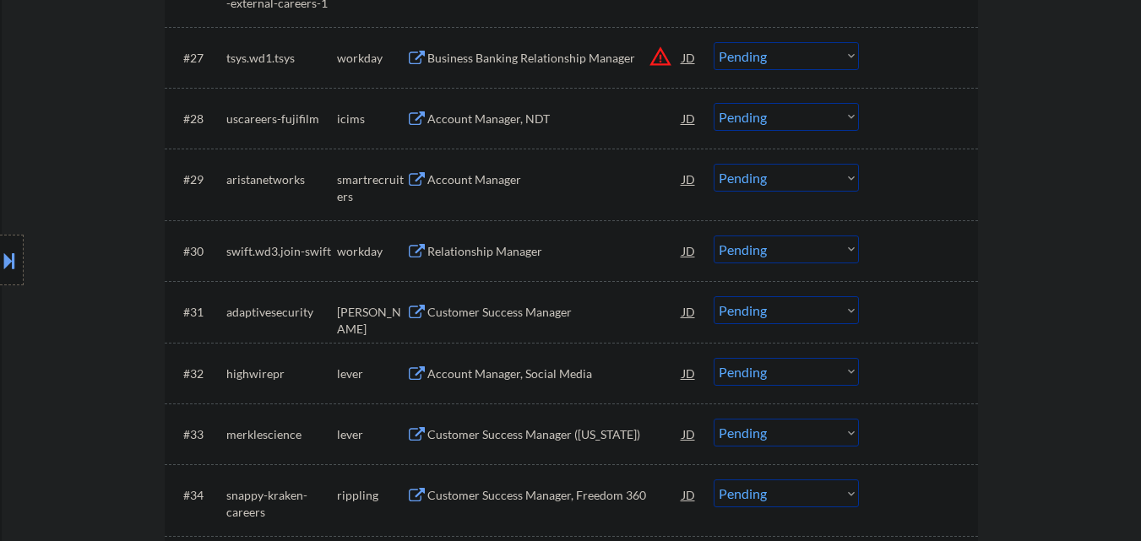
select select ""pending""
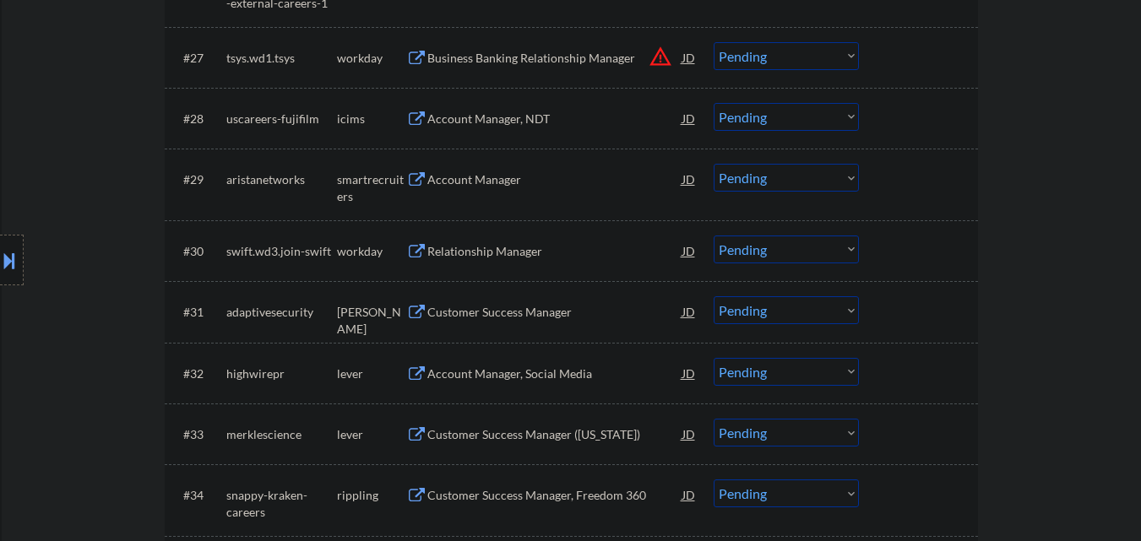
select select ""pending""
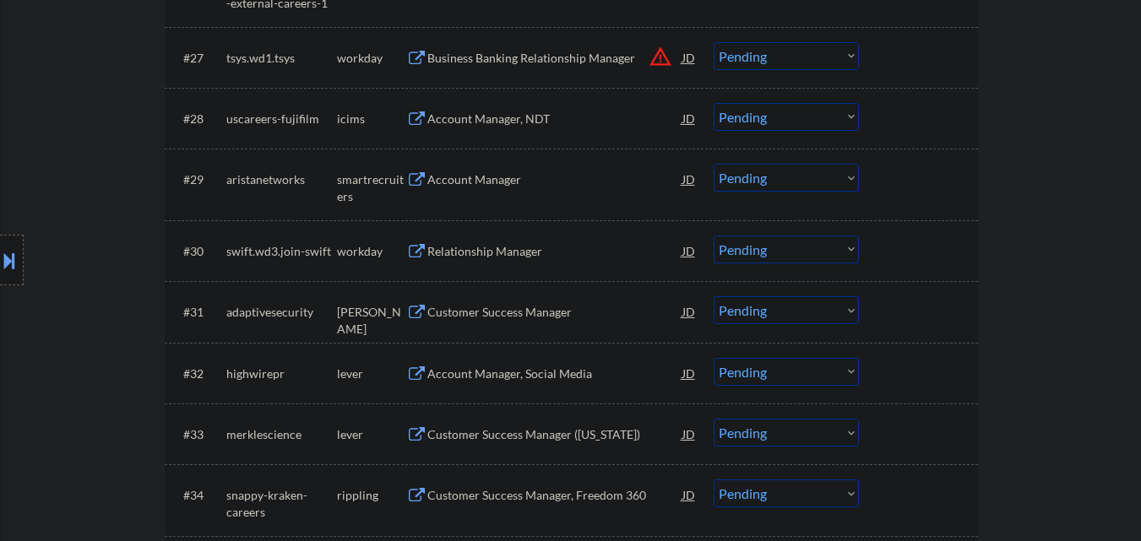
select select ""pending""
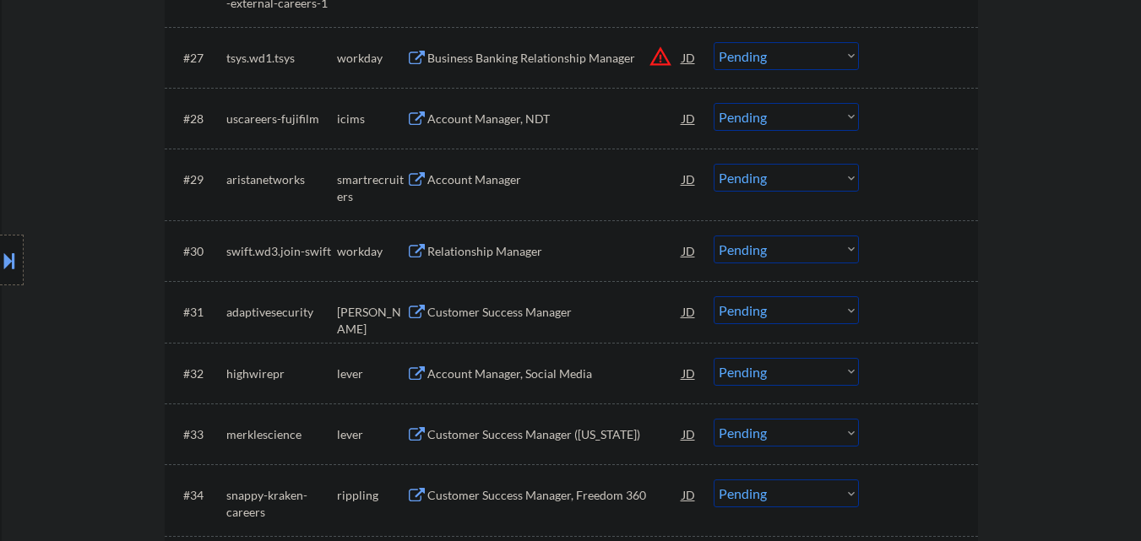
select select ""pending""
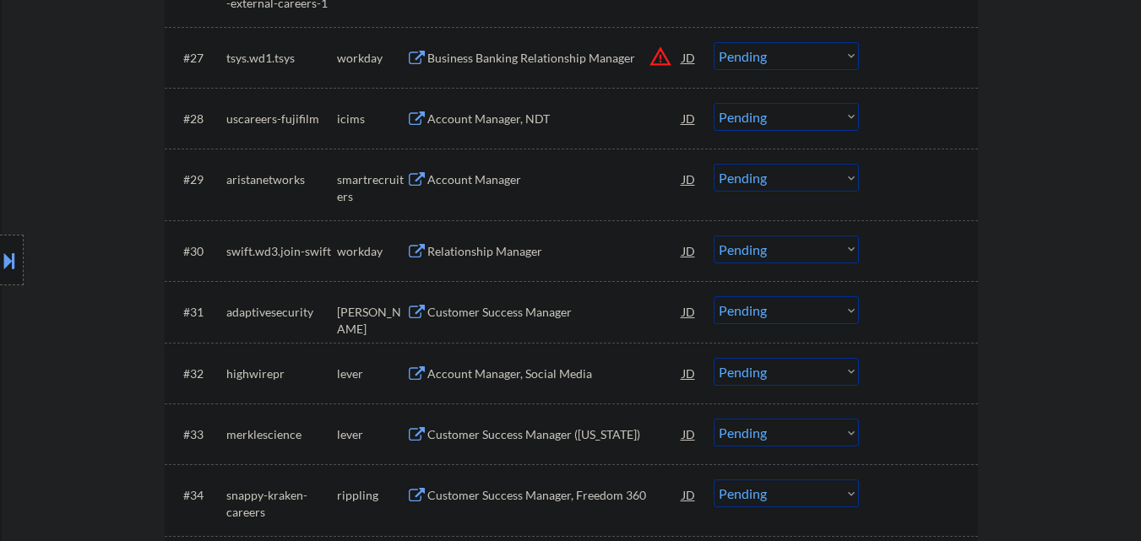
select select ""pending""
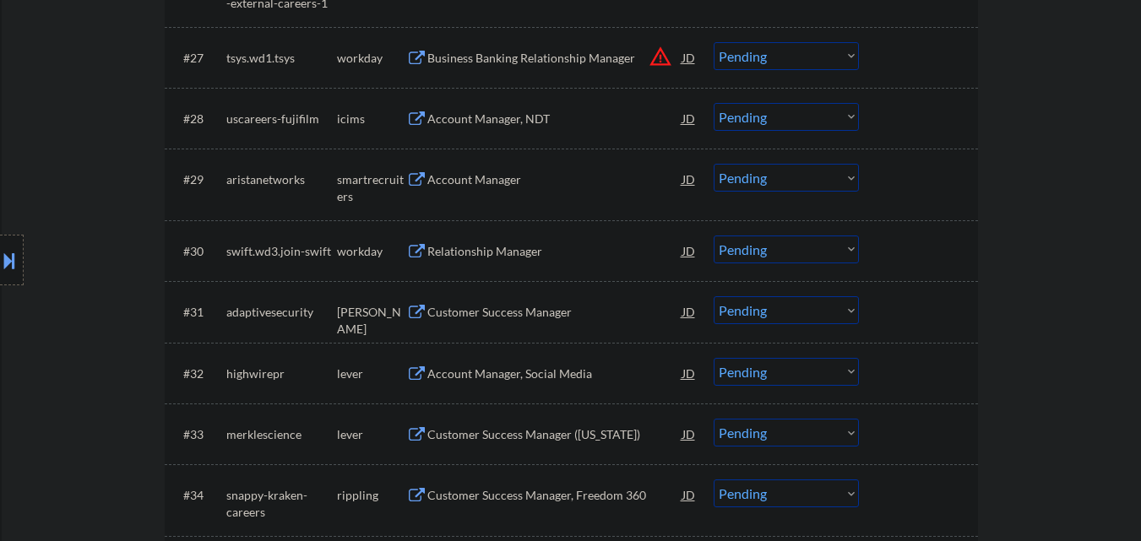
select select ""pending""
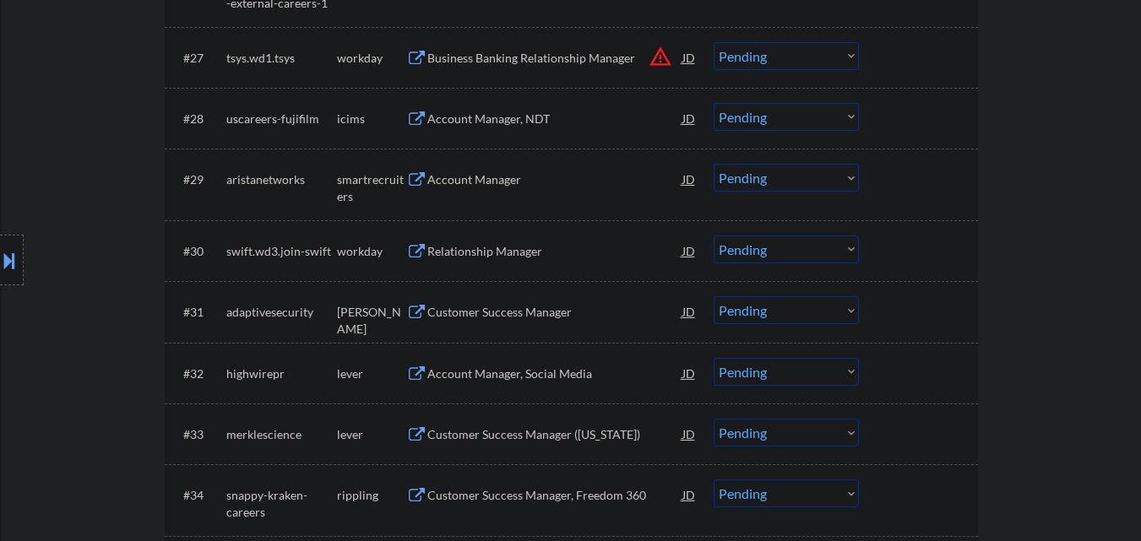
select select ""pending""
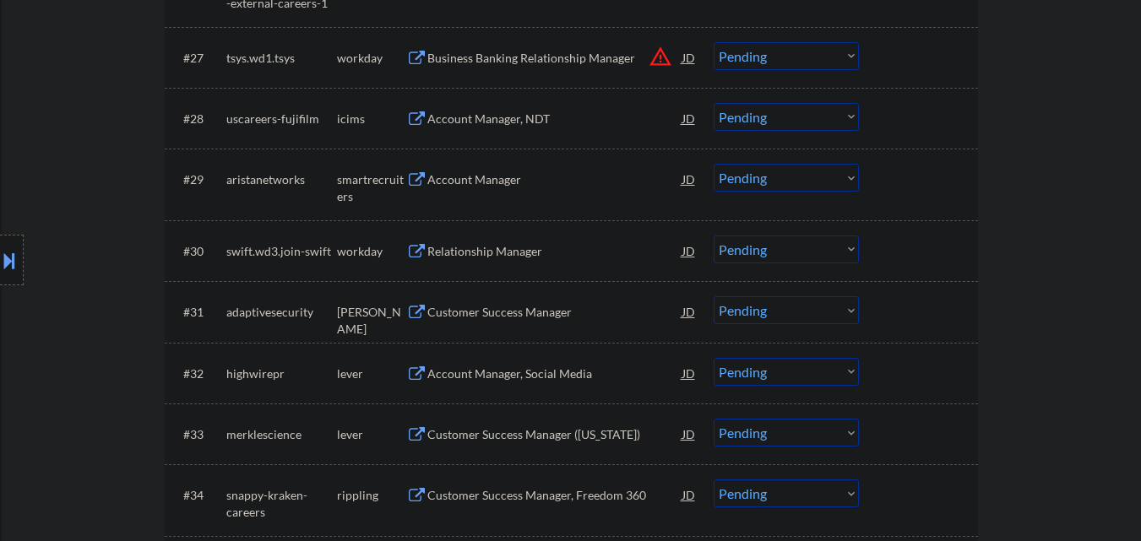
select select ""pending""
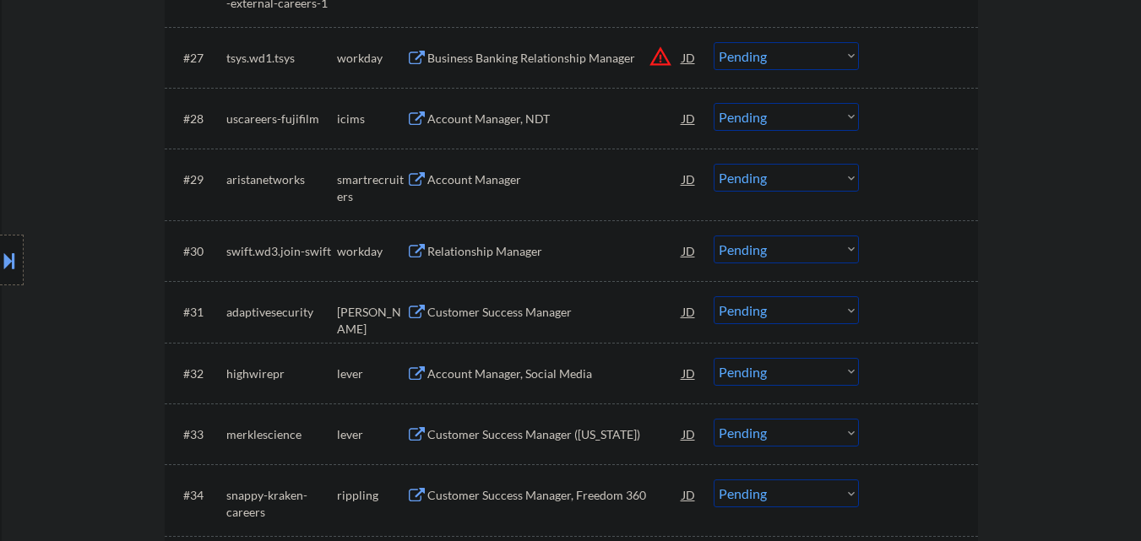
select select ""pending""
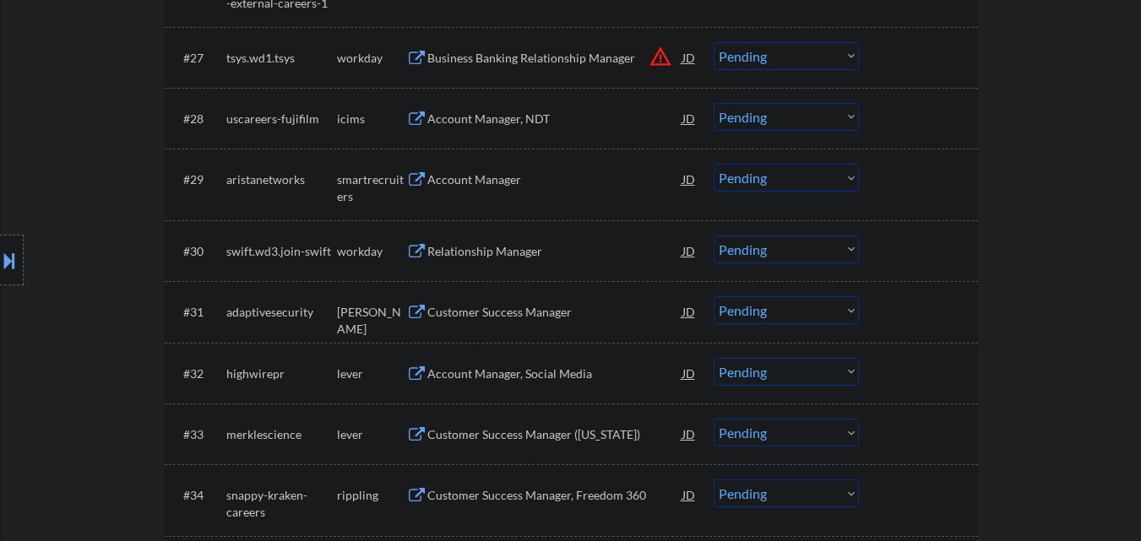
select select ""pending""
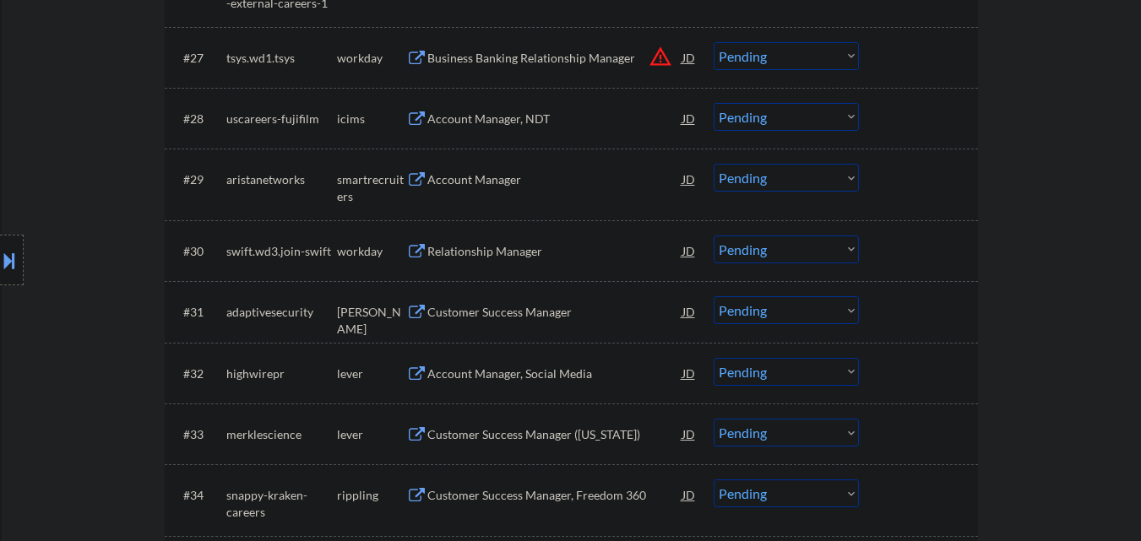
select select ""pending""
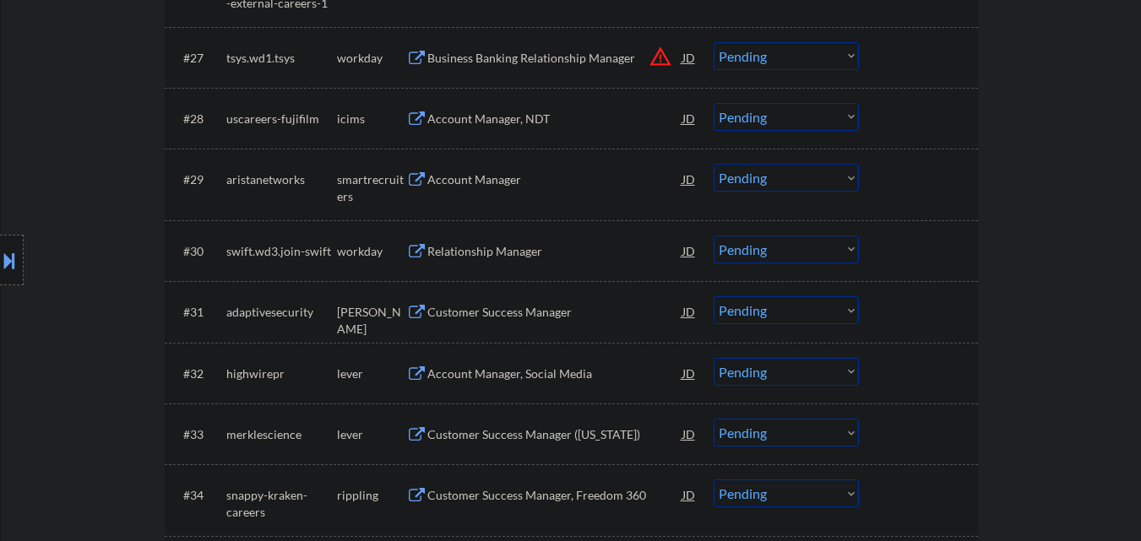
select select ""pending""
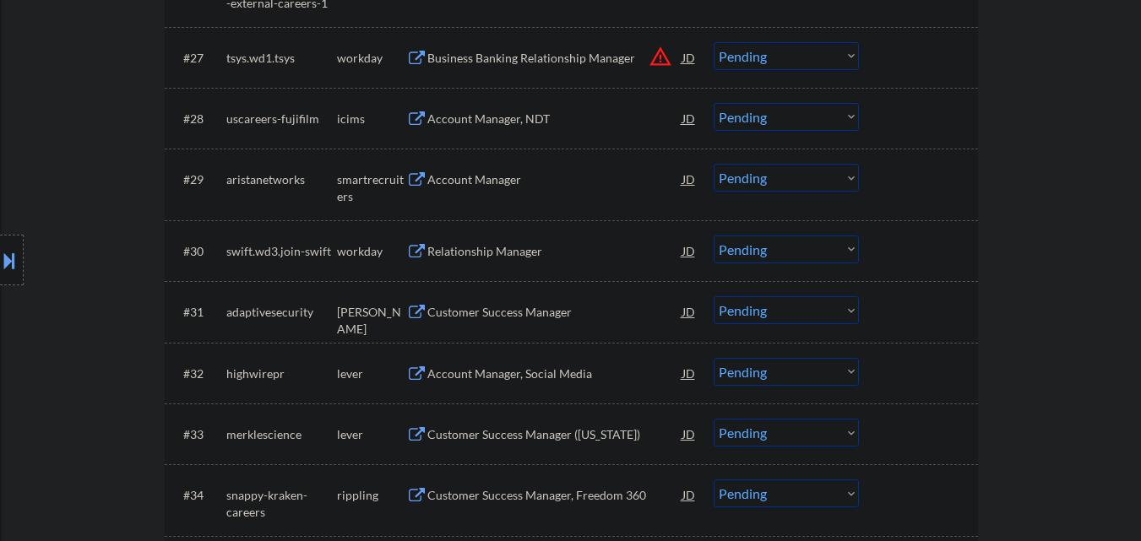
select select ""pending""
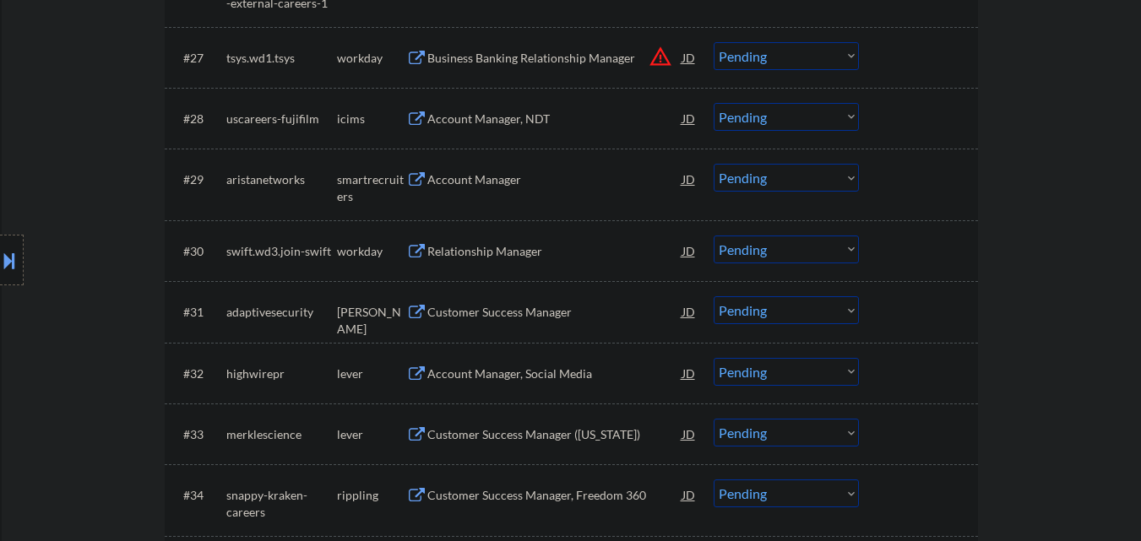
select select ""pending""
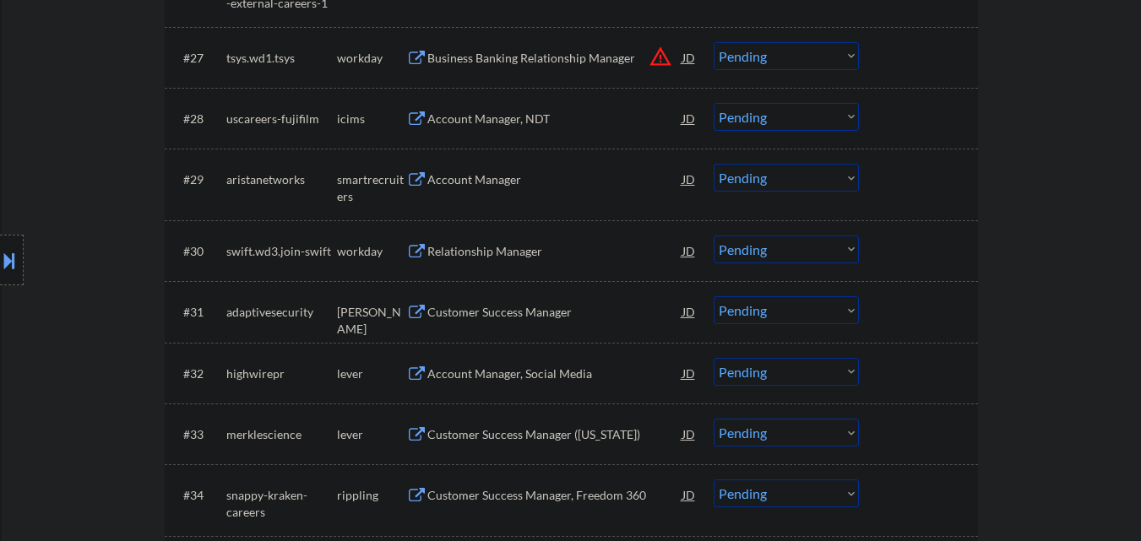
select select ""pending""
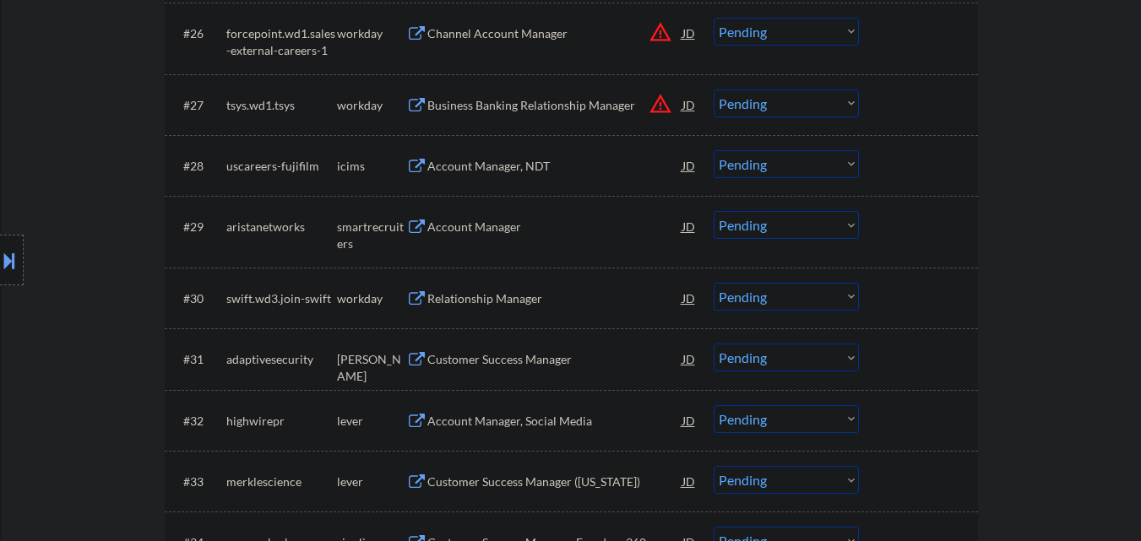
scroll to position [2318, 0]
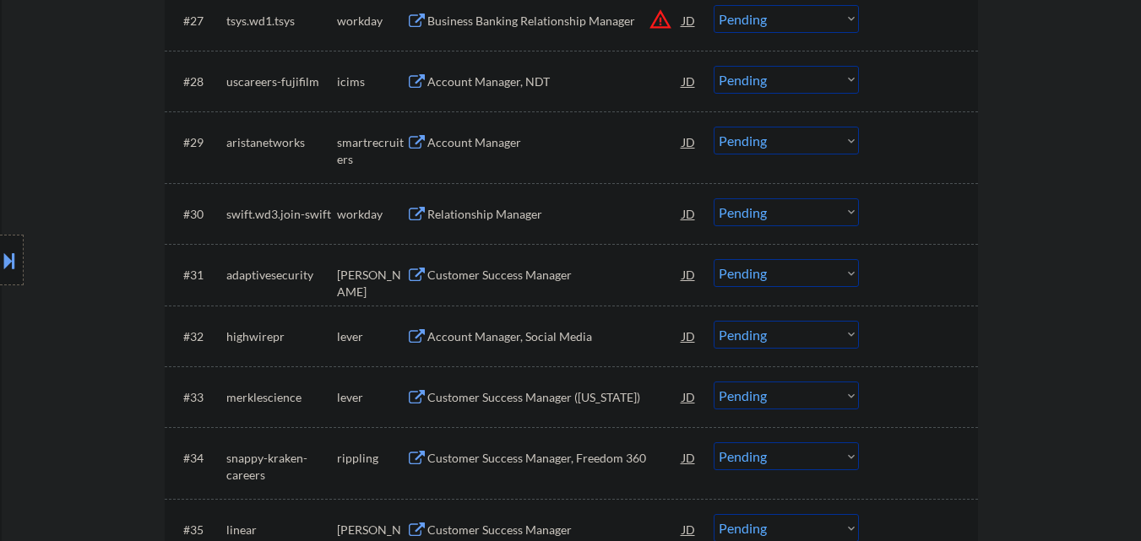
click at [526, 155] on div "Account Manager" at bounding box center [554, 142] width 255 height 30
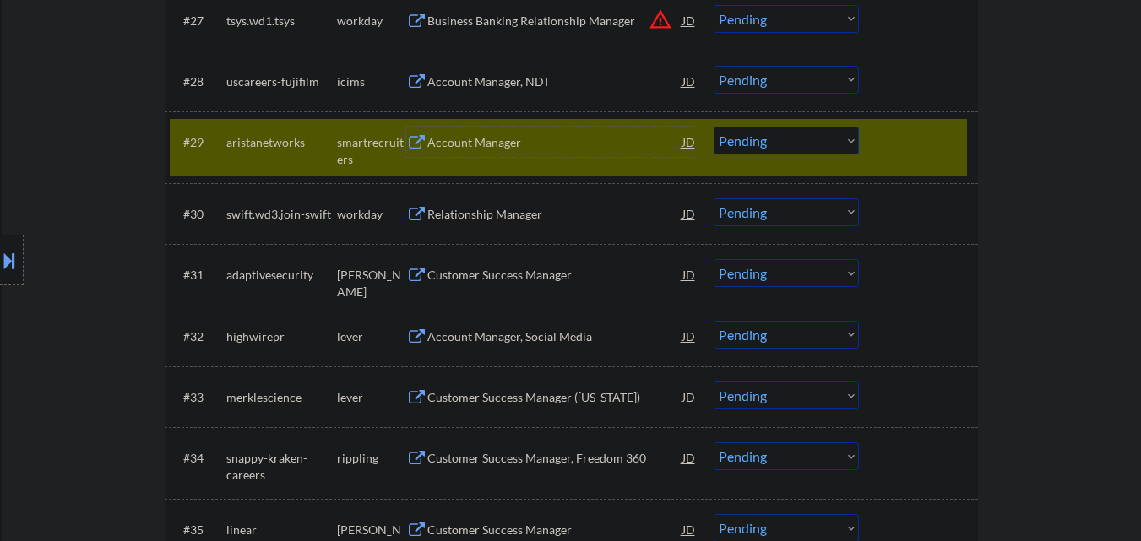
drag, startPoint x: 787, startPoint y: 146, endPoint x: 783, endPoint y: 154, distance: 8.7
click at [787, 146] on select "Choose an option... Pending Applied Excluded (Questions) Excluded (Expired) Exc…" at bounding box center [786, 141] width 145 height 28
click at [714, 127] on select "Choose an option... Pending Applied Excluded (Questions) Excluded (Expired) Exc…" at bounding box center [786, 141] width 145 height 28
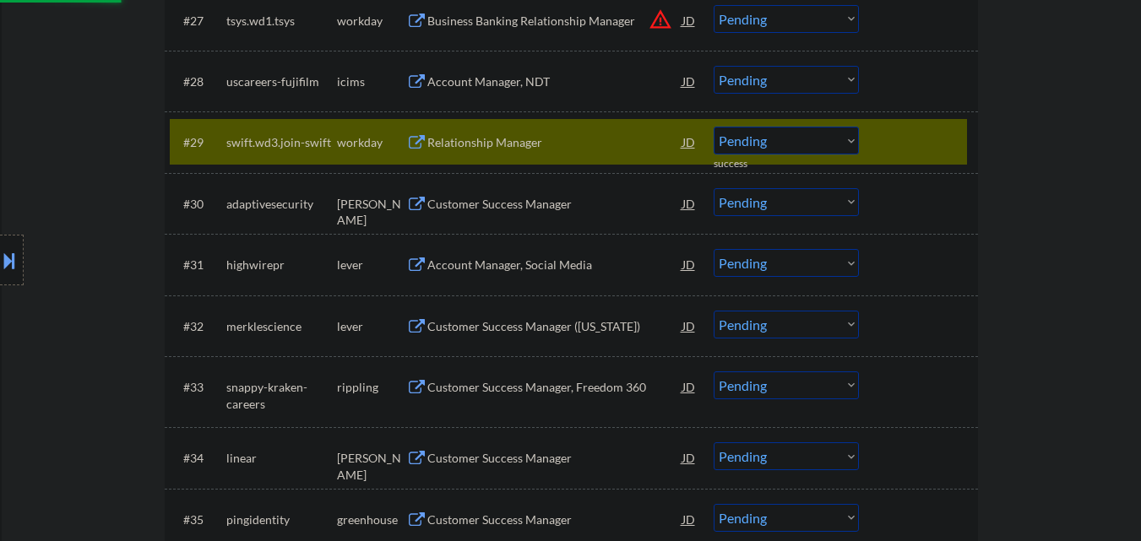
click at [898, 135] on div at bounding box center [921, 142] width 74 height 30
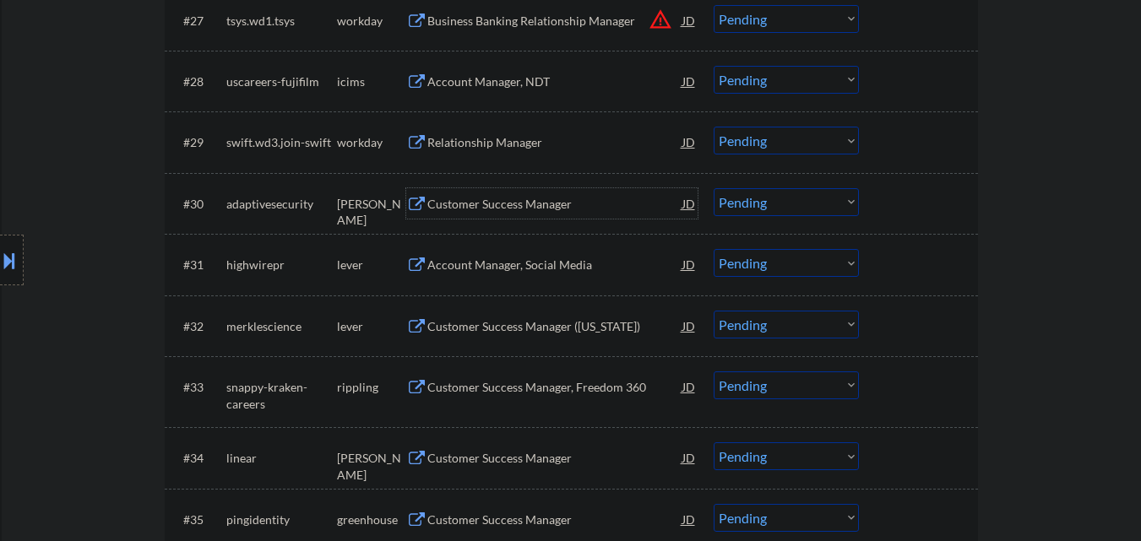
click at [533, 214] on div "Customer Success Manager" at bounding box center [554, 203] width 255 height 30
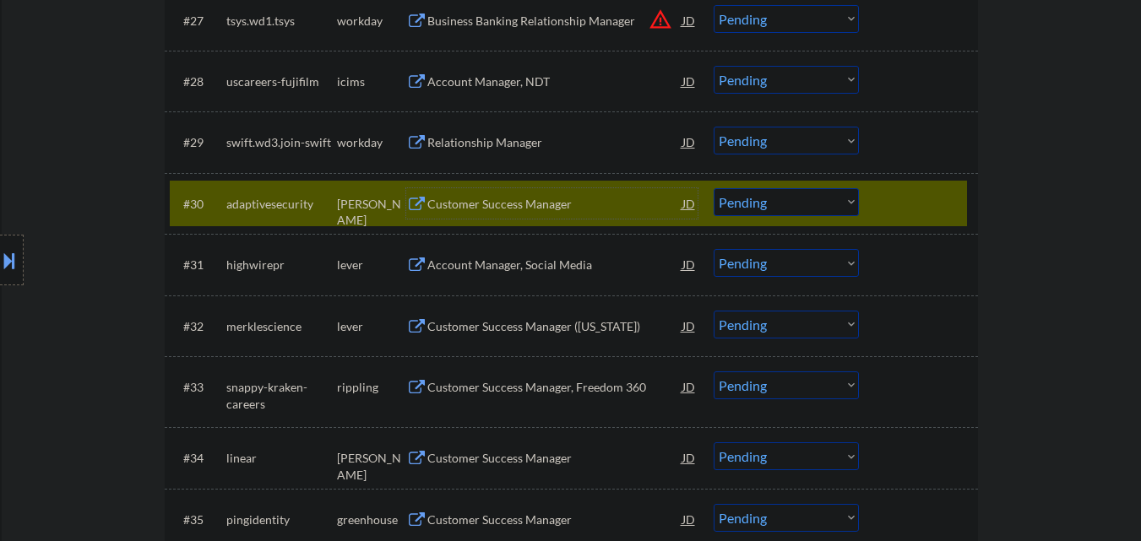
scroll to position [2403, 0]
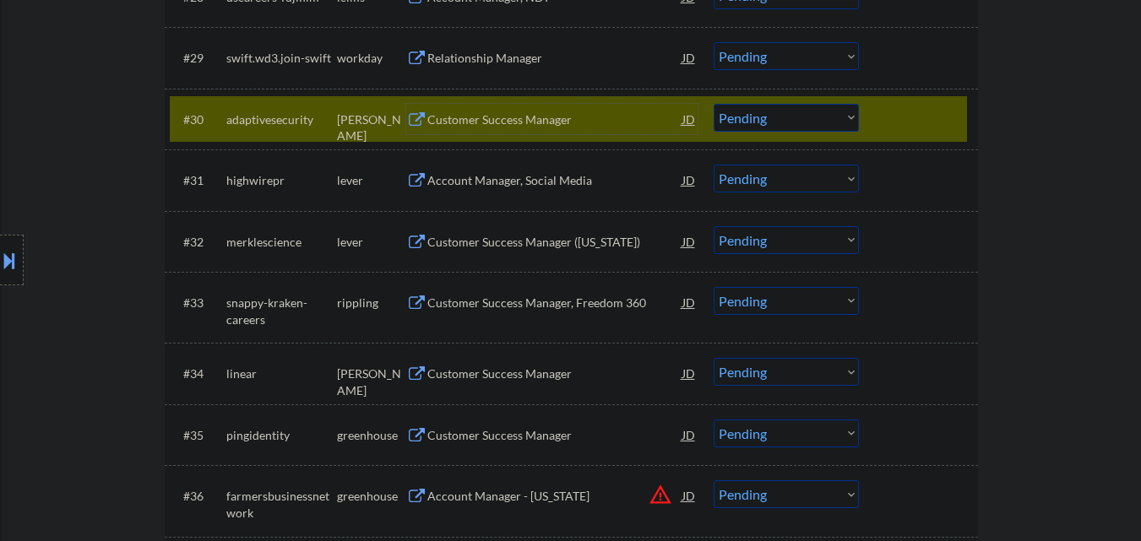
click at [564, 104] on div "Customer Success Manager" at bounding box center [554, 119] width 255 height 30
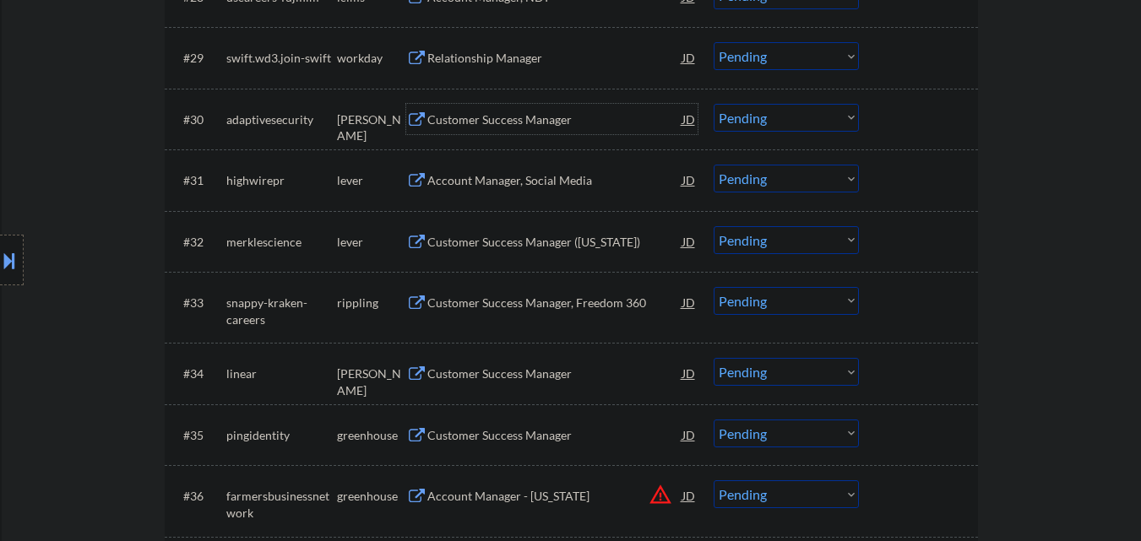
click at [0, 249] on button at bounding box center [9, 261] width 19 height 28
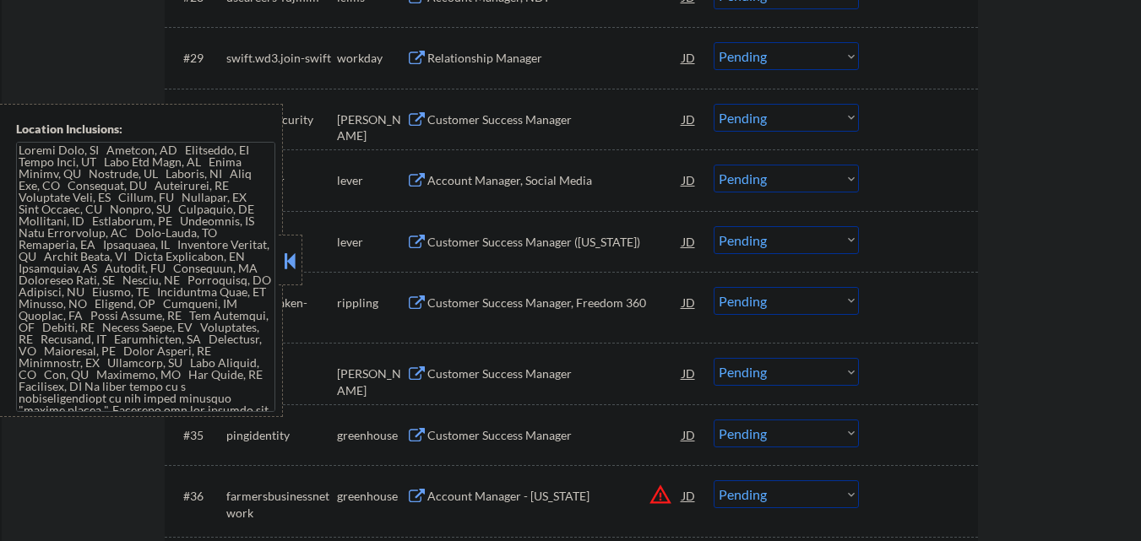
click at [291, 263] on button at bounding box center [290, 260] width 19 height 25
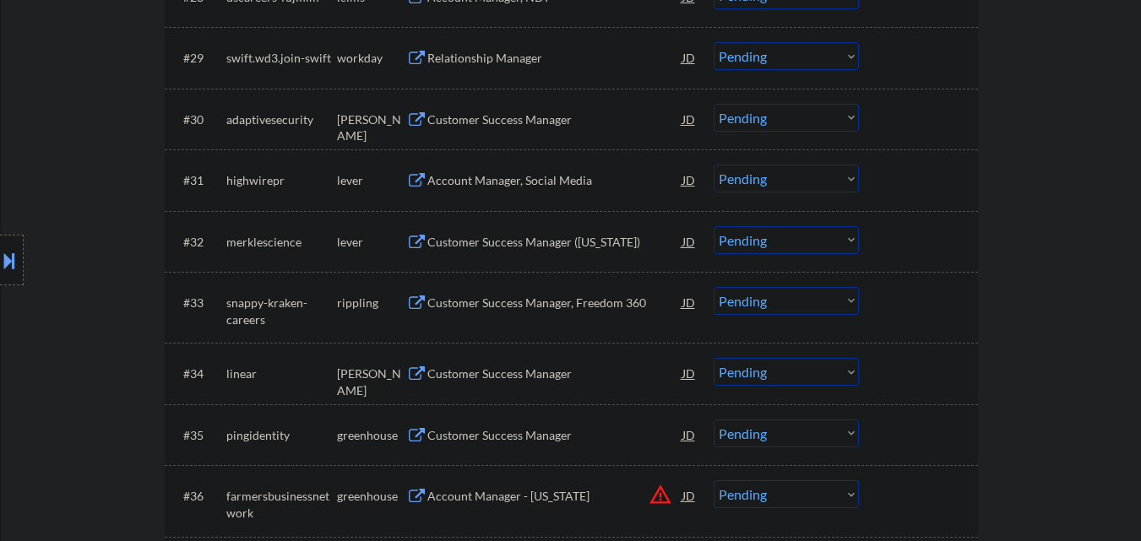
click at [785, 120] on select "Choose an option... Pending Applied Excluded (Questions) Excluded (Expired) Exc…" at bounding box center [786, 118] width 145 height 28
click at [714, 104] on select "Choose an option... Pending Applied Excluded (Questions) Excluded (Expired) Exc…" at bounding box center [786, 118] width 145 height 28
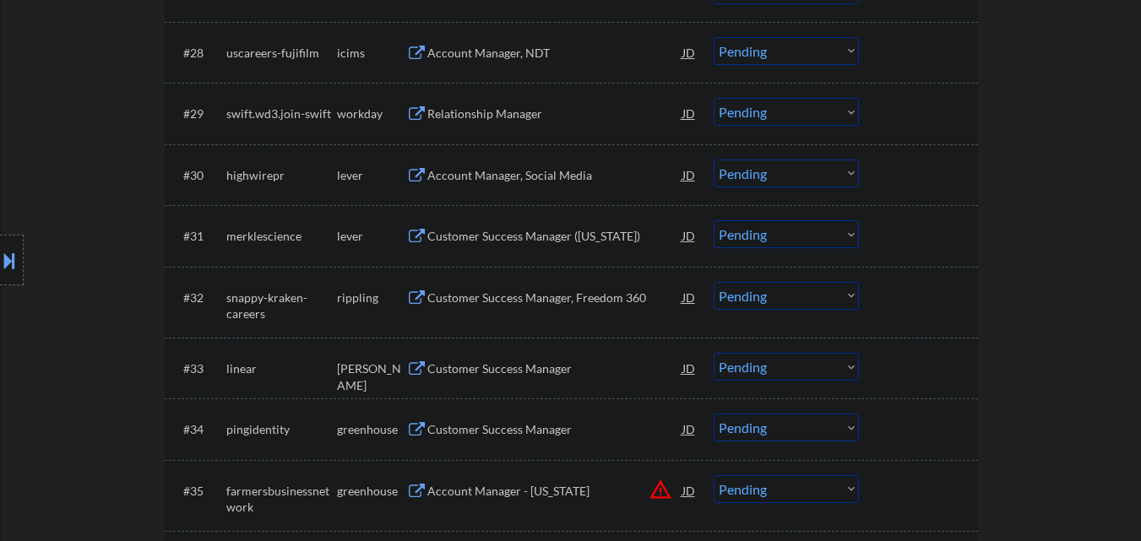
scroll to position [2318, 0]
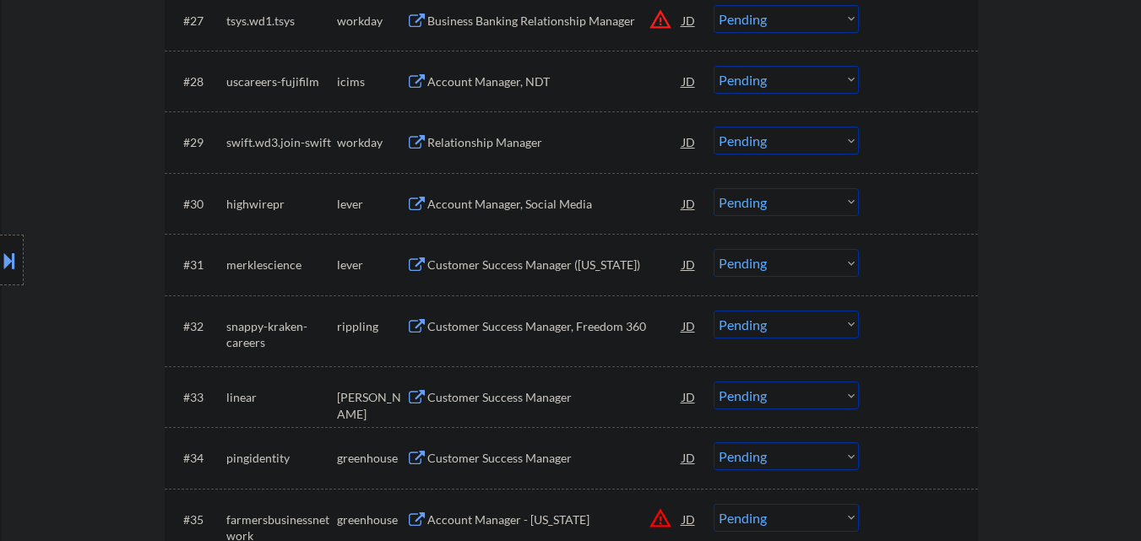
drag, startPoint x: 521, startPoint y: 199, endPoint x: 528, endPoint y: 191, distance: 10.8
click at [521, 199] on div "Account Manager, Social Media" at bounding box center [554, 204] width 255 height 17
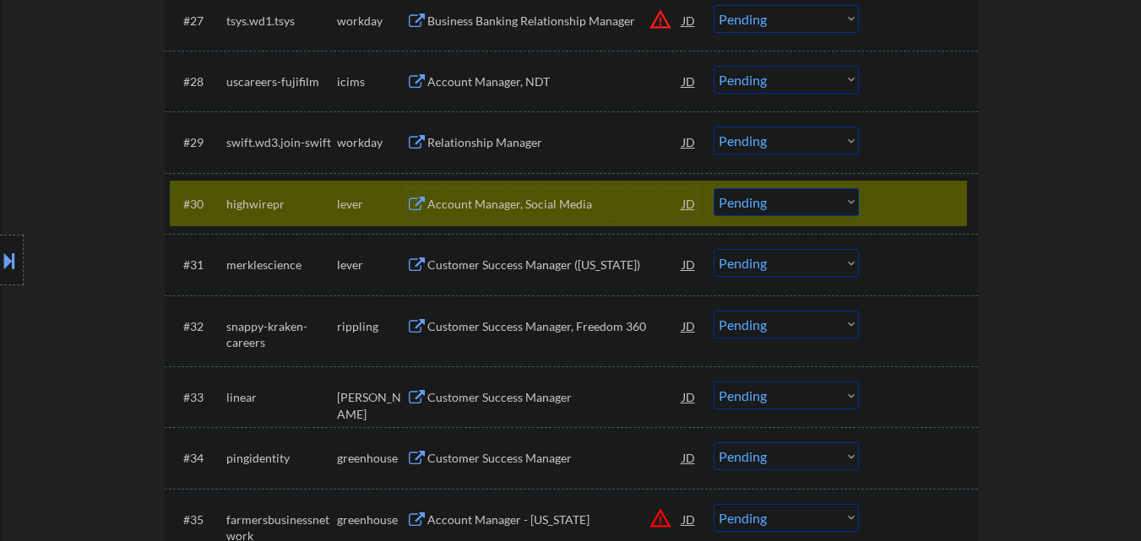
scroll to position [2403, 0]
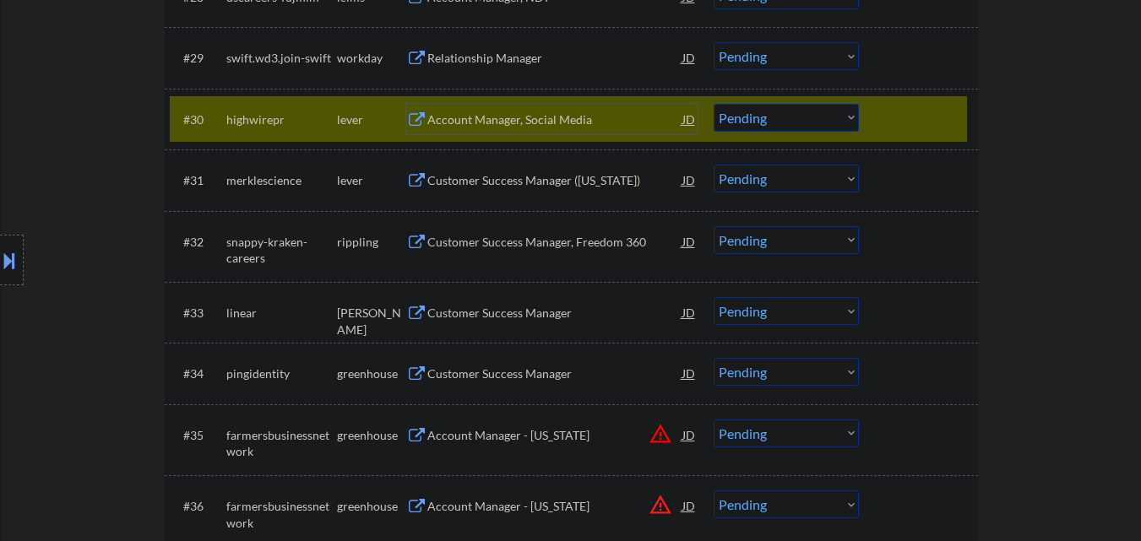
click at [0, 295] on div "Location Inclusions:" at bounding box center [151, 260] width 302 height 313
drag, startPoint x: 8, startPoint y: 260, endPoint x: 80, endPoint y: 259, distance: 72.7
click at [10, 260] on button at bounding box center [9, 261] width 19 height 28
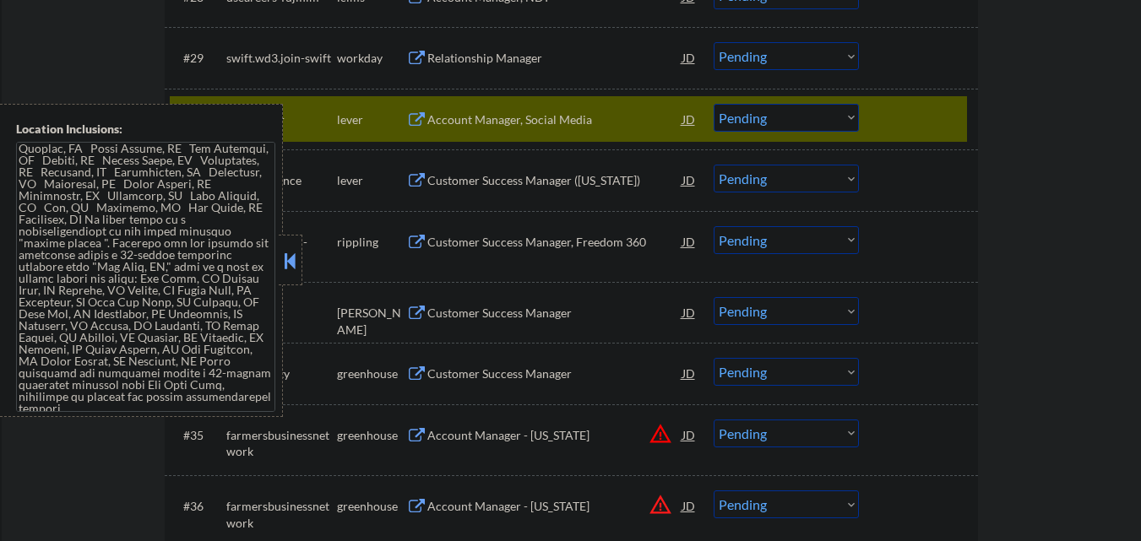
scroll to position [172, 0]
click at [299, 256] on button at bounding box center [290, 260] width 19 height 25
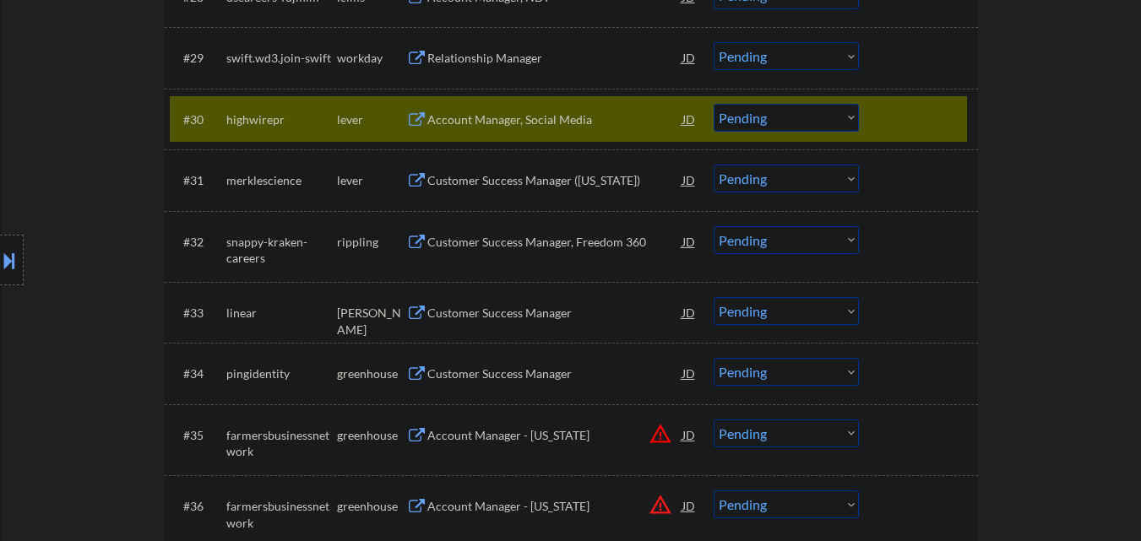
click at [857, 111] on select "Choose an option... Pending Applied Excluded (Questions) Excluded (Expired) Exc…" at bounding box center [786, 118] width 145 height 28
click at [714, 104] on select "Choose an option... Pending Applied Excluded (Questions) Excluded (Expired) Exc…" at bounding box center [786, 118] width 145 height 28
click at [928, 117] on div at bounding box center [921, 119] width 74 height 30
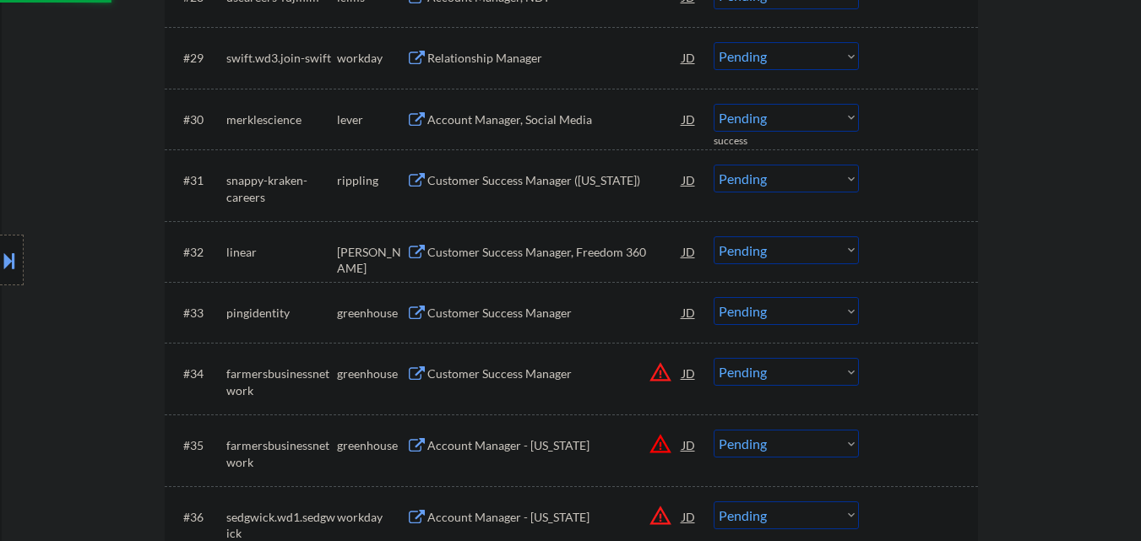
click at [570, 126] on div "Account Manager, Social Media" at bounding box center [554, 120] width 255 height 17
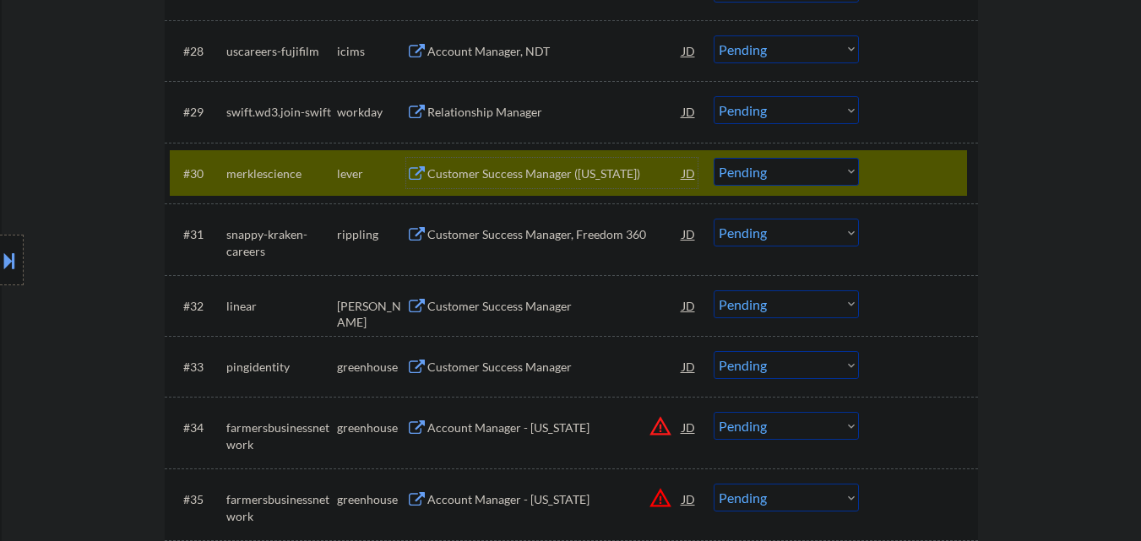
scroll to position [2318, 0]
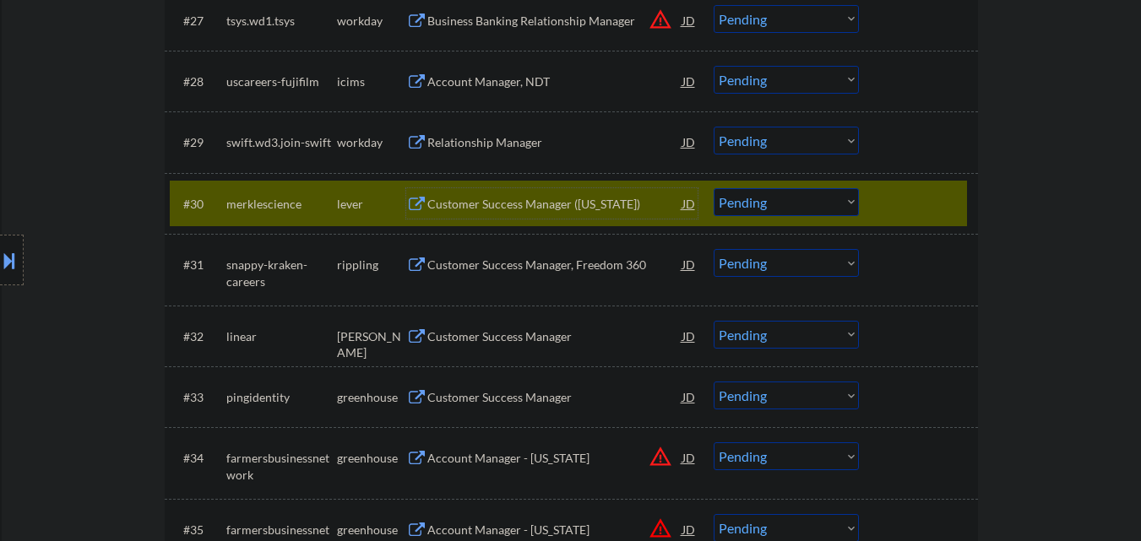
click at [558, 210] on div "Customer Success Manager (New York)" at bounding box center [554, 204] width 255 height 17
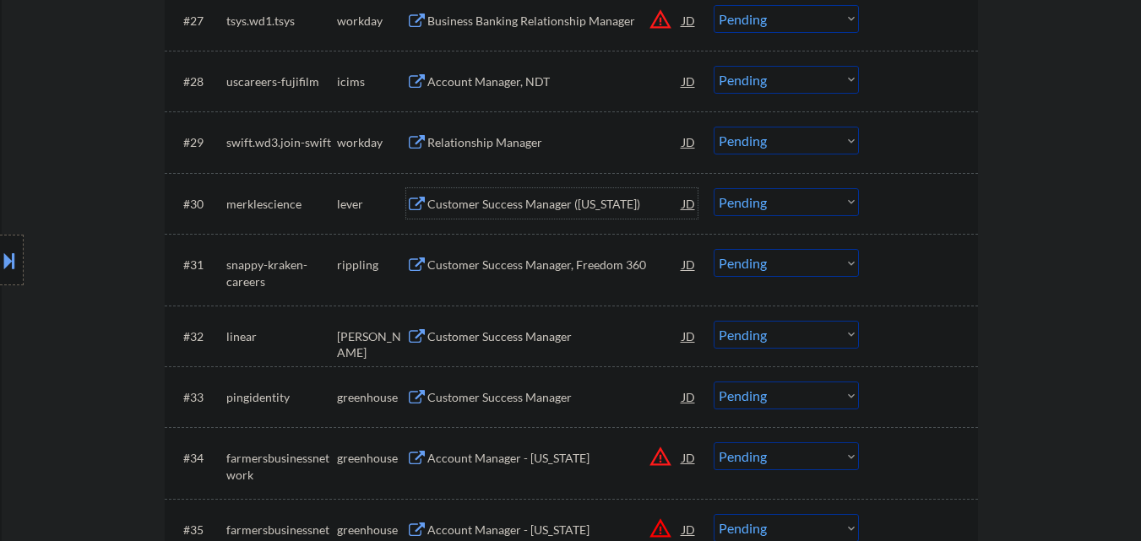
click at [778, 208] on select "Choose an option... Pending Applied Excluded (Questions) Excluded (Expired) Exc…" at bounding box center [786, 202] width 145 height 28
click at [714, 188] on select "Choose an option... Pending Applied Excluded (Questions) Excluded (Expired) Exc…" at bounding box center [786, 202] width 145 height 28
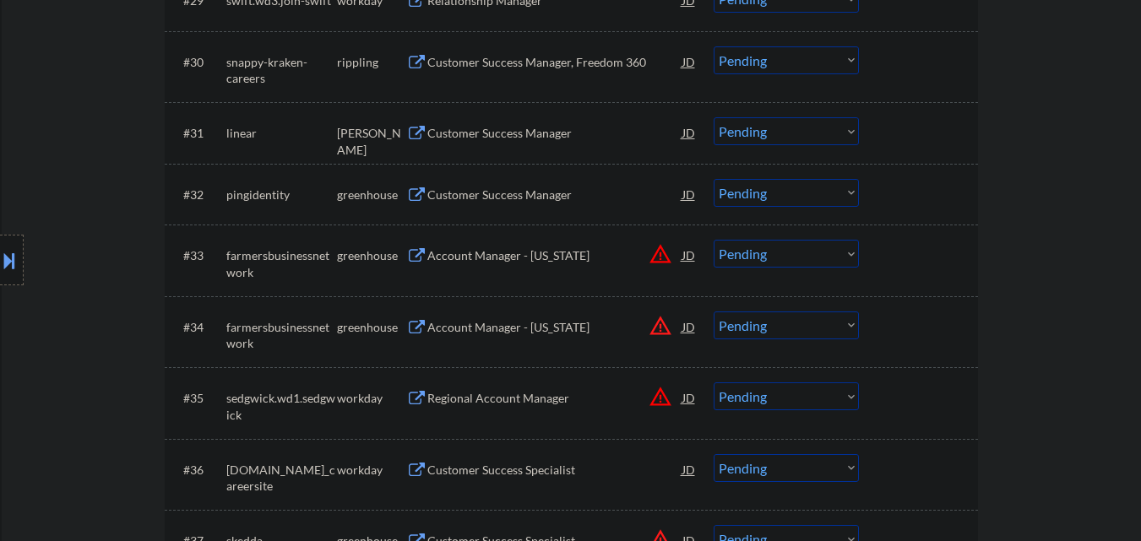
scroll to position [2487, 0]
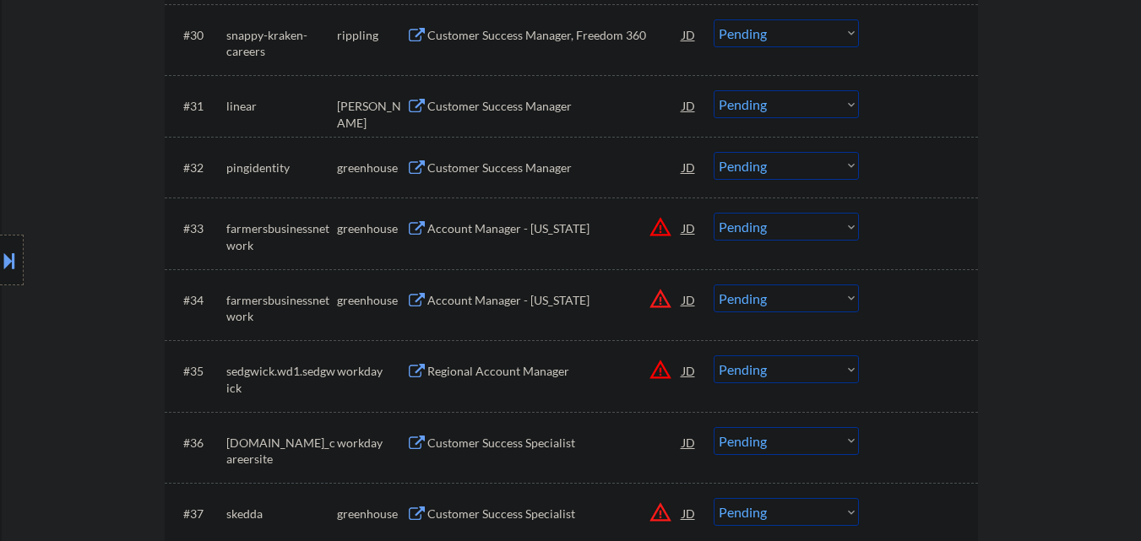
click at [574, 301] on div "Account Manager - Colorado" at bounding box center [554, 300] width 255 height 17
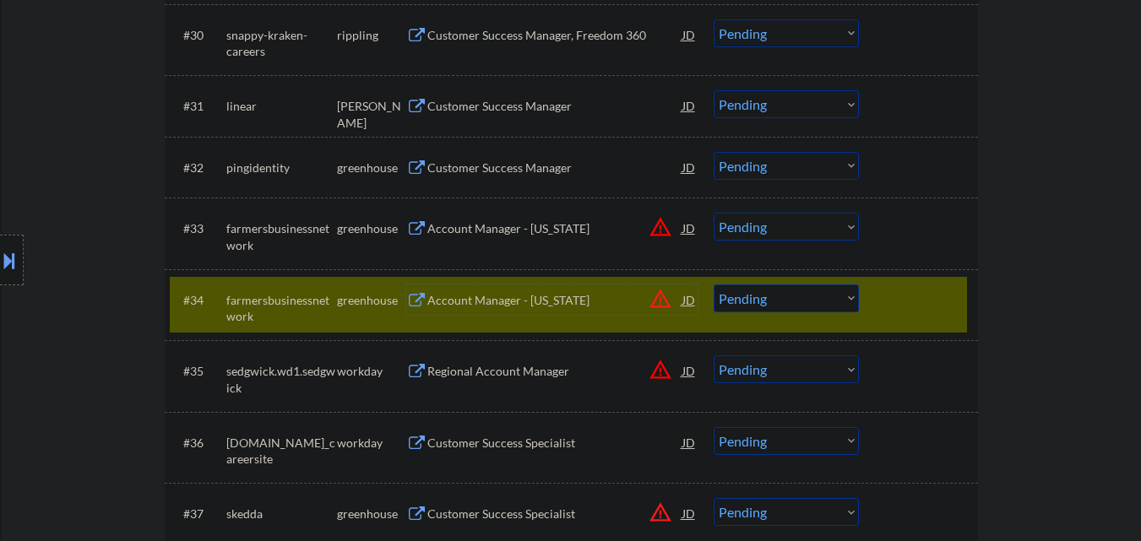
click at [939, 294] on div at bounding box center [921, 300] width 74 height 30
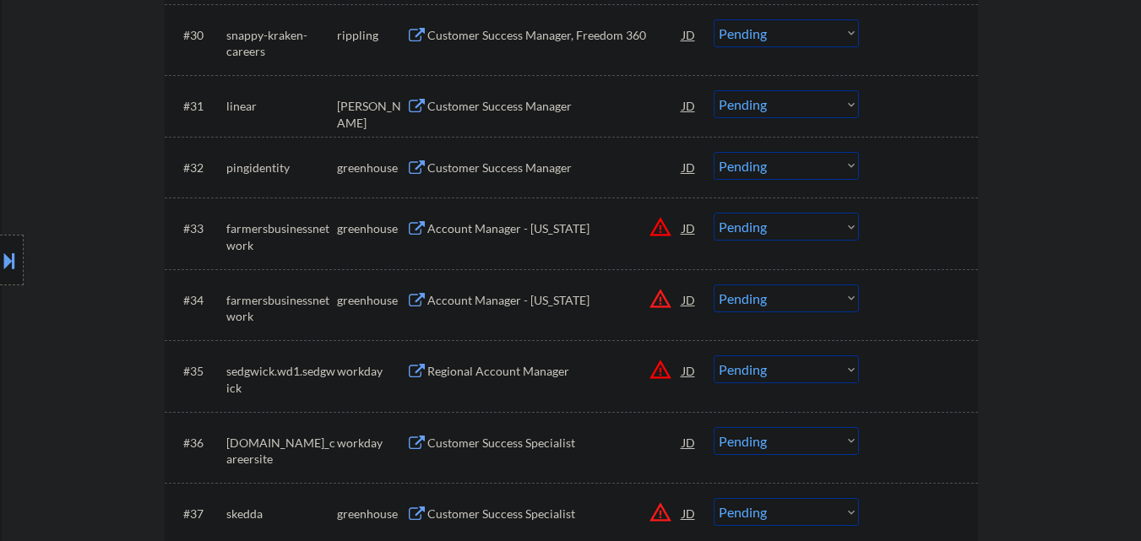
drag, startPoint x: 810, startPoint y: 303, endPoint x: 819, endPoint y: 310, distance: 10.8
click at [810, 303] on select "Choose an option... Pending Applied Excluded (Questions) Excluded (Expired) Exc…" at bounding box center [786, 299] width 145 height 28
click at [714, 285] on select "Choose an option... Pending Applied Excluded (Questions) Excluded (Expired) Exc…" at bounding box center [786, 299] width 145 height 28
click at [548, 385] on div "Regional Account Manager" at bounding box center [554, 371] width 255 height 30
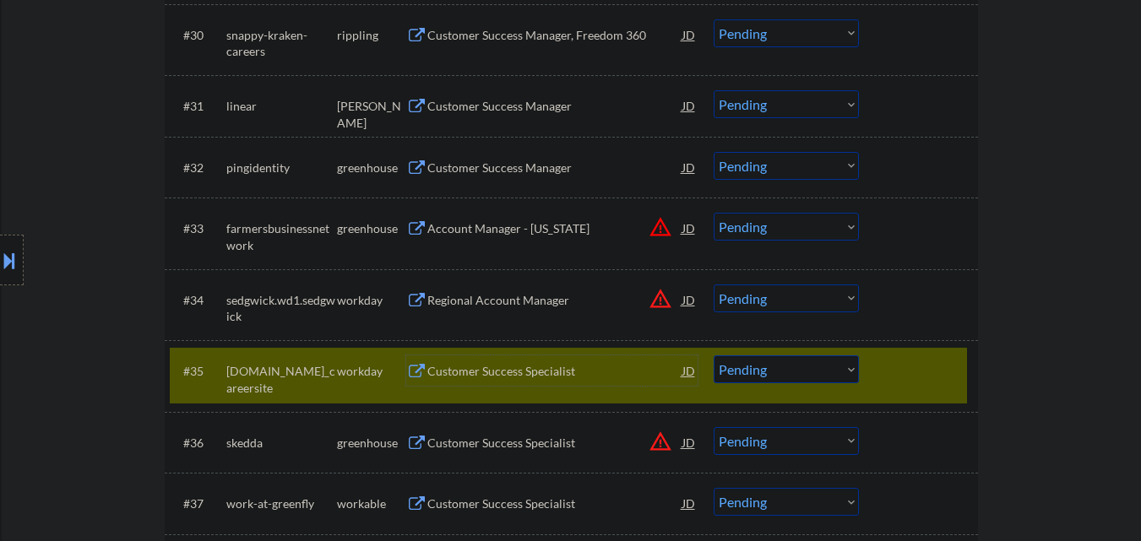
click at [921, 369] on div at bounding box center [921, 371] width 74 height 30
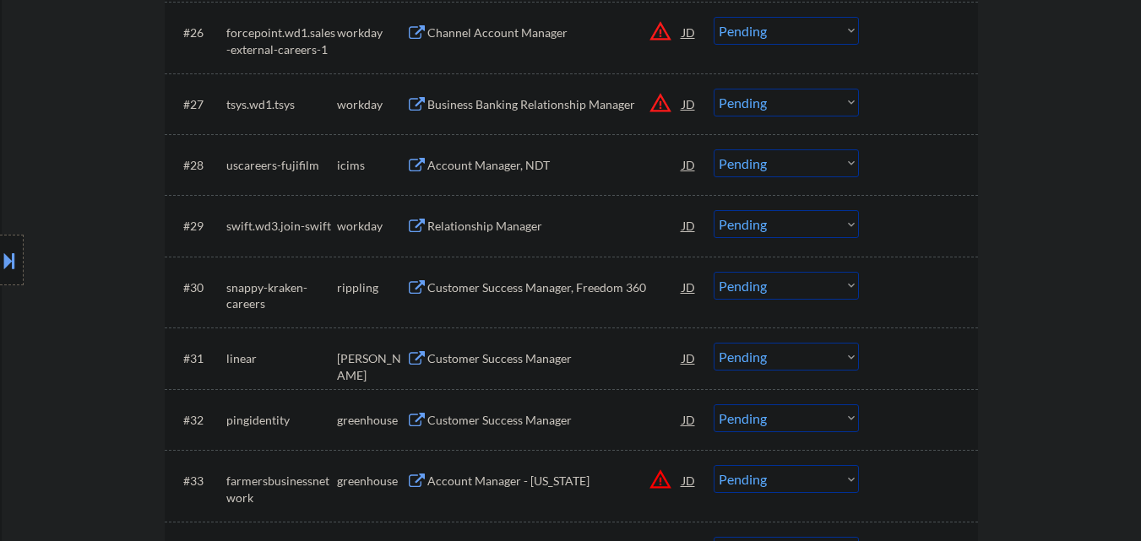
scroll to position [2234, 0]
click at [531, 281] on div "Customer Success Manager, Freedom 360" at bounding box center [554, 288] width 255 height 17
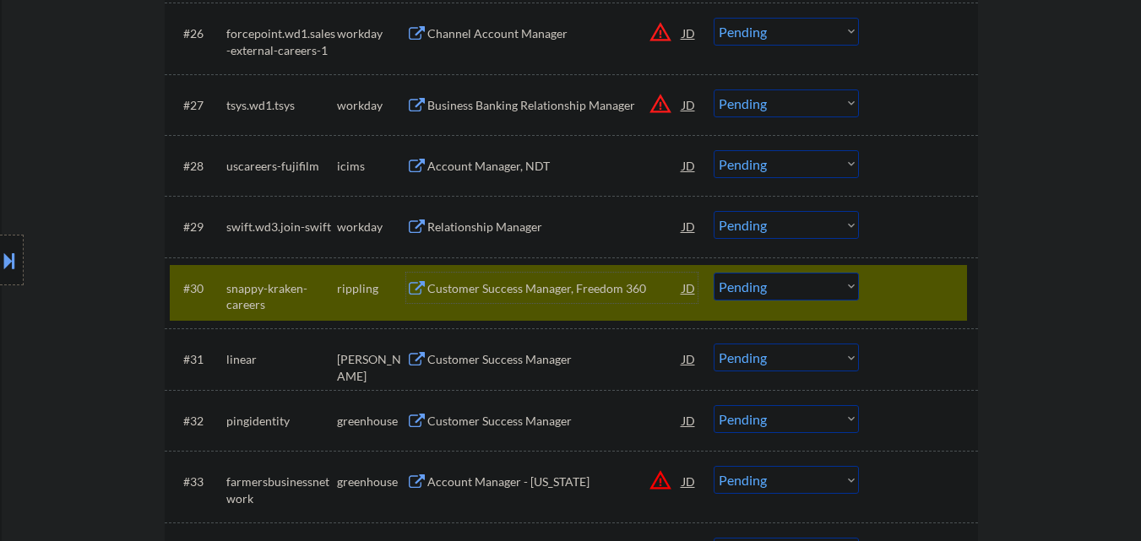
click at [795, 290] on select "Choose an option... Pending Applied Excluded (Questions) Excluded (Expired) Exc…" at bounding box center [786, 287] width 145 height 28
click at [714, 273] on select "Choose an option... Pending Applied Excluded (Questions) Excluded (Expired) Exc…" at bounding box center [786, 287] width 145 height 28
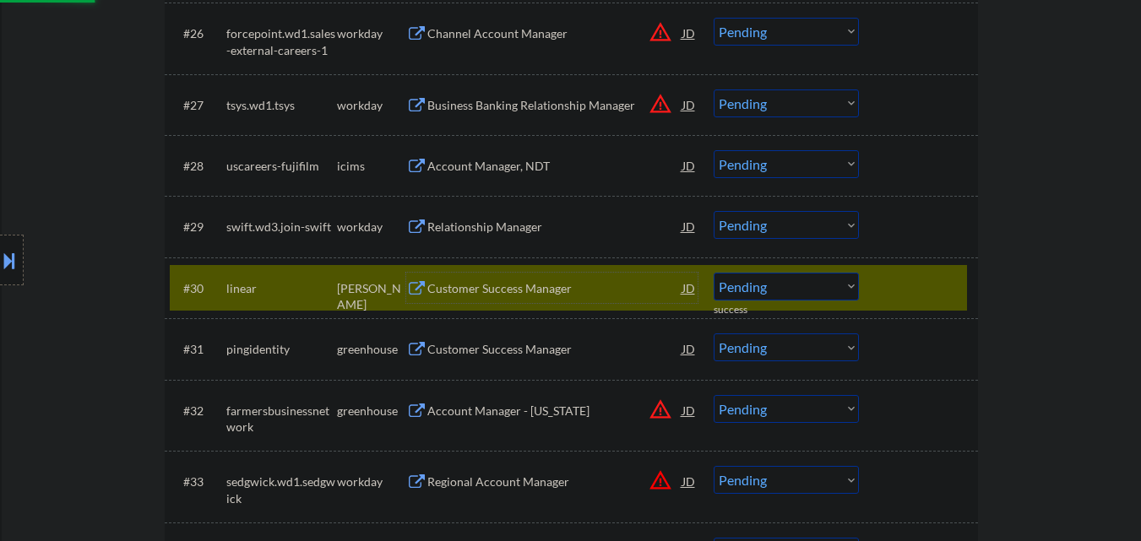
click at [543, 292] on div "Customer Success Manager" at bounding box center [554, 288] width 255 height 17
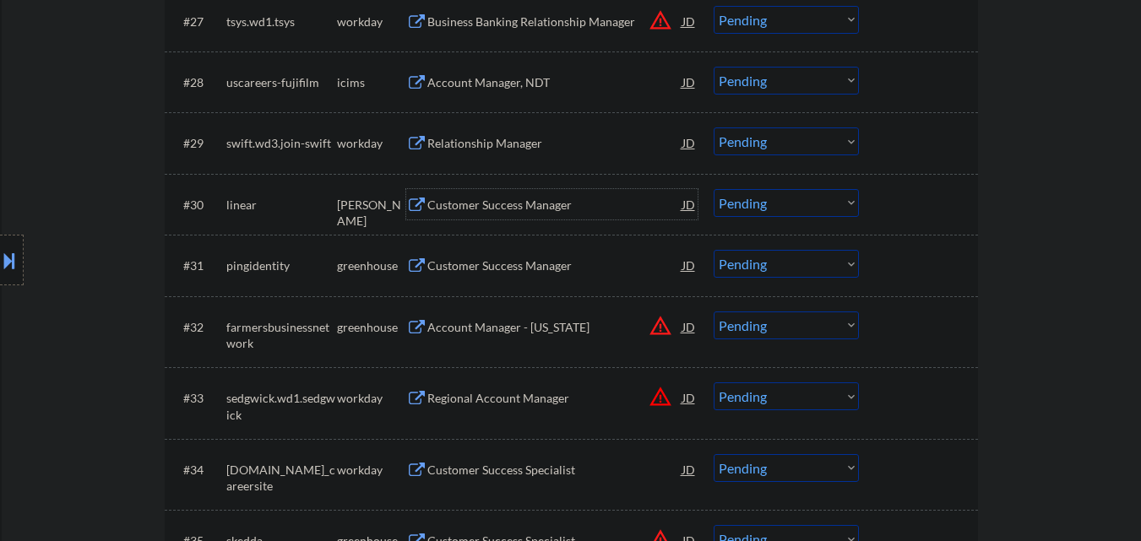
scroll to position [2318, 0]
click at [553, 211] on div "Customer Success Manager" at bounding box center [554, 204] width 255 height 17
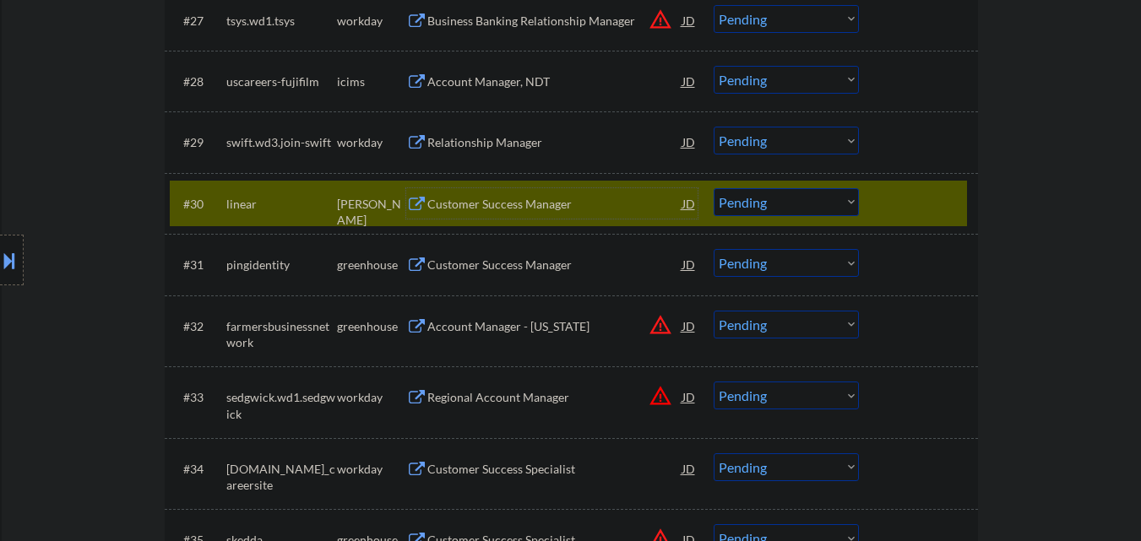
click at [849, 202] on select "Choose an option... Pending Applied Excluded (Questions) Excluded (Expired) Exc…" at bounding box center [786, 202] width 145 height 28
click at [714, 188] on select "Choose an option... Pending Applied Excluded (Questions) Excluded (Expired) Exc…" at bounding box center [786, 202] width 145 height 28
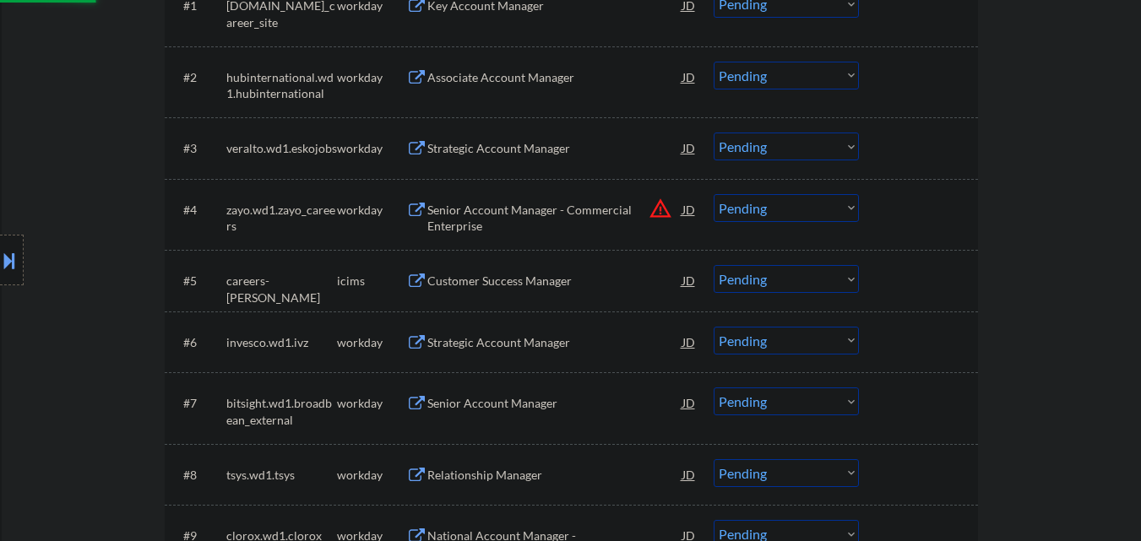
scroll to position [343, 0]
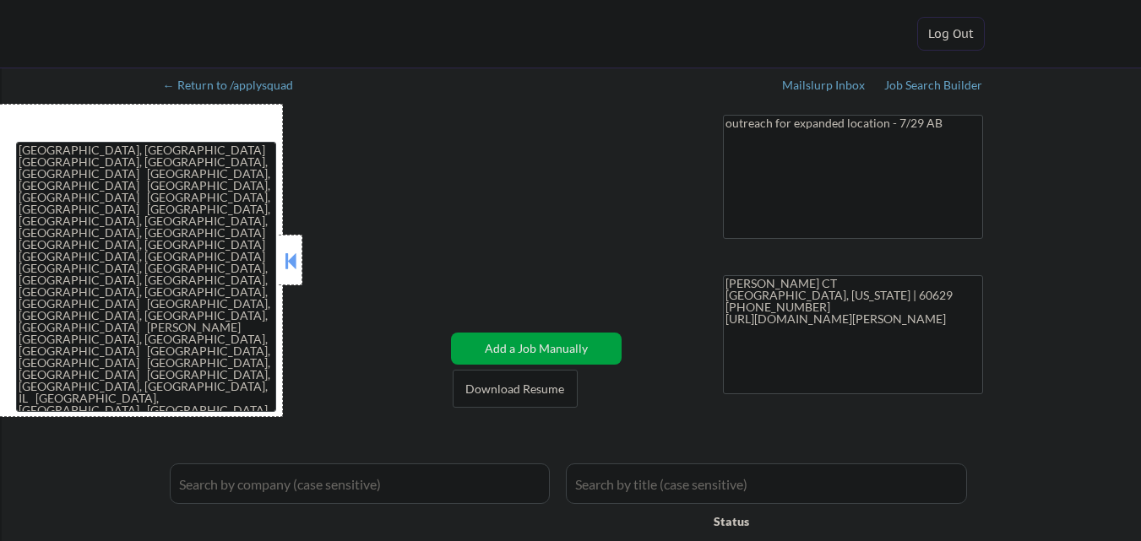
select select ""applied""
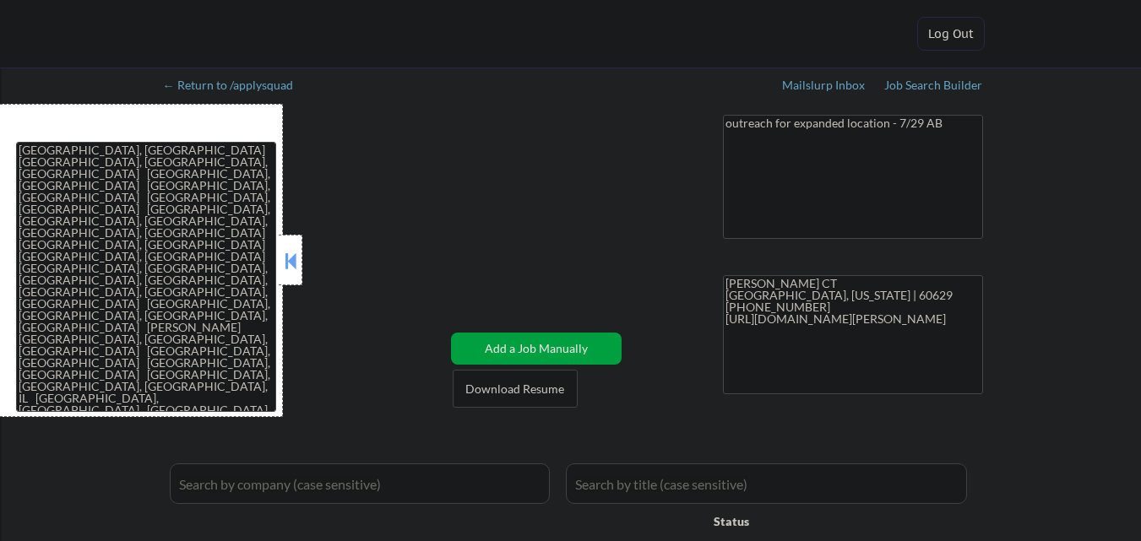
select select ""applied""
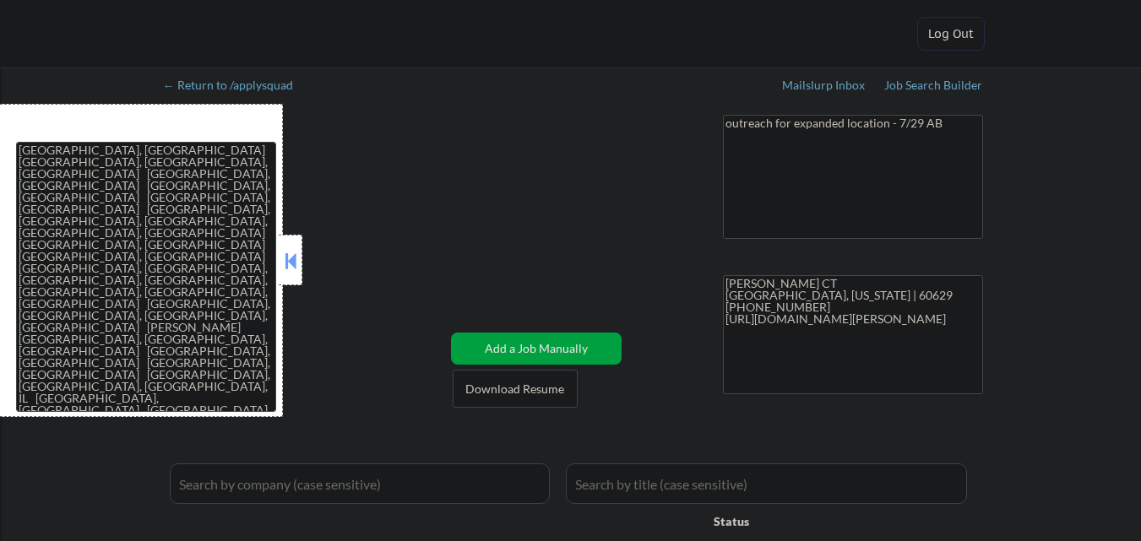
select select ""applied""
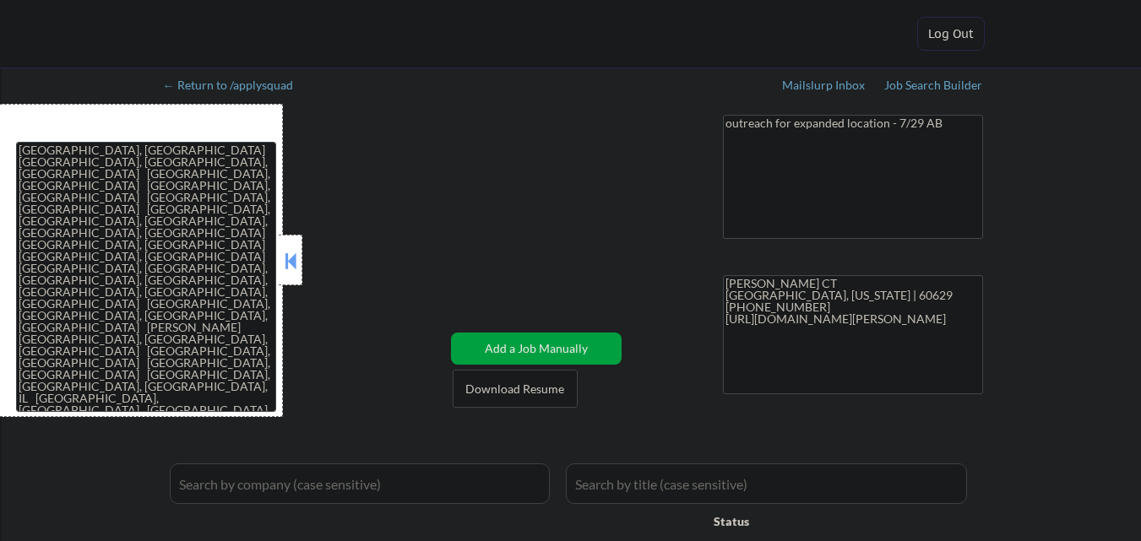
select select ""applied""
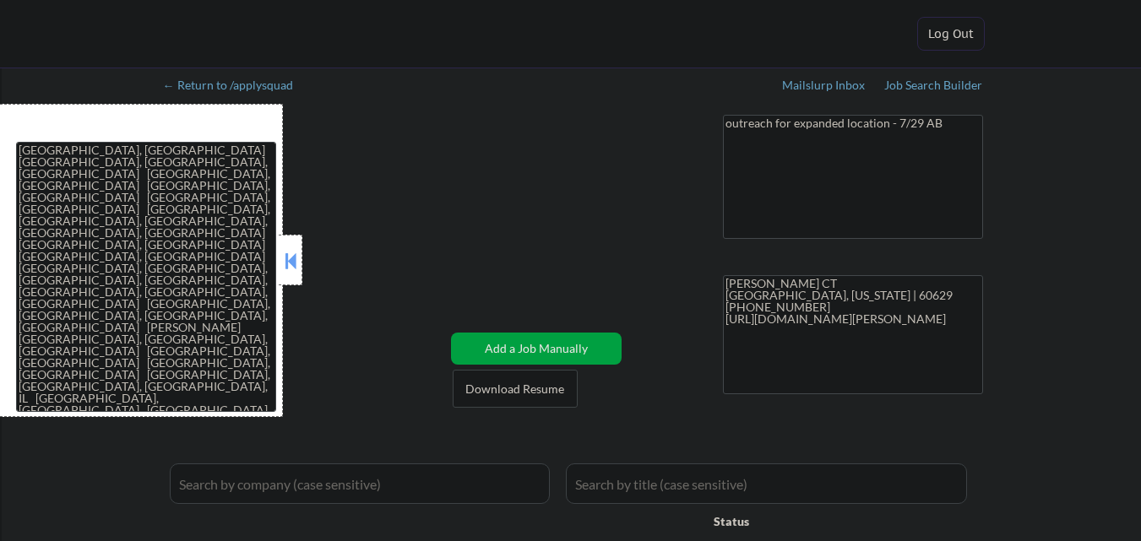
select select ""applied""
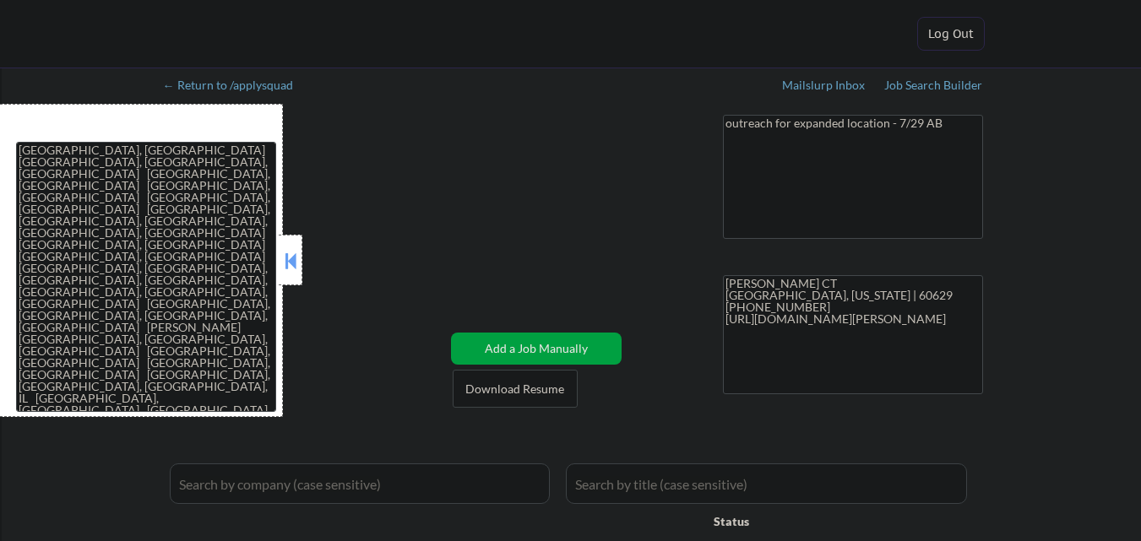
select select ""applied""
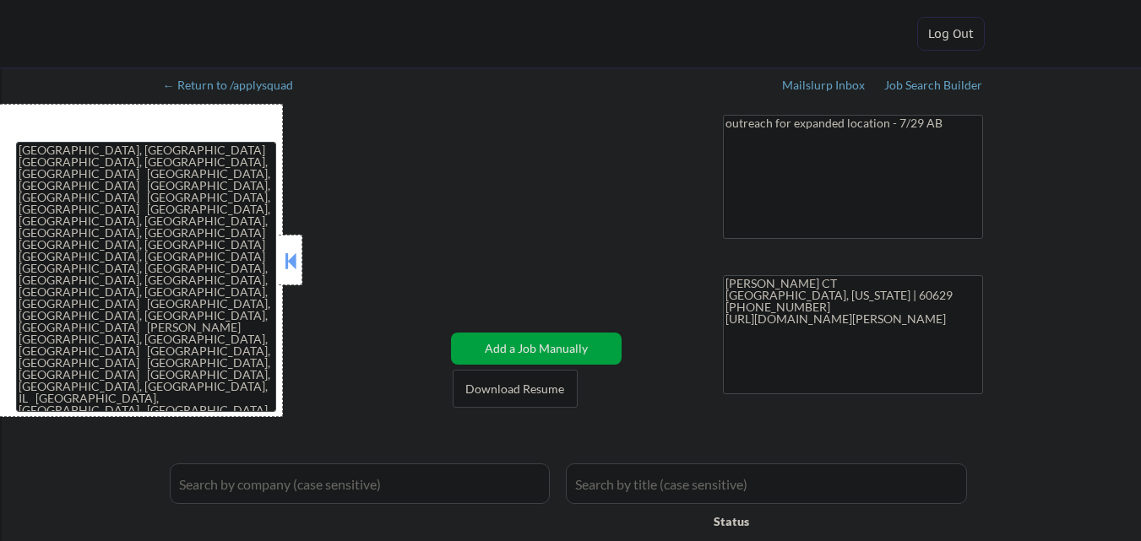
select select ""applied""
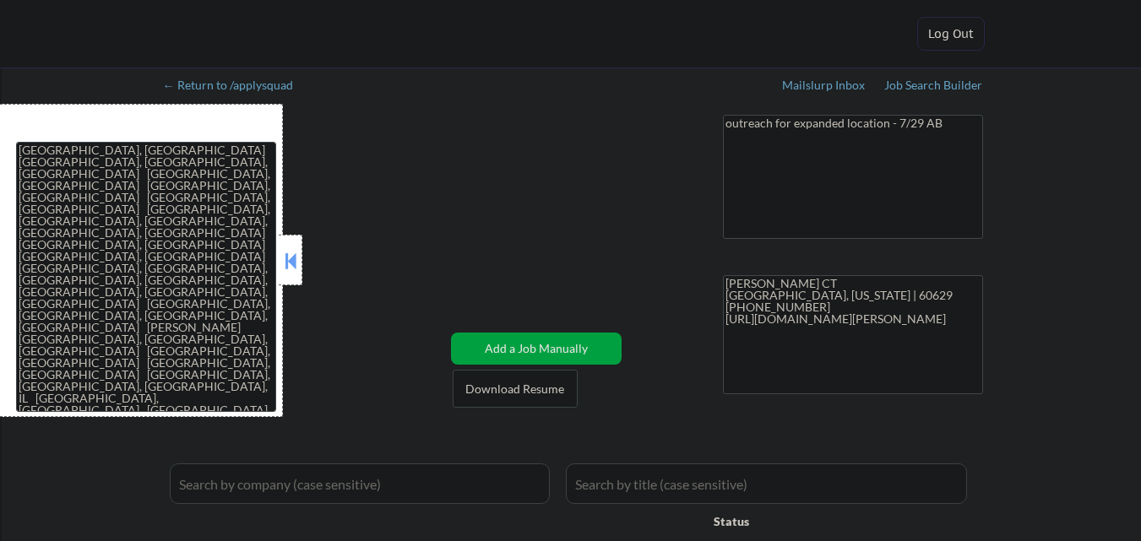
select select ""applied""
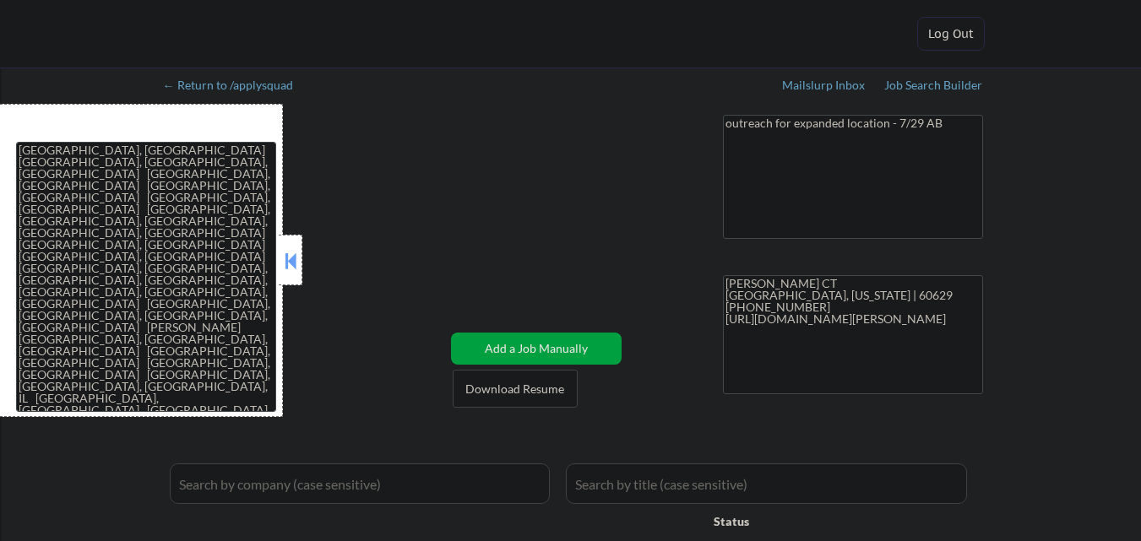
select select ""applied""
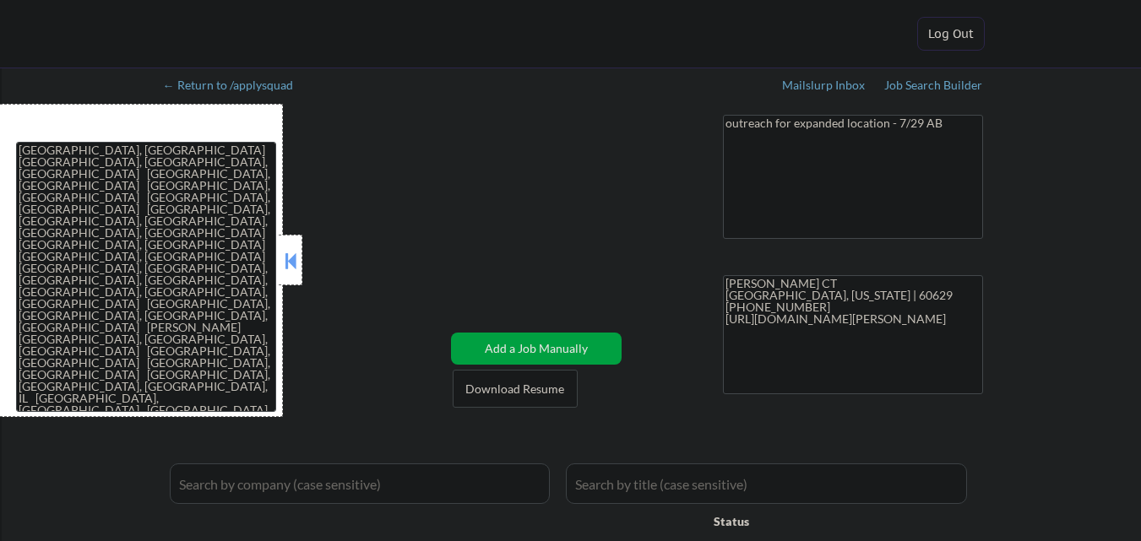
select select ""applied""
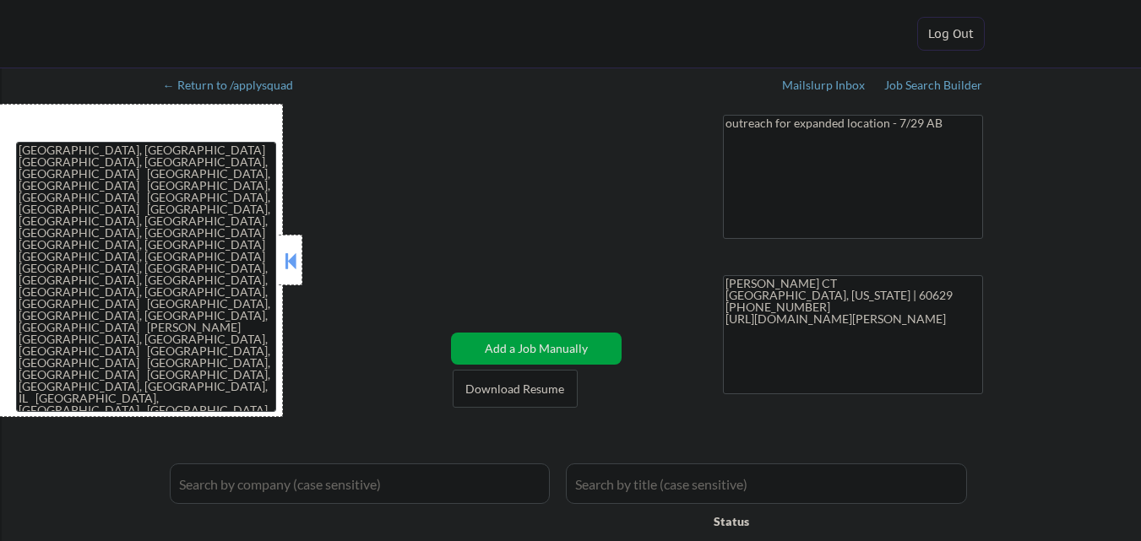
select select ""applied""
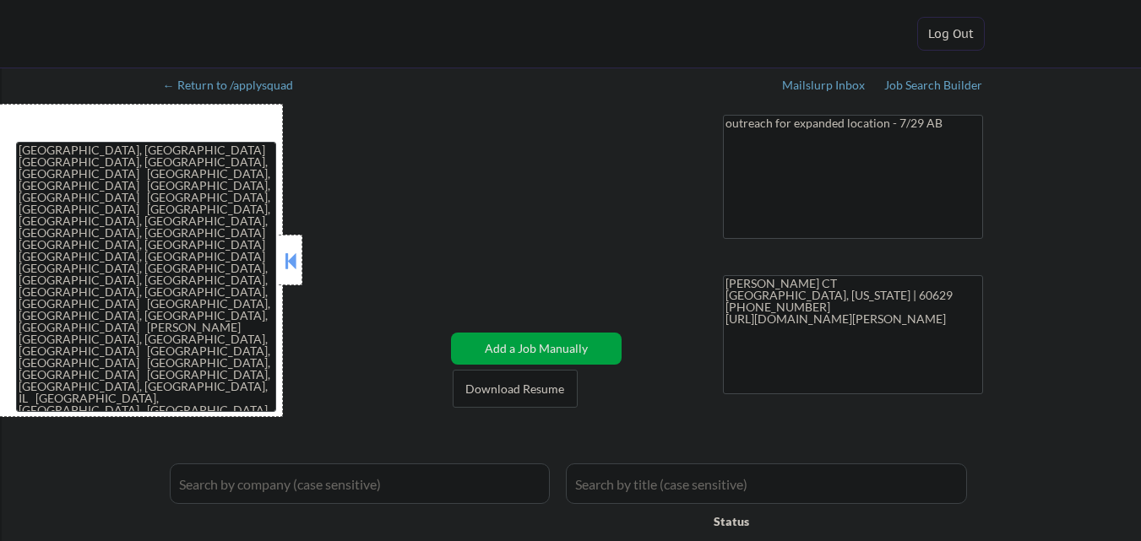
select select ""applied""
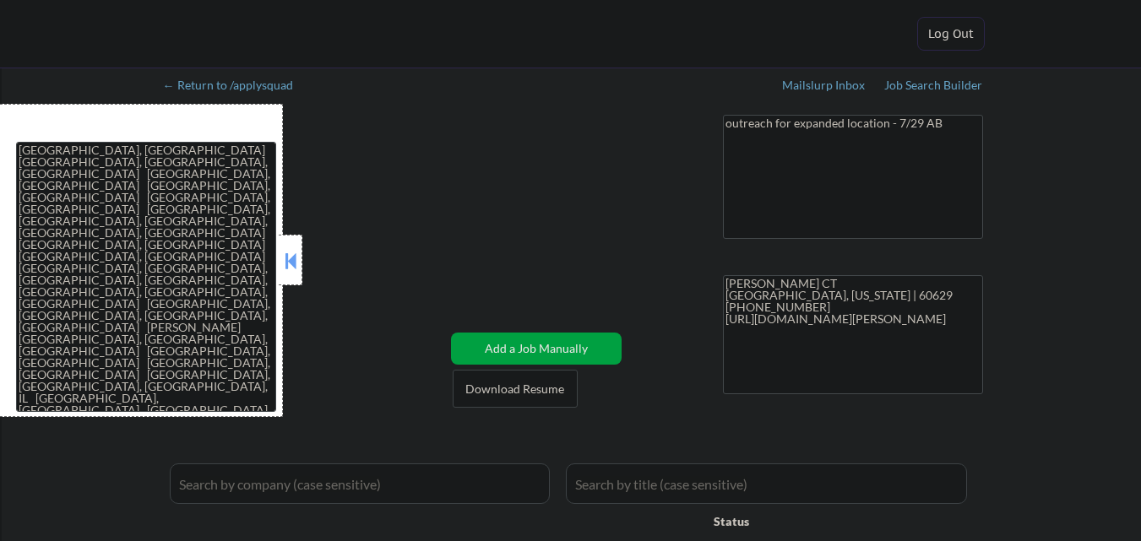
select select ""applied""
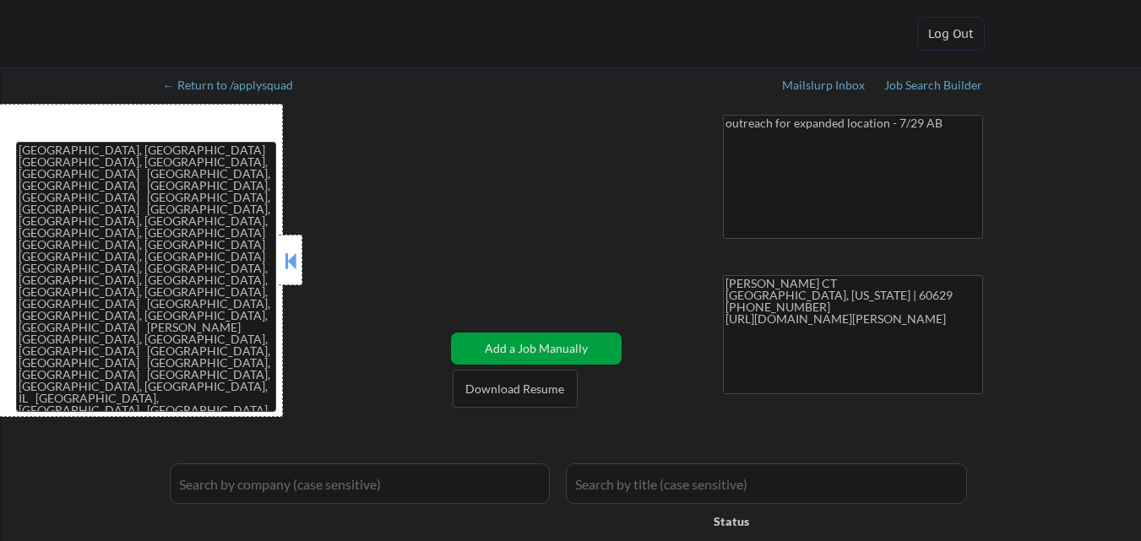
select select ""applied""
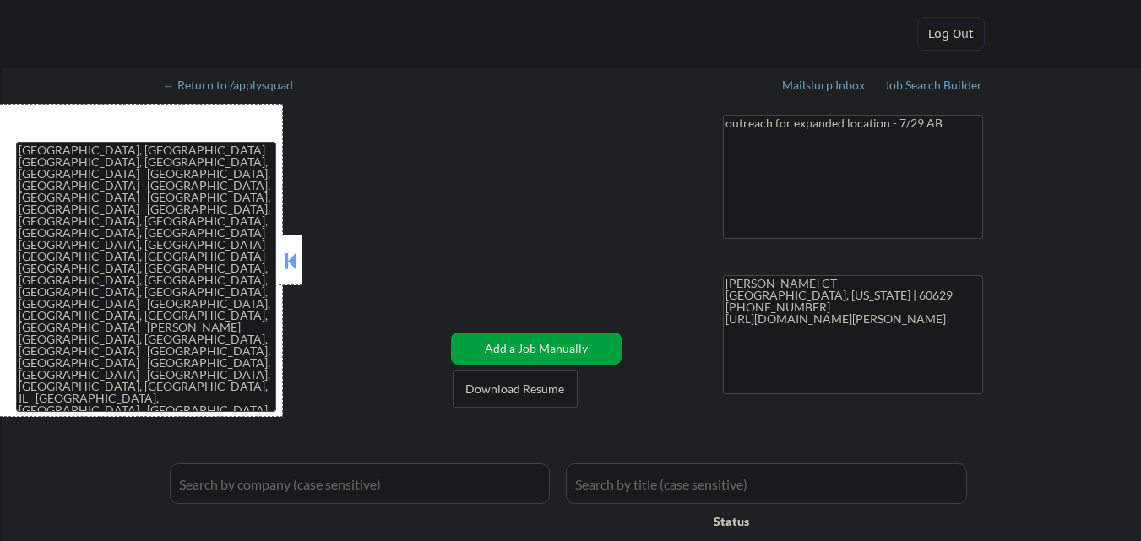
select select ""applied""
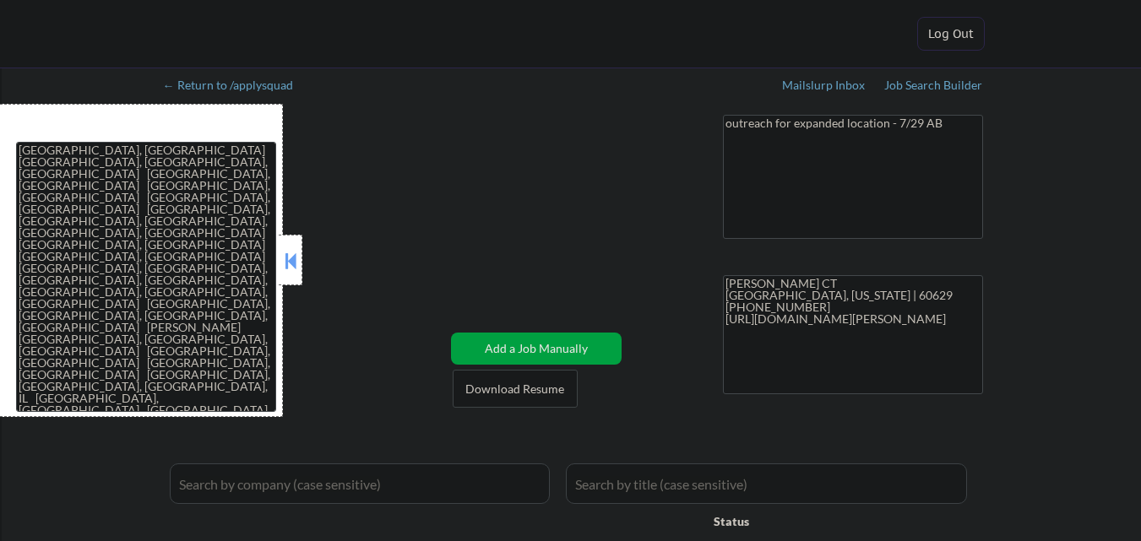
select select ""applied""
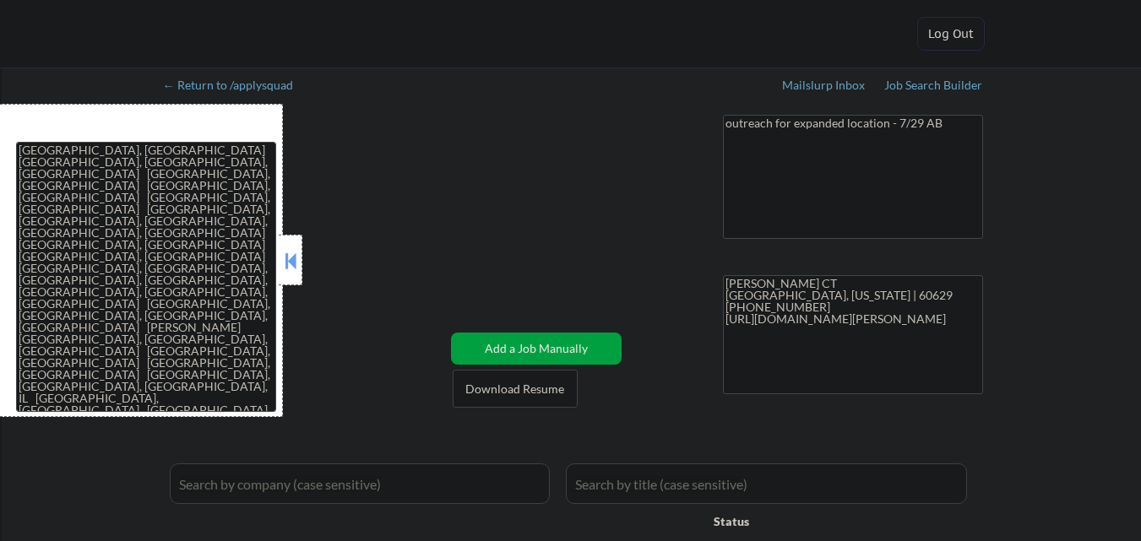
select select ""applied""
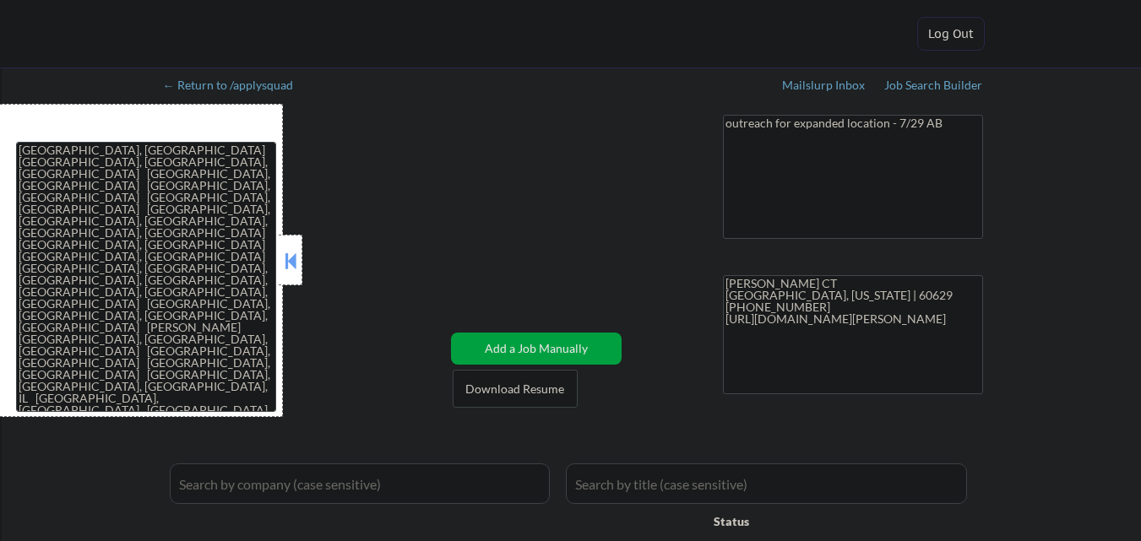
select select ""applied""
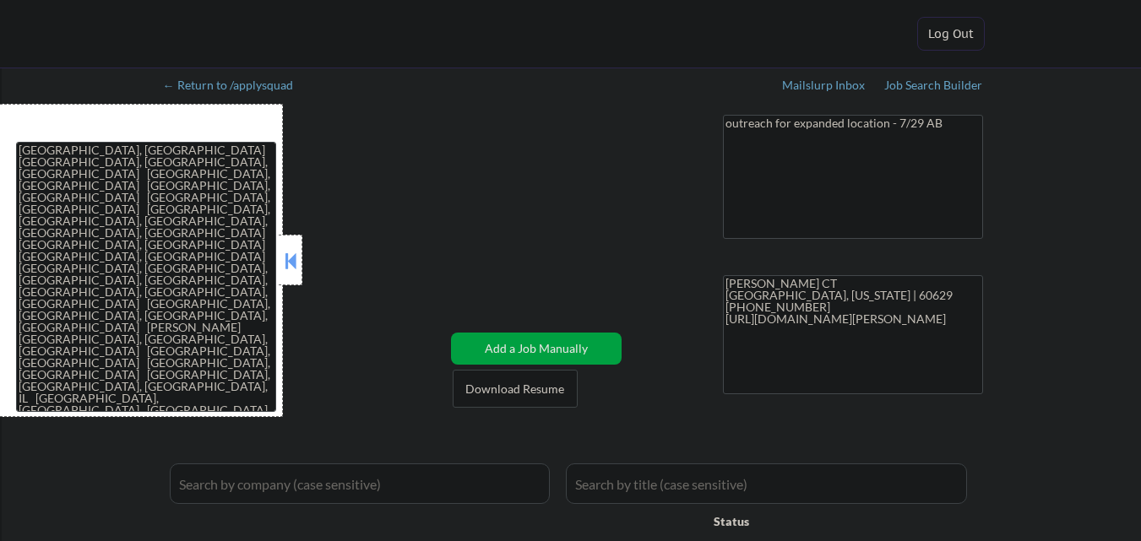
select select ""applied""
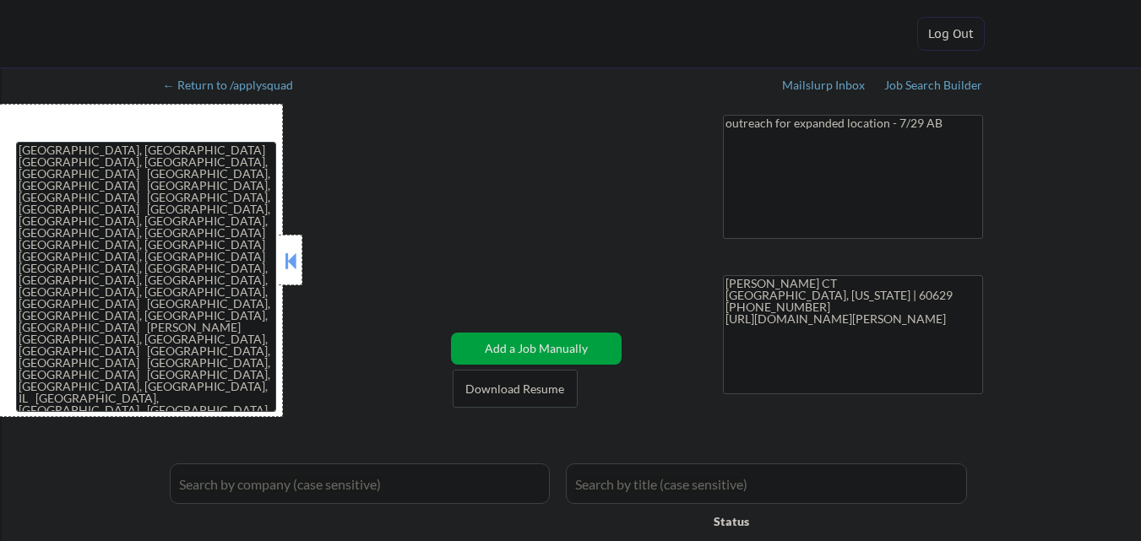
select select ""applied""
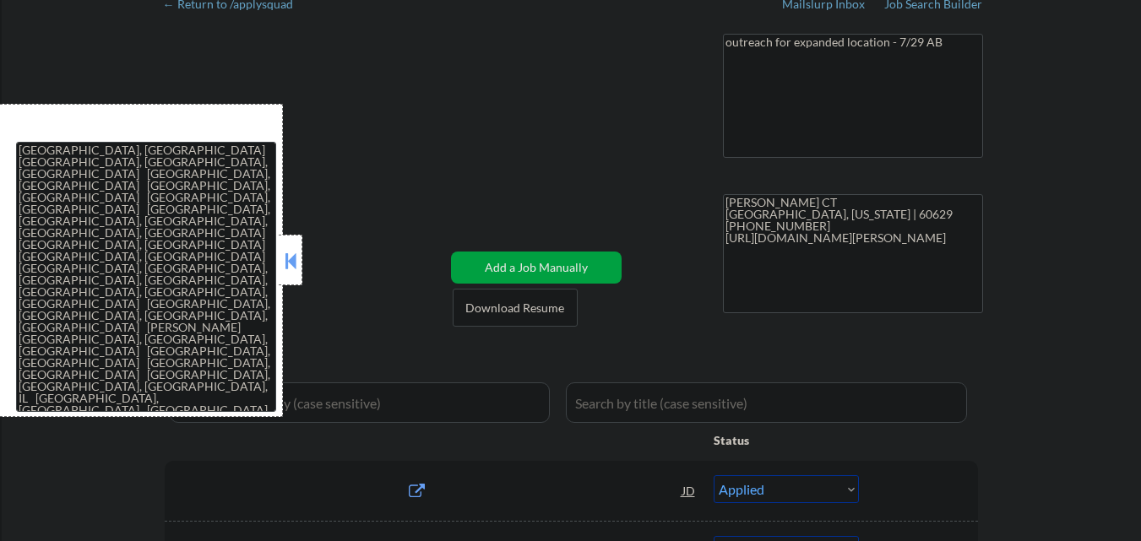
select select ""pending""
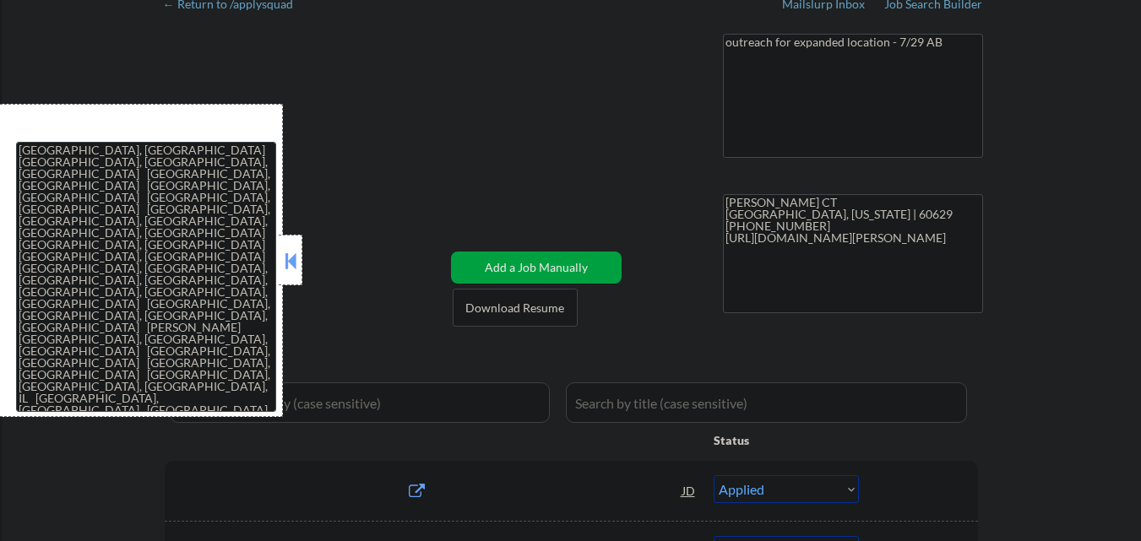
select select ""pending""
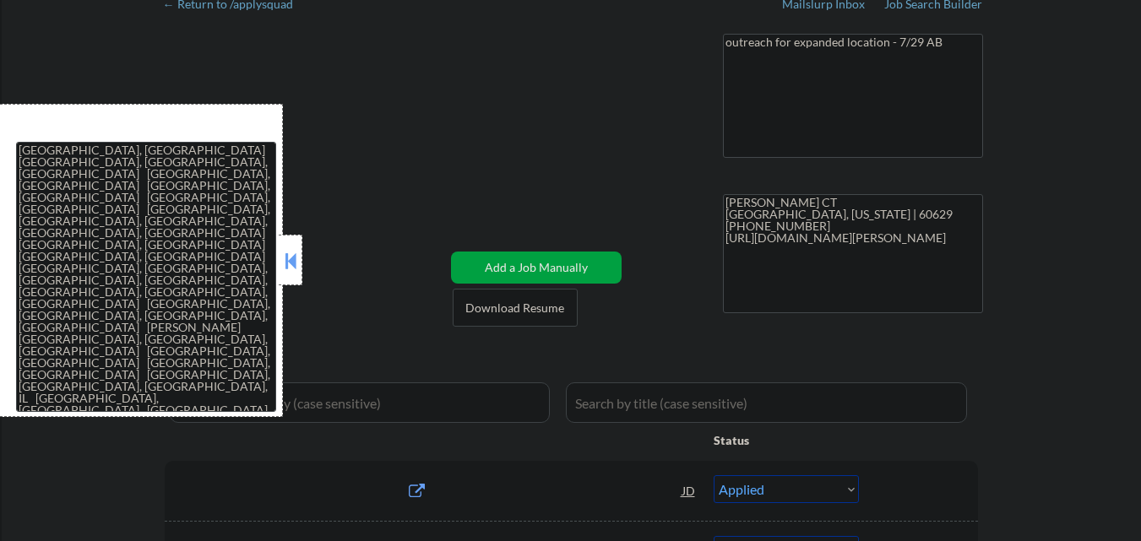
select select ""pending""
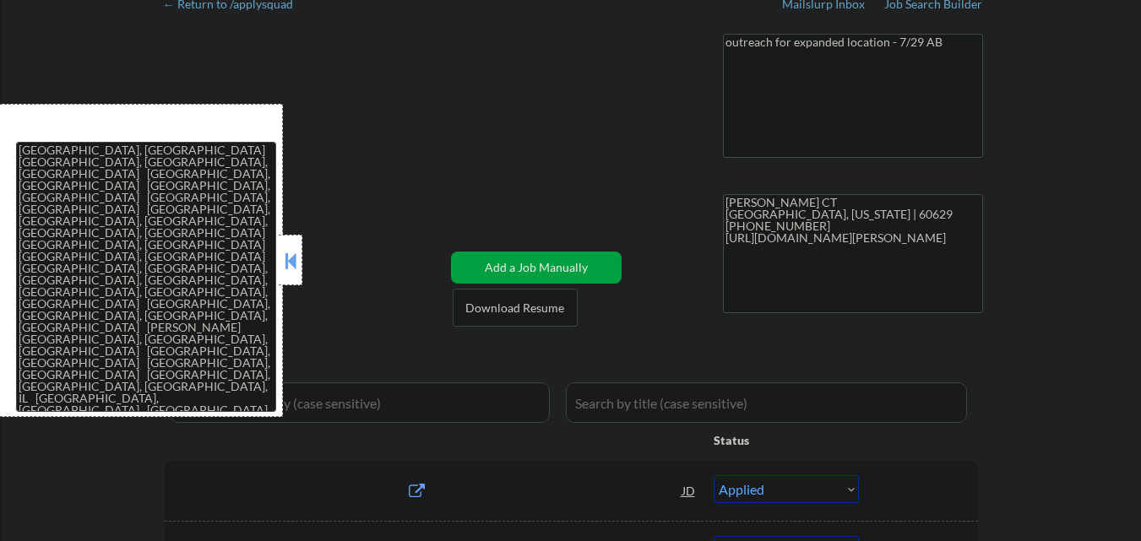
select select ""pending""
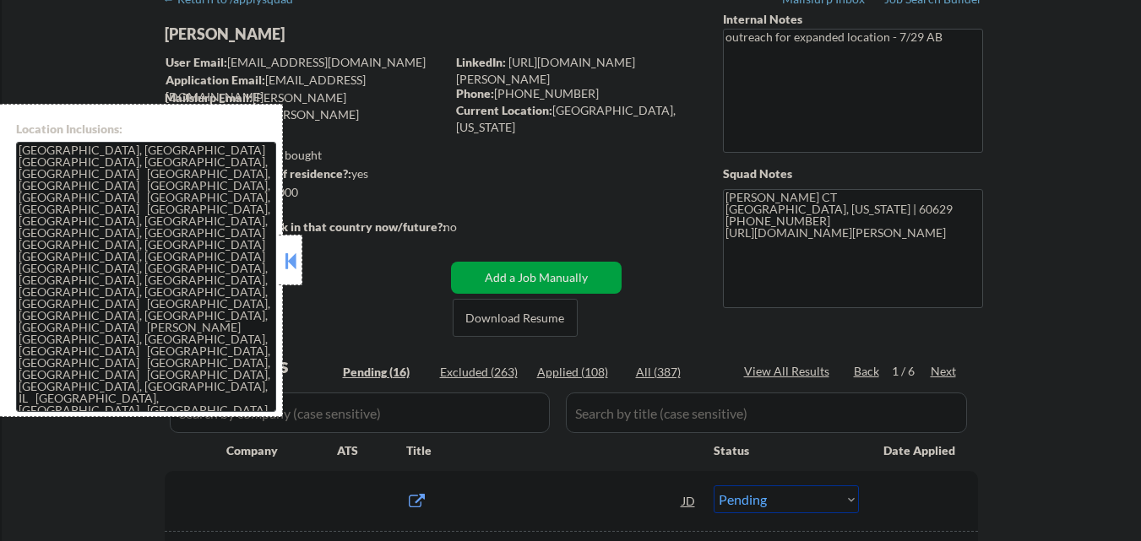
scroll to position [84, 0]
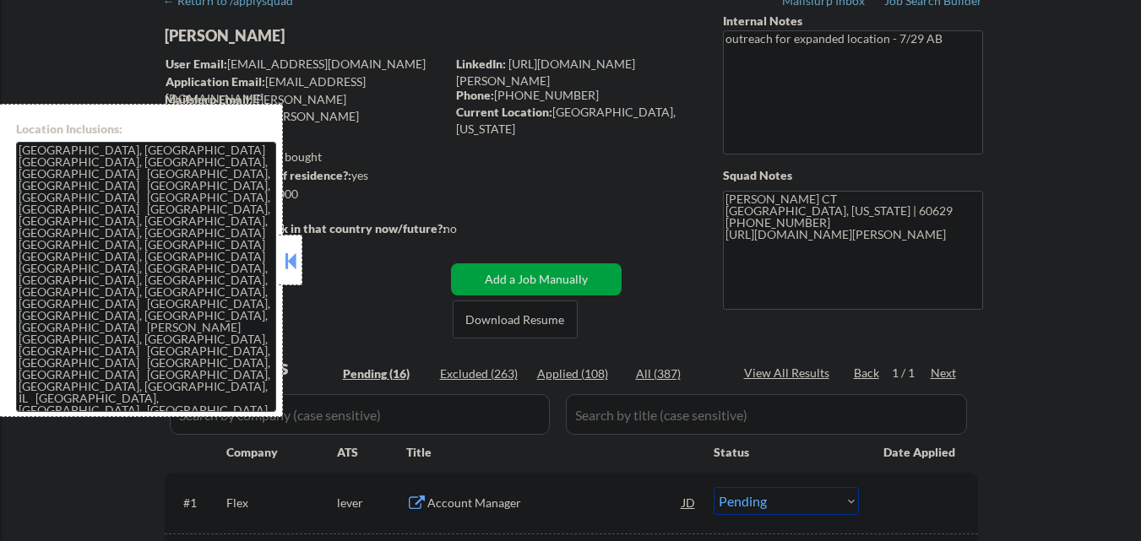
click at [295, 263] on button at bounding box center [290, 260] width 19 height 25
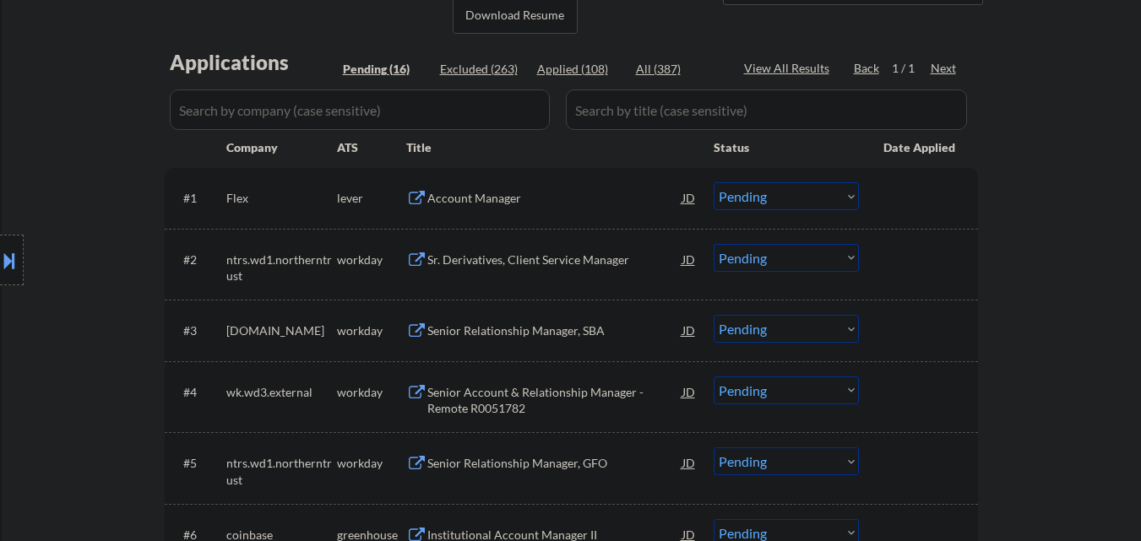
scroll to position [422, 0]
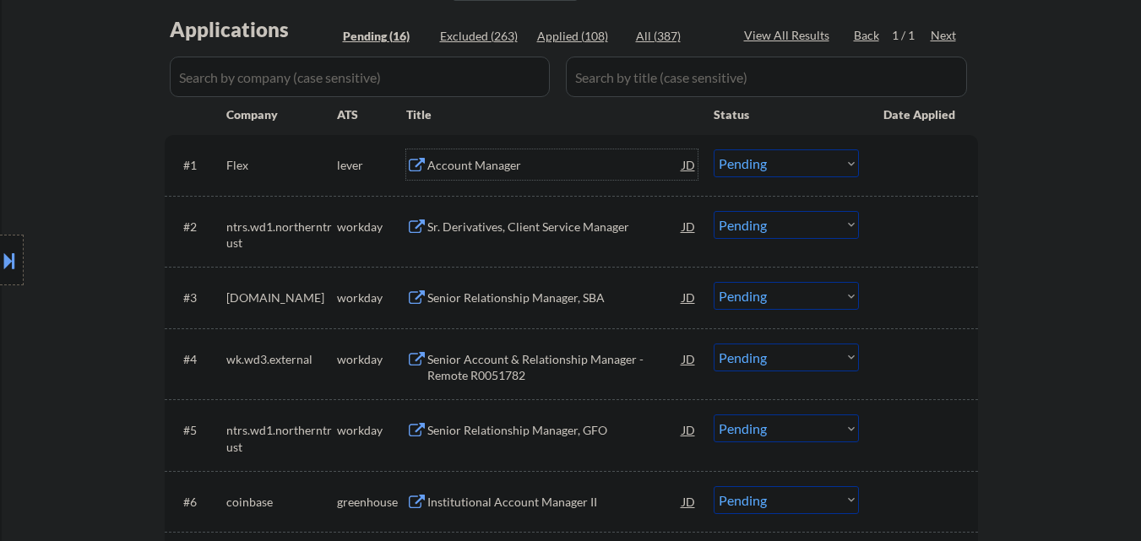
click at [501, 161] on div "Account Manager" at bounding box center [554, 165] width 255 height 17
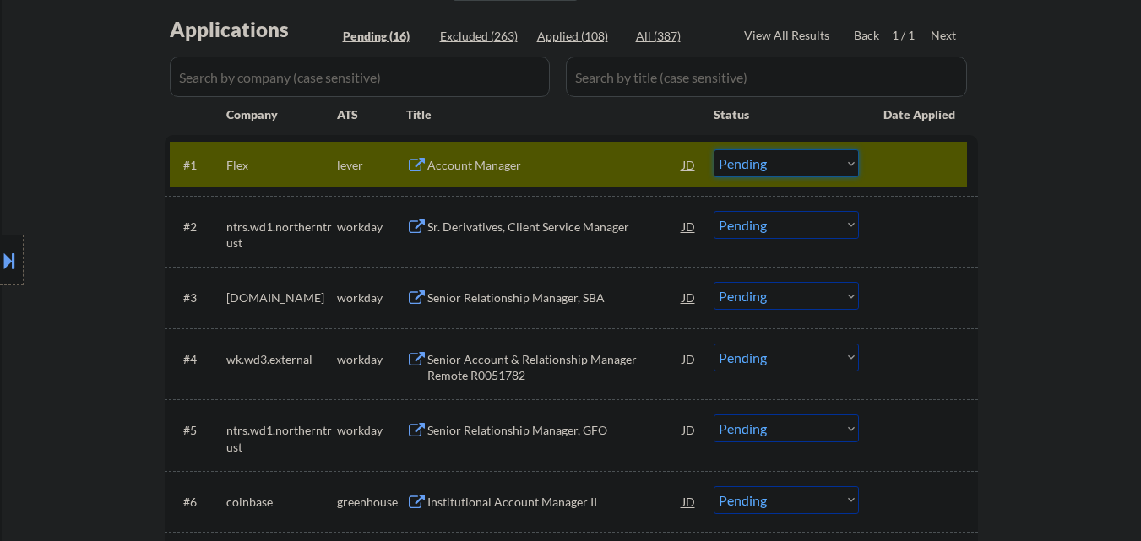
drag, startPoint x: 766, startPoint y: 164, endPoint x: 762, endPoint y: 176, distance: 12.6
click at [765, 166] on select "Choose an option... Pending Applied Excluded (Questions) Excluded (Expired) Exc…" at bounding box center [786, 164] width 145 height 28
click at [714, 150] on select "Choose an option... Pending Applied Excluded (Questions) Excluded (Expired) Exc…" at bounding box center [786, 164] width 145 height 28
select select ""pending""
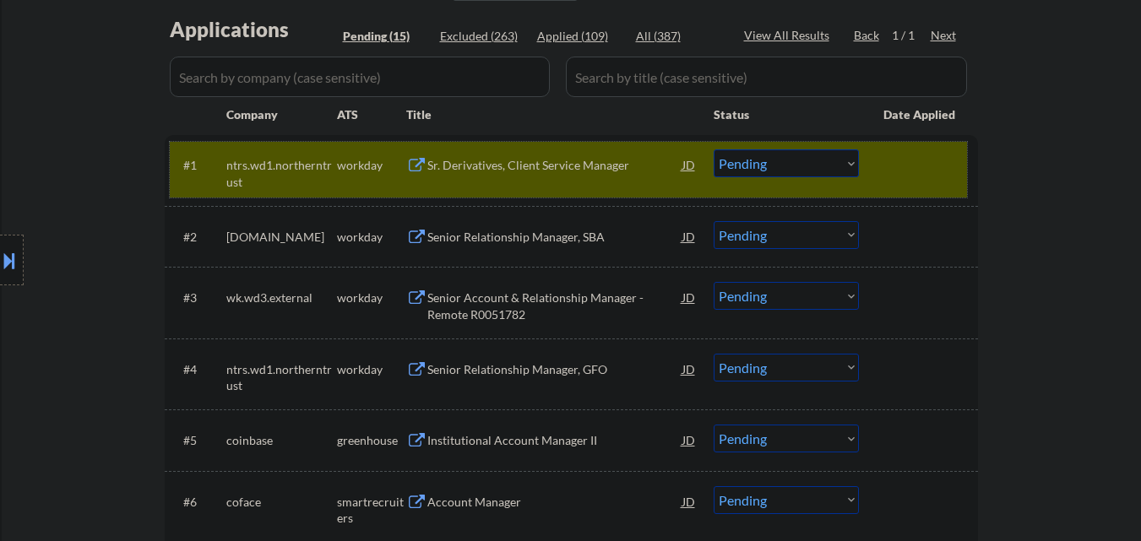
click at [901, 168] on div at bounding box center [921, 165] width 74 height 30
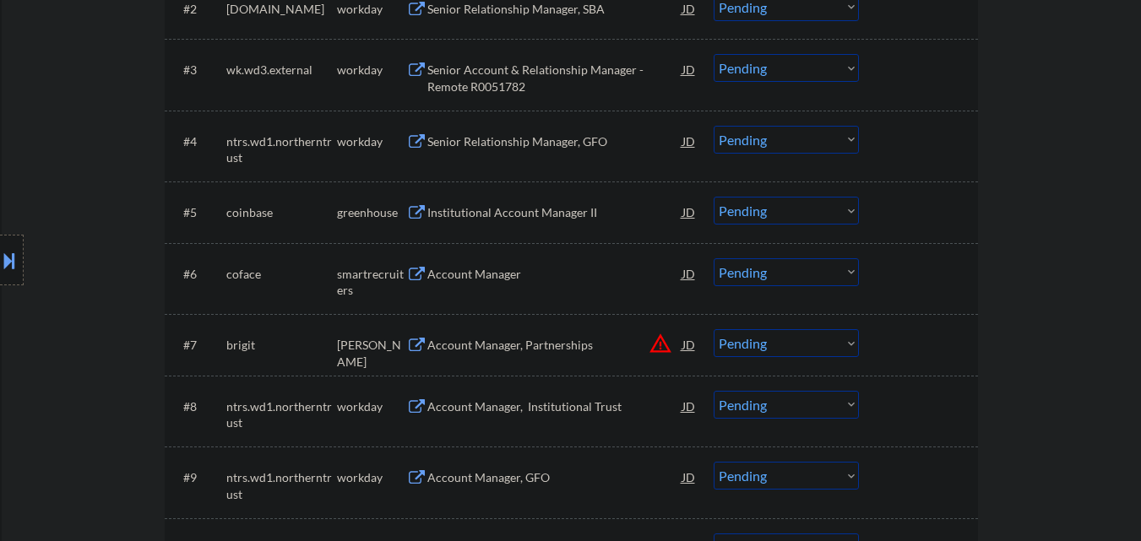
scroll to position [676, 0]
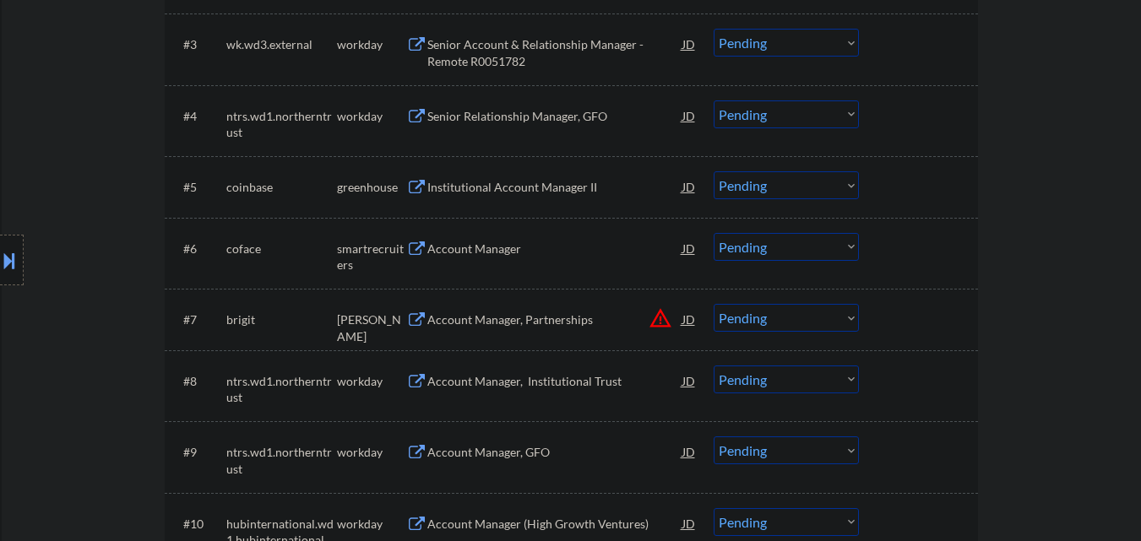
click at [504, 254] on div "Account Manager" at bounding box center [554, 249] width 255 height 17
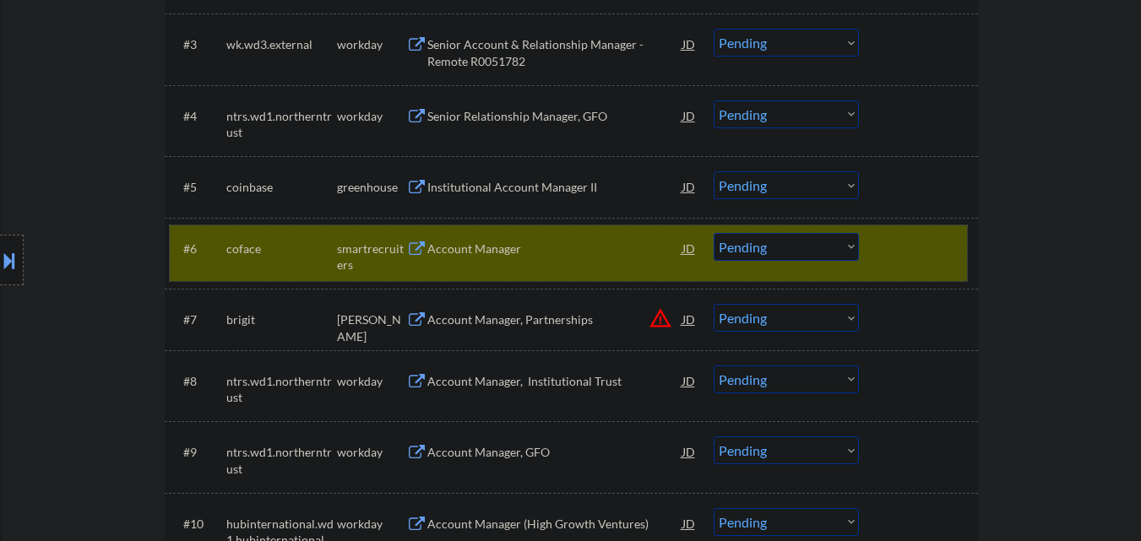
drag, startPoint x: 945, startPoint y: 258, endPoint x: 642, endPoint y: 285, distance: 304.5
click at [944, 258] on div at bounding box center [921, 248] width 74 height 30
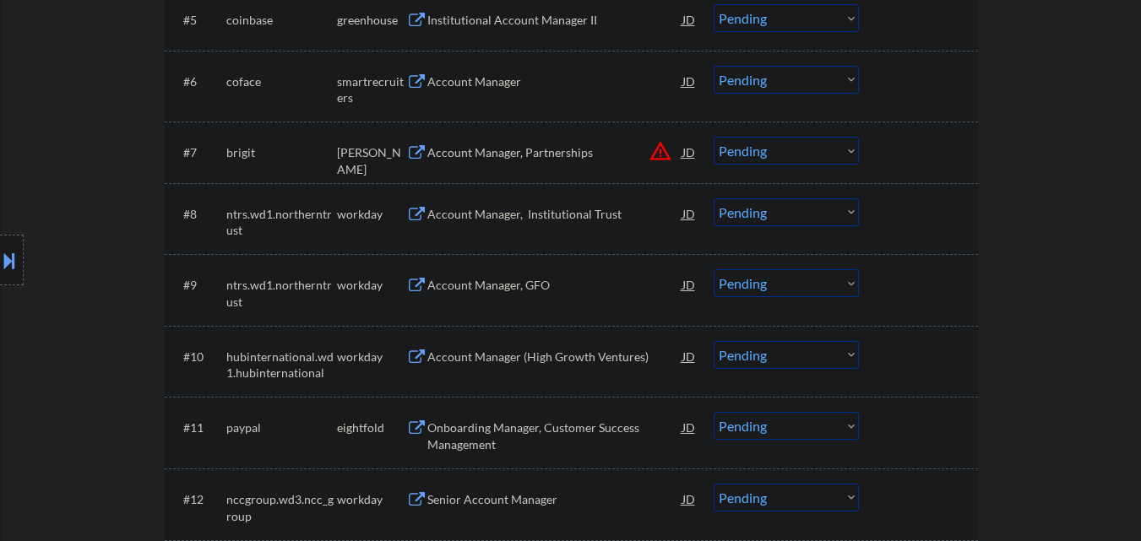
scroll to position [845, 0]
click at [657, 152] on button "warning_amber" at bounding box center [661, 150] width 24 height 24
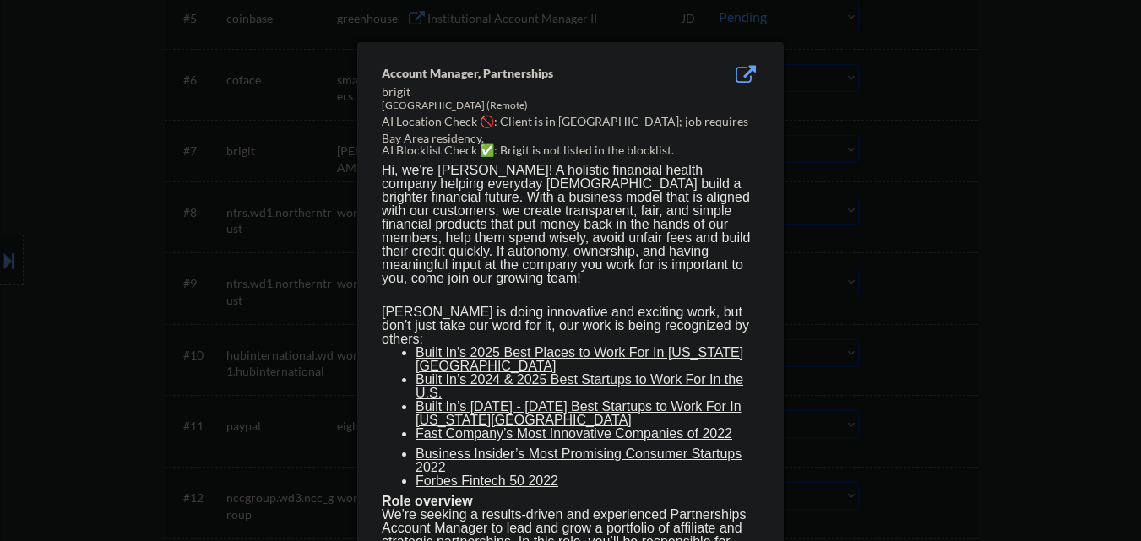
click at [123, 287] on div at bounding box center [570, 270] width 1141 height 541
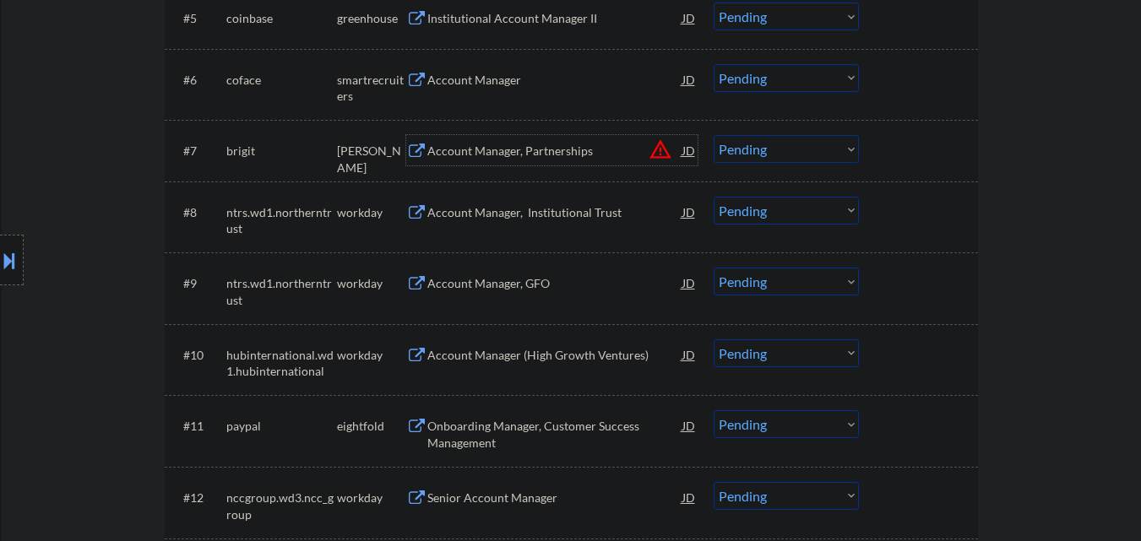
click at [514, 150] on div "Account Manager, Partnerships" at bounding box center [554, 151] width 255 height 17
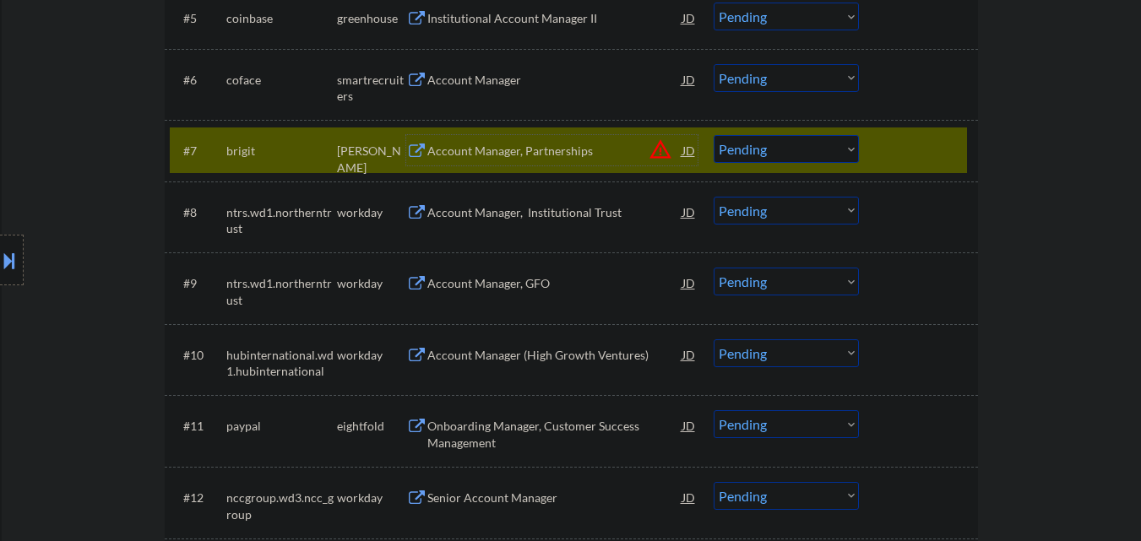
click at [841, 158] on select "Choose an option... Pending Applied Excluded (Questions) Excluded (Expired) Exc…" at bounding box center [786, 149] width 145 height 28
click at [714, 135] on select "Choose an option... Pending Applied Excluded (Questions) Excluded (Expired) Exc…" at bounding box center [786, 149] width 145 height 28
click at [923, 145] on div at bounding box center [921, 150] width 74 height 30
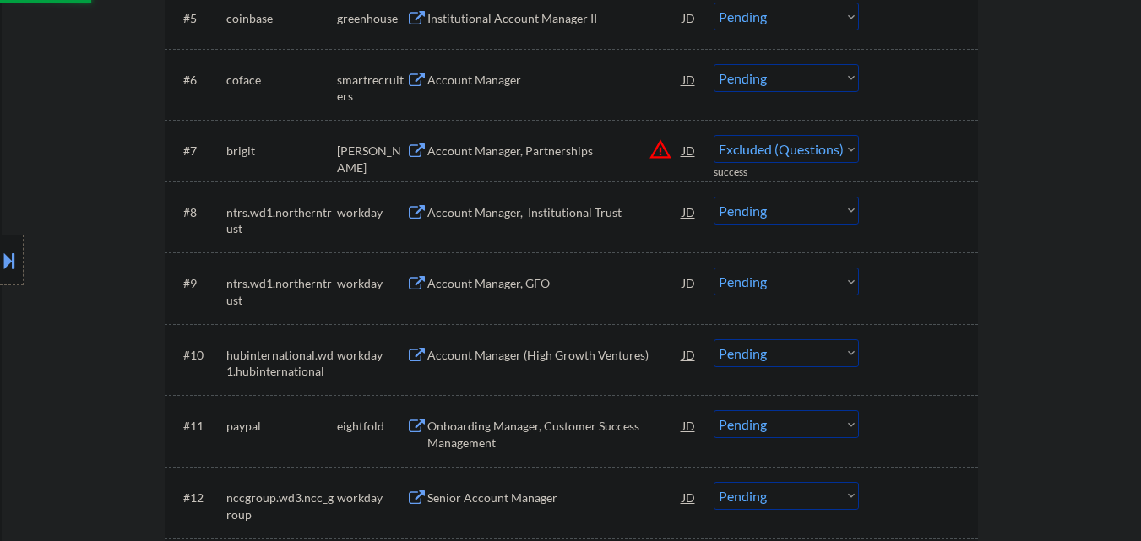
select select ""pending""
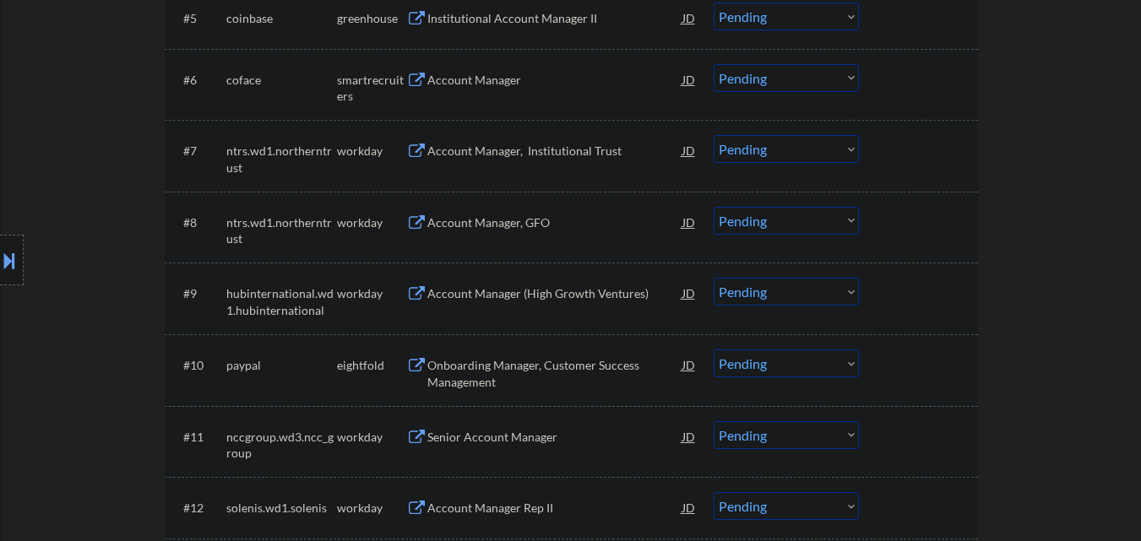
scroll to position [1183, 0]
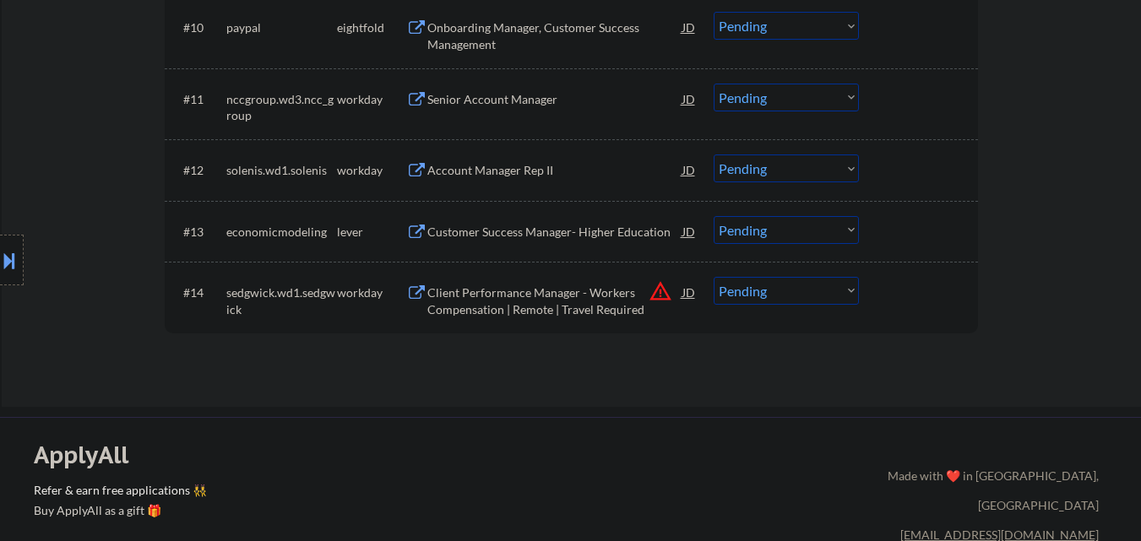
click at [559, 230] on div "Customer Success Manager- Higher Education" at bounding box center [554, 232] width 255 height 17
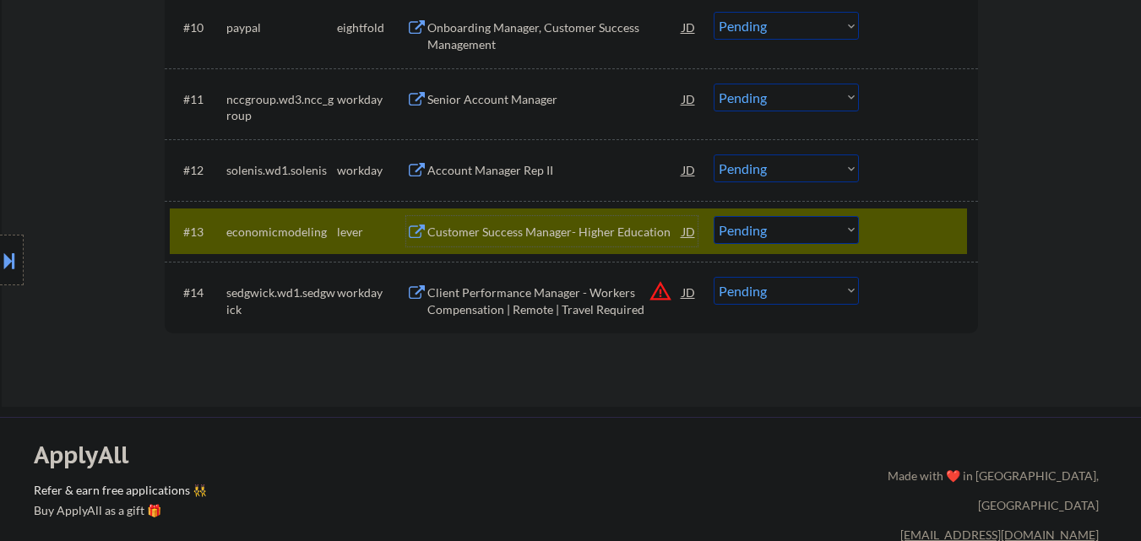
click at [830, 226] on select "Choose an option... Pending Applied Excluded (Questions) Excluded (Expired) Exc…" at bounding box center [786, 230] width 145 height 28
click at [714, 216] on select "Choose an option... Pending Applied Excluded (Questions) Excluded (Expired) Exc…" at bounding box center [786, 230] width 145 height 28
click at [937, 222] on div at bounding box center [921, 231] width 74 height 30
select select ""pending""
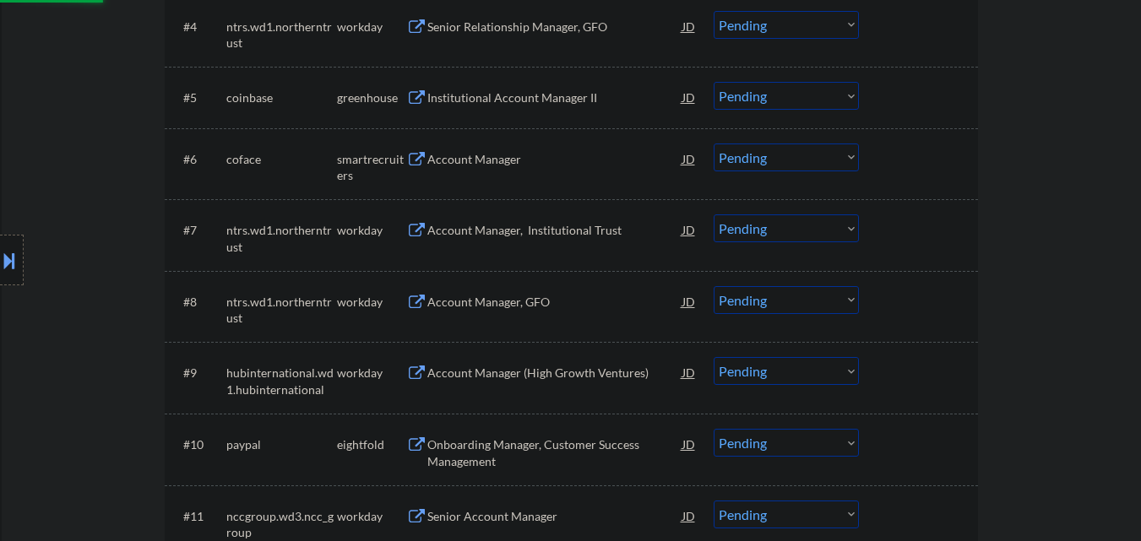
scroll to position [676, 0]
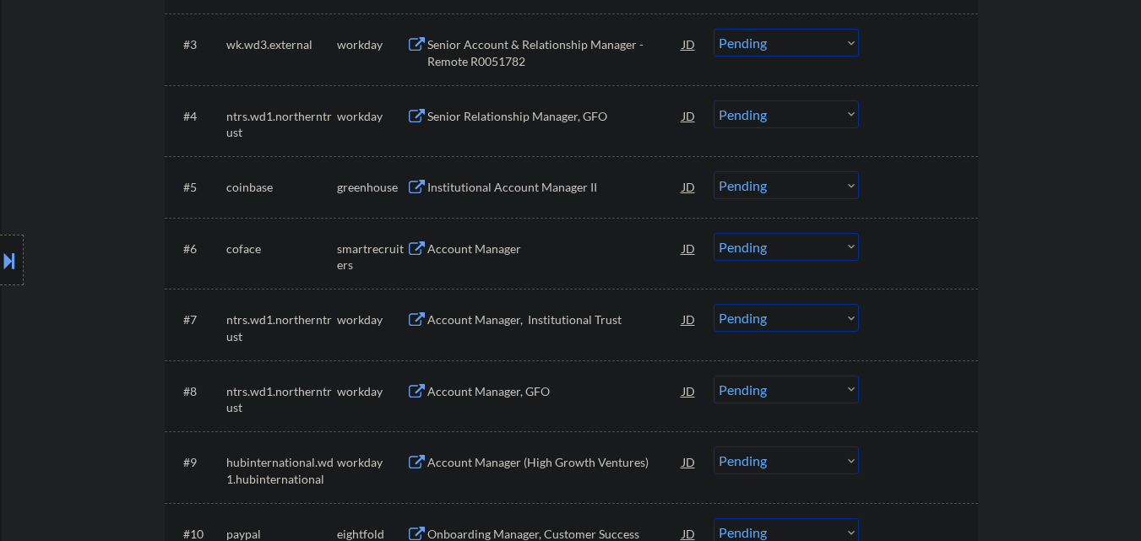
click at [504, 252] on div "Account Manager" at bounding box center [554, 249] width 255 height 17
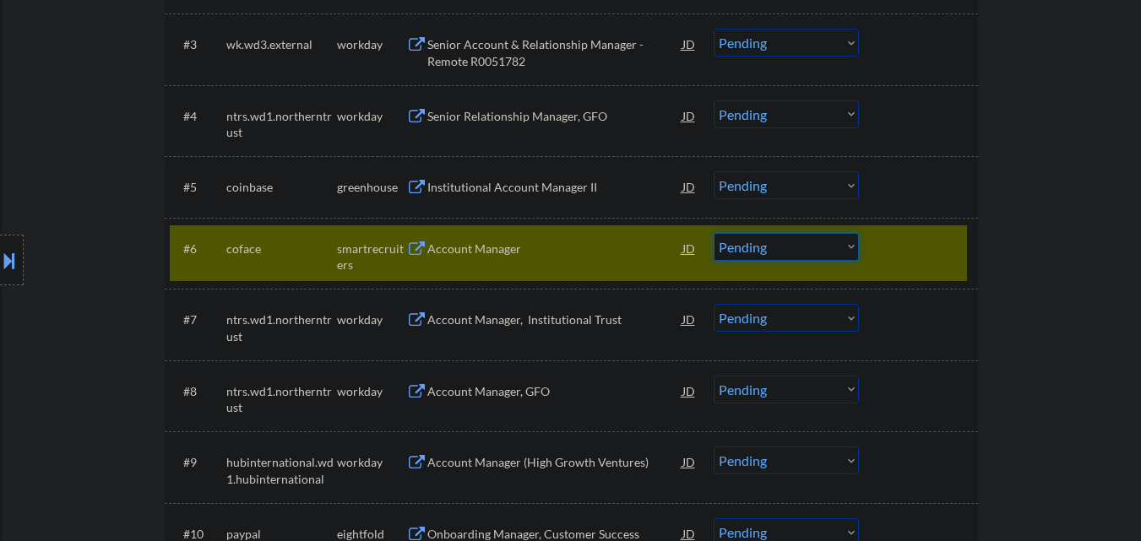
click at [788, 256] on select "Choose an option... Pending Applied Excluded (Questions) Excluded (Expired) Exc…" at bounding box center [786, 247] width 145 height 28
click at [714, 233] on select "Choose an option... Pending Applied Excluded (Questions) Excluded (Expired) Exc…" at bounding box center [786, 247] width 145 height 28
click at [922, 249] on div at bounding box center [921, 248] width 74 height 30
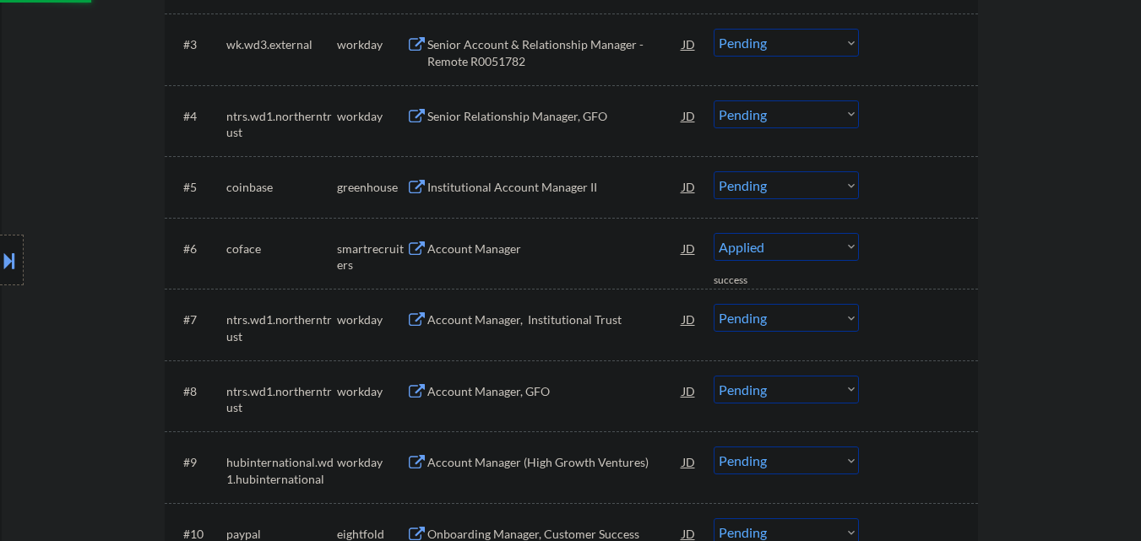
select select ""pending""
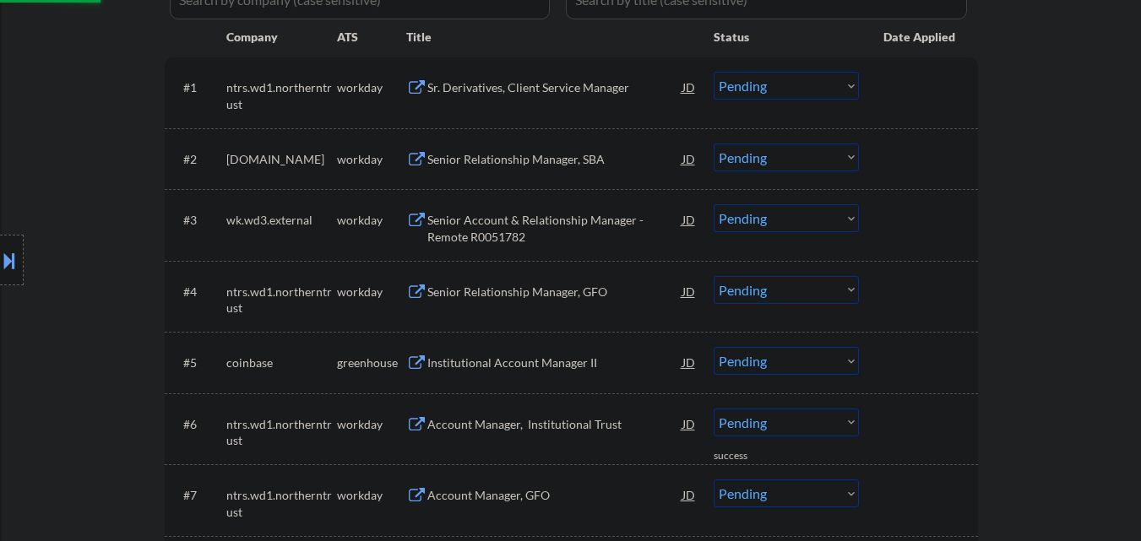
scroll to position [169, 0]
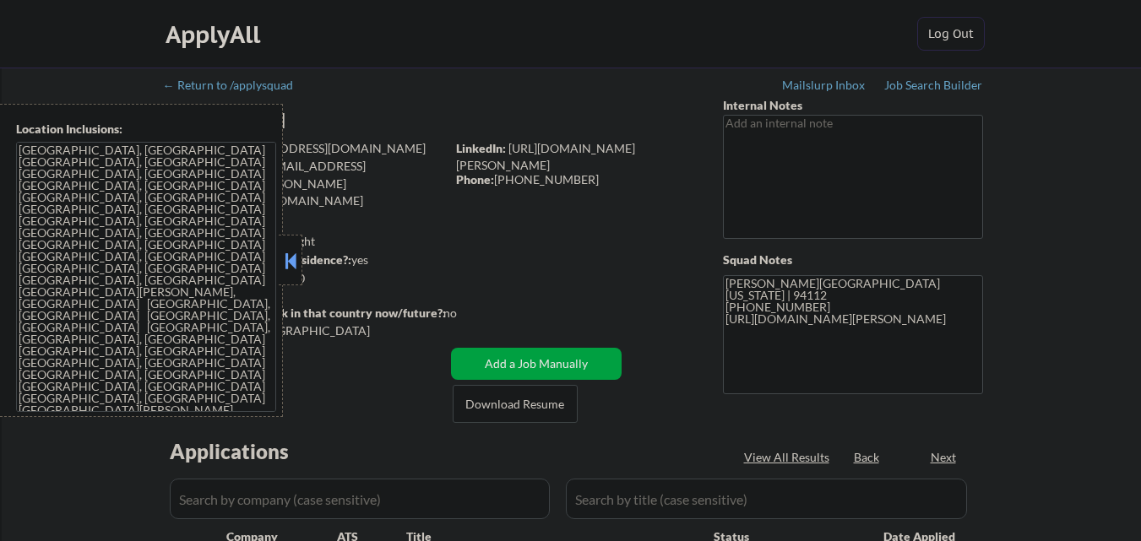
click at [292, 262] on button at bounding box center [290, 260] width 19 height 25
select select ""pending""
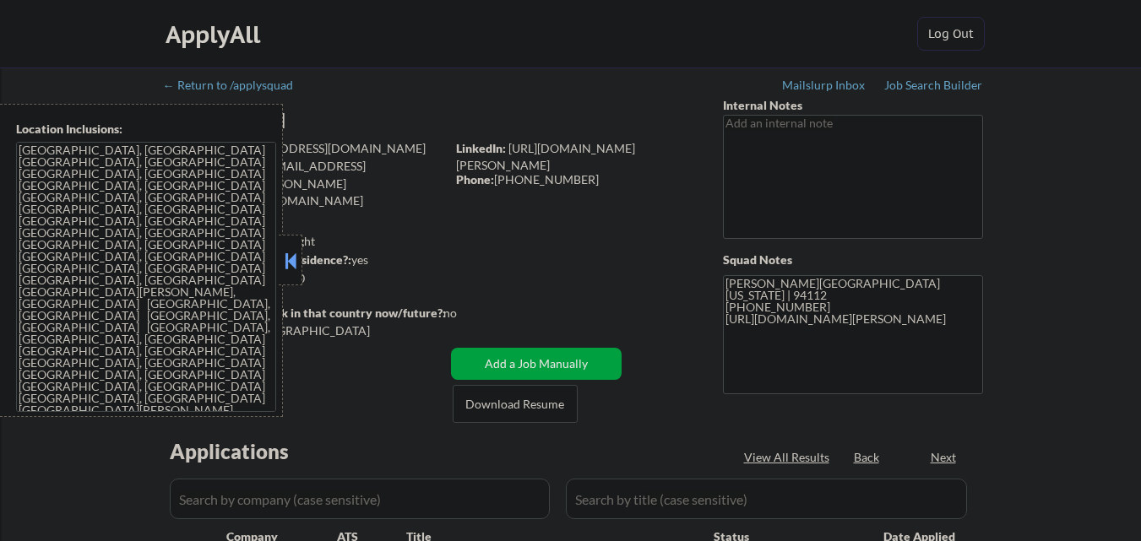
select select ""pending""
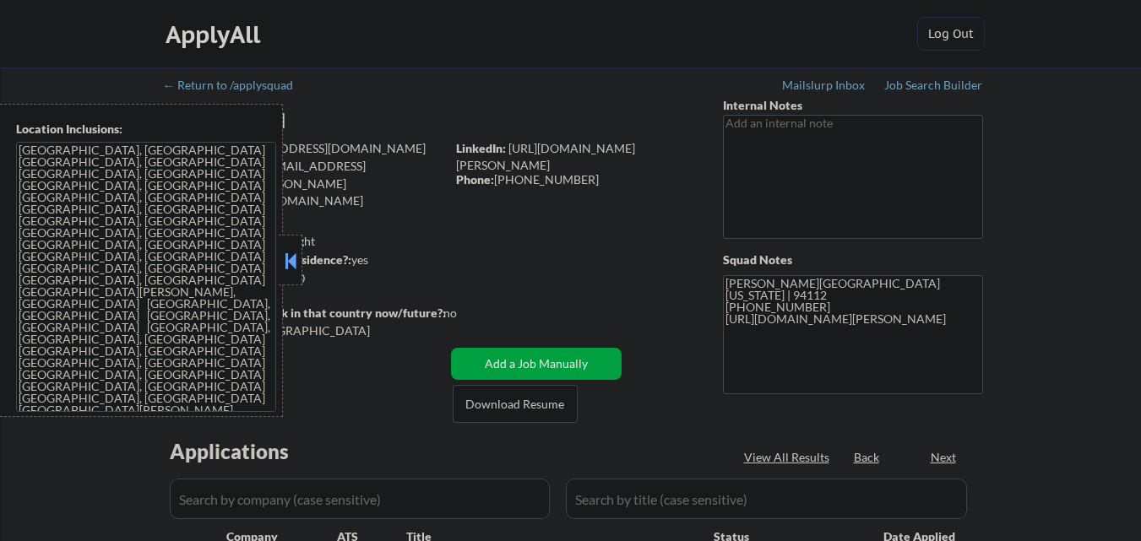
select select ""pending""
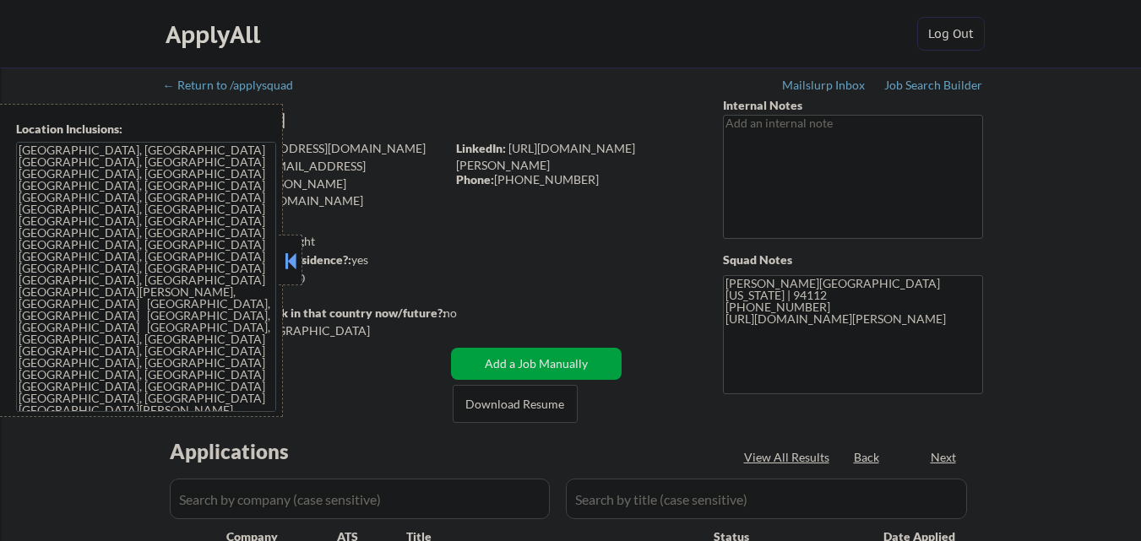
select select ""pending""
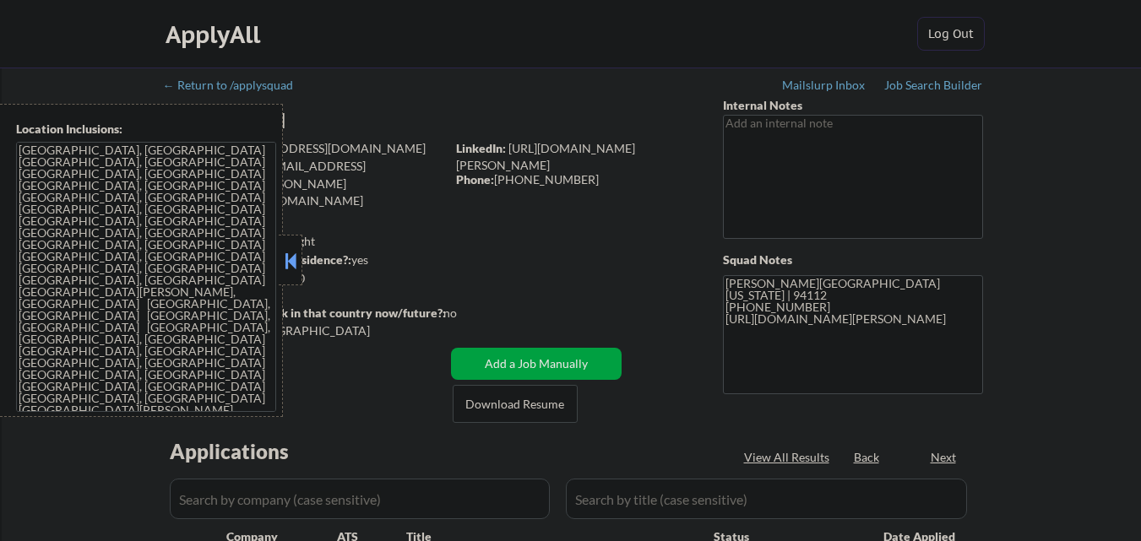
select select ""pending""
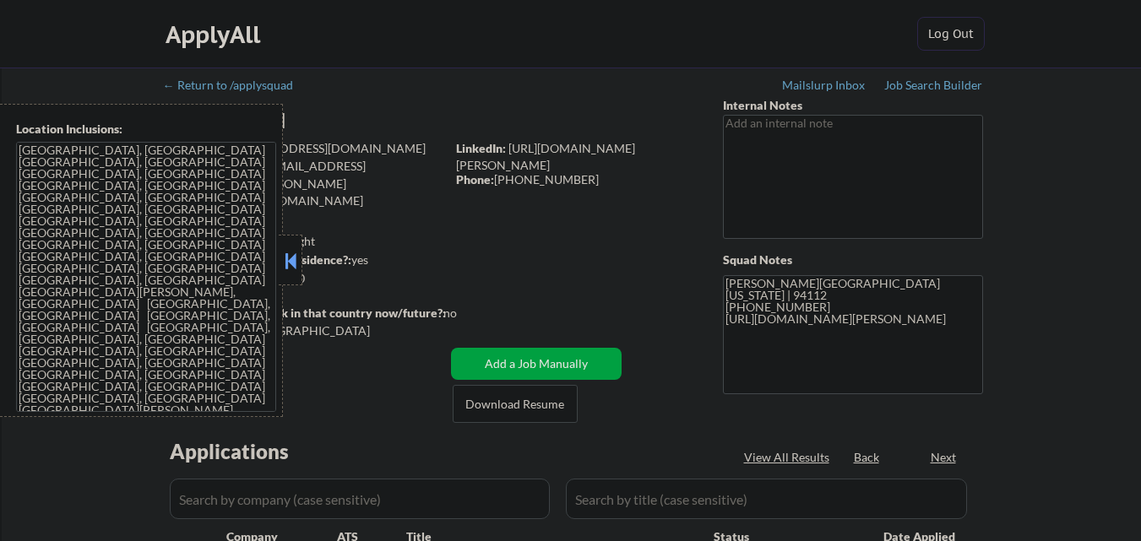
select select ""pending""
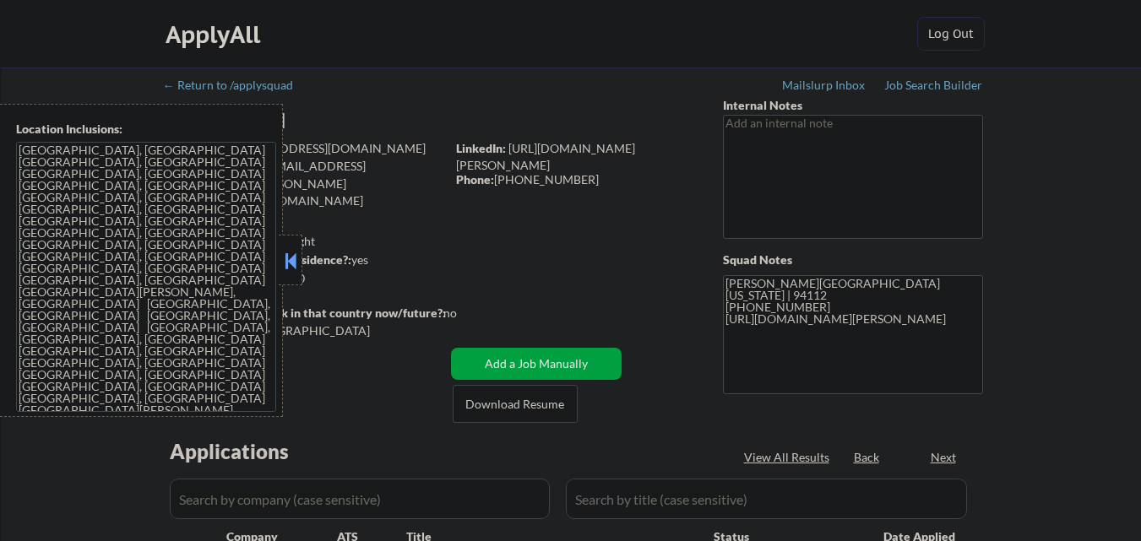
select select ""pending""
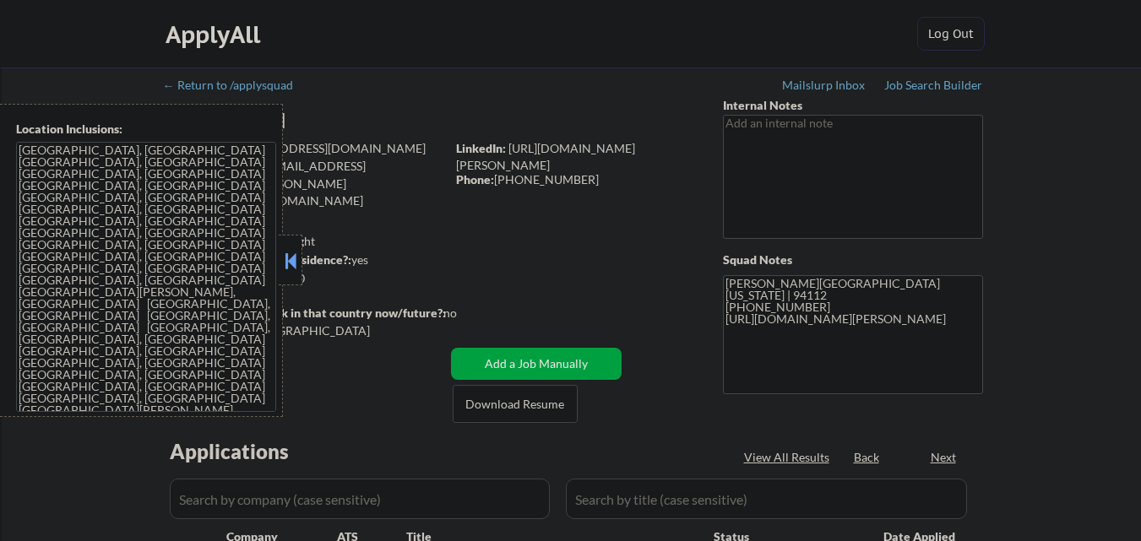
select select ""pending""
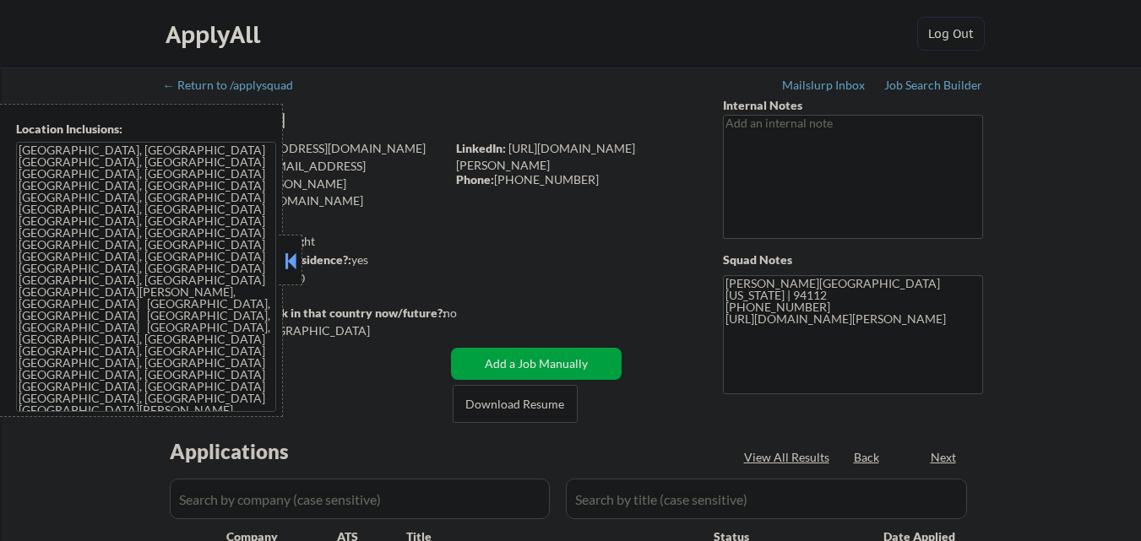
select select ""pending""
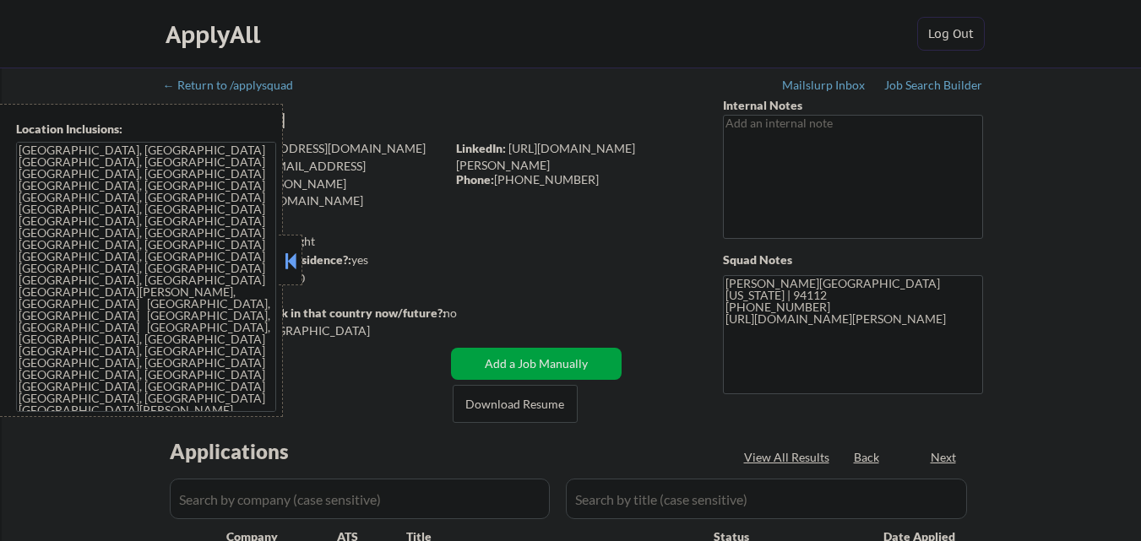
select select ""pending""
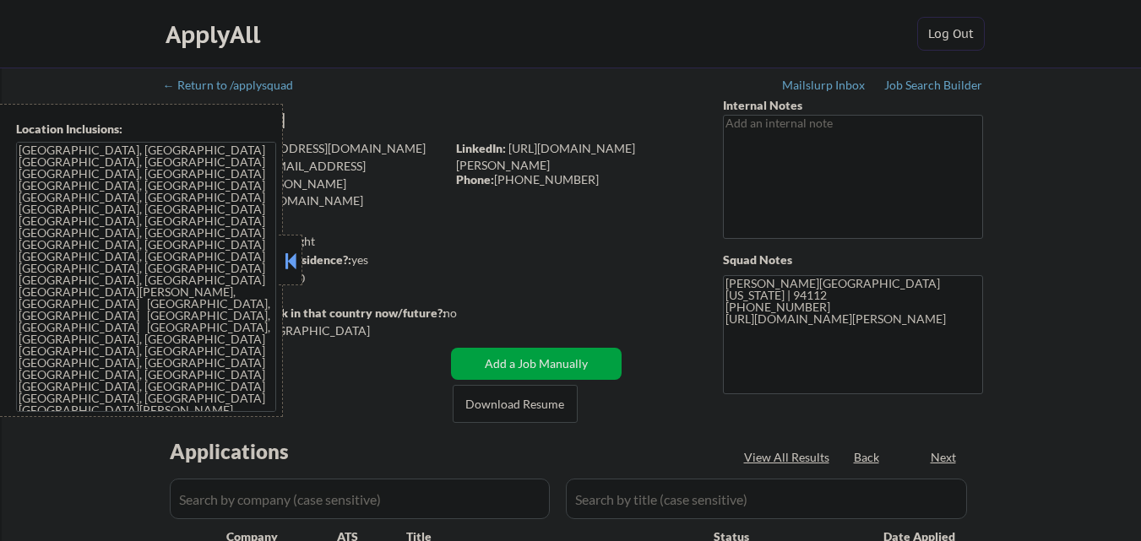
select select ""pending""
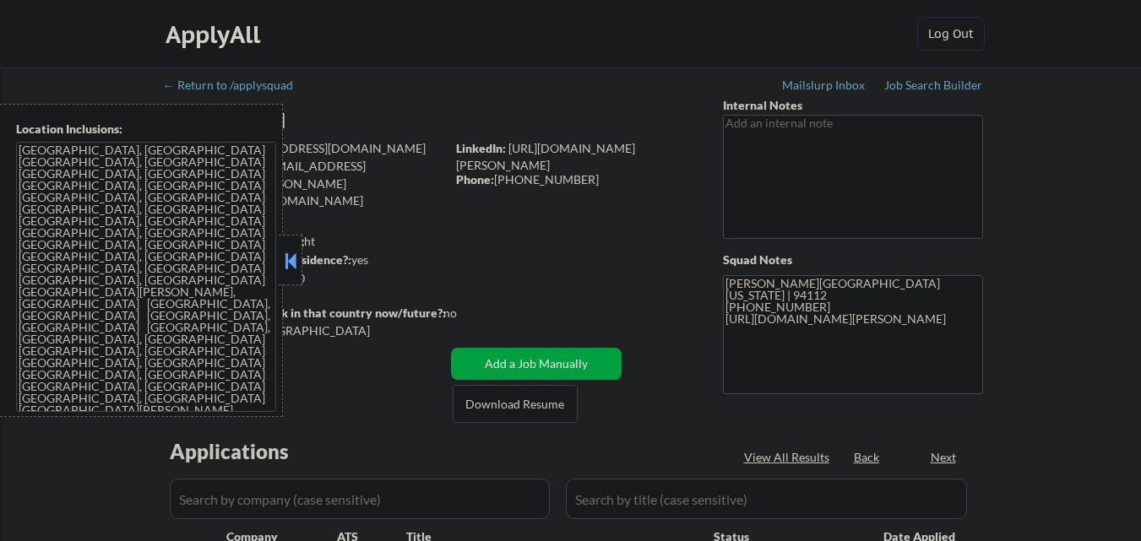
select select ""pending""
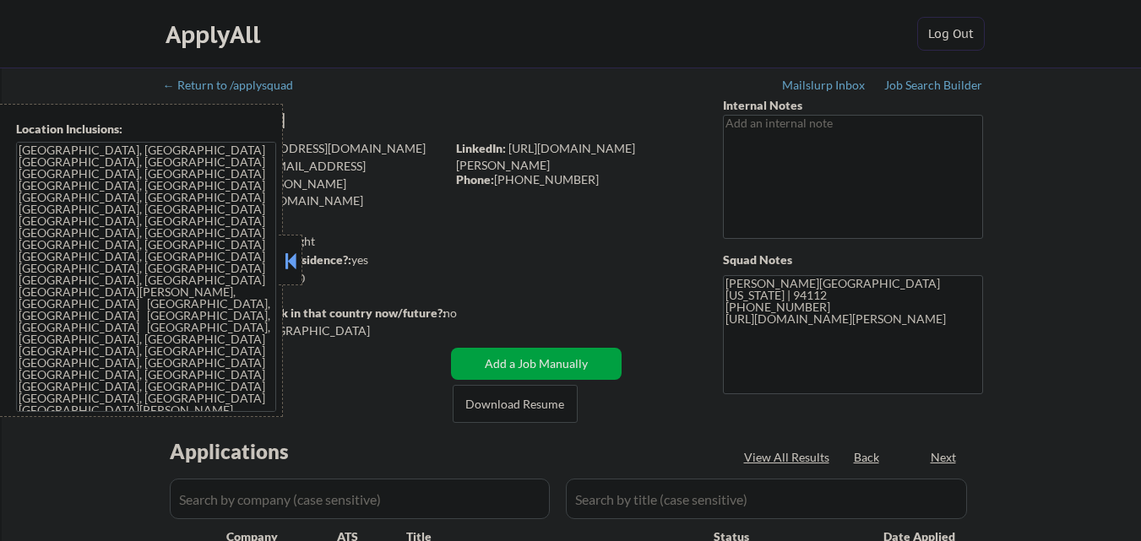
select select ""pending""
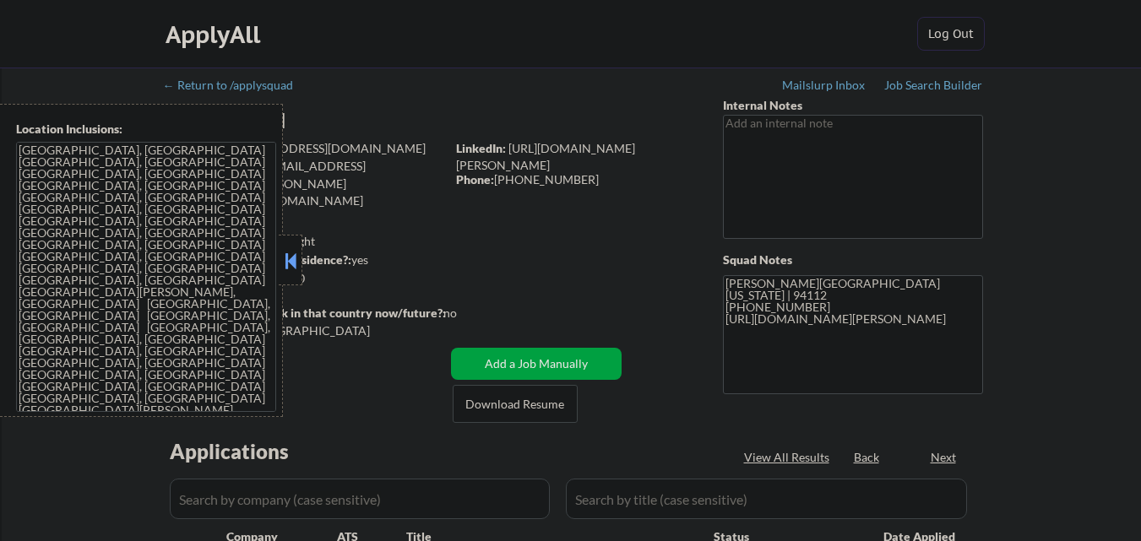
select select ""pending""
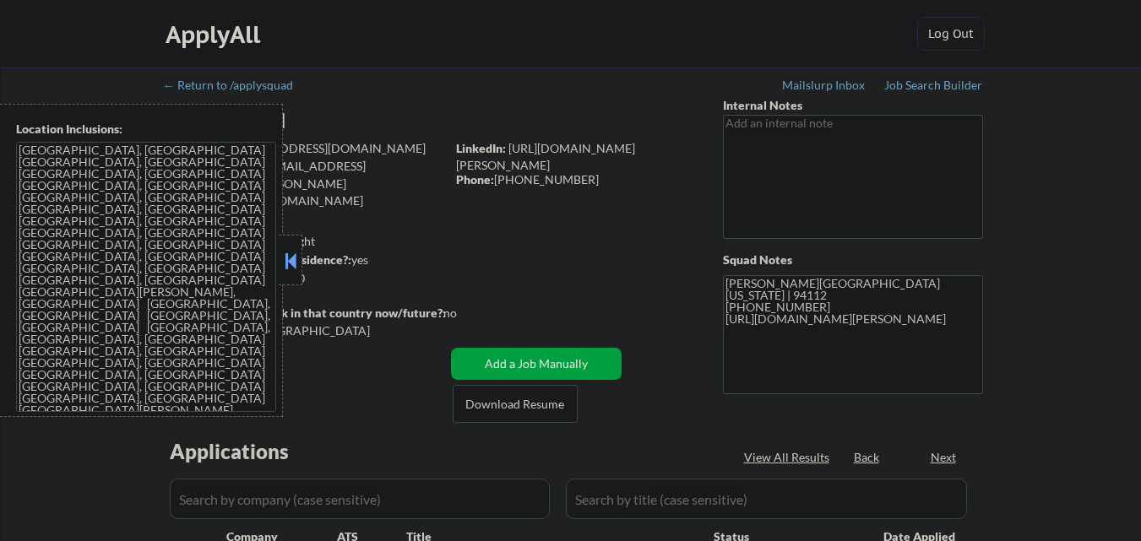
select select ""pending""
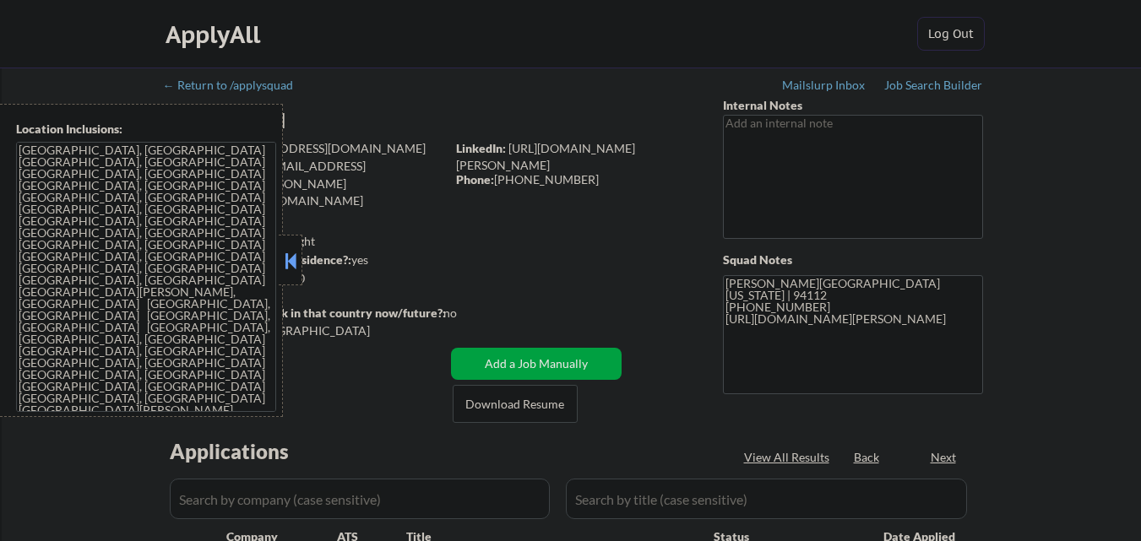
select select ""pending""
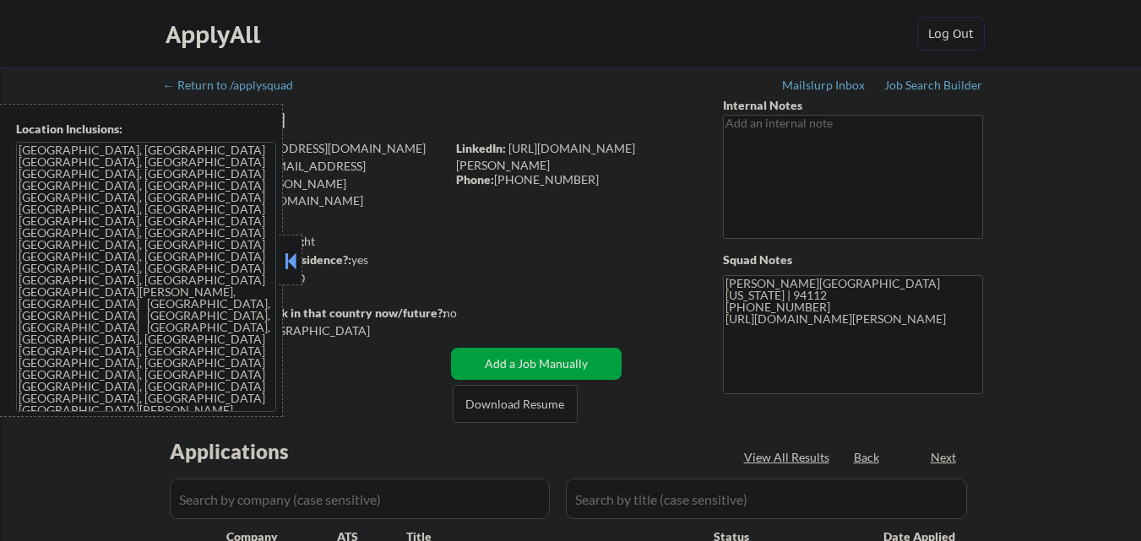
select select ""pending""
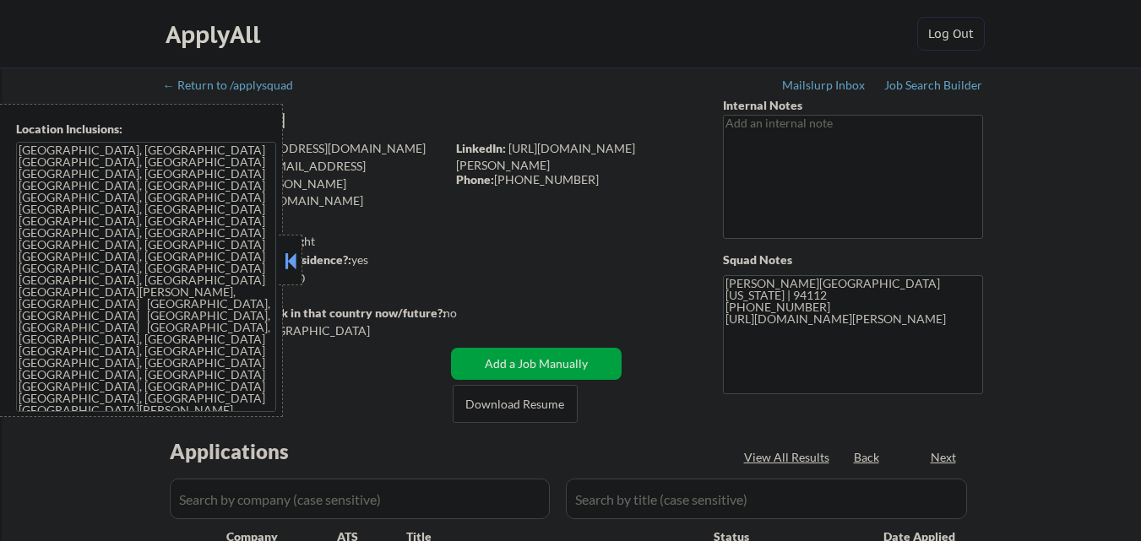
select select ""pending""
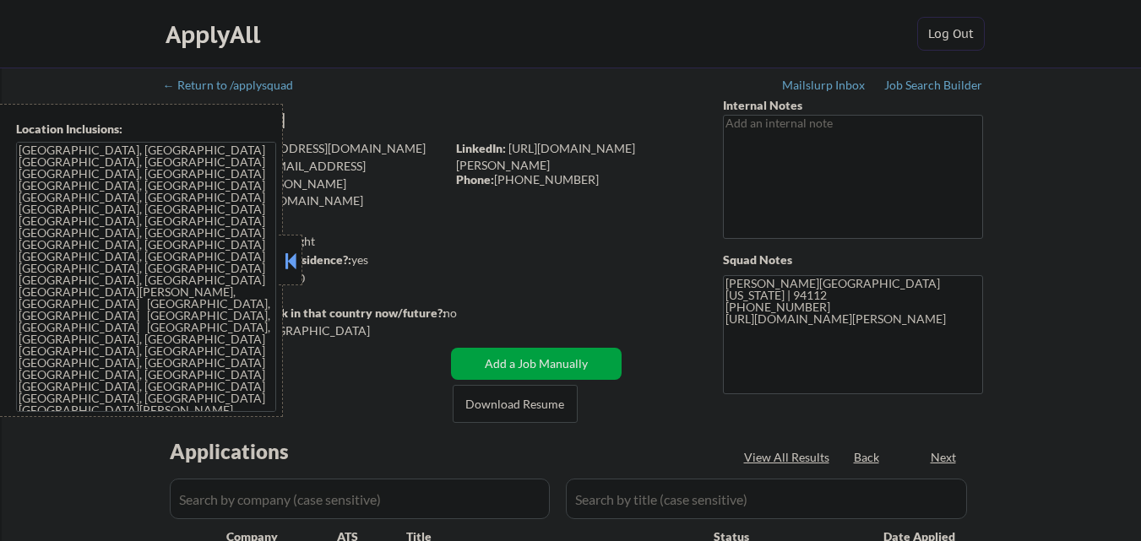
select select ""pending""
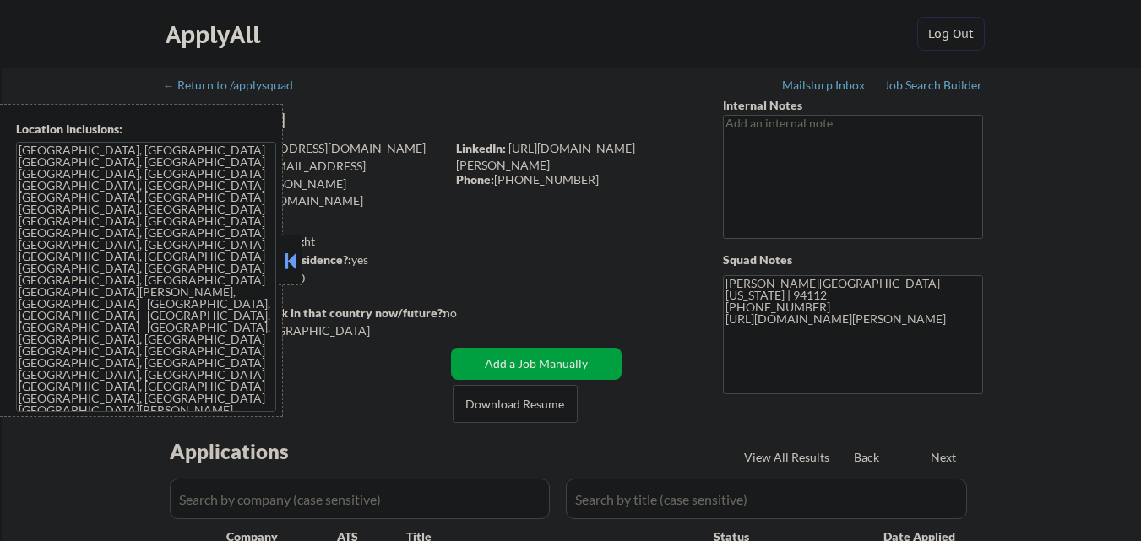
select select ""pending""
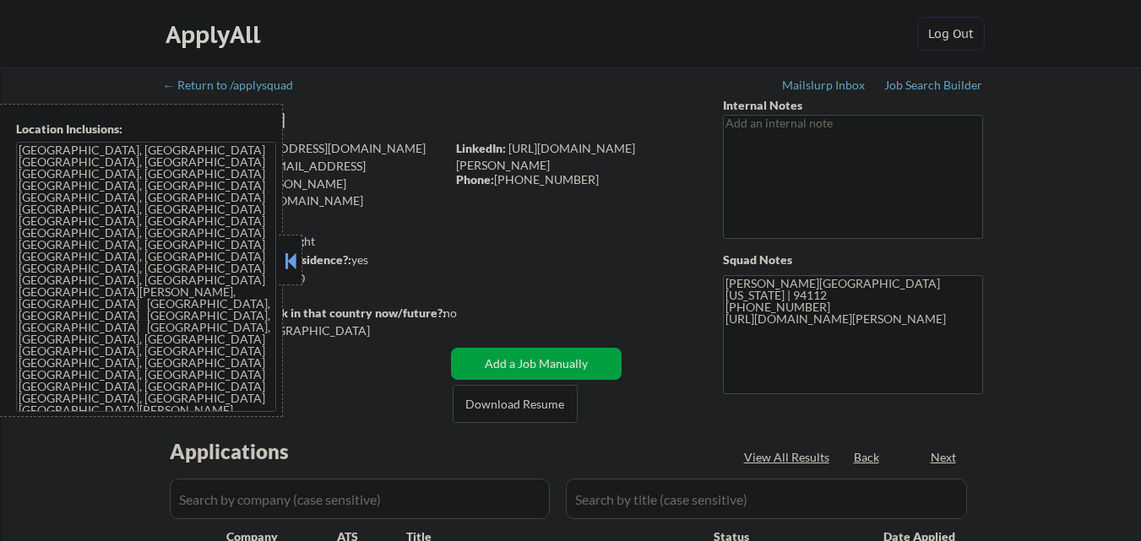
select select ""pending""
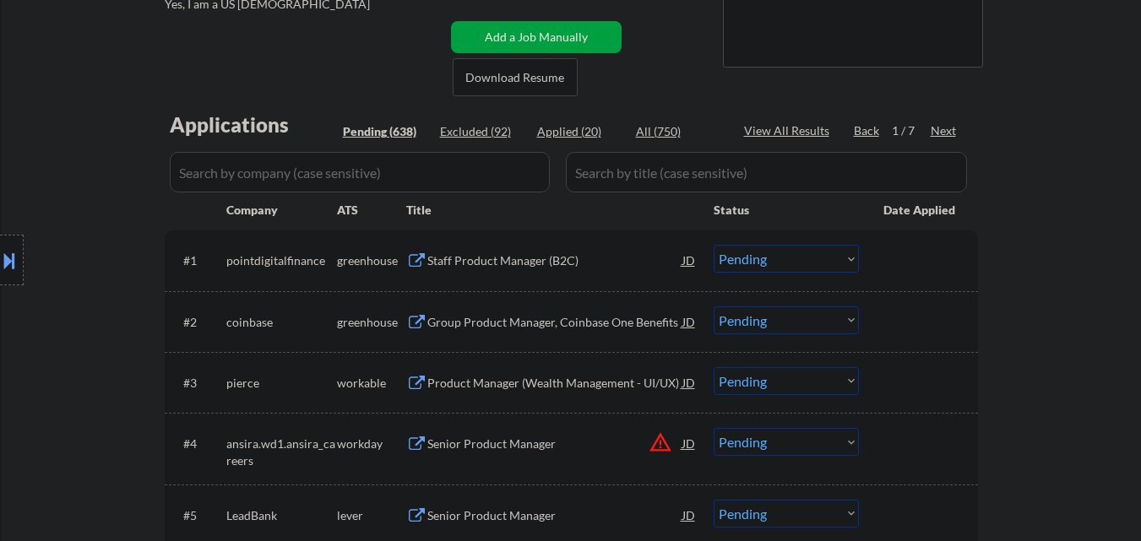
scroll to position [422, 0]
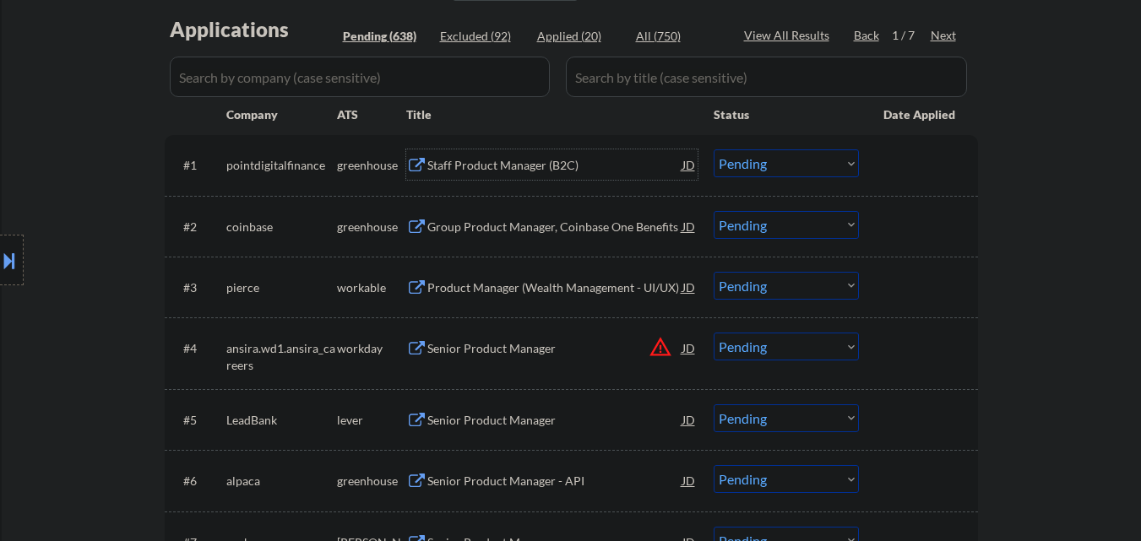
click at [538, 167] on div "Staff Product Manager (B2C)" at bounding box center [554, 165] width 255 height 17
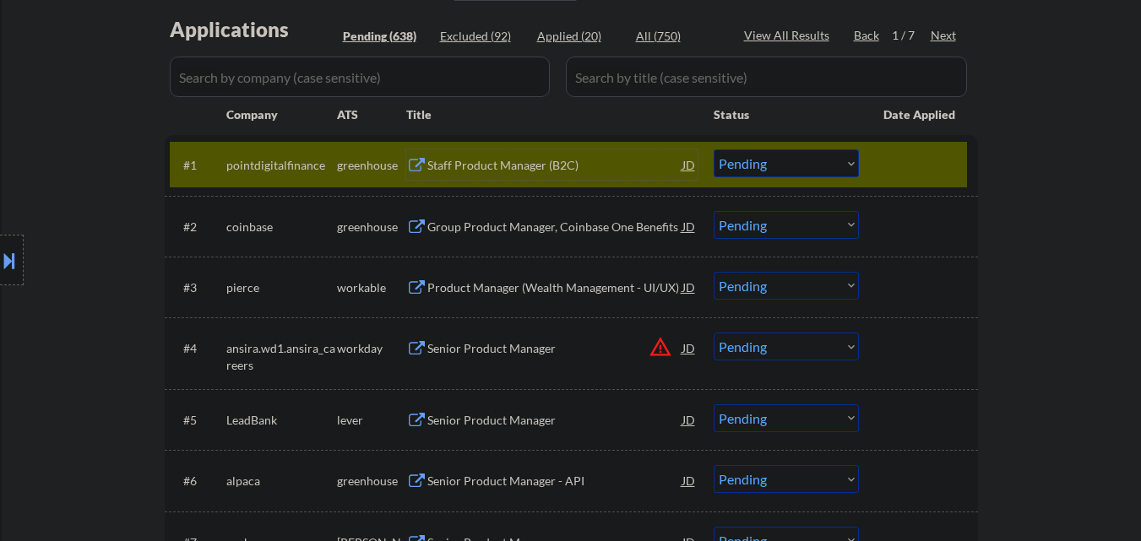
drag, startPoint x: 802, startPoint y: 161, endPoint x: 805, endPoint y: 175, distance: 14.8
click at [804, 167] on select "Choose an option... Pending Applied Excluded (Questions) Excluded (Expired) Exc…" at bounding box center [786, 164] width 145 height 28
click at [714, 150] on select "Choose an option... Pending Applied Excluded (Questions) Excluded (Expired) Exc…" at bounding box center [786, 164] width 145 height 28
click at [919, 159] on div at bounding box center [921, 165] width 74 height 30
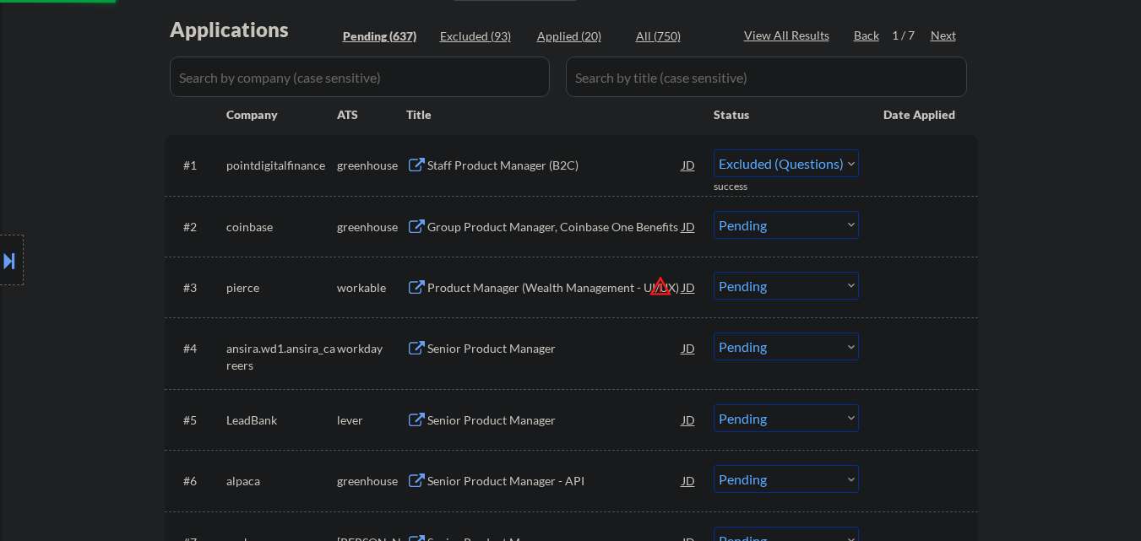
select select ""pending""
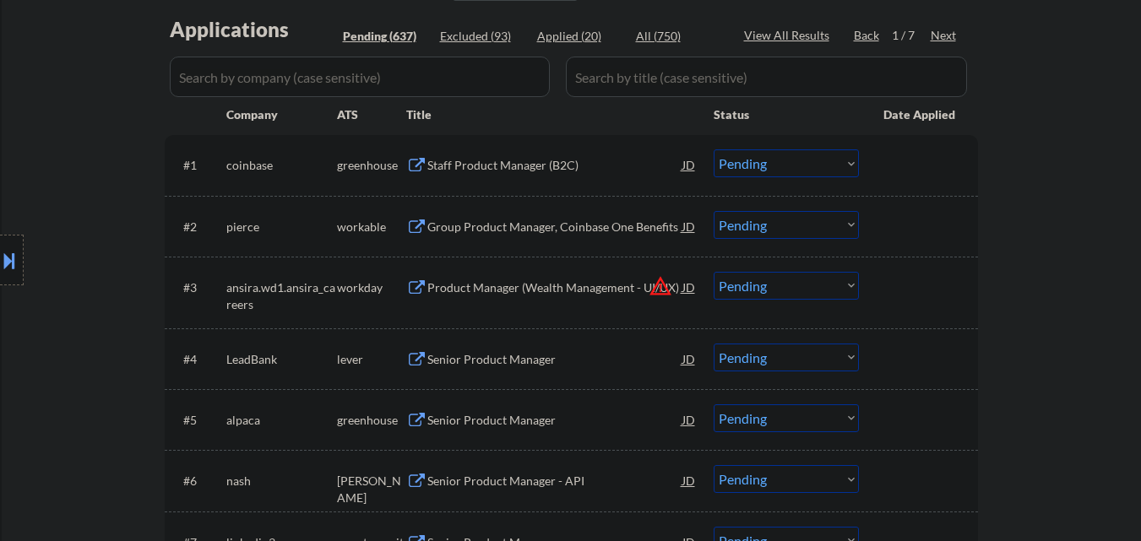
click at [569, 231] on div "Group Product Manager, Coinbase One Benefits" at bounding box center [554, 227] width 255 height 17
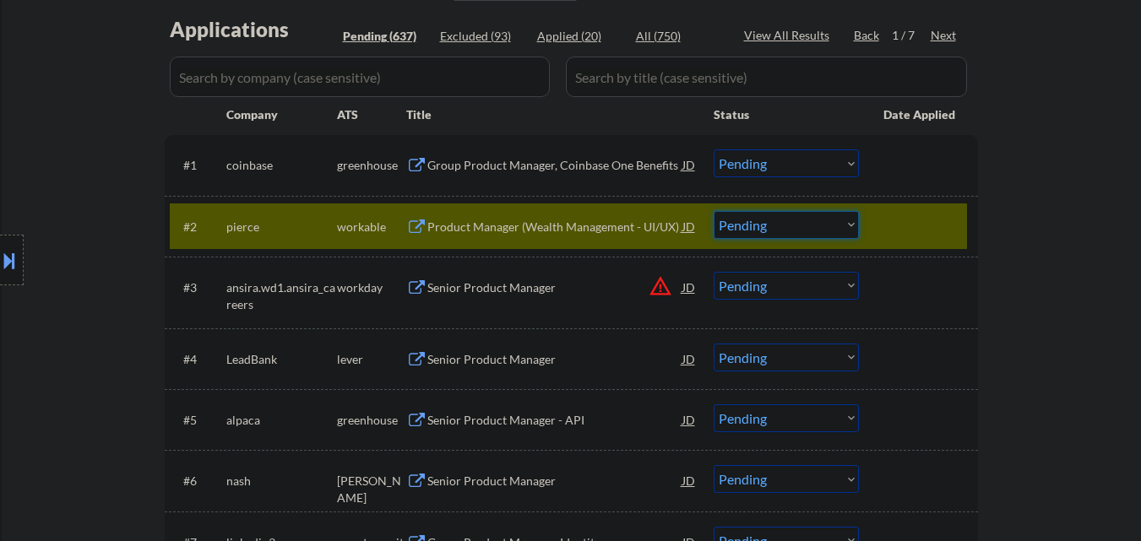
click at [837, 231] on select "Choose an option... Pending Applied Excluded (Questions) Excluded (Expired) Exc…" at bounding box center [786, 225] width 145 height 28
click at [714, 211] on select "Choose an option... Pending Applied Excluded (Questions) Excluded (Expired) Exc…" at bounding box center [786, 225] width 145 height 28
click at [924, 231] on div at bounding box center [921, 226] width 74 height 30
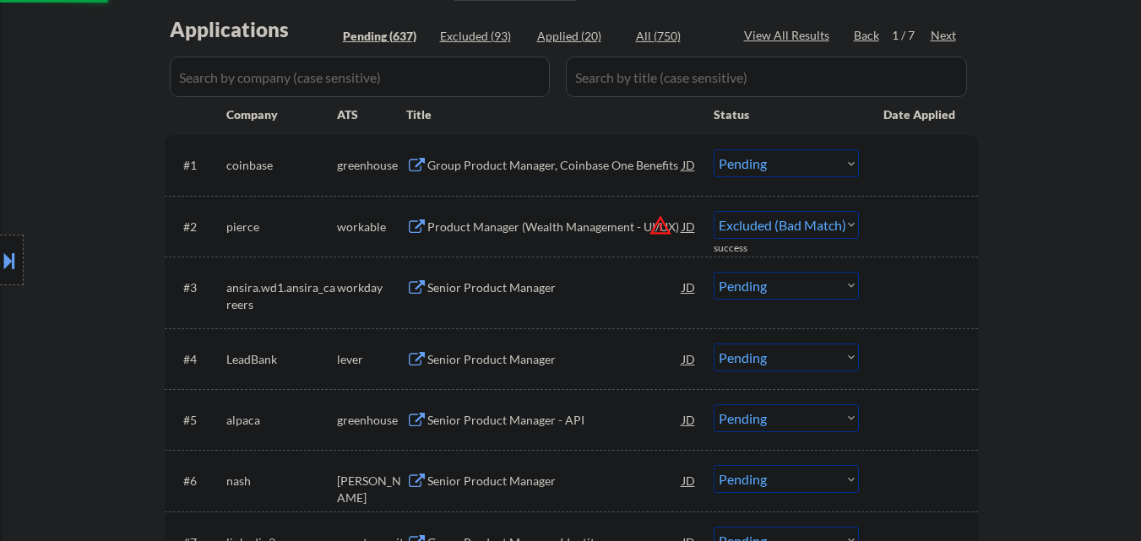
select select ""pending""
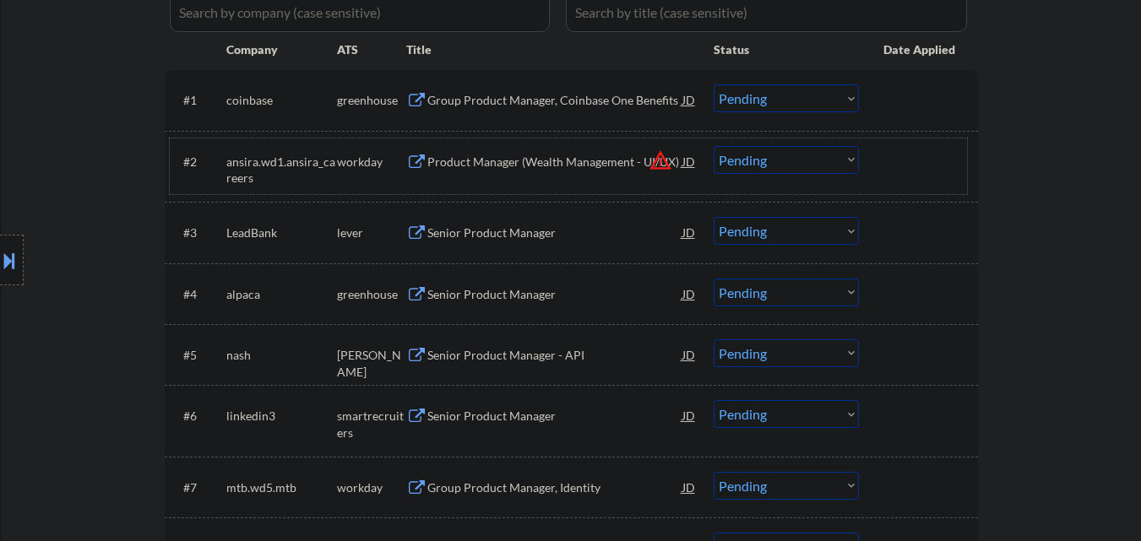
scroll to position [507, 0]
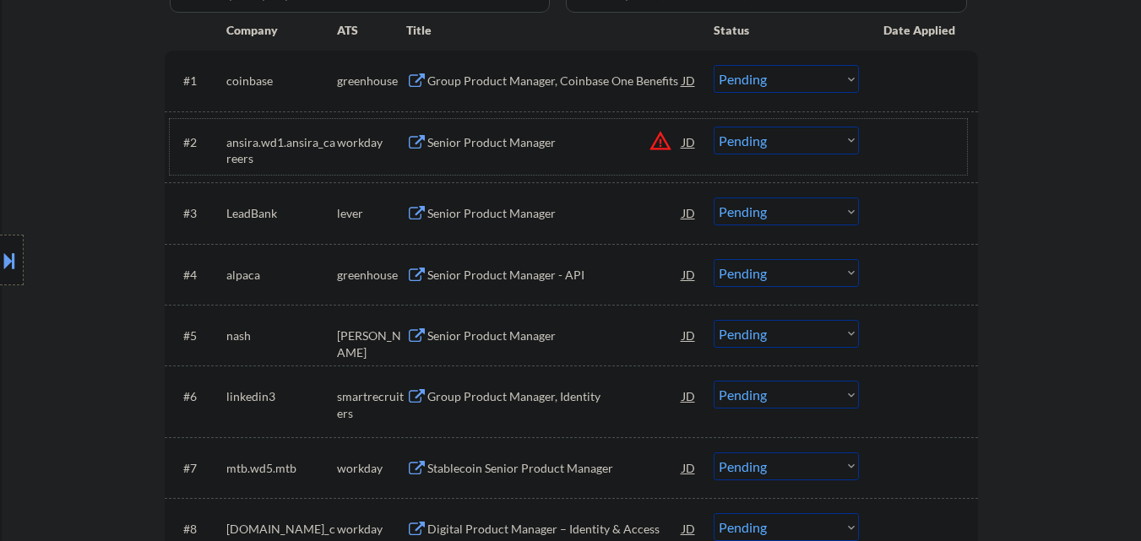
click at [570, 225] on div "Senior Product Manager" at bounding box center [554, 213] width 255 height 30
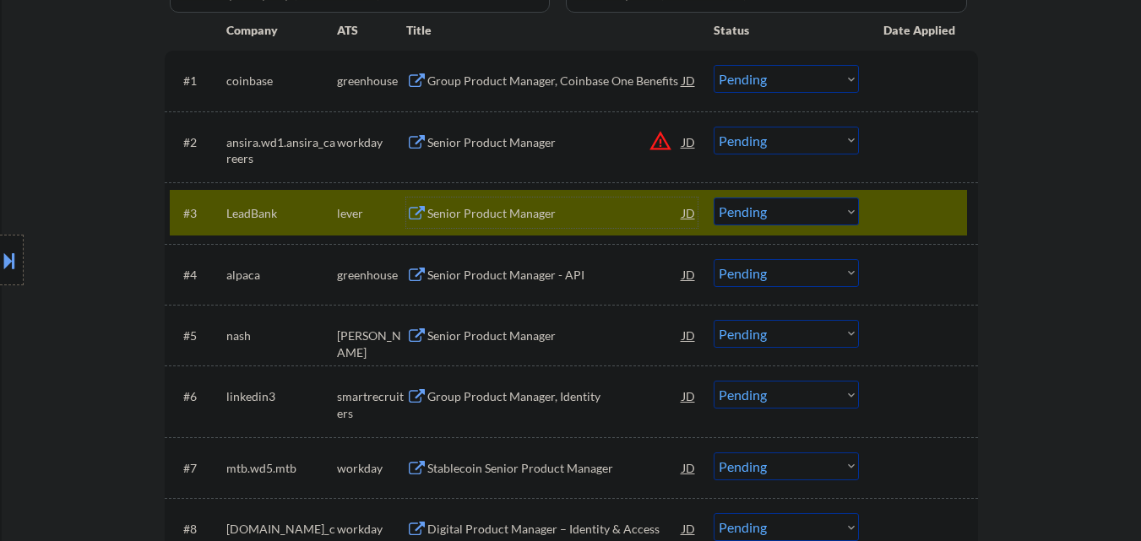
click at [798, 208] on select "Choose an option... Pending Applied Excluded (Questions) Excluded (Expired) Exc…" at bounding box center [786, 212] width 145 height 28
click at [714, 198] on select "Choose an option... Pending Applied Excluded (Questions) Excluded (Expired) Exc…" at bounding box center [786, 212] width 145 height 28
click at [921, 218] on div at bounding box center [921, 213] width 74 height 30
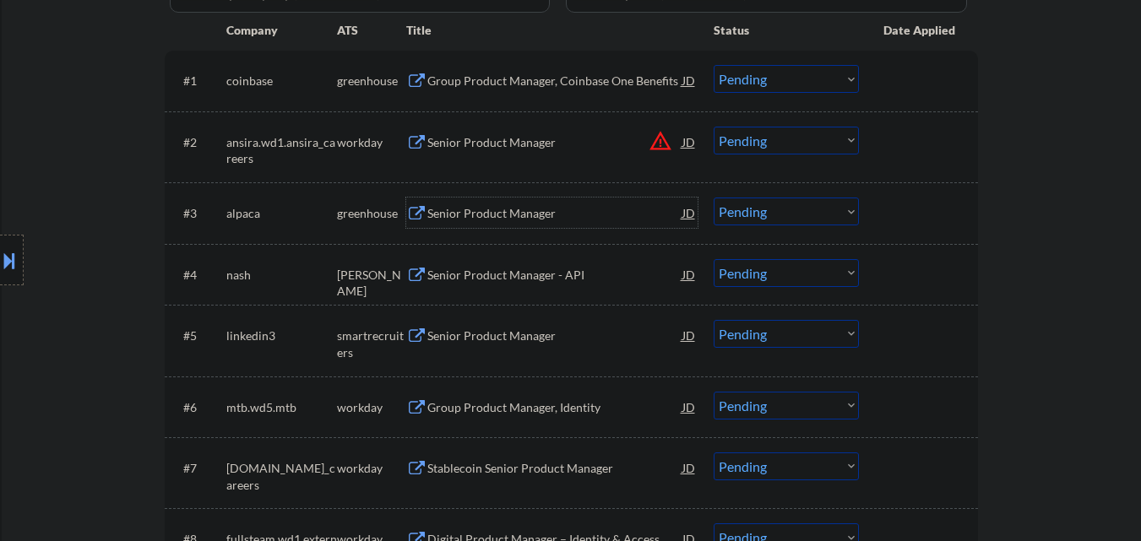
click at [534, 210] on div "Senior Product Manager" at bounding box center [554, 213] width 255 height 17
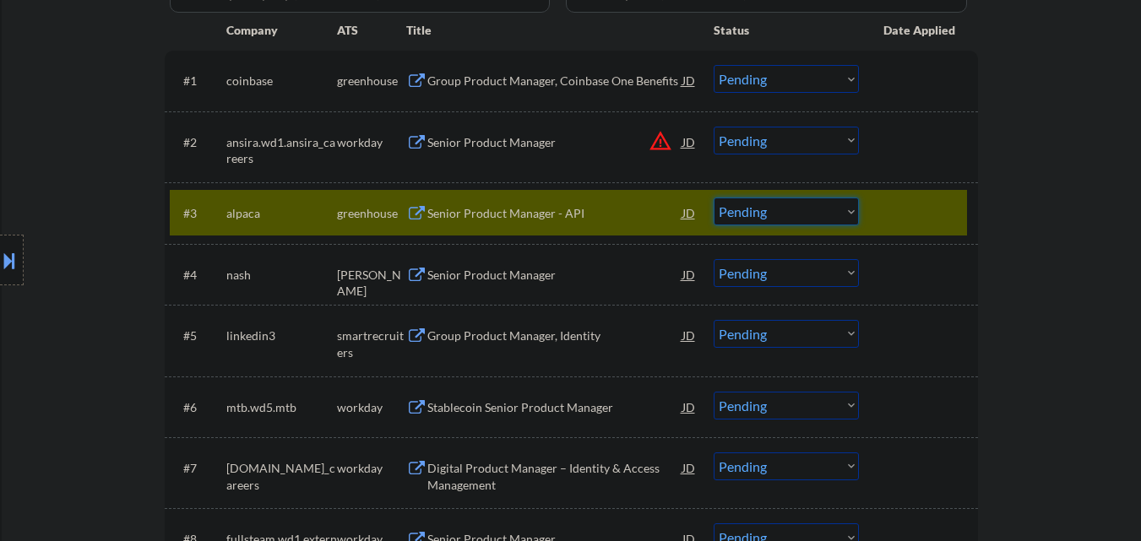
drag, startPoint x: 797, startPoint y: 204, endPoint x: 804, endPoint y: 213, distance: 11.5
click at [797, 204] on select "Choose an option... Pending Applied Excluded (Questions) Excluded (Expired) Exc…" at bounding box center [786, 212] width 145 height 28
click at [714, 198] on select "Choose an option... Pending Applied Excluded (Questions) Excluded (Expired) Exc…" at bounding box center [786, 212] width 145 height 28
drag, startPoint x: 949, startPoint y: 214, endPoint x: 716, endPoint y: 275, distance: 241.0
click at [945, 213] on div at bounding box center [921, 213] width 74 height 30
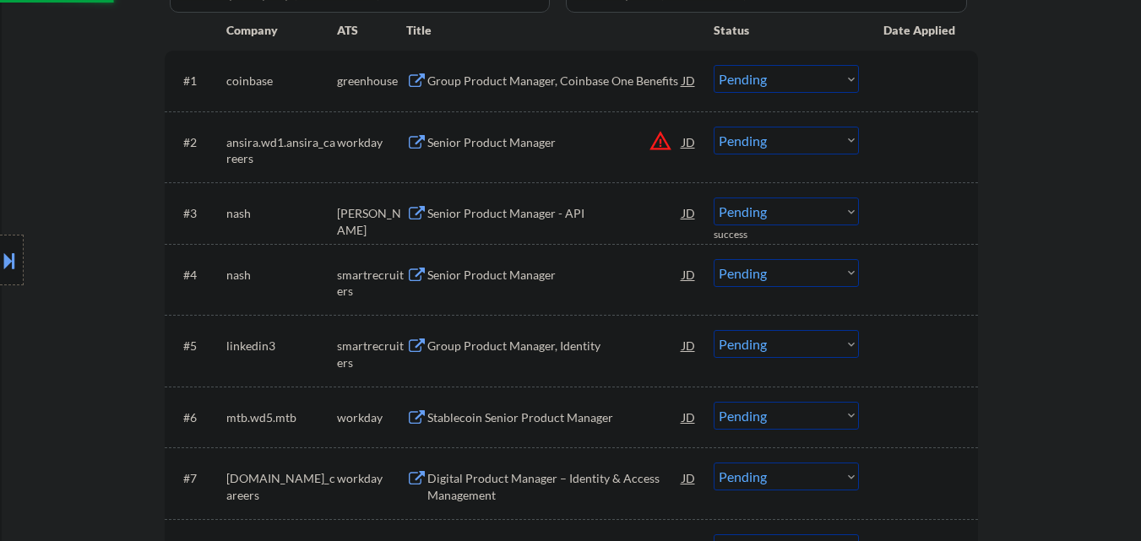
click at [931, 210] on div at bounding box center [921, 213] width 74 height 30
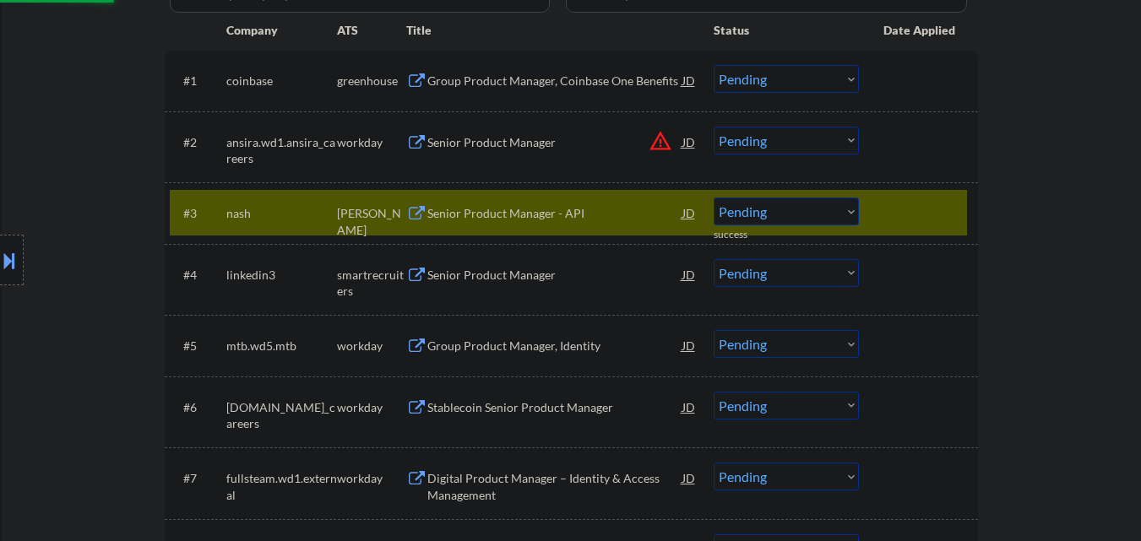
click at [557, 210] on div "Senior Product Manager - API" at bounding box center [554, 213] width 255 height 17
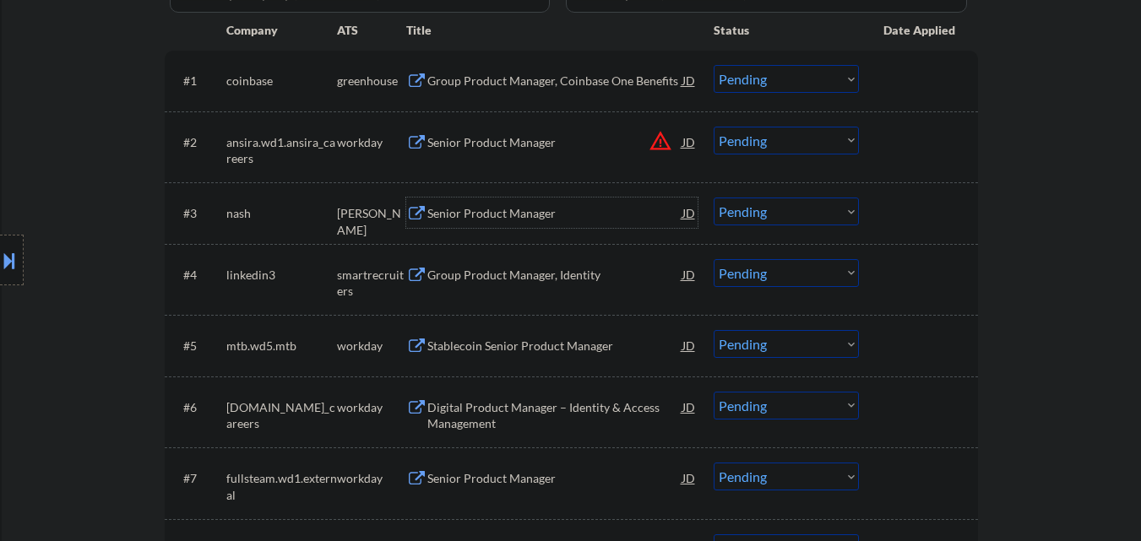
click at [779, 210] on select "Choose an option... Pending Applied Excluded (Questions) Excluded (Expired) Exc…" at bounding box center [786, 212] width 145 height 28
click at [714, 198] on select "Choose an option... Pending Applied Excluded (Questions) Excluded (Expired) Exc…" at bounding box center [786, 212] width 145 height 28
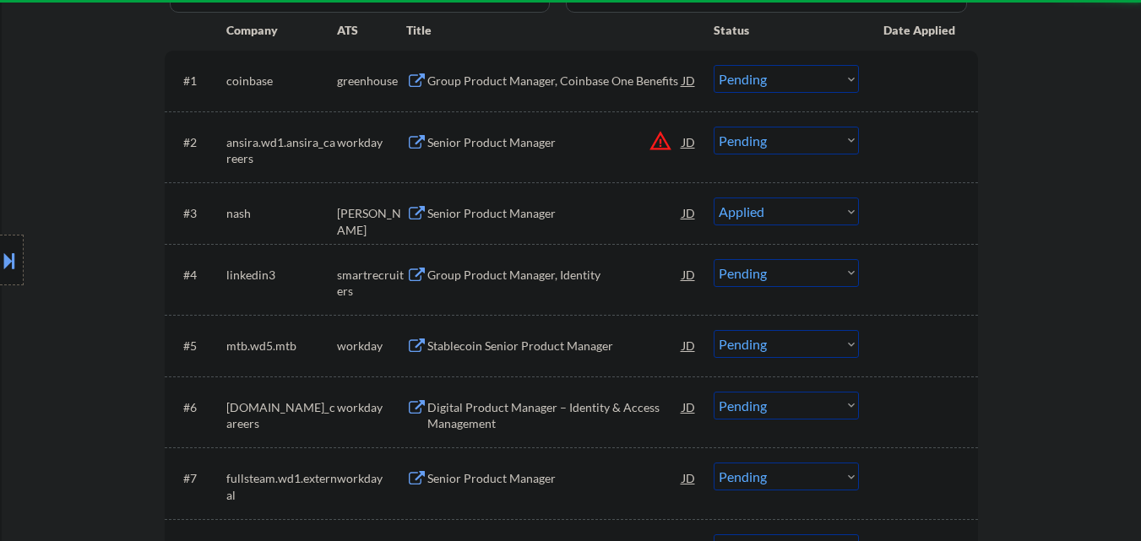
click at [536, 284] on div "Group Product Manager, Identity" at bounding box center [554, 274] width 255 height 30
click at [535, 277] on div "Group Product Manager, Identity" at bounding box center [554, 275] width 255 height 17
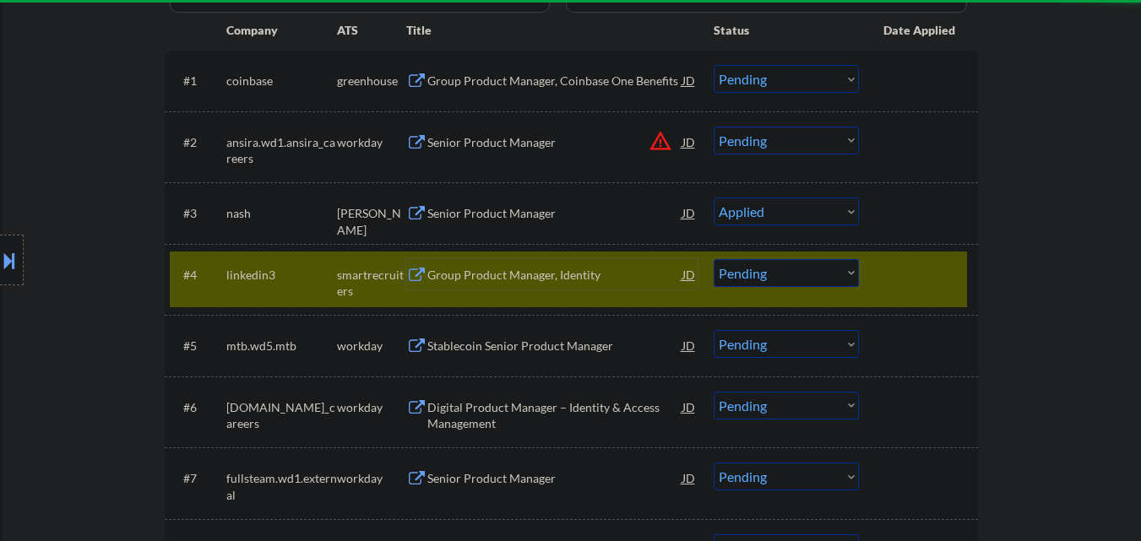
click at [912, 273] on div at bounding box center [921, 274] width 74 height 30
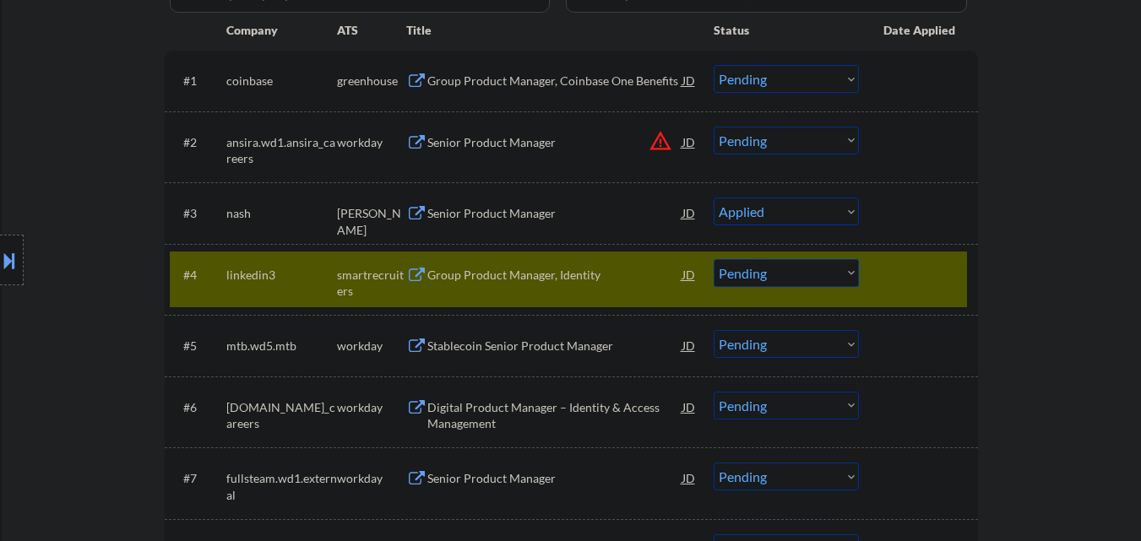
click at [948, 273] on div at bounding box center [921, 274] width 74 height 30
click at [934, 291] on div "#4 linkedin3 smartrecruiters Group Product Manager, Identity JD warning_amber C…" at bounding box center [568, 280] width 797 height 56
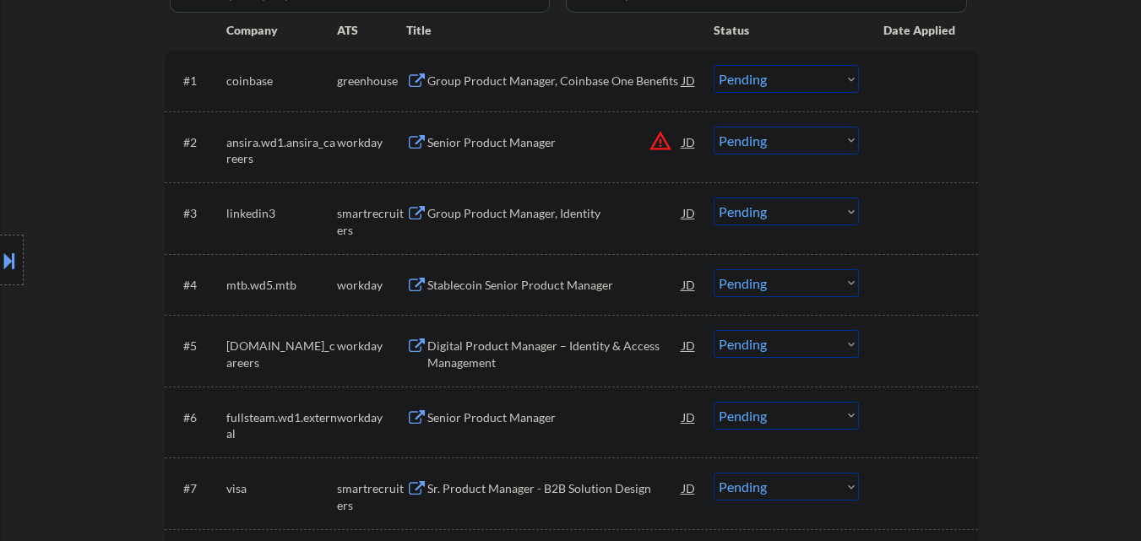
click at [0, 272] on button at bounding box center [9, 261] width 19 height 28
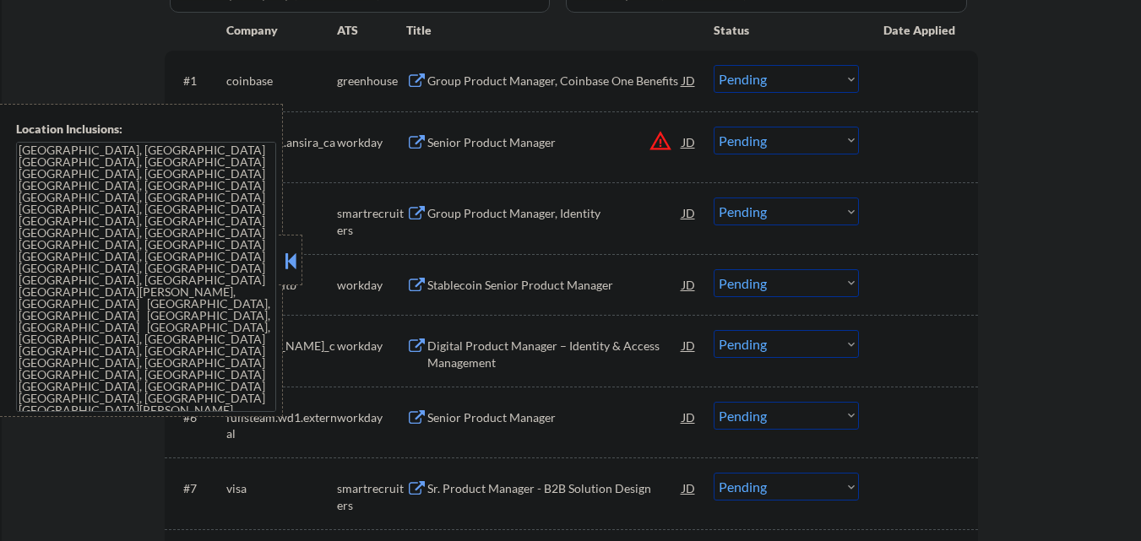
click at [296, 264] on button at bounding box center [290, 260] width 19 height 25
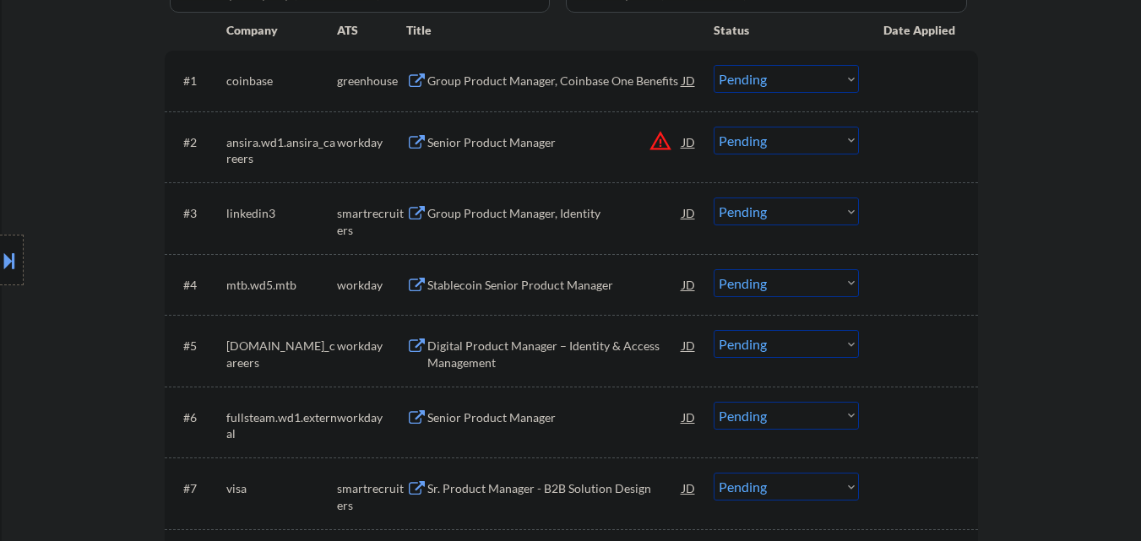
click at [786, 220] on select "Choose an option... Pending Applied Excluded (Questions) Excluded (Expired) Exc…" at bounding box center [786, 212] width 145 height 28
click at [714, 198] on select "Choose an option... Pending Applied Excluded (Questions) Excluded (Expired) Exc…" at bounding box center [786, 212] width 145 height 28
select select ""pending""
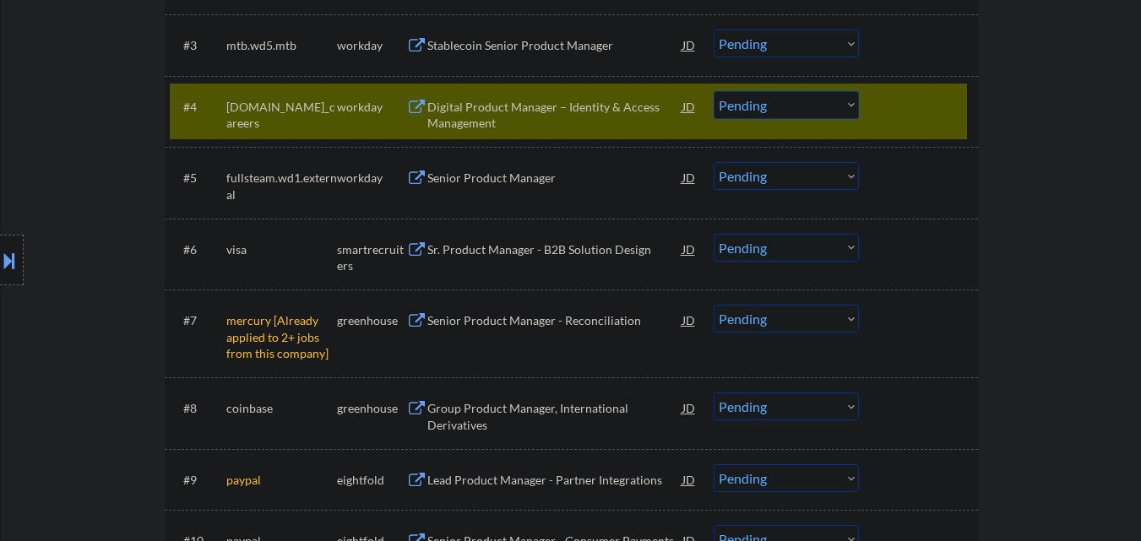
scroll to position [676, 0]
click at [836, 314] on select "Choose an option... Pending Applied Excluded (Questions) Excluded (Expired) Exc…" at bounding box center [786, 318] width 145 height 28
click at [714, 304] on select "Choose an option... Pending Applied Excluded (Questions) Excluded (Expired) Exc…" at bounding box center [786, 318] width 145 height 28
select select ""pending""
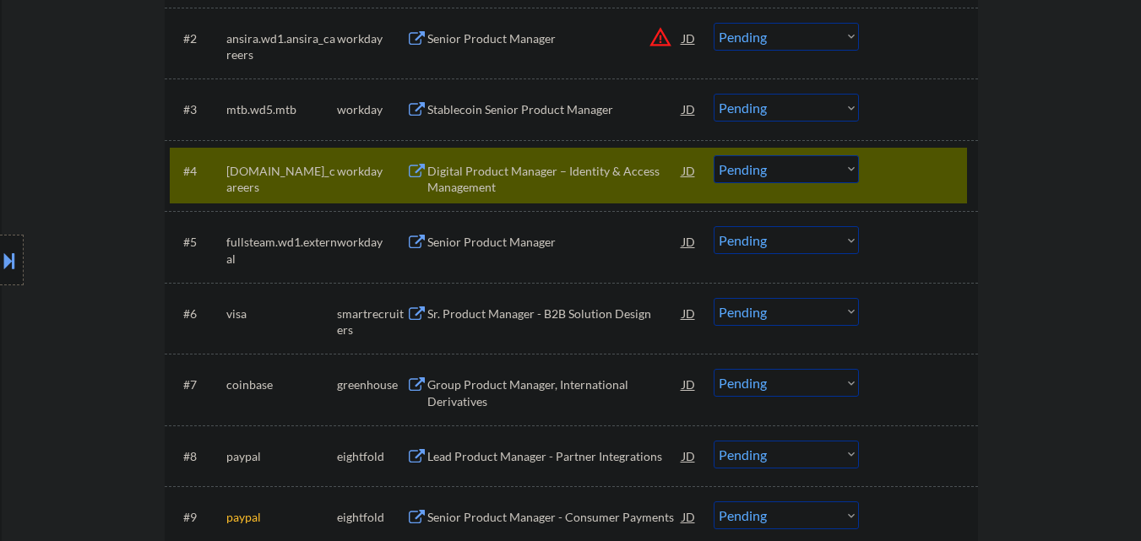
scroll to position [591, 0]
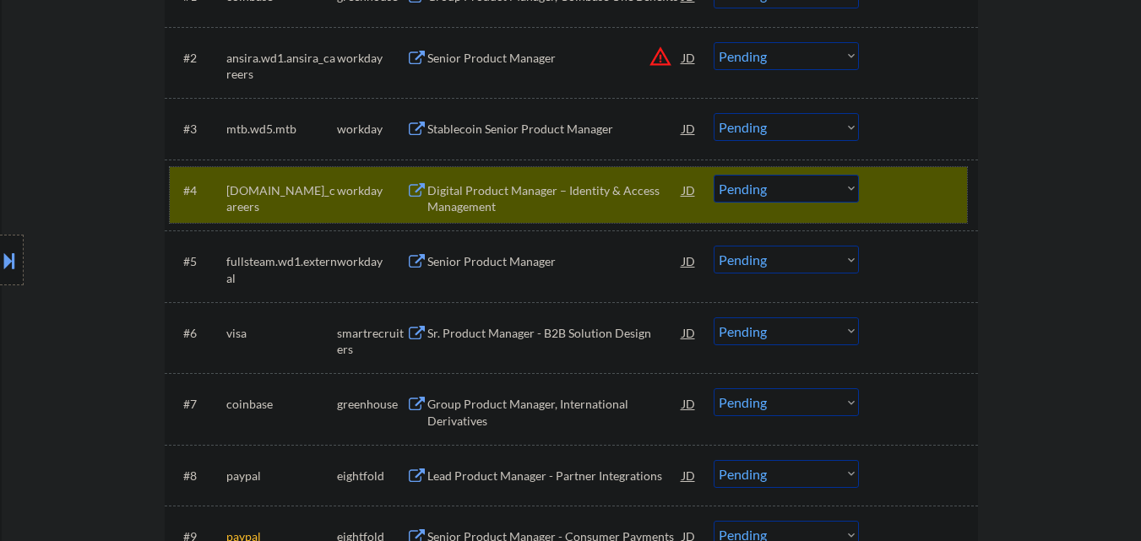
click at [923, 193] on div at bounding box center [921, 190] width 74 height 30
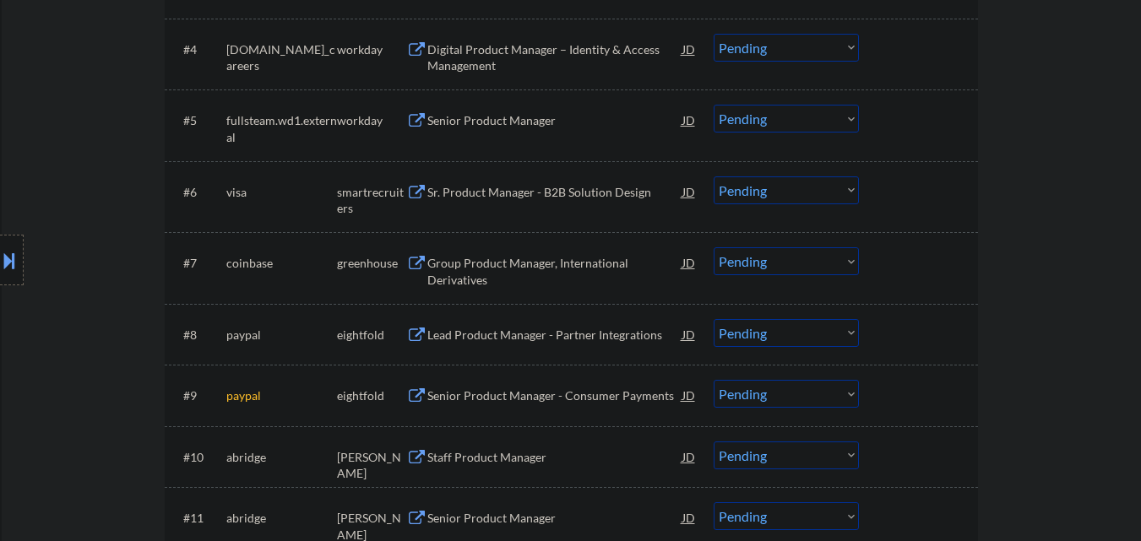
scroll to position [760, 0]
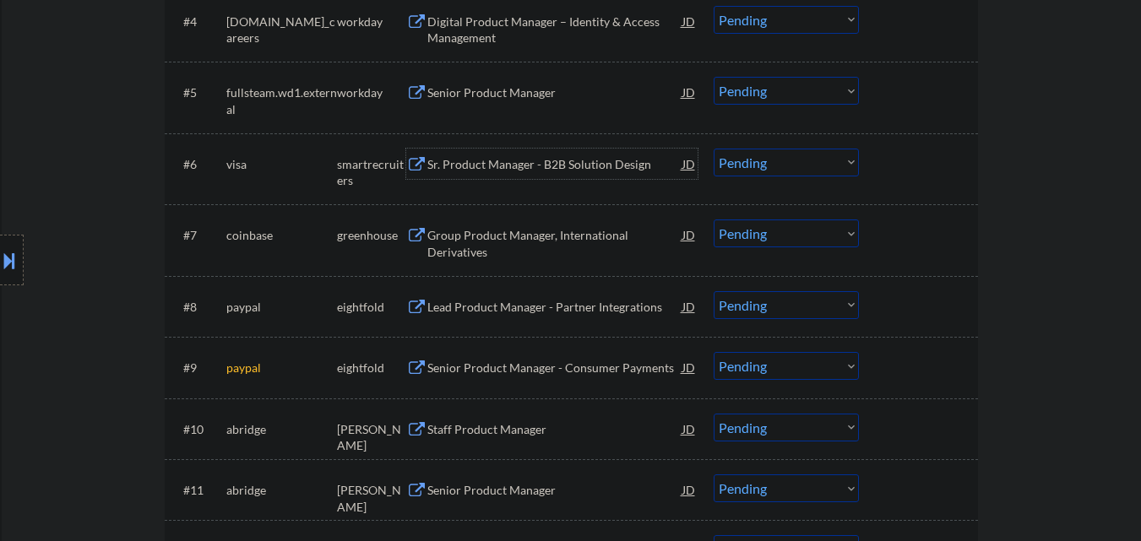
click at [578, 159] on div "Sr. Product Manager - B2B Solution Design" at bounding box center [554, 164] width 255 height 17
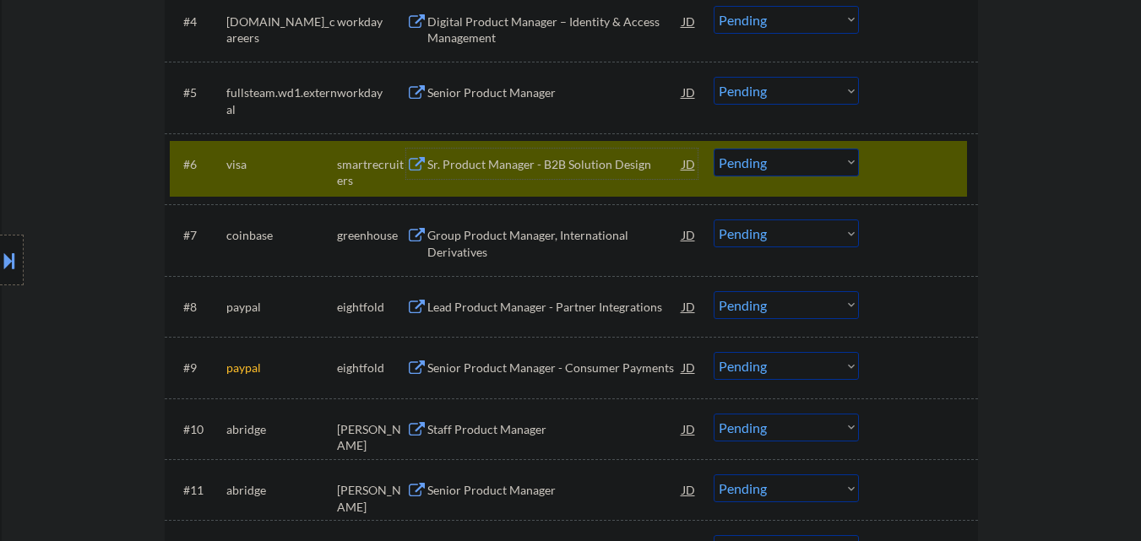
click at [563, 165] on div "Sr. Product Manager - B2B Solution Design" at bounding box center [554, 164] width 255 height 17
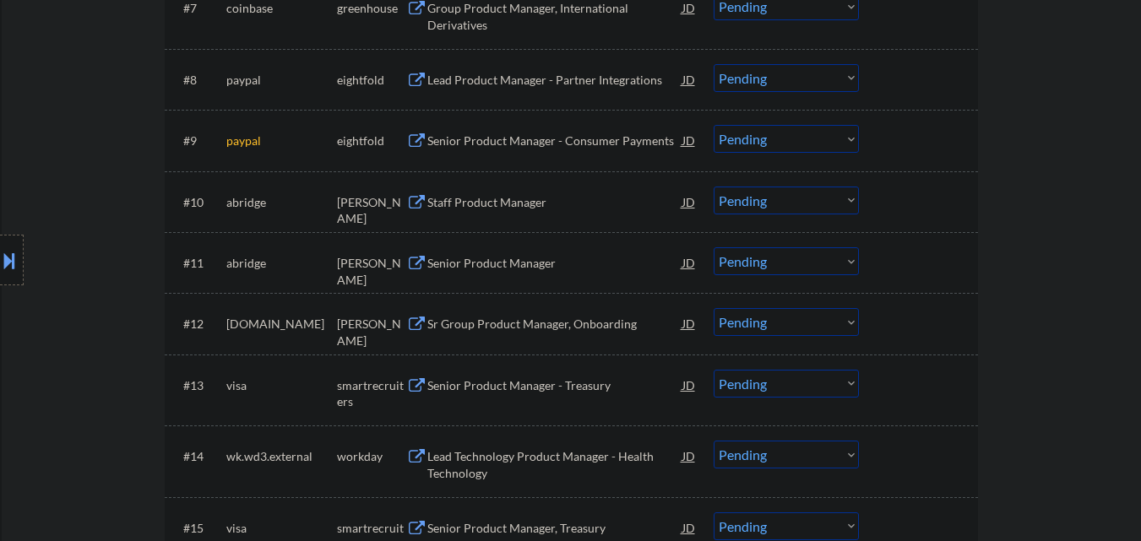
scroll to position [1014, 0]
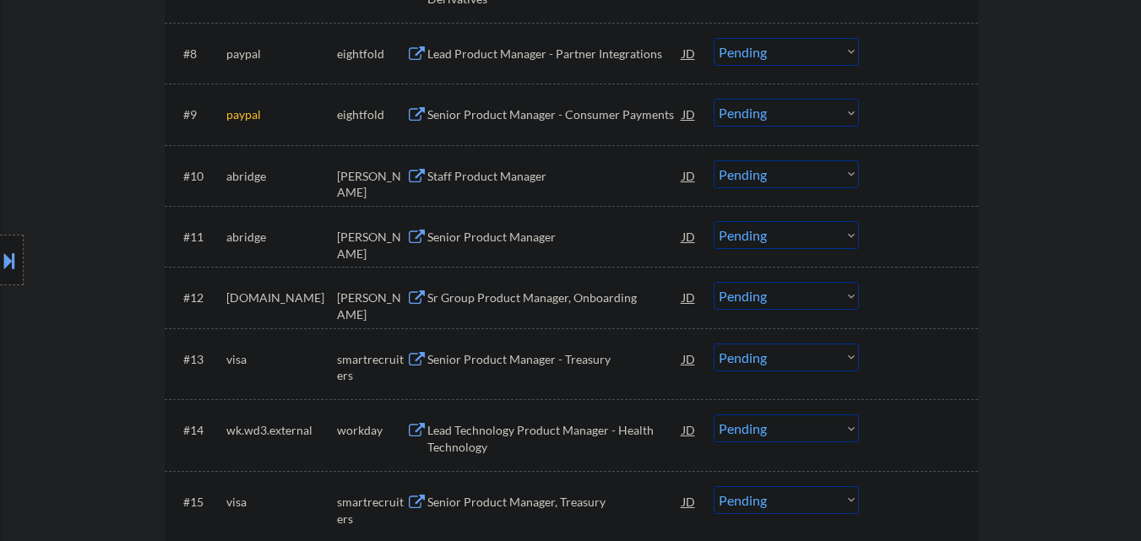
click at [521, 182] on div "Staff Product Manager" at bounding box center [554, 176] width 255 height 17
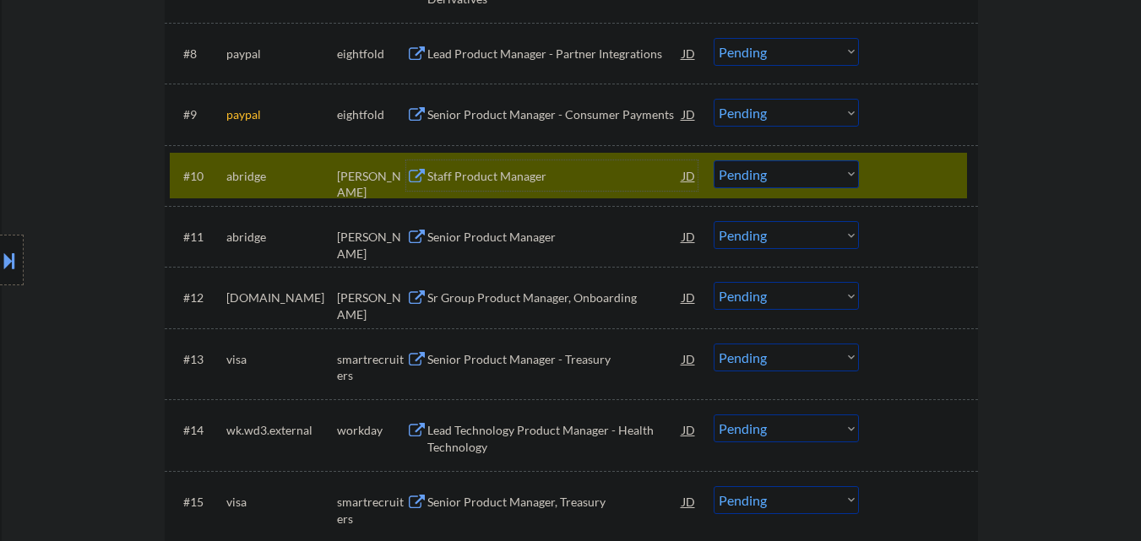
click at [918, 185] on div at bounding box center [921, 176] width 74 height 30
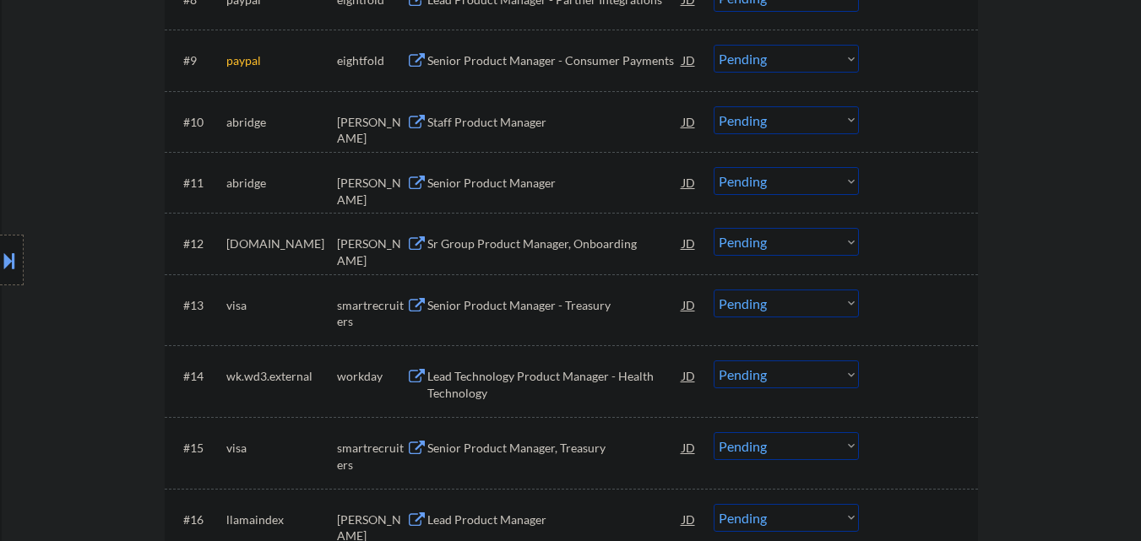
scroll to position [1098, 0]
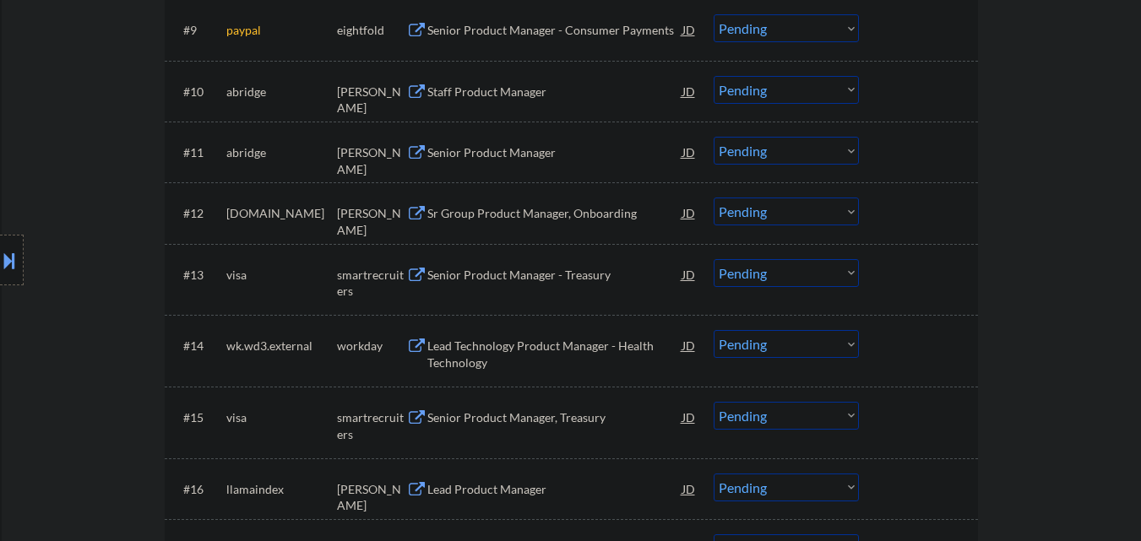
click at [618, 99] on div "Staff Product Manager" at bounding box center [554, 92] width 255 height 17
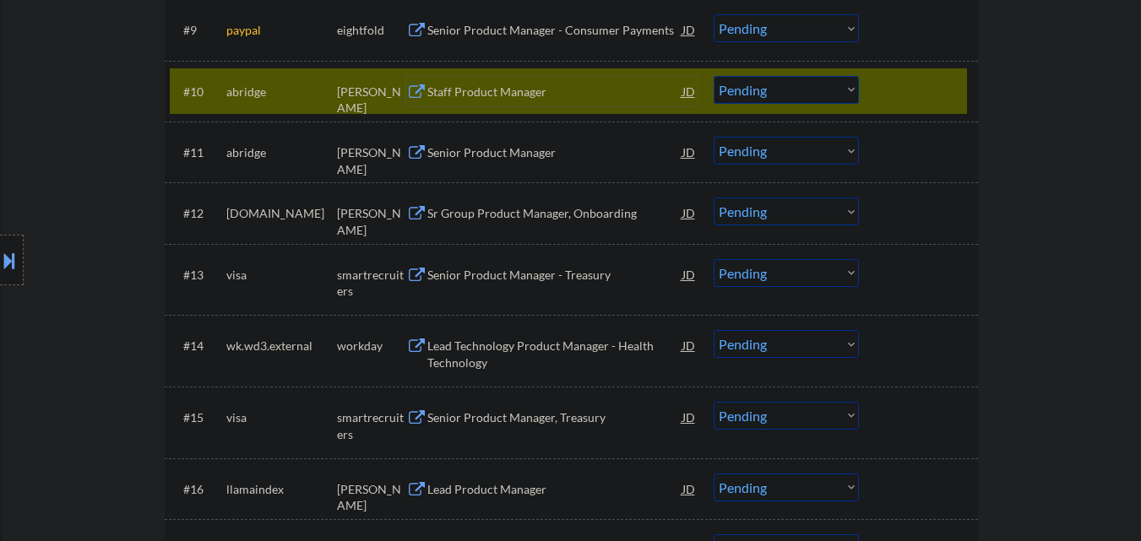
click at [821, 84] on select "Choose an option... Pending Applied Excluded (Questions) Excluded (Expired) Exc…" at bounding box center [786, 90] width 145 height 28
click at [714, 76] on select "Choose an option... Pending Applied Excluded (Questions) Excluded (Expired) Exc…" at bounding box center [786, 90] width 145 height 28
click at [928, 84] on div at bounding box center [921, 91] width 74 height 30
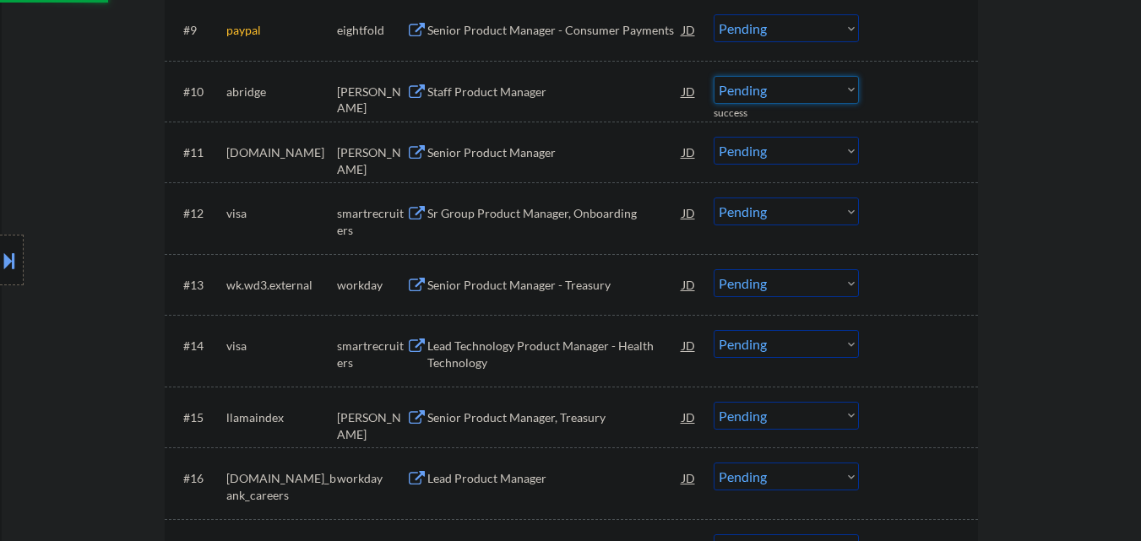
click at [816, 91] on select "Choose an option... Pending Applied Excluded (Questions) Excluded (Expired) Exc…" at bounding box center [786, 90] width 145 height 28
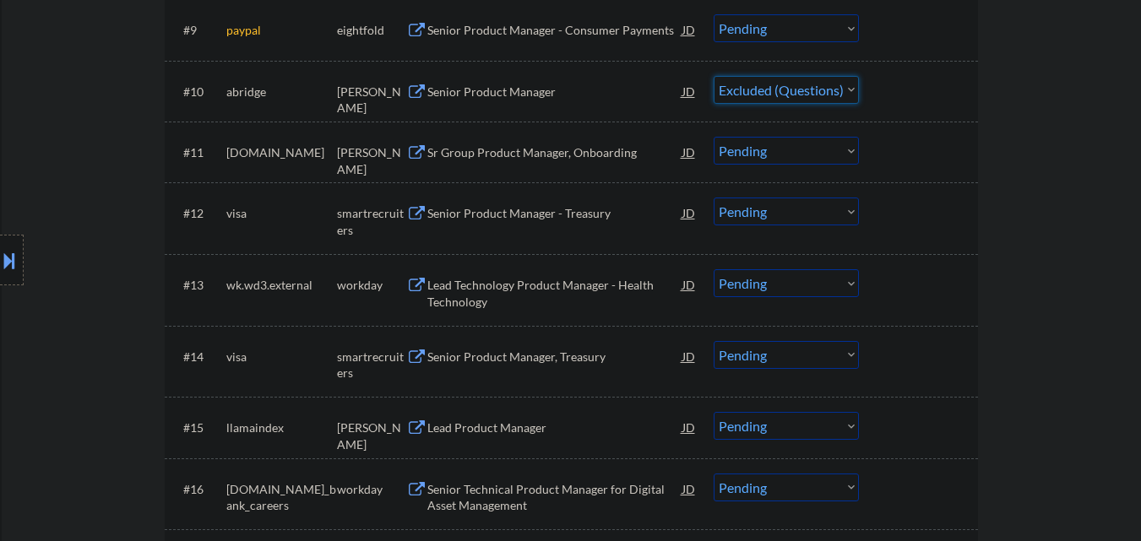
click at [714, 76] on select "Choose an option... Pending Applied Excluded (Questions) Excluded (Expired) Exc…" at bounding box center [786, 90] width 145 height 28
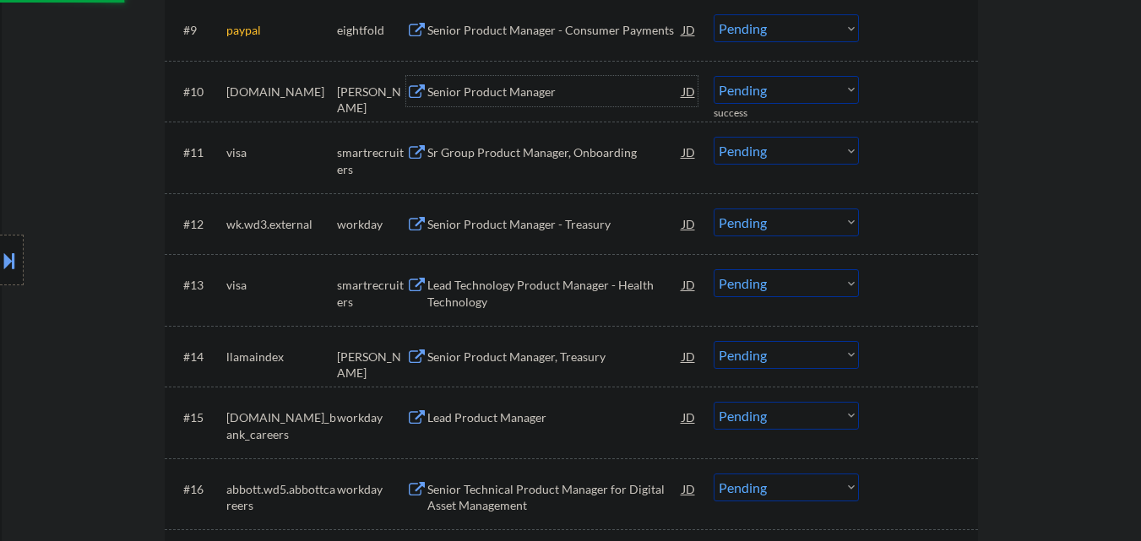
click at [520, 94] on div "Senior Product Manager" at bounding box center [554, 92] width 255 height 17
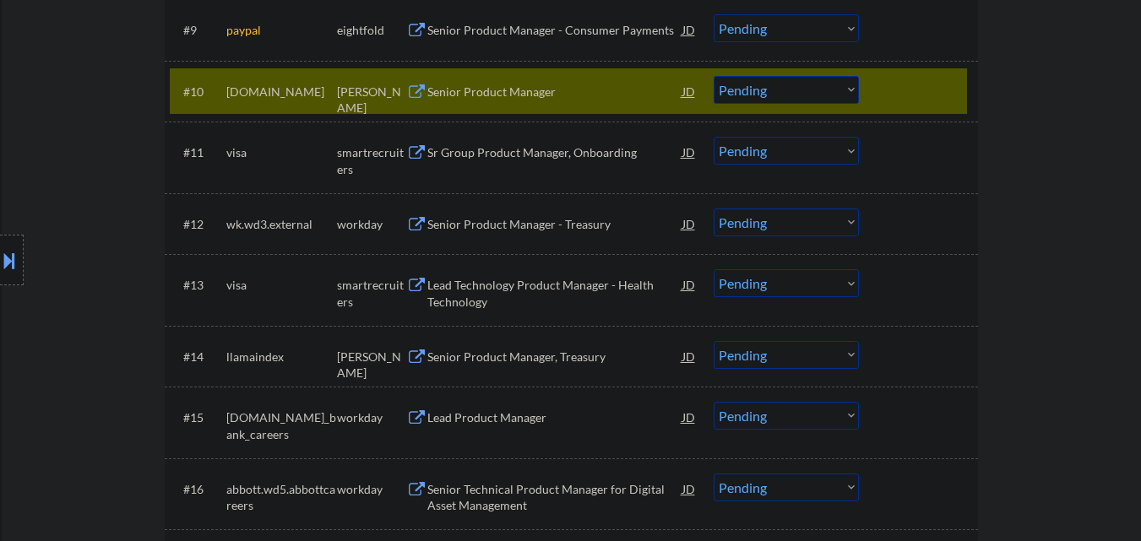
drag, startPoint x: 803, startPoint y: 94, endPoint x: 813, endPoint y: 102, distance: 12.6
click at [803, 94] on select "Choose an option... Pending Applied Excluded (Questions) Excluded (Expired) Exc…" at bounding box center [786, 90] width 145 height 28
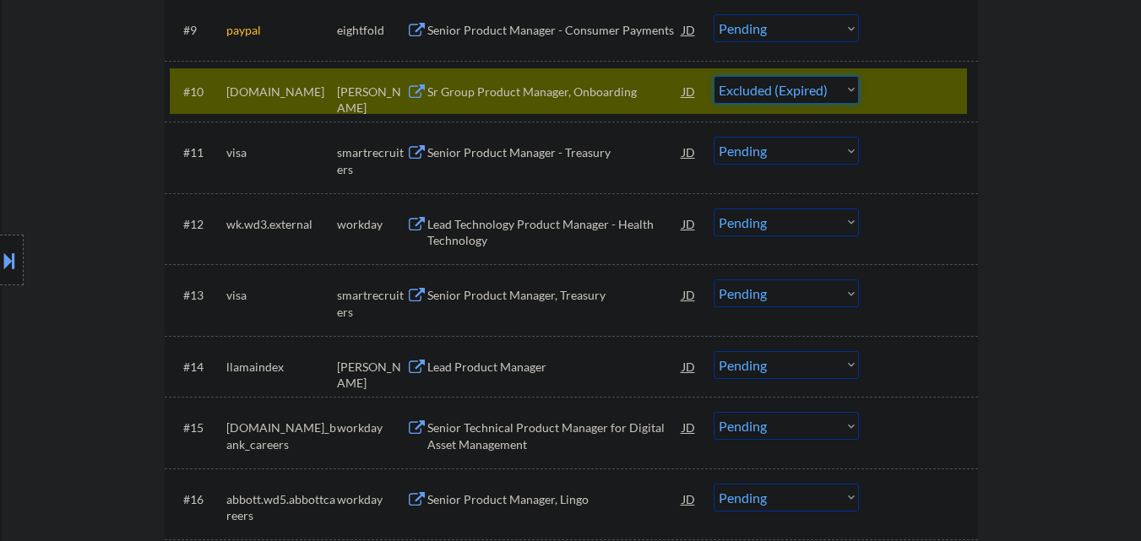
click at [714, 76] on select "Choose an option... Pending Applied Excluded (Questions) Excluded (Expired) Exc…" at bounding box center [786, 90] width 145 height 28
click at [911, 87] on div at bounding box center [921, 91] width 74 height 30
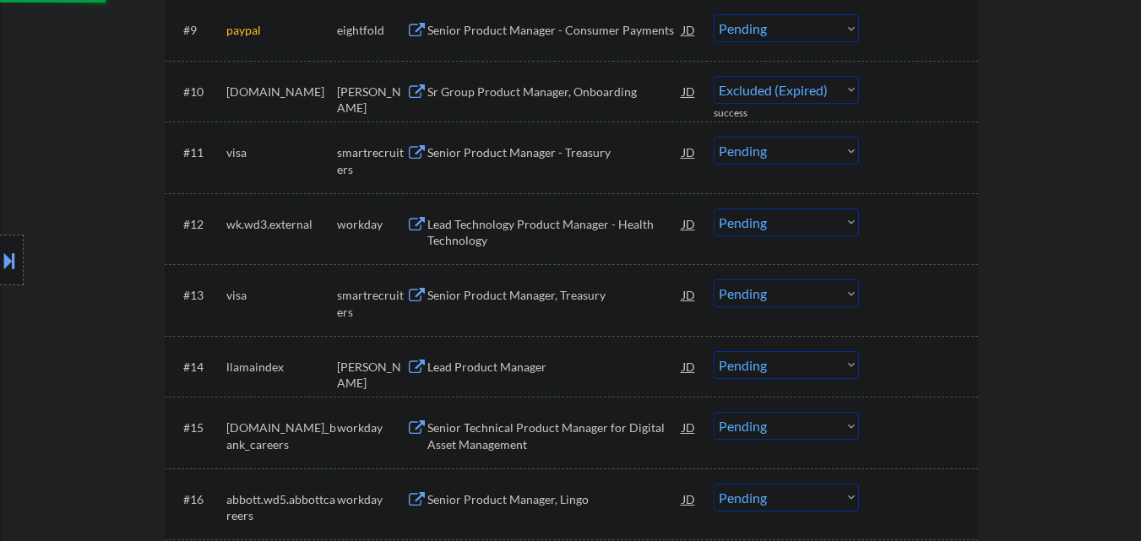
select select ""pending""
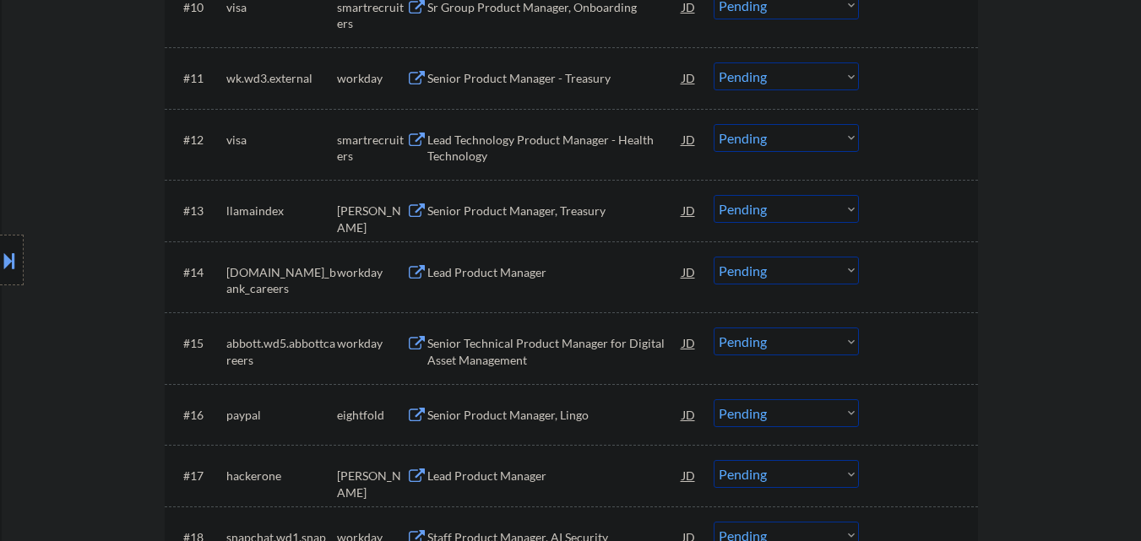
scroll to position [1267, 0]
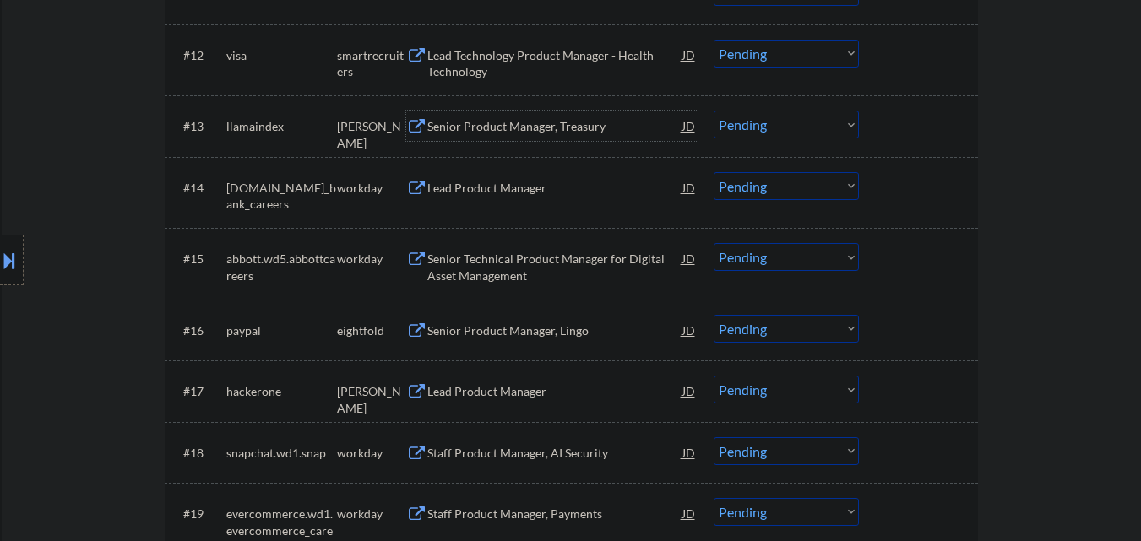
drag, startPoint x: 575, startPoint y: 129, endPoint x: 592, endPoint y: 139, distance: 19.7
click at [576, 129] on div "Senior Product Manager, Treasury" at bounding box center [554, 126] width 255 height 17
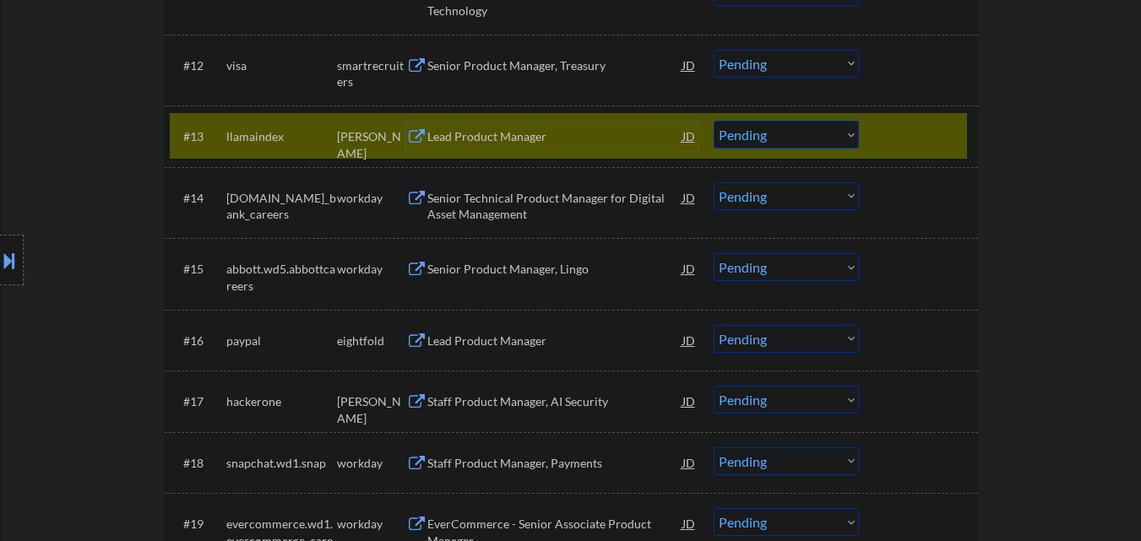
drag, startPoint x: 793, startPoint y: 133, endPoint x: 786, endPoint y: 148, distance: 17.0
click at [793, 133] on select "Choose an option... Pending Applied Excluded (Questions) Excluded (Expired) Exc…" at bounding box center [786, 135] width 145 height 28
click at [714, 121] on select "Choose an option... Pending Applied Excluded (Questions) Excluded (Expired) Exc…" at bounding box center [786, 135] width 145 height 28
select select ""pending""
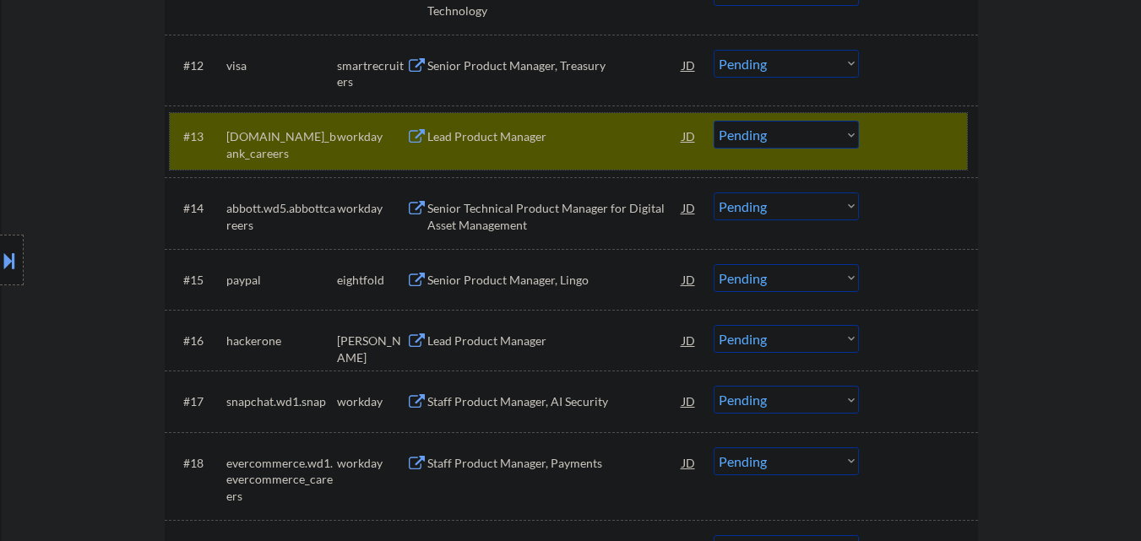
click at [899, 128] on div at bounding box center [921, 136] width 74 height 30
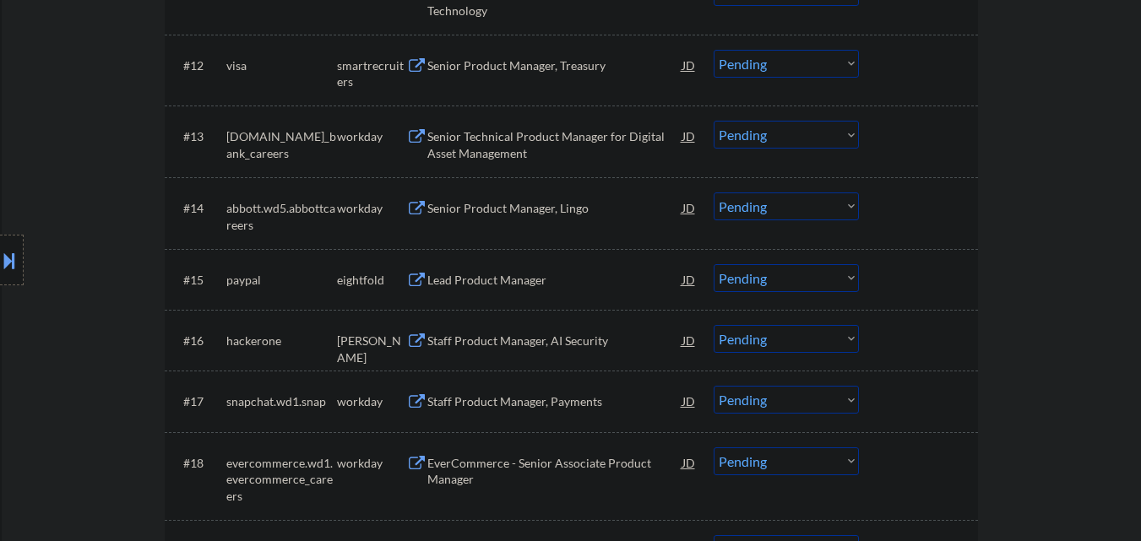
click at [939, 141] on div at bounding box center [921, 136] width 74 height 30
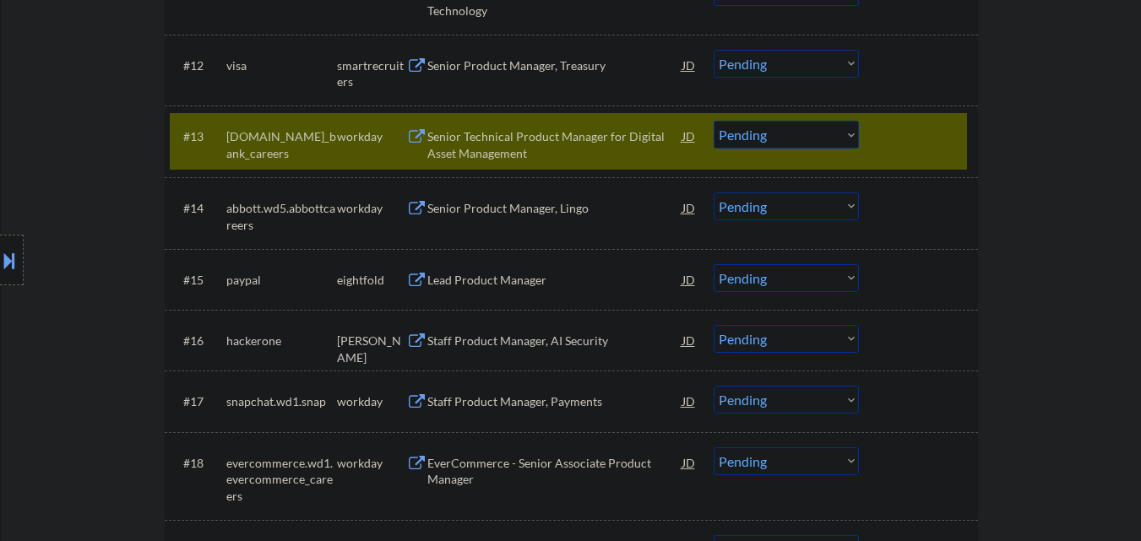
click at [939, 141] on div at bounding box center [921, 136] width 74 height 30
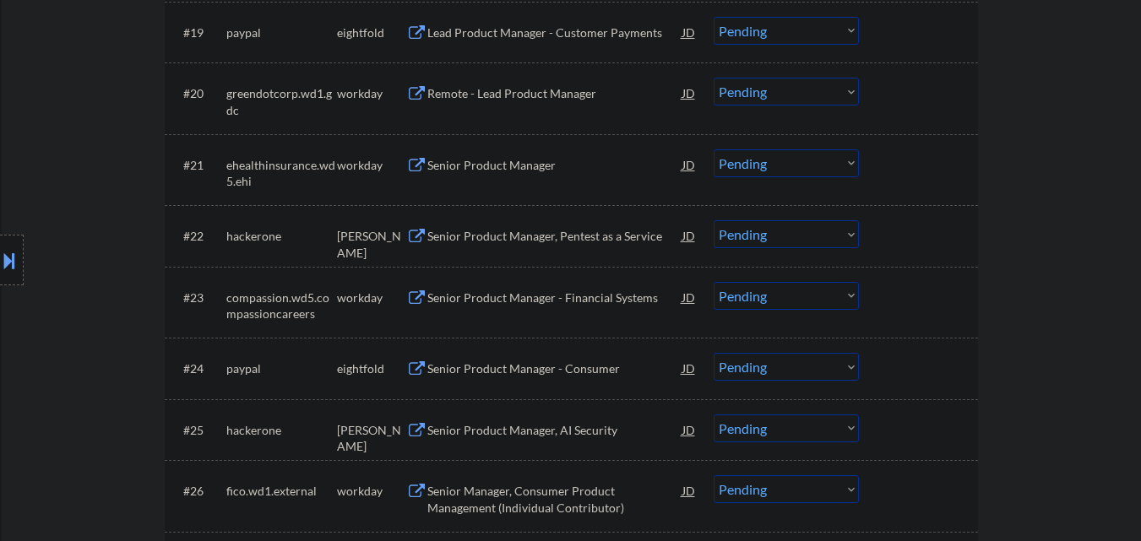
scroll to position [1858, 0]
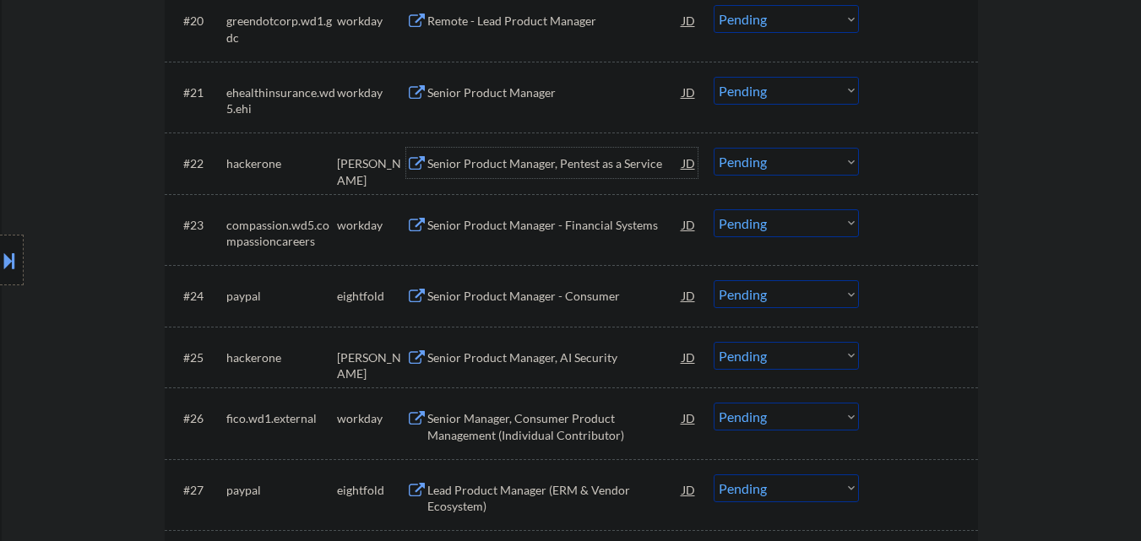
click at [620, 163] on div "Senior Product Manager, Pentest as a Service" at bounding box center [554, 163] width 255 height 17
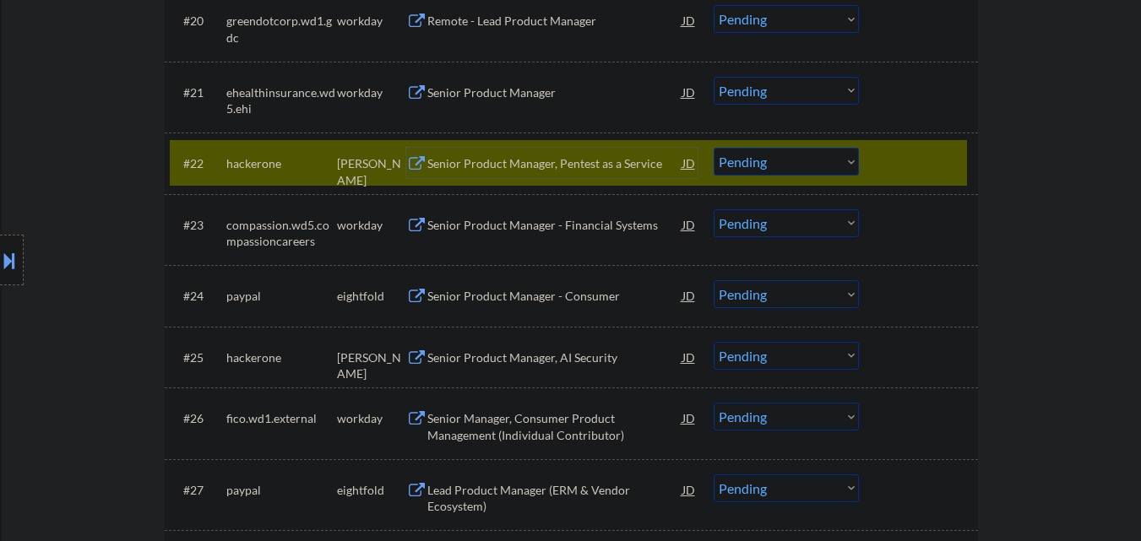
click at [553, 177] on div "Senior Product Manager, Pentest as a Service" at bounding box center [554, 163] width 255 height 30
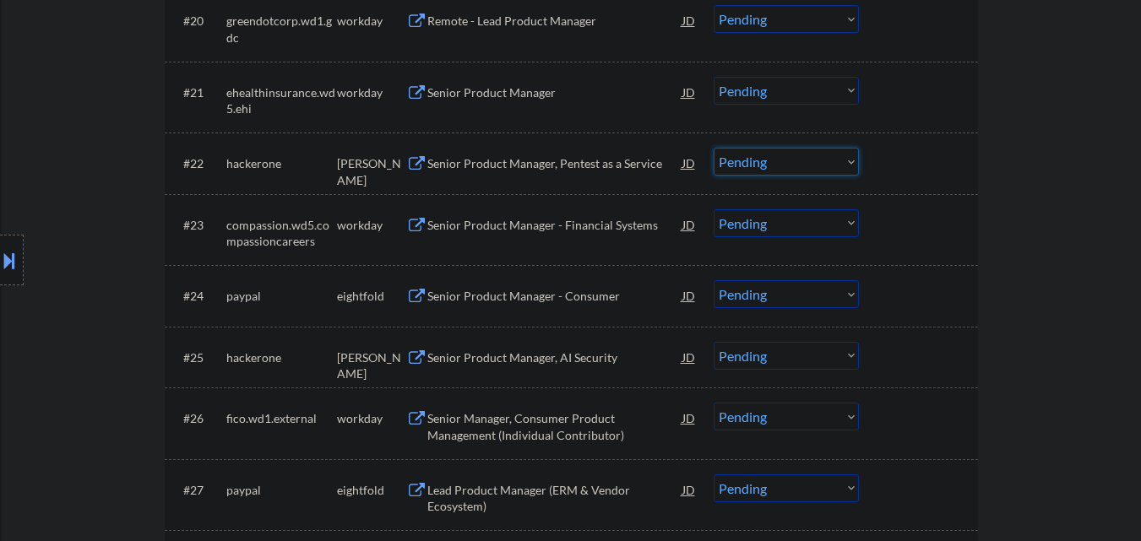
click at [835, 162] on select "Choose an option... Pending Applied Excluded (Questions) Excluded (Expired) Exc…" at bounding box center [786, 162] width 145 height 28
click at [714, 148] on select "Choose an option... Pending Applied Excluded (Questions) Excluded (Expired) Exc…" at bounding box center [786, 162] width 145 height 28
select select ""pending""
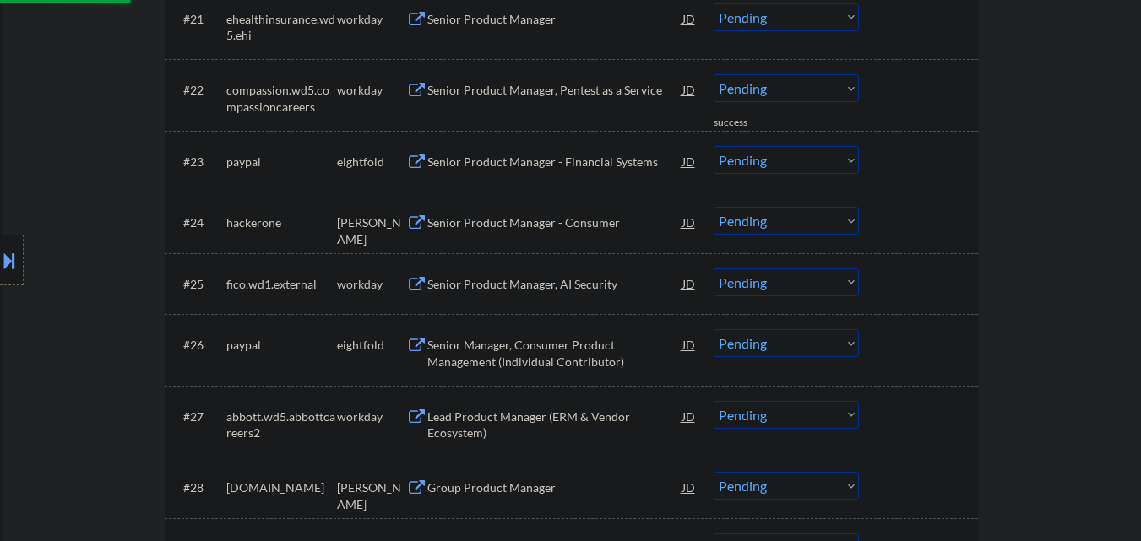
scroll to position [1943, 0]
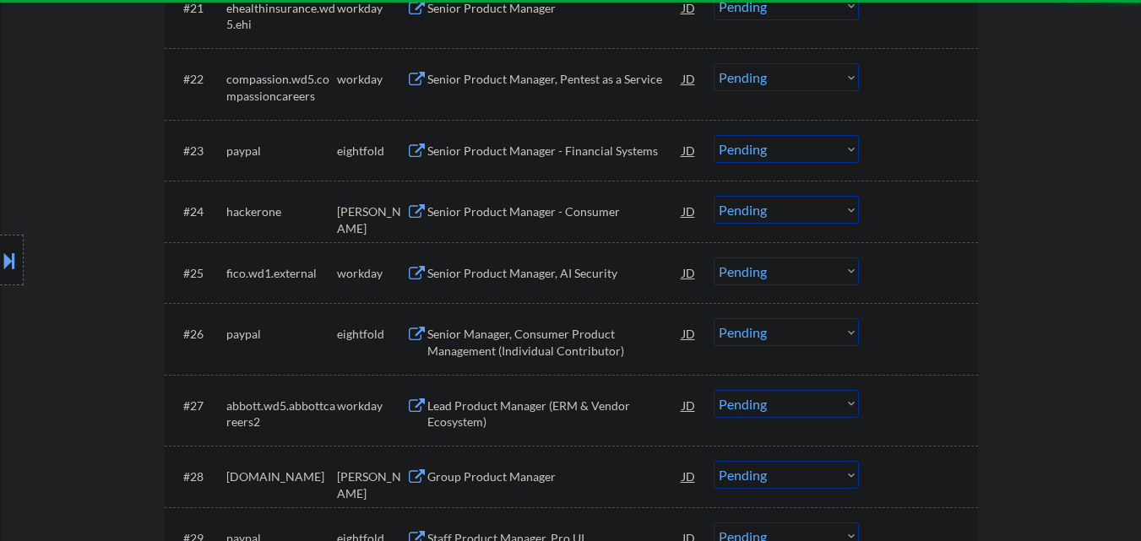
click at [538, 219] on div "Senior Product Manager - Consumer" at bounding box center [554, 212] width 255 height 17
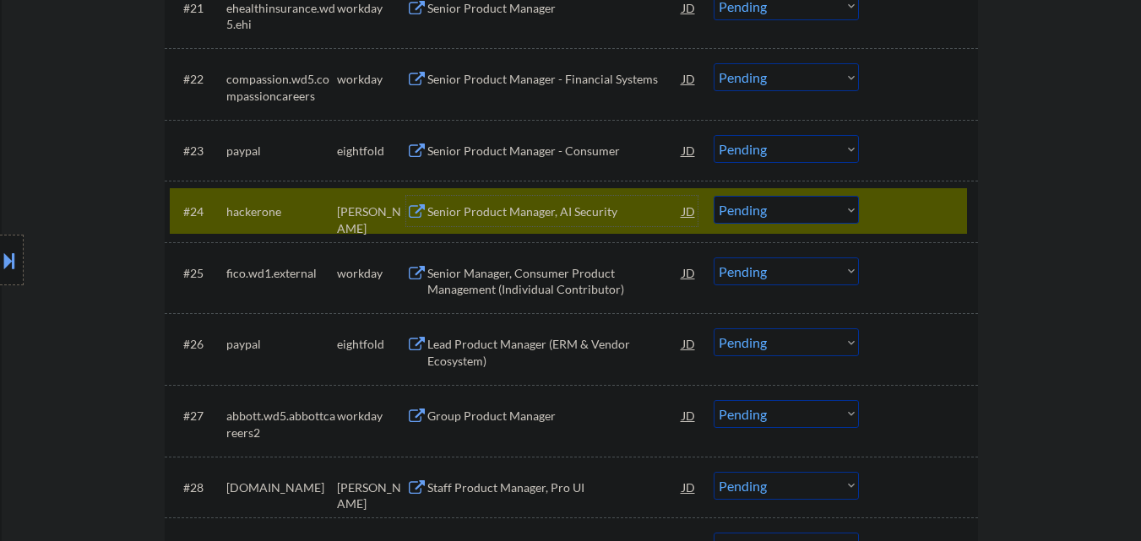
click at [820, 201] on select "Choose an option... Pending Applied Excluded (Questions) Excluded (Expired) Exc…" at bounding box center [786, 210] width 145 height 28
click at [714, 196] on select "Choose an option... Pending Applied Excluded (Questions) Excluded (Expired) Exc…" at bounding box center [786, 210] width 145 height 28
click at [926, 204] on div at bounding box center [921, 211] width 74 height 30
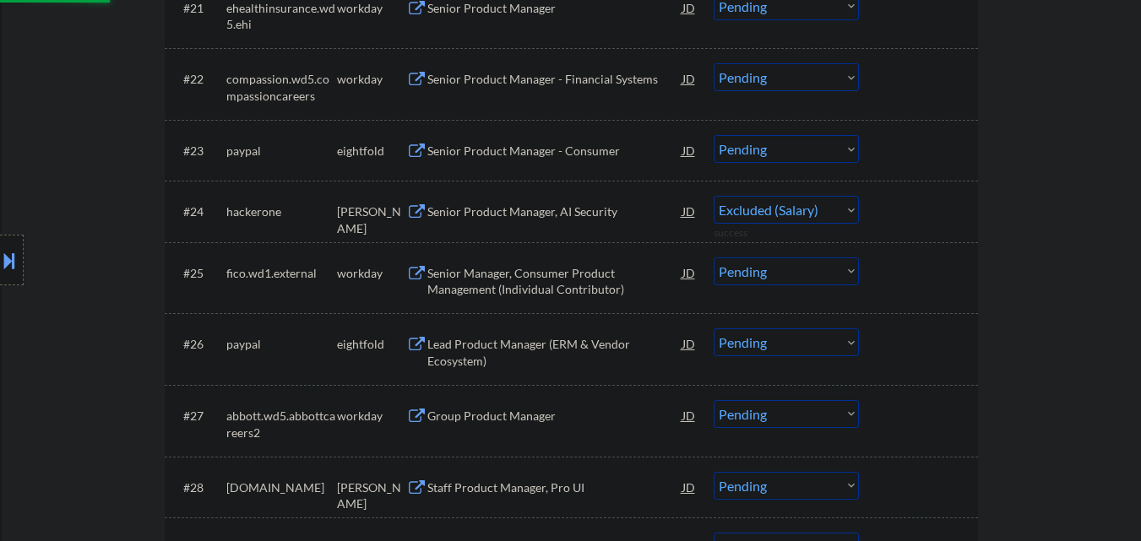
select select ""pending""
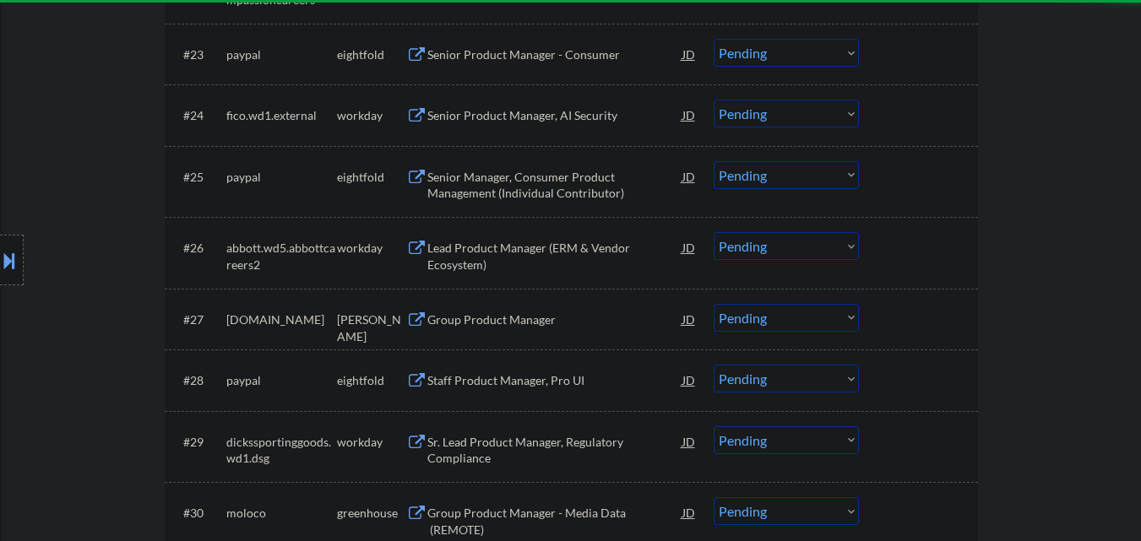
scroll to position [2112, 0]
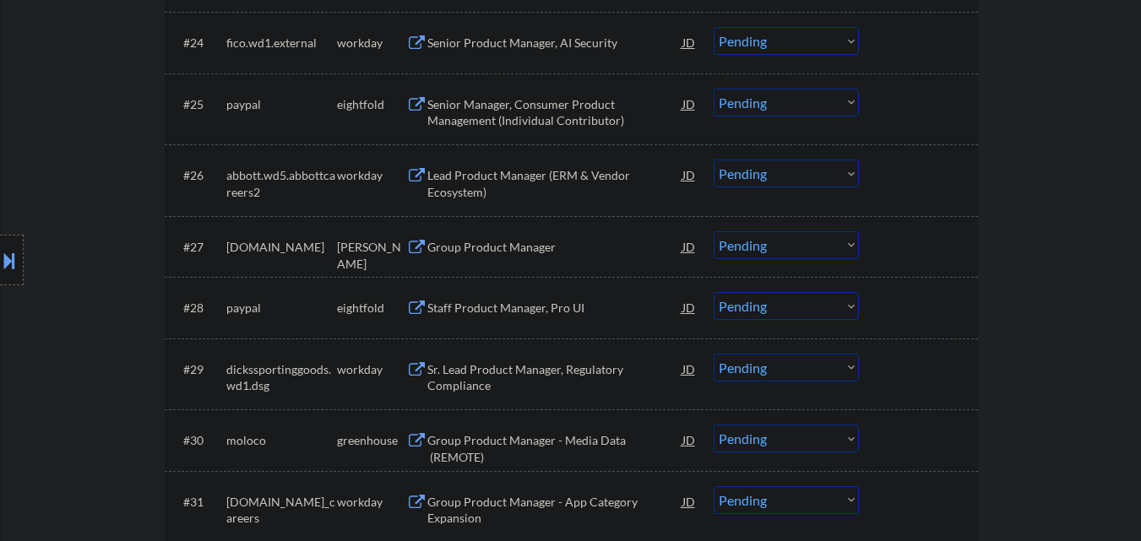
drag, startPoint x: 532, startPoint y: 249, endPoint x: 738, endPoint y: 264, distance: 206.7
click at [532, 250] on div "Group Product Manager" at bounding box center [554, 247] width 255 height 17
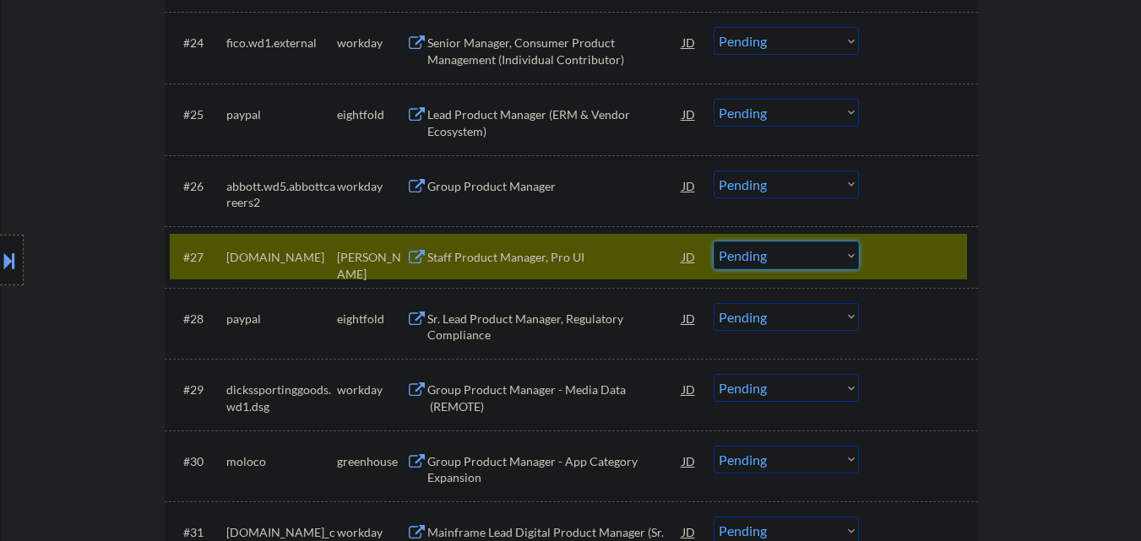
click at [794, 251] on select "Choose an option... Pending Applied Excluded (Questions) Excluded (Expired) Exc…" at bounding box center [786, 256] width 145 height 28
click at [714, 242] on select "Choose an option... Pending Applied Excluded (Questions) Excluded (Expired) Exc…" at bounding box center [786, 256] width 145 height 28
drag, startPoint x: 922, startPoint y: 249, endPoint x: 720, endPoint y: 300, distance: 208.2
click at [922, 250] on div at bounding box center [921, 257] width 74 height 30
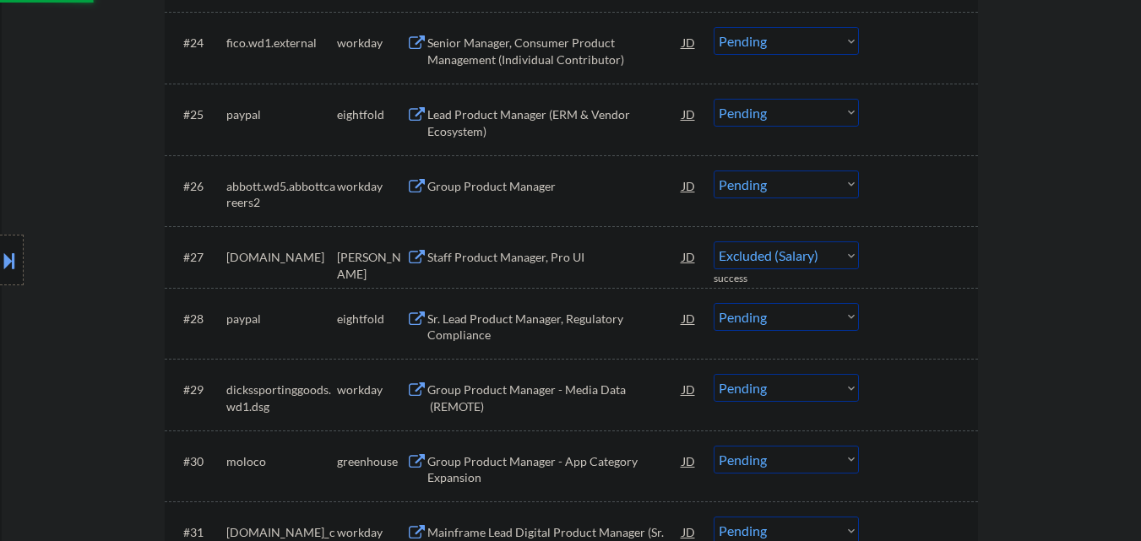
select select ""pending""
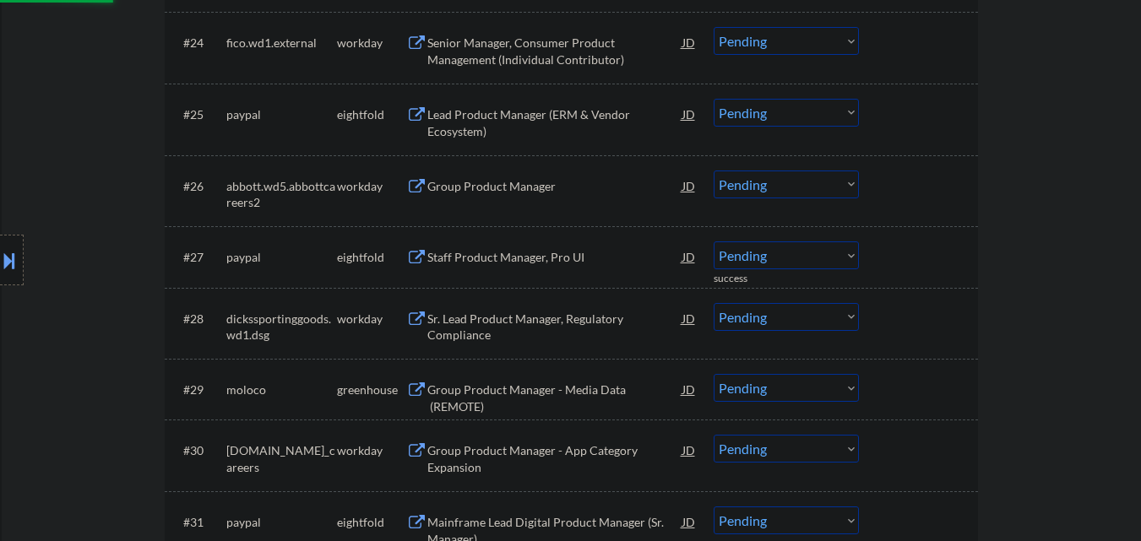
scroll to position [2196, 0]
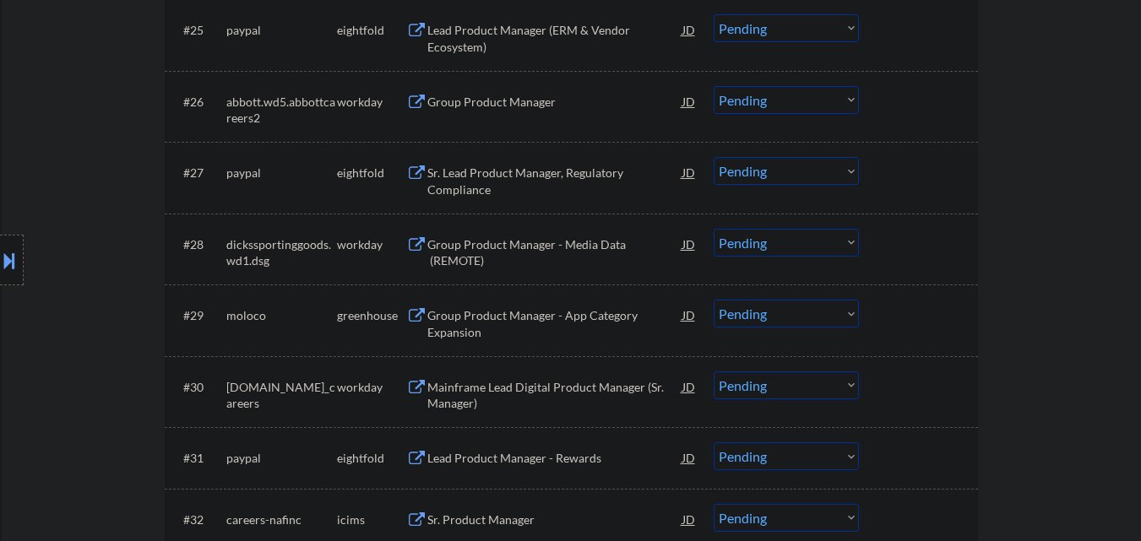
click at [569, 252] on div "Group Product Manager - Media Data (REMOTE)" at bounding box center [554, 253] width 255 height 33
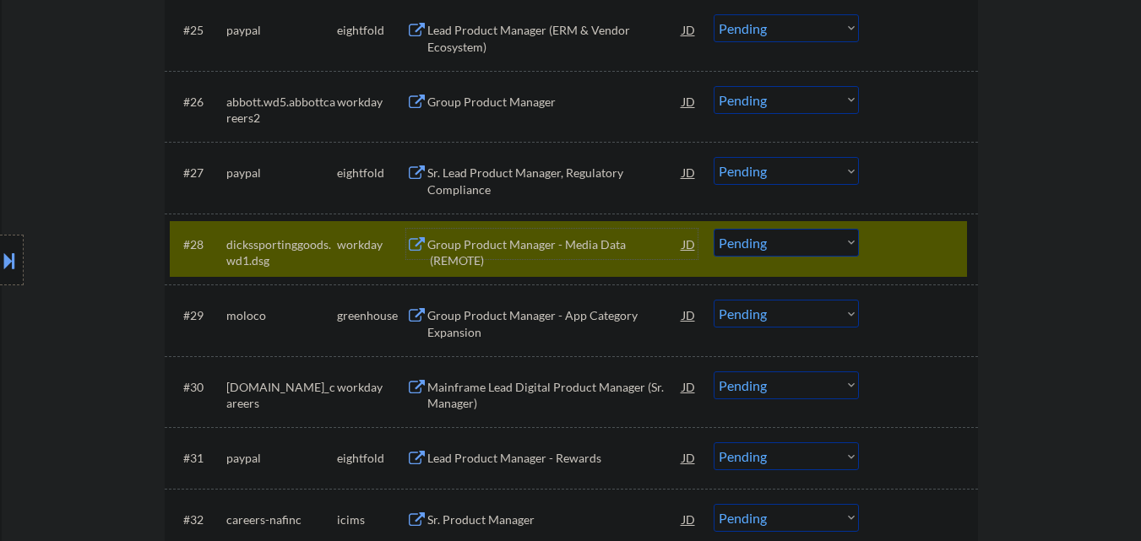
click at [907, 215] on div "#28 dickssportinggoods.wd1.dsg workday Group Product Manager - Media Data (REMO…" at bounding box center [572, 250] width 814 height 72
click at [941, 231] on div at bounding box center [921, 244] width 74 height 30
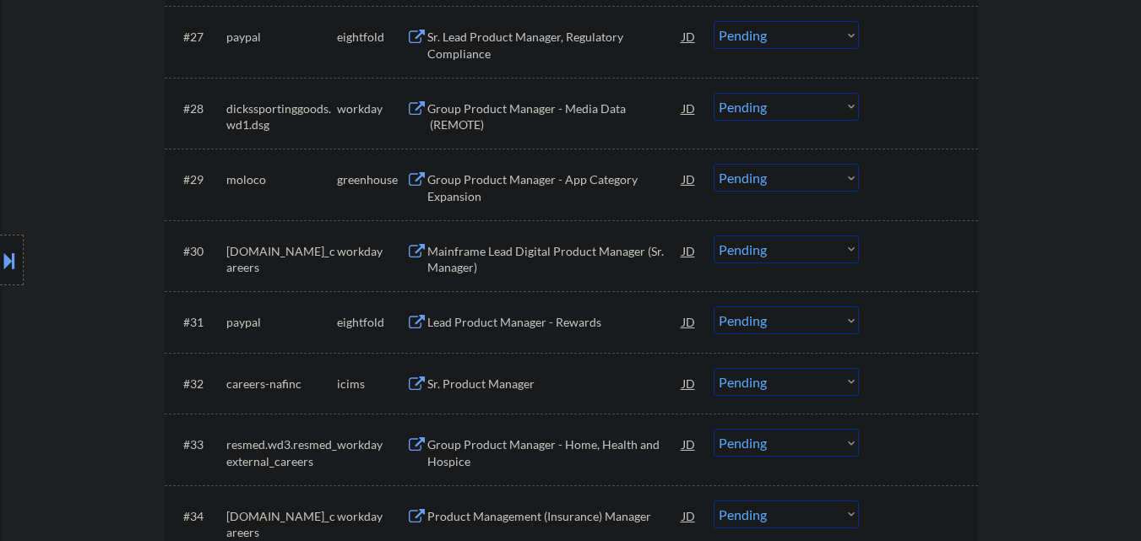
scroll to position [2365, 0]
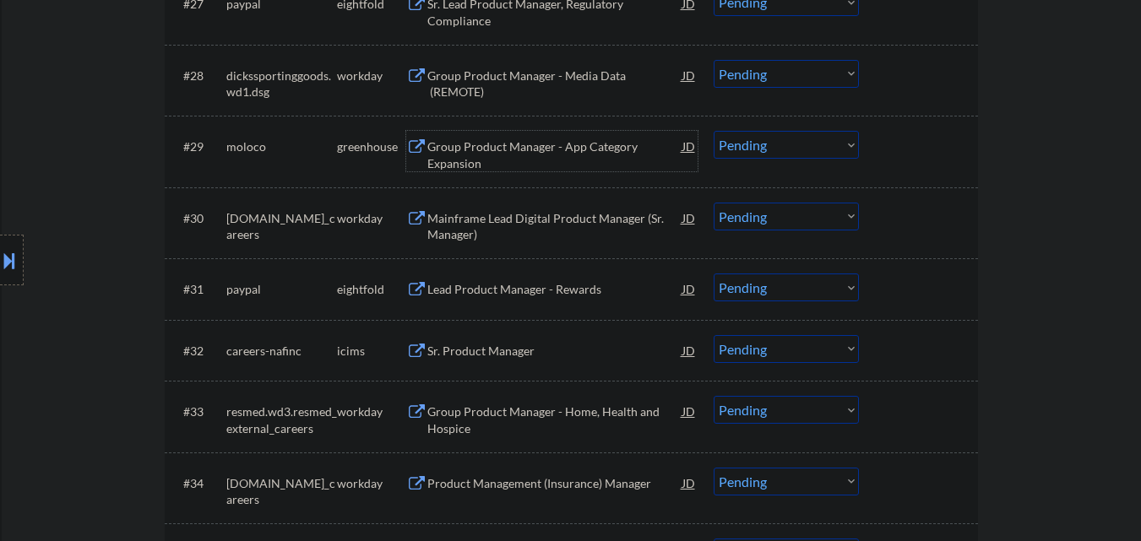
click at [505, 150] on div "Group Product Manager - App Category Expansion" at bounding box center [554, 155] width 255 height 33
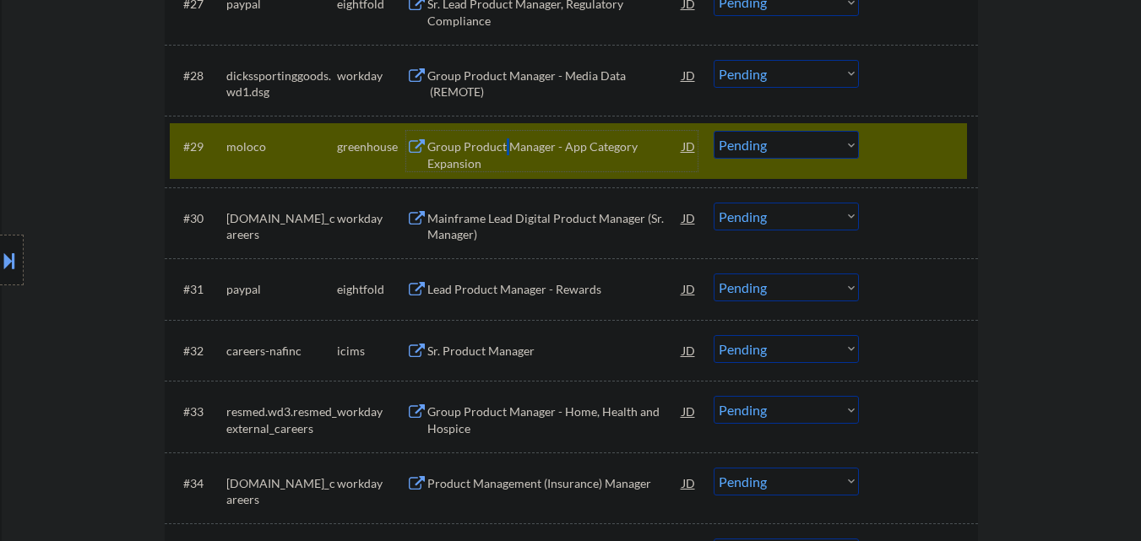
click at [782, 150] on select "Choose an option... Pending Applied Excluded (Questions) Excluded (Expired) Exc…" at bounding box center [786, 145] width 145 height 28
click at [714, 131] on select "Choose an option... Pending Applied Excluded (Questions) Excluded (Expired) Exc…" at bounding box center [786, 145] width 145 height 28
select select ""pending""
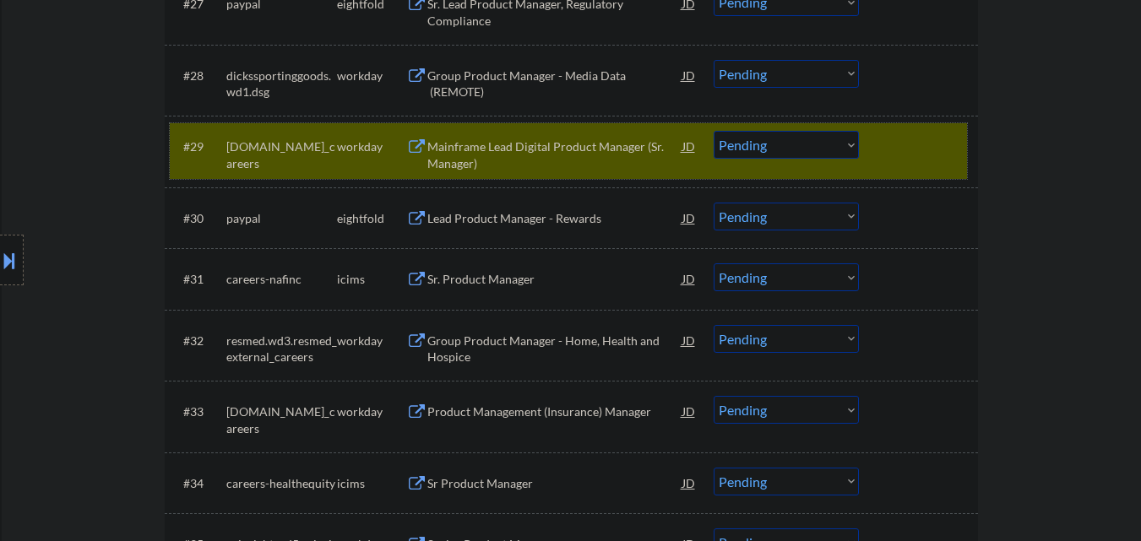
click at [927, 142] on div at bounding box center [921, 146] width 74 height 30
click at [922, 155] on div at bounding box center [921, 146] width 74 height 30
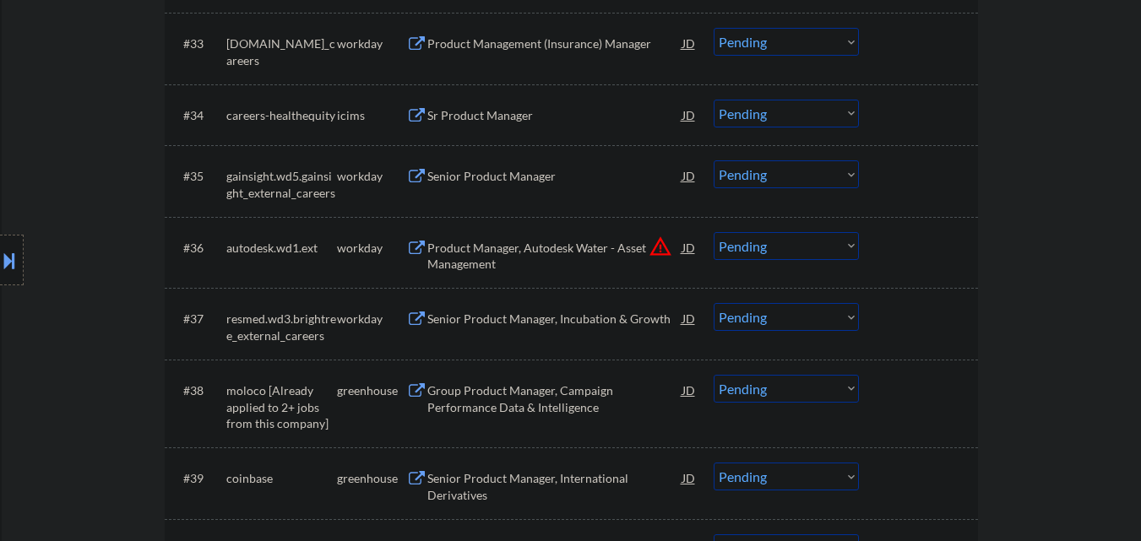
scroll to position [2788, 0]
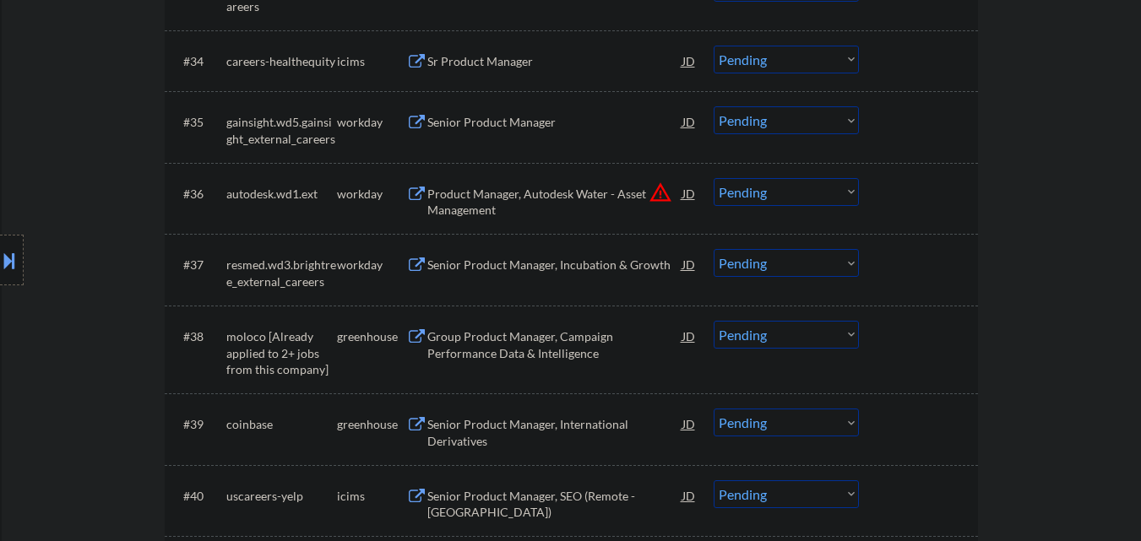
click at [830, 332] on select "Choose an option... Pending Applied Excluded (Questions) Excluded (Expired) Exc…" at bounding box center [786, 335] width 145 height 28
drag, startPoint x: 830, startPoint y: 335, endPoint x: 829, endPoint y: 343, distance: 8.6
click at [830, 335] on select "Choose an option... Pending Applied Excluded (Questions) Excluded (Expired) Exc…" at bounding box center [786, 335] width 145 height 28
click at [714, 321] on select "Choose an option... Pending Applied Excluded (Questions) Excluded (Expired) Exc…" at bounding box center [786, 335] width 145 height 28
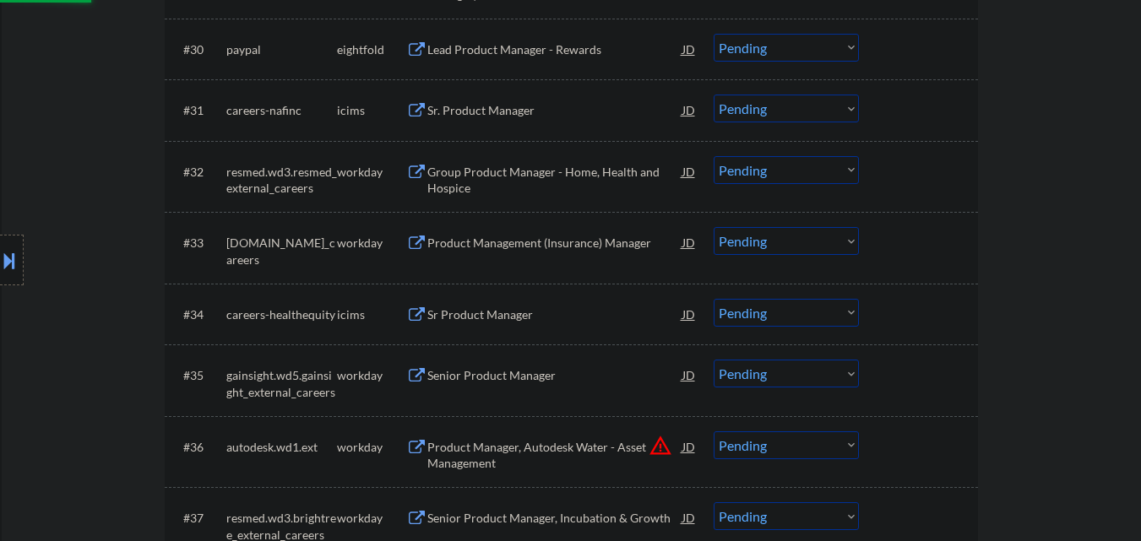
select select ""pending""
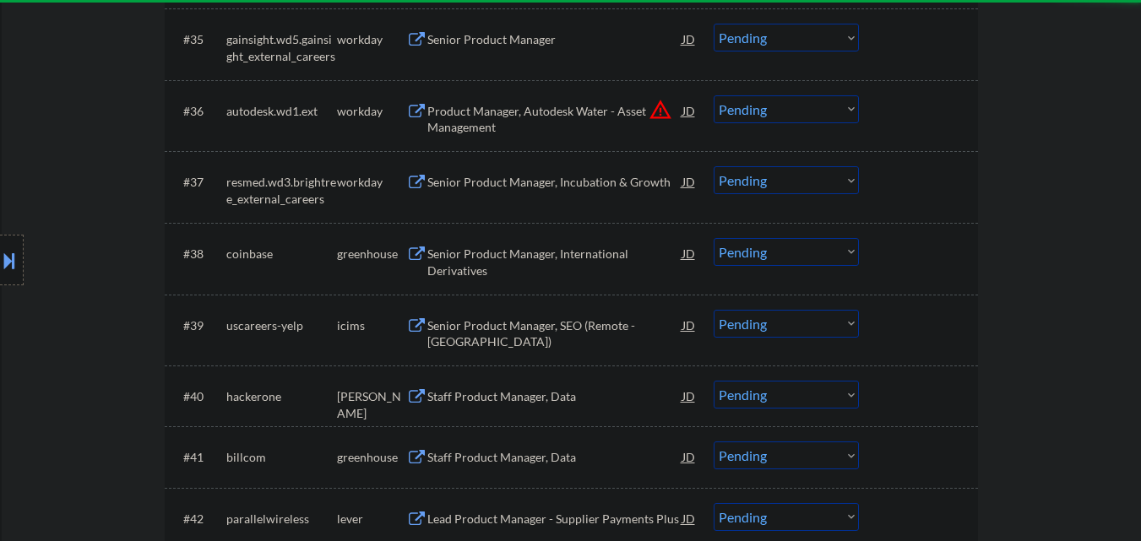
scroll to position [2872, 0]
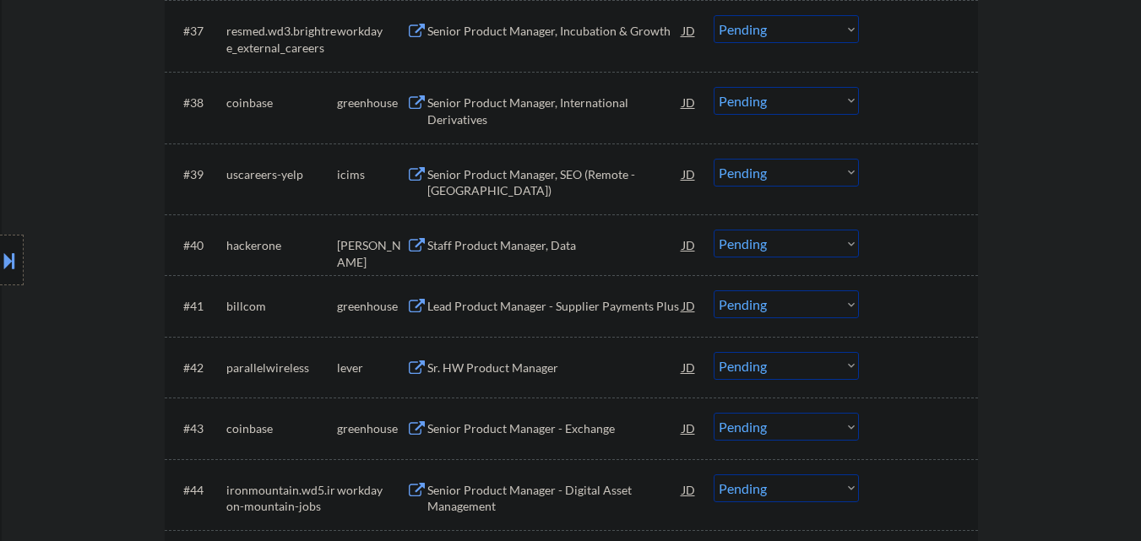
click at [520, 313] on div "#41 billcom greenhouse Lead Product Manager - Supplier Payments Plus JD warning…" at bounding box center [572, 305] width 814 height 61
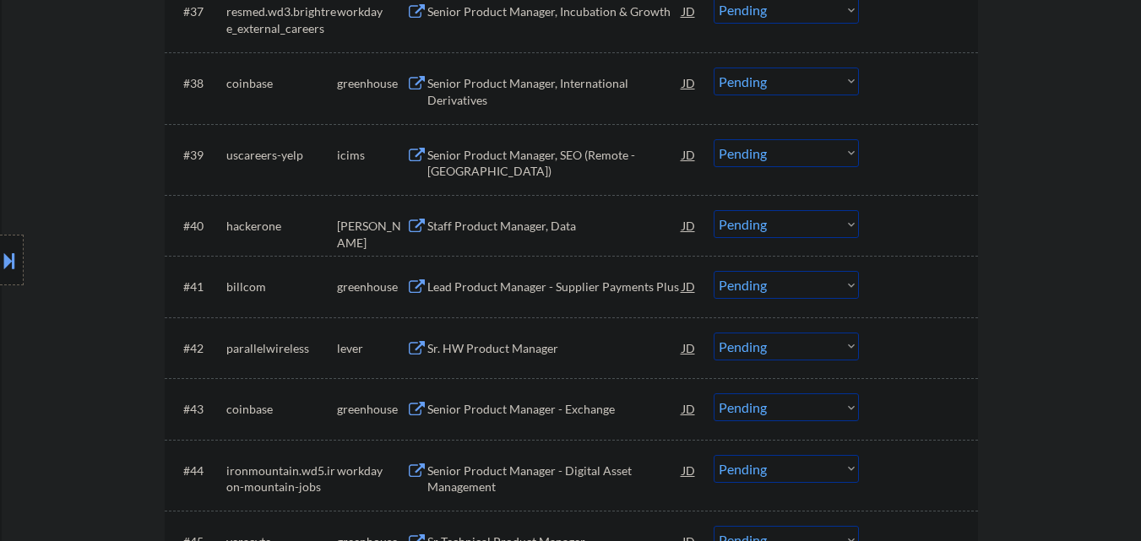
click at [532, 228] on div "Staff Product Manager, Data" at bounding box center [554, 226] width 255 height 17
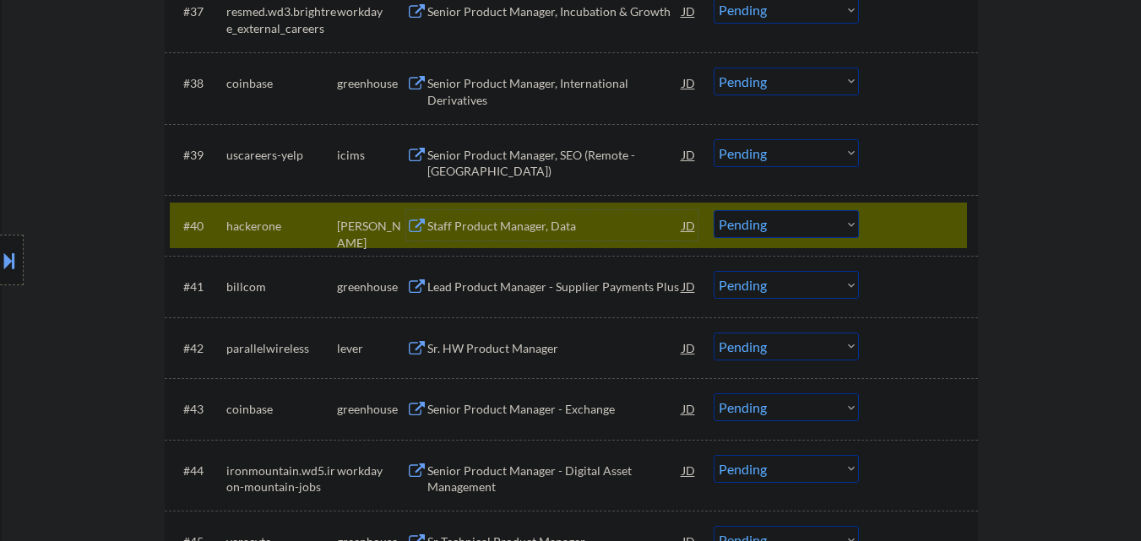
drag, startPoint x: 797, startPoint y: 227, endPoint x: 794, endPoint y: 236, distance: 8.8
click at [797, 227] on select "Choose an option... Pending Applied Excluded (Questions) Excluded (Expired) Exc…" at bounding box center [786, 224] width 145 height 28
click at [714, 210] on select "Choose an option... Pending Applied Excluded (Questions) Excluded (Expired) Exc…" at bounding box center [786, 224] width 145 height 28
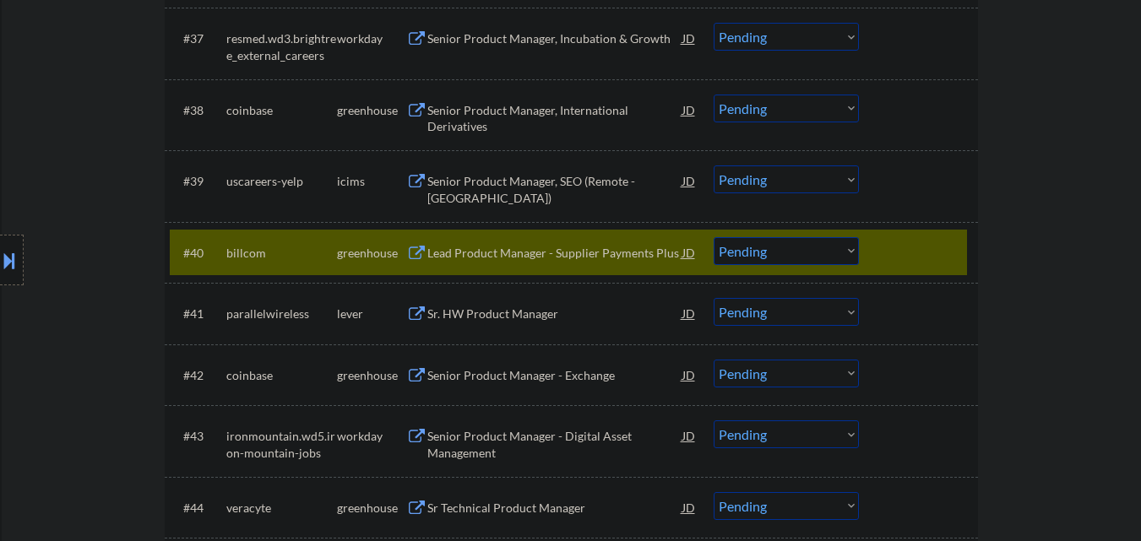
click at [465, 257] on div "Lead Product Manager - Supplier Payments Plus" at bounding box center [554, 253] width 255 height 17
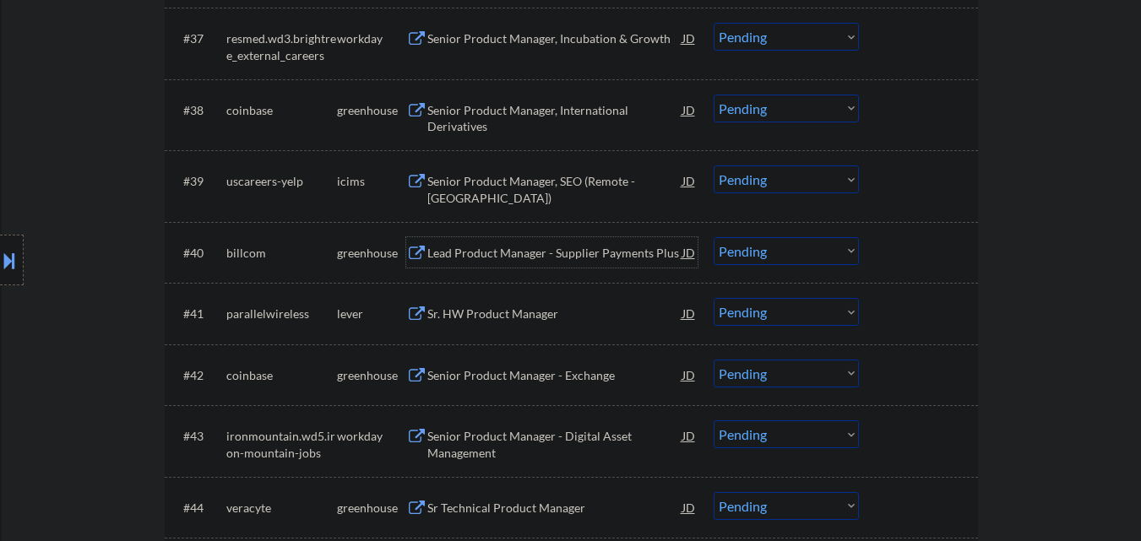
drag, startPoint x: 784, startPoint y: 243, endPoint x: 814, endPoint y: 253, distance: 31.0
click at [786, 246] on select "Choose an option... Pending Applied Excluded (Questions) Excluded (Expired) Exc…" at bounding box center [786, 251] width 145 height 28
click at [714, 237] on select "Choose an option... Pending Applied Excluded (Questions) Excluded (Expired) Exc…" at bounding box center [786, 251] width 145 height 28
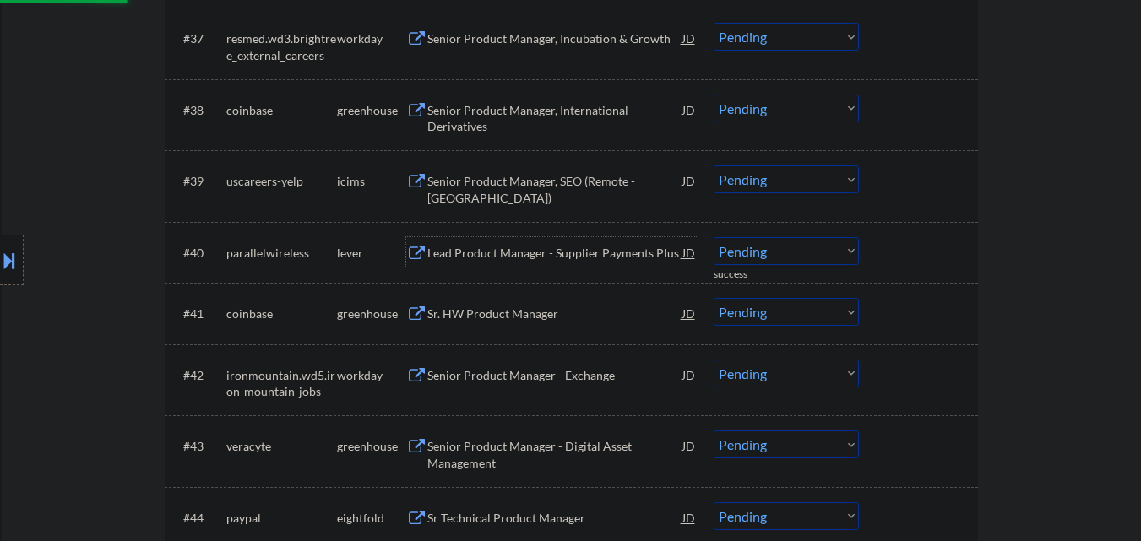
click at [531, 248] on div "Lead Product Manager - Supplier Payments Plus" at bounding box center [554, 253] width 255 height 17
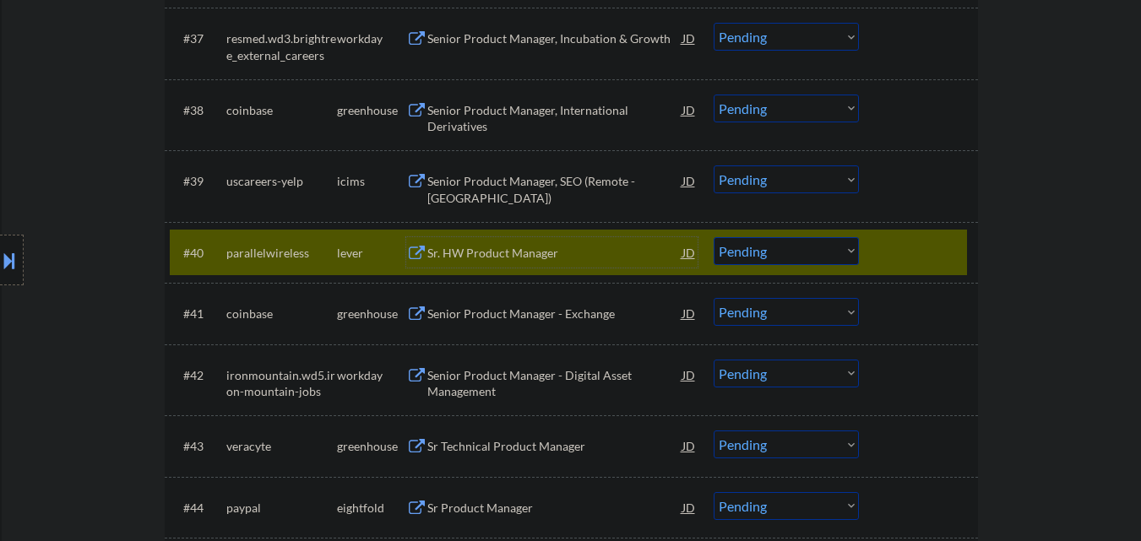
drag, startPoint x: 812, startPoint y: 254, endPoint x: 816, endPoint y: 264, distance: 11.0
click at [813, 254] on select "Choose an option... Pending Applied Excluded (Questions) Excluded (Expired) Exc…" at bounding box center [786, 251] width 145 height 28
click at [714, 237] on select "Choose an option... Pending Applied Excluded (Questions) Excluded (Expired) Exc…" at bounding box center [786, 251] width 145 height 28
click at [946, 254] on div at bounding box center [921, 252] width 74 height 30
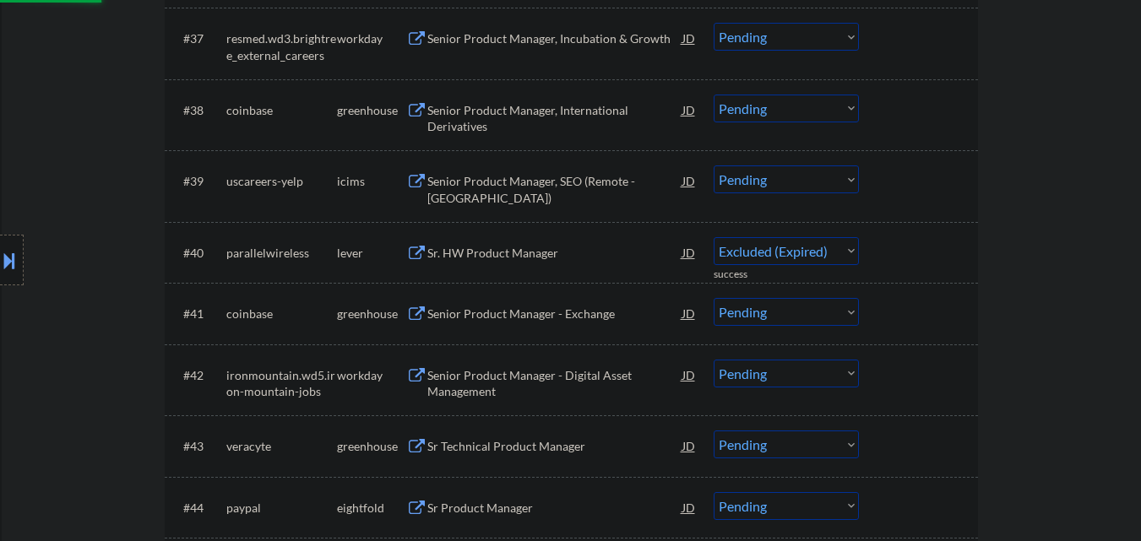
select select ""pending""
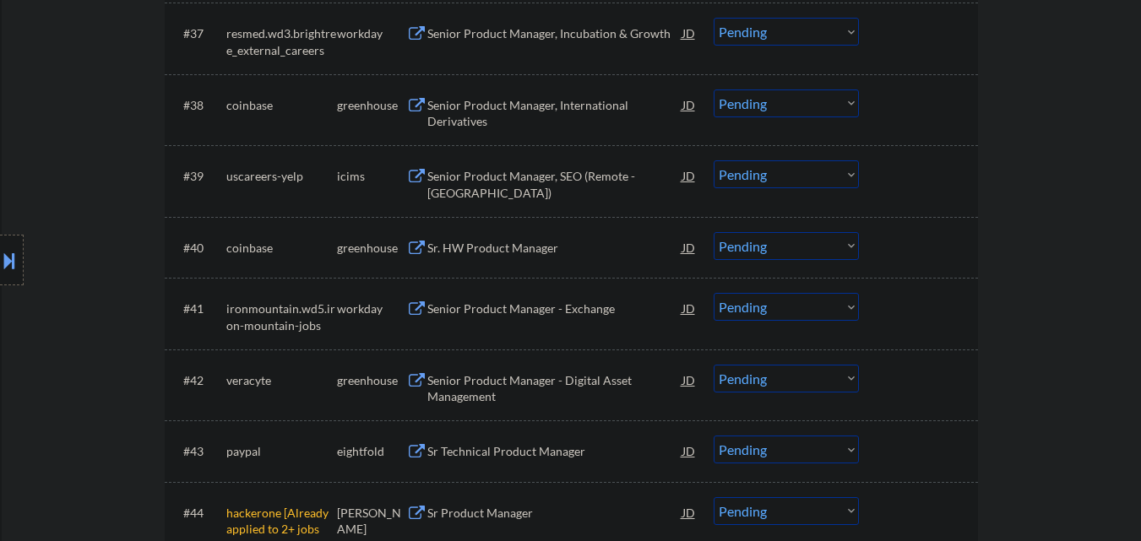
scroll to position [3126, 0]
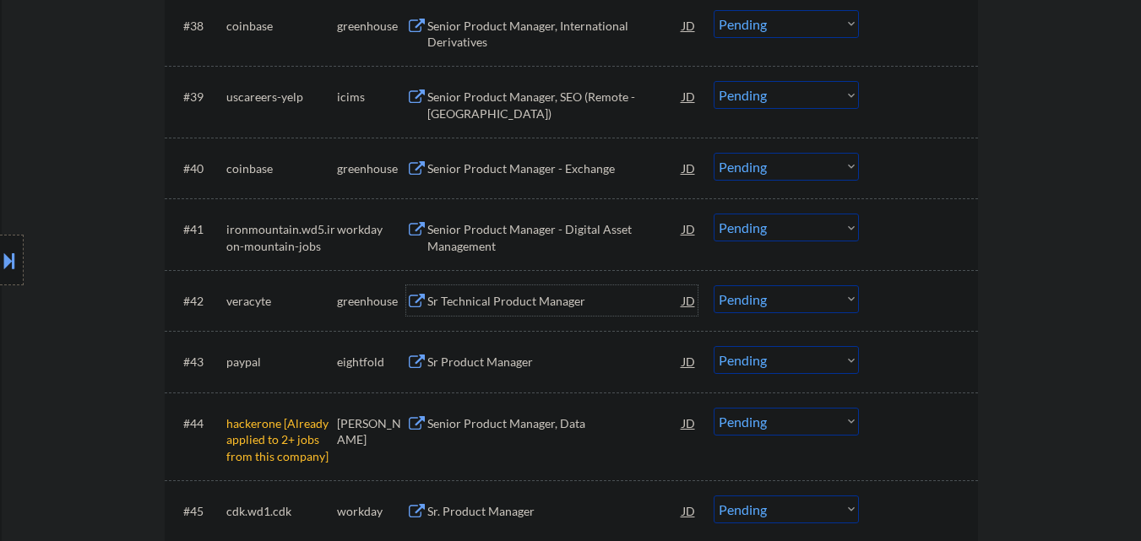
click at [538, 302] on div "Sr Technical Product Manager" at bounding box center [554, 301] width 255 height 17
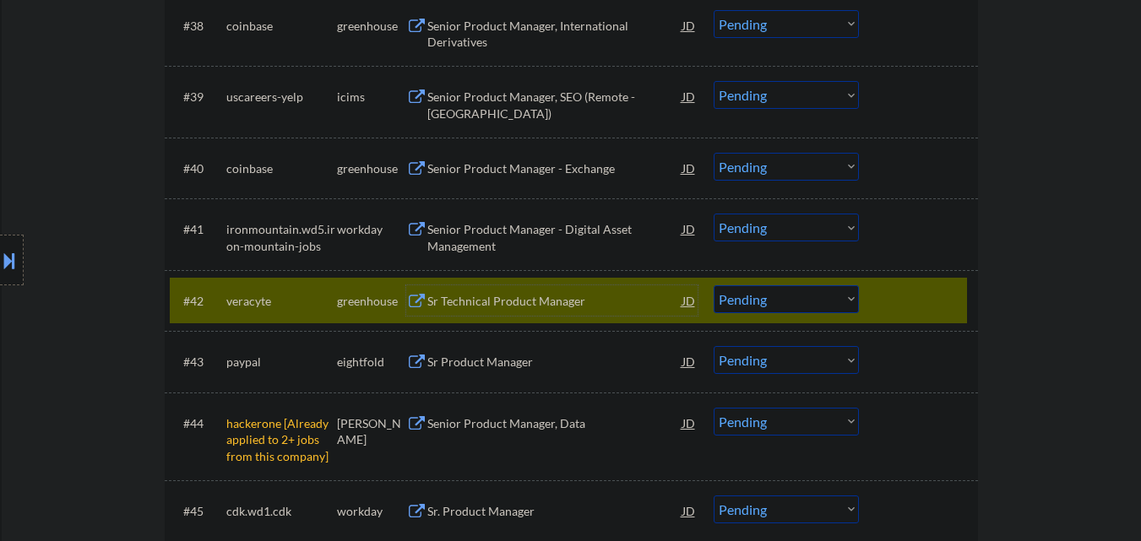
click at [847, 295] on select "Choose an option... Pending Applied Excluded (Questions) Excluded (Expired) Exc…" at bounding box center [786, 300] width 145 height 28
click at [714, 286] on select "Choose an option... Pending Applied Excluded (Questions) Excluded (Expired) Exc…" at bounding box center [786, 300] width 145 height 28
select select ""pending""
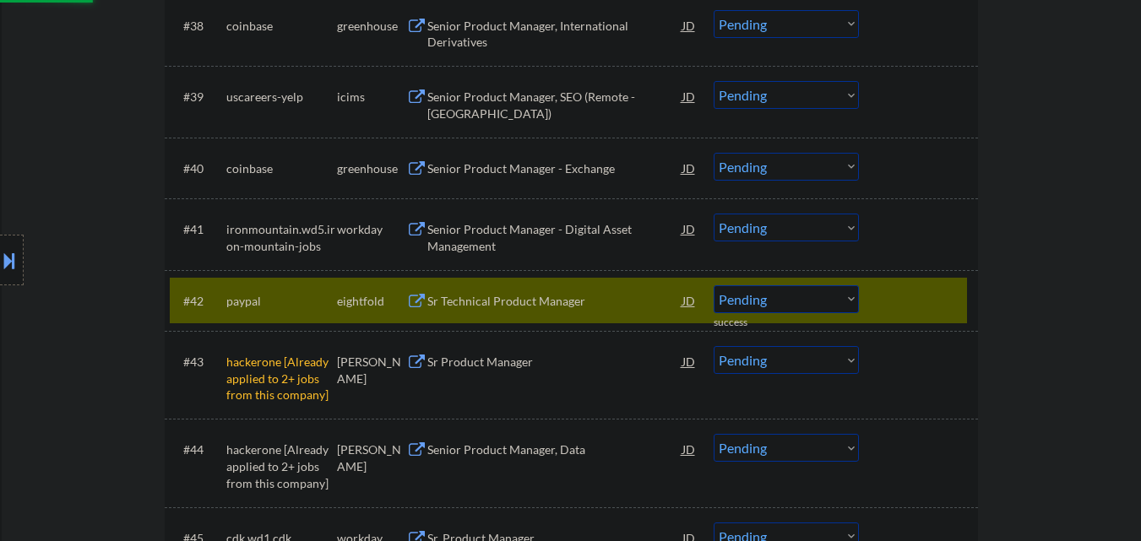
click at [947, 299] on div at bounding box center [921, 301] width 74 height 30
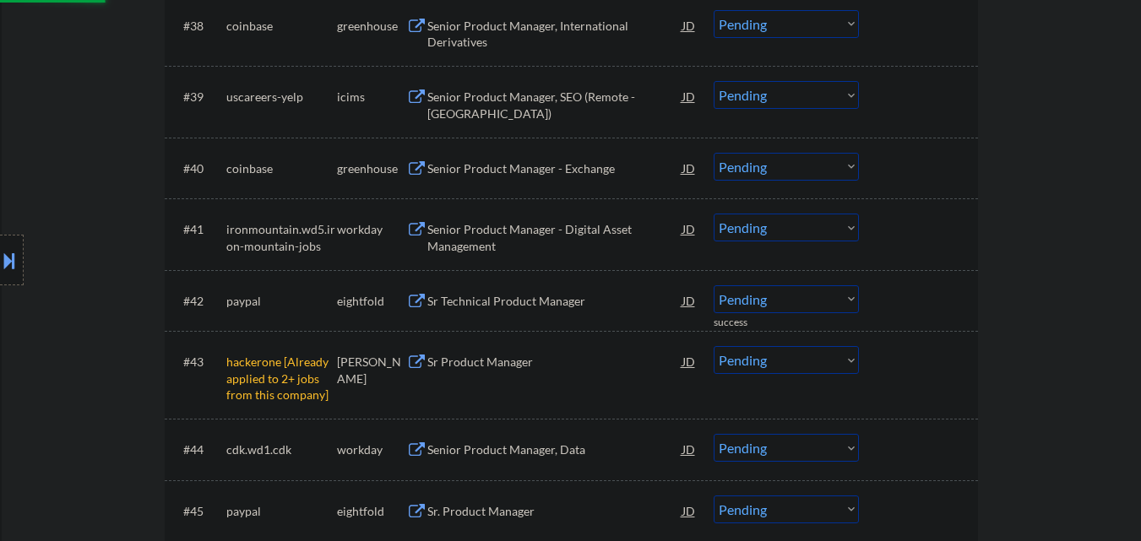
scroll to position [3210, 0]
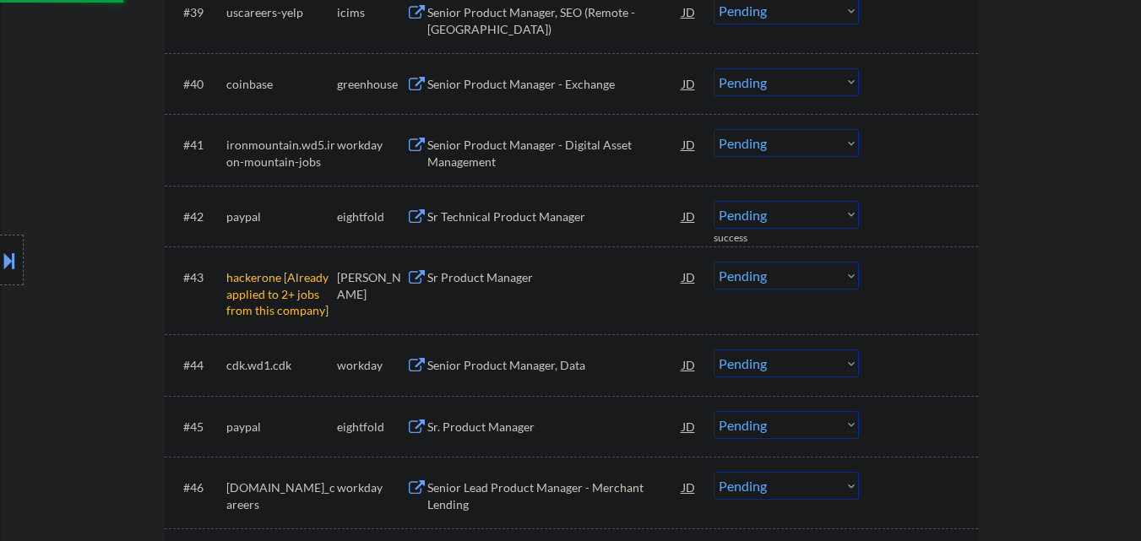
click at [826, 284] on select "Choose an option... Pending Applied Excluded (Questions) Excluded (Expired) Exc…" at bounding box center [786, 276] width 145 height 28
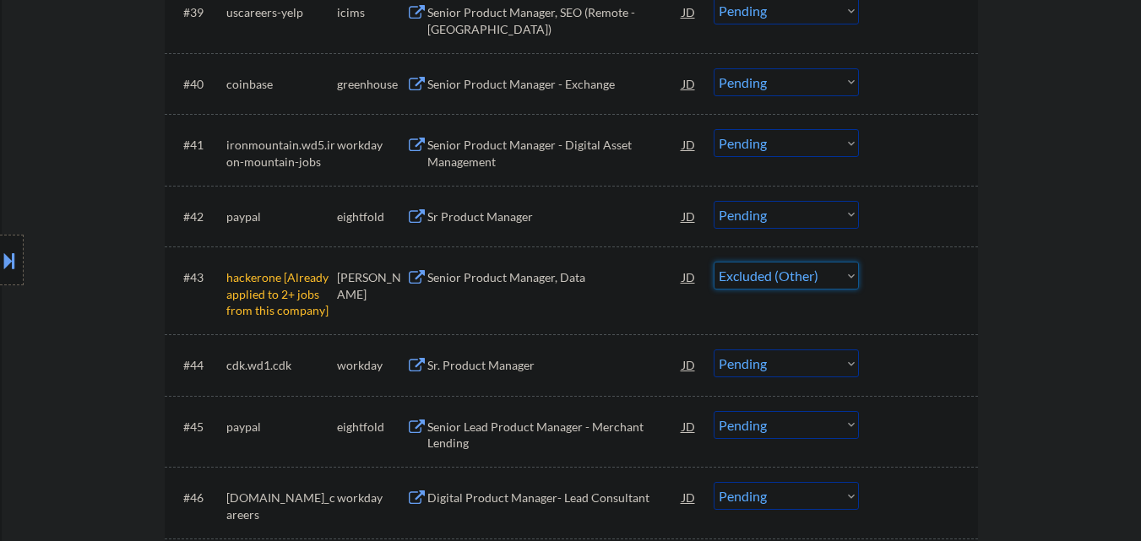
click at [714, 262] on select "Choose an option... Pending Applied Excluded (Questions) Excluded (Expired) Exc…" at bounding box center [786, 276] width 145 height 28
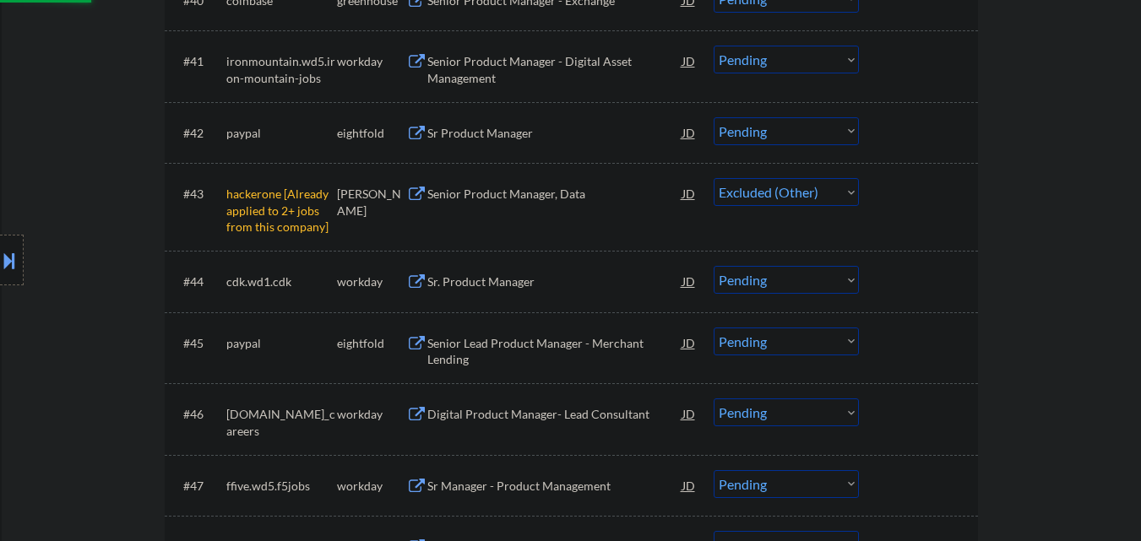
scroll to position [3295, 0]
select select ""pending""
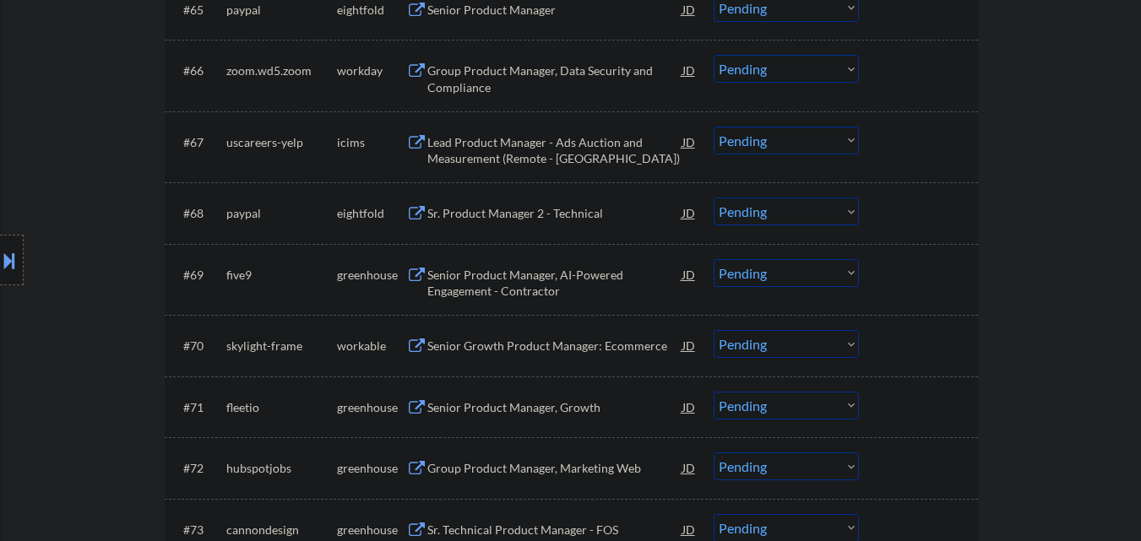
scroll to position [4984, 0]
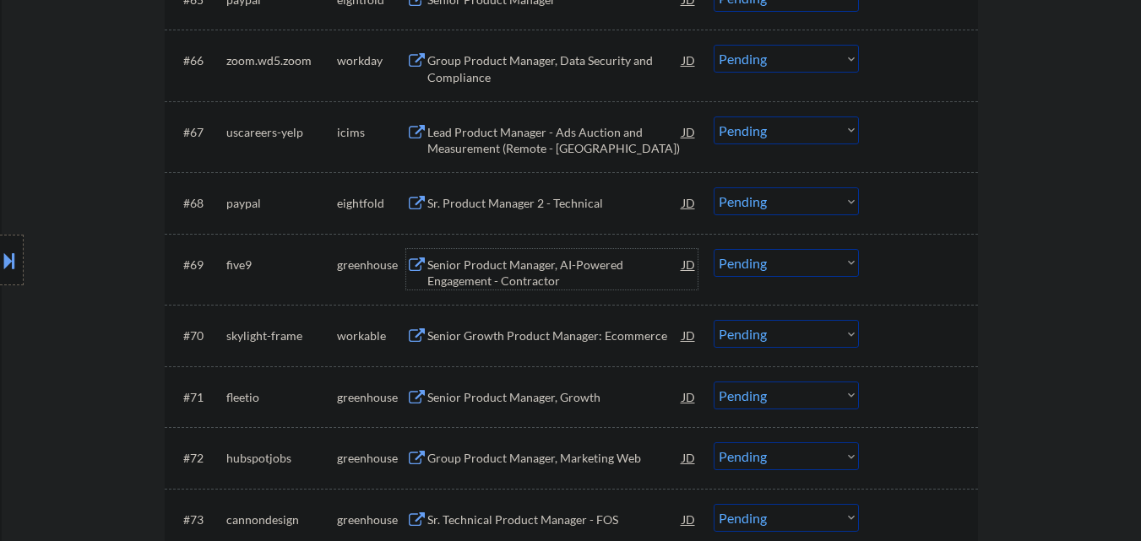
click at [565, 275] on div "Senior Product Manager, AI-Powered Engagement - Contractor" at bounding box center [554, 273] width 255 height 33
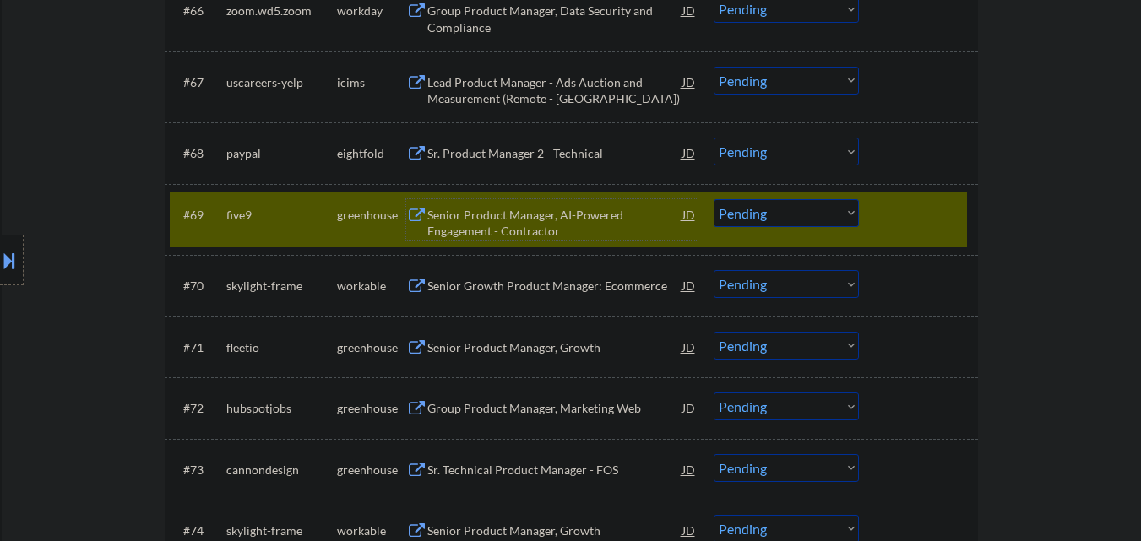
scroll to position [5085, 0]
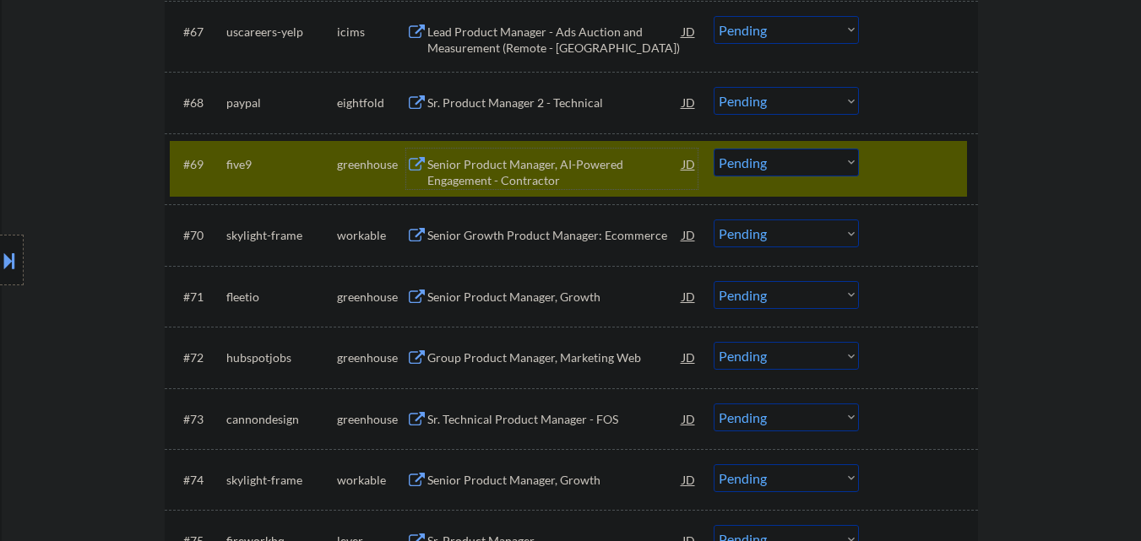
drag, startPoint x: 781, startPoint y: 153, endPoint x: 782, endPoint y: 161, distance: 8.6
click at [781, 153] on select "Choose an option... Pending Applied Excluded (Questions) Excluded (Expired) Exc…" at bounding box center [786, 163] width 145 height 28
click at [714, 149] on select "Choose an option... Pending Applied Excluded (Questions) Excluded (Expired) Exc…" at bounding box center [786, 163] width 145 height 28
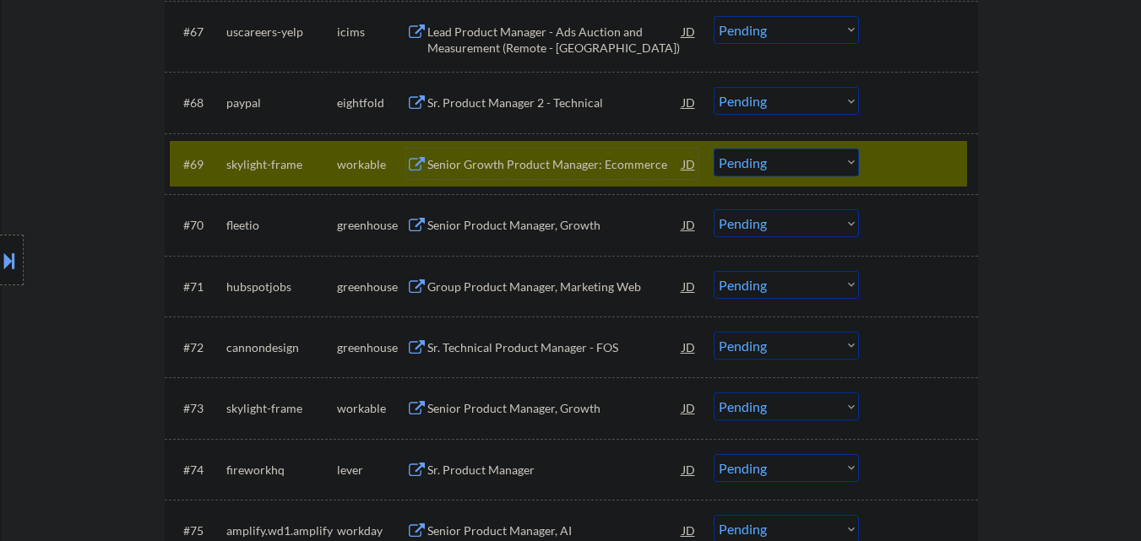
click at [566, 173] on div "Senior Growth Product Manager: Ecommerce" at bounding box center [554, 164] width 255 height 30
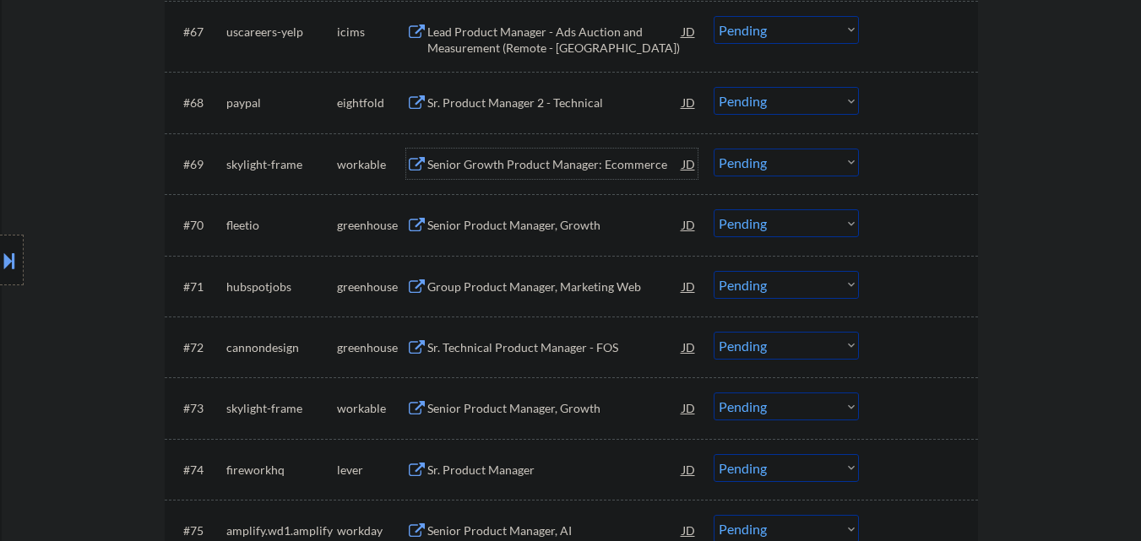
click at [806, 168] on select "Choose an option... Pending Applied Excluded (Questions) Excluded (Expired) Exc…" at bounding box center [786, 163] width 145 height 28
click at [714, 149] on select "Choose an option... Pending Applied Excluded (Questions) Excluded (Expired) Exc…" at bounding box center [786, 163] width 145 height 28
click at [957, 165] on div at bounding box center [921, 164] width 74 height 30
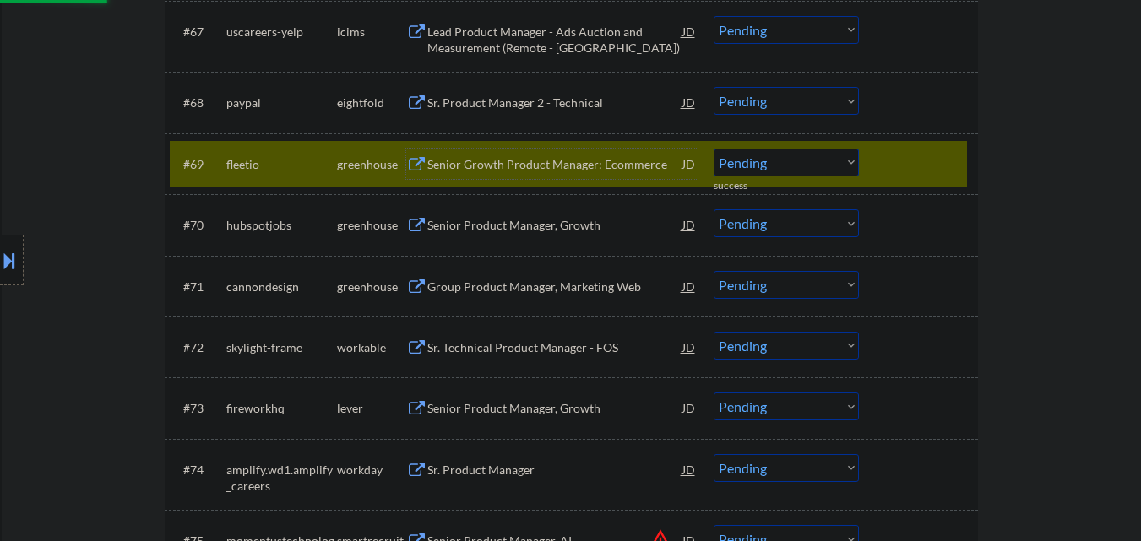
click at [538, 161] on div "Senior Growth Product Manager: Ecommerce" at bounding box center [554, 164] width 255 height 17
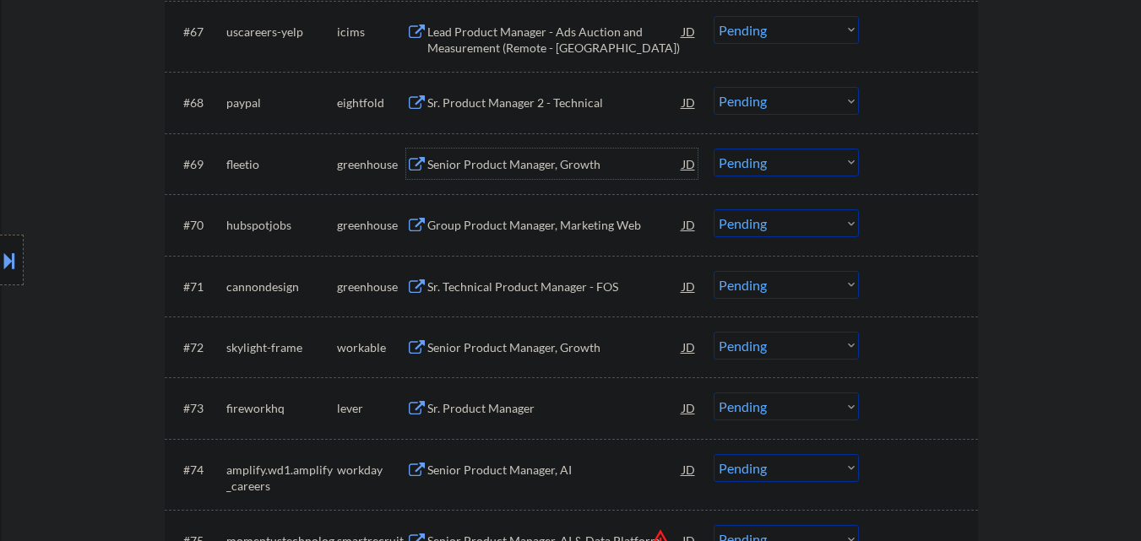
click at [831, 163] on select "Choose an option... Pending Applied Excluded (Questions) Excluded (Expired) Exc…" at bounding box center [786, 163] width 145 height 28
click at [714, 149] on select "Choose an option... Pending Applied Excluded (Questions) Excluded (Expired) Exc…" at bounding box center [786, 163] width 145 height 28
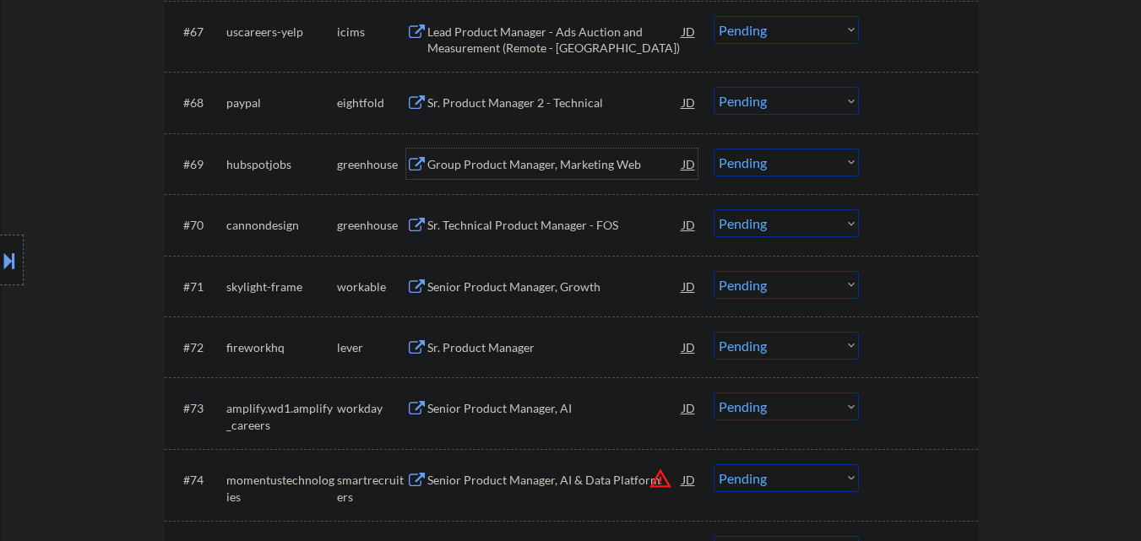
click at [564, 166] on div "Group Product Manager, Marketing Web" at bounding box center [554, 164] width 255 height 17
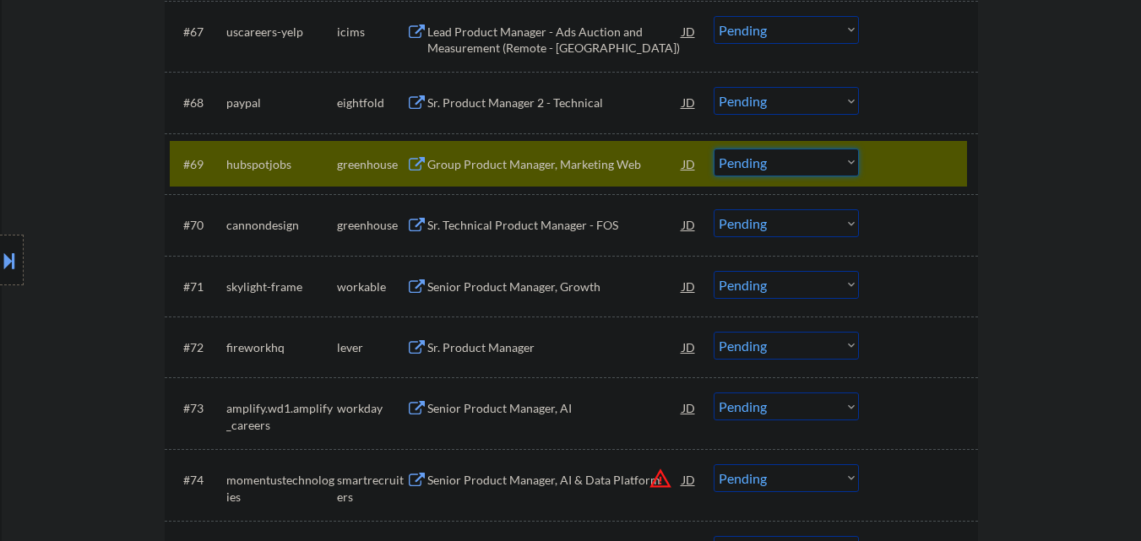
click at [831, 171] on select "Choose an option... Pending Applied Excluded (Questions) Excluded (Expired) Exc…" at bounding box center [786, 163] width 145 height 28
click at [556, 160] on div "Group Product Manager, Marketing Web" at bounding box center [554, 164] width 255 height 17
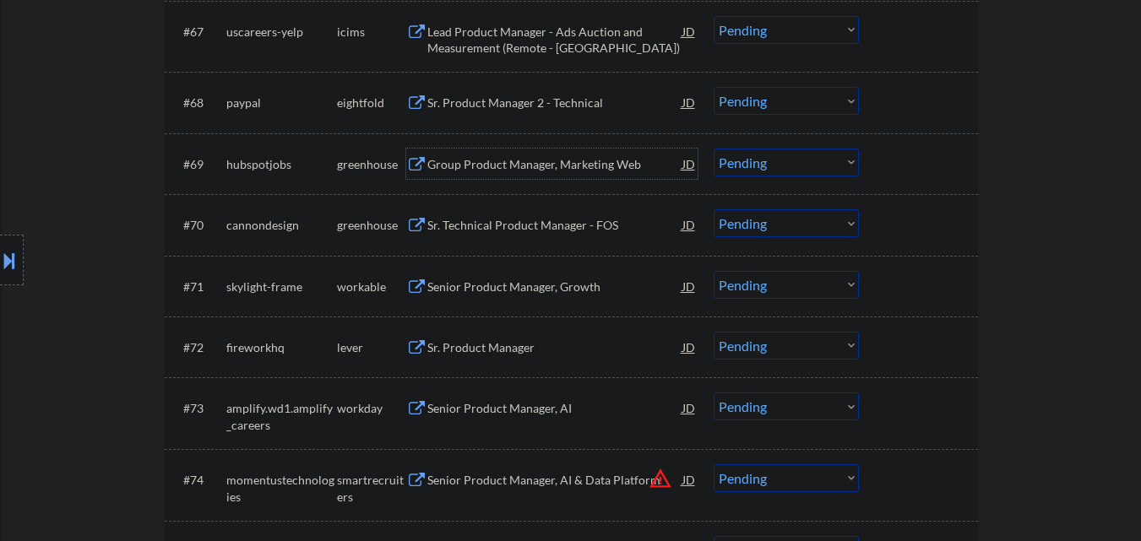
click at [813, 166] on select "Choose an option... Pending Applied Excluded (Questions) Excluded (Expired) Exc…" at bounding box center [786, 163] width 145 height 28
click at [714, 149] on select "Choose an option... Pending Applied Excluded (Questions) Excluded (Expired) Exc…" at bounding box center [786, 163] width 145 height 28
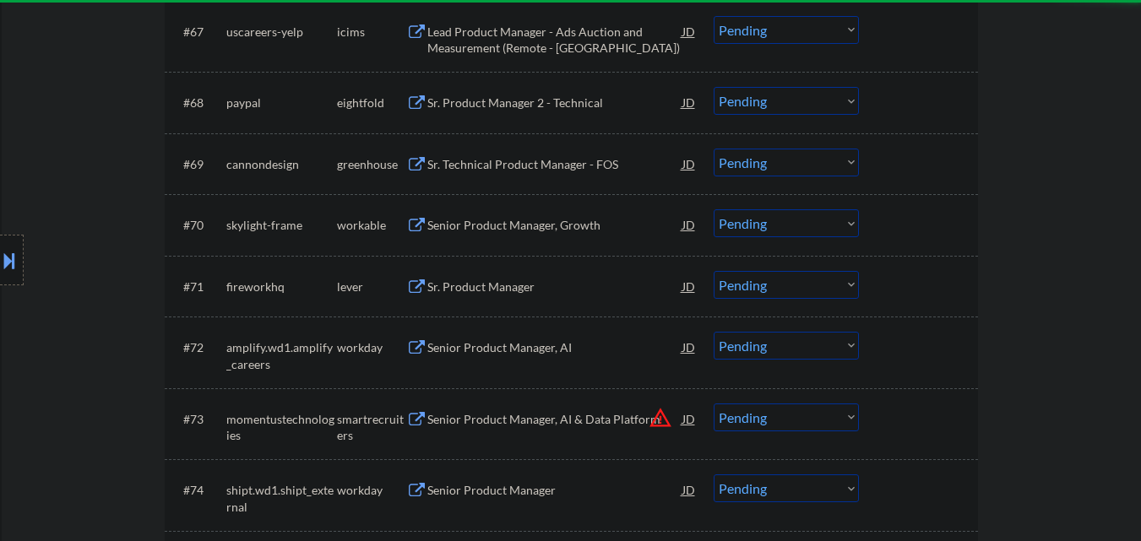
click at [525, 166] on div "Sr. Technical Product Manager - FOS" at bounding box center [554, 164] width 255 height 17
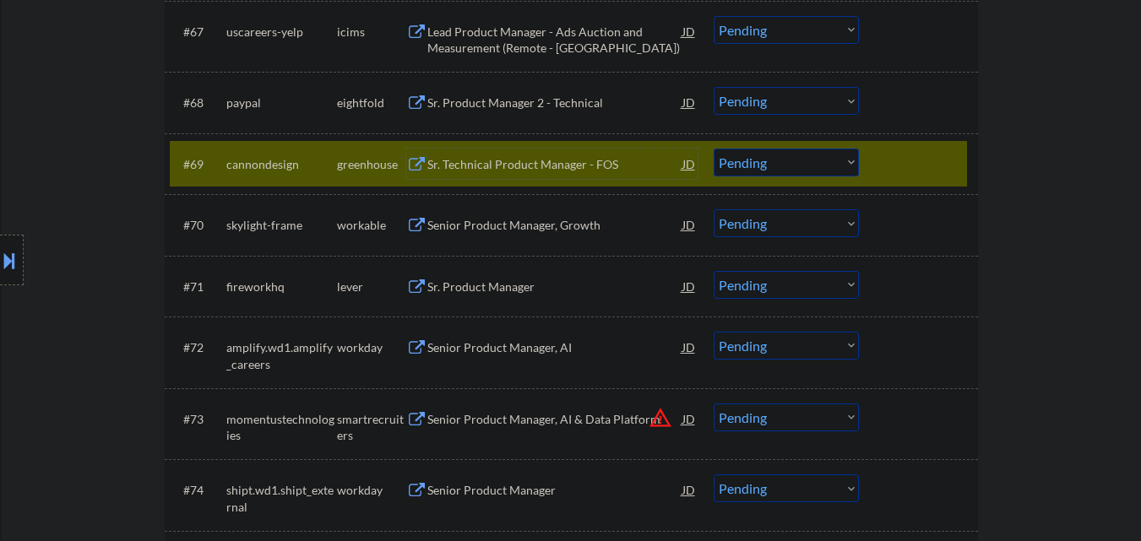
click at [832, 168] on select "Choose an option... Pending Applied Excluded (Questions) Excluded (Expired) Exc…" at bounding box center [786, 163] width 145 height 28
click at [714, 149] on select "Choose an option... Pending Applied Excluded (Questions) Excluded (Expired) Exc…" at bounding box center [786, 163] width 145 height 28
click at [950, 157] on div at bounding box center [921, 164] width 74 height 30
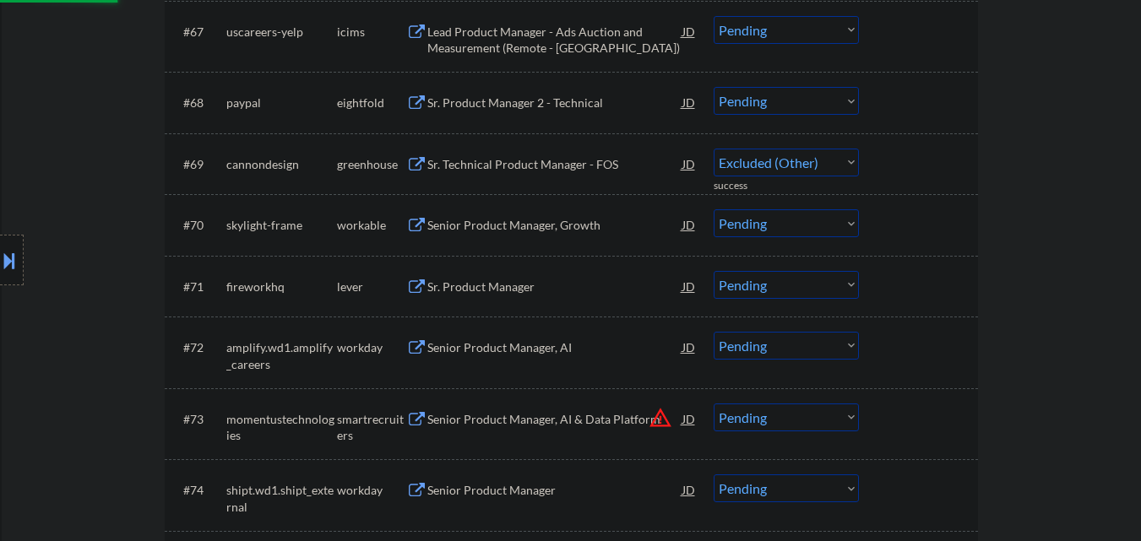
select select ""pending""
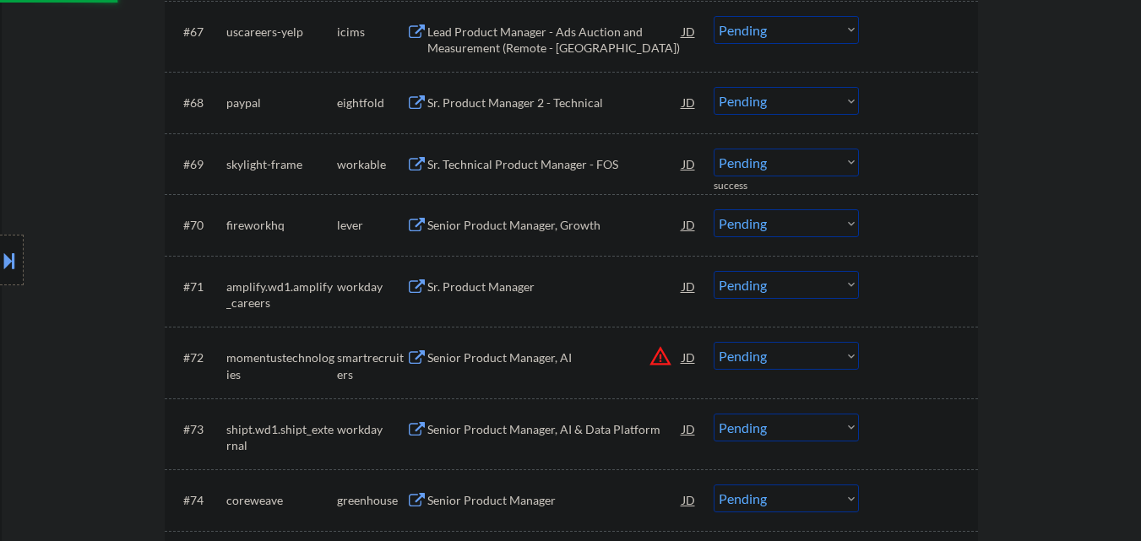
click at [558, 174] on div "Sr. Technical Product Manager - FOS" at bounding box center [554, 164] width 255 height 30
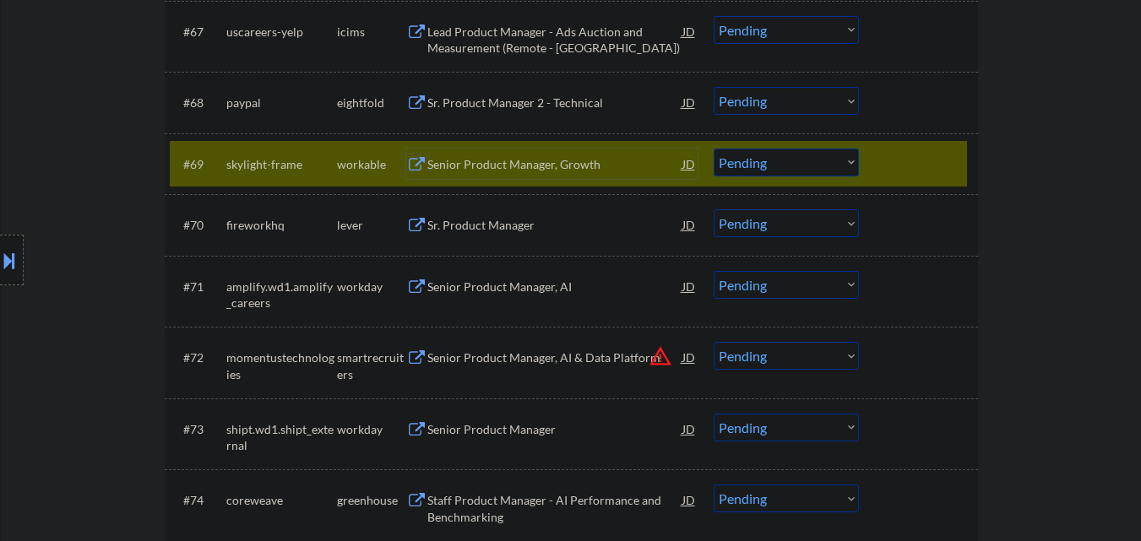
click at [912, 166] on div at bounding box center [921, 164] width 74 height 30
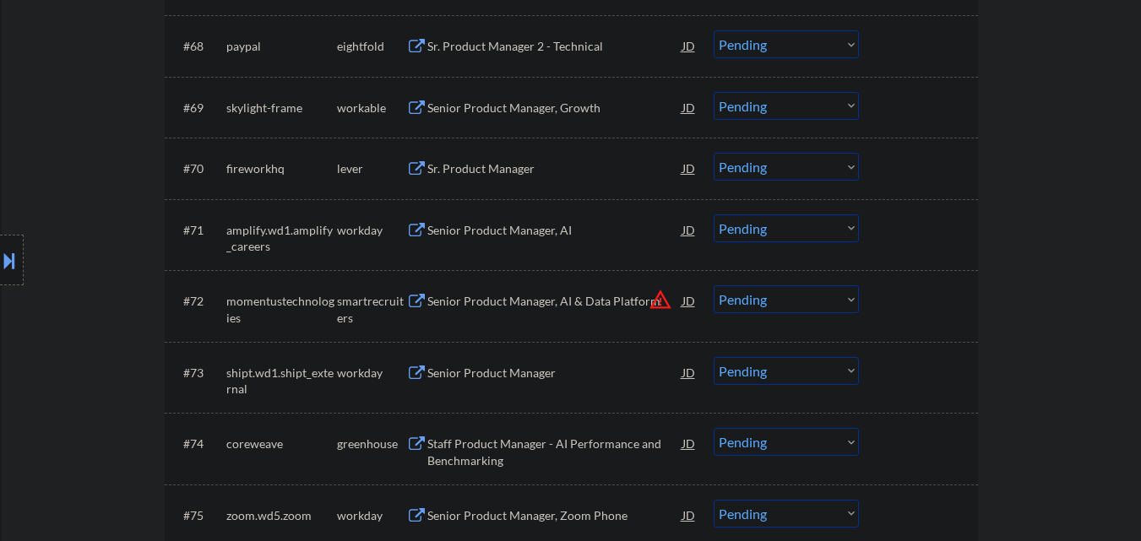
scroll to position [5169, 0]
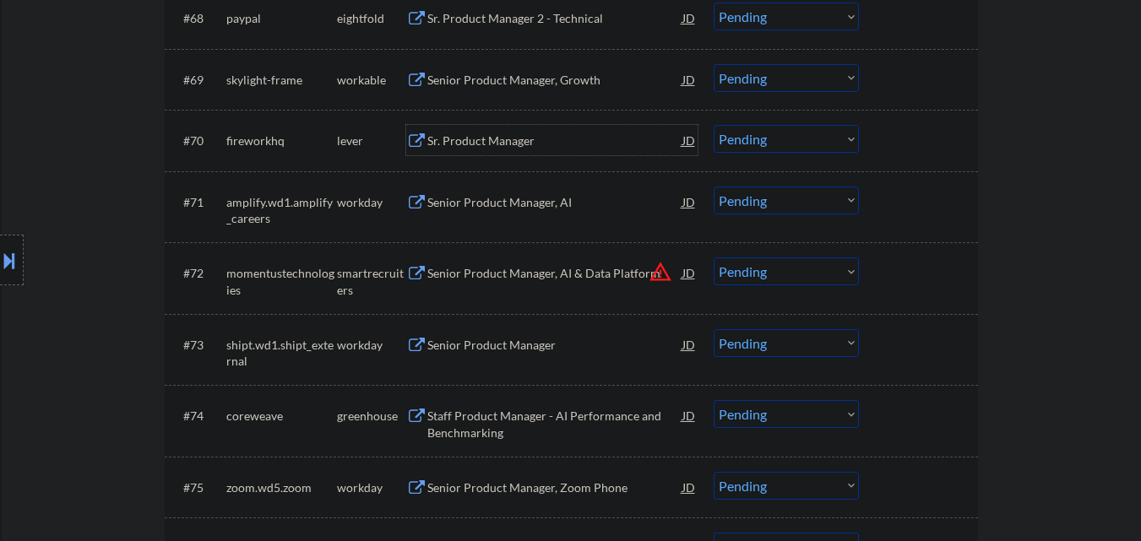
click at [503, 129] on div "Sr. Product Manager" at bounding box center [554, 140] width 255 height 30
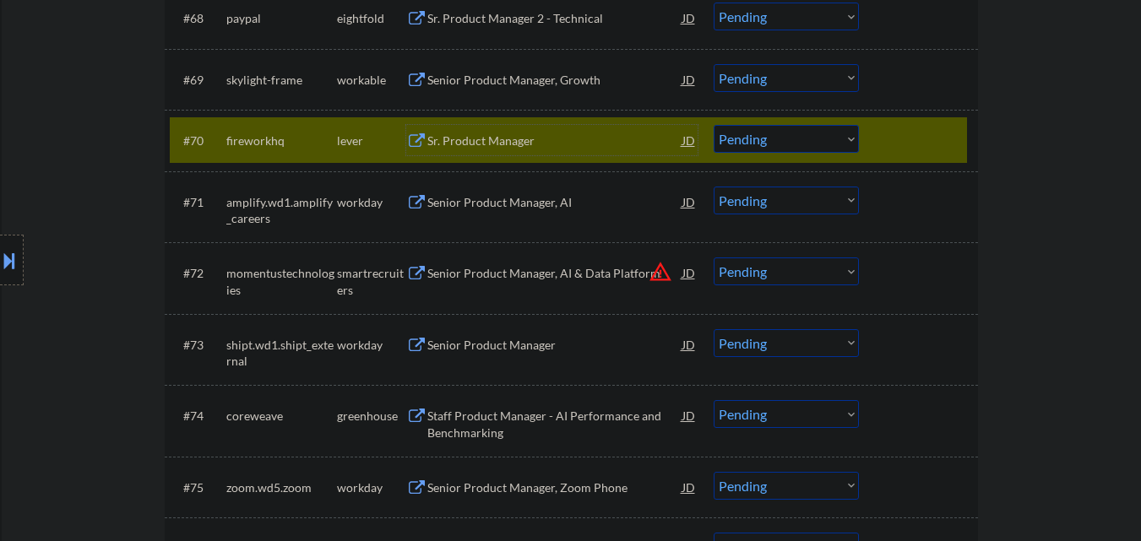
click at [805, 142] on select "Choose an option... Pending Applied Excluded (Questions) Excluded (Expired) Exc…" at bounding box center [786, 139] width 145 height 28
click at [714, 125] on select "Choose an option... Pending Applied Excluded (Questions) Excluded (Expired) Exc…" at bounding box center [786, 139] width 145 height 28
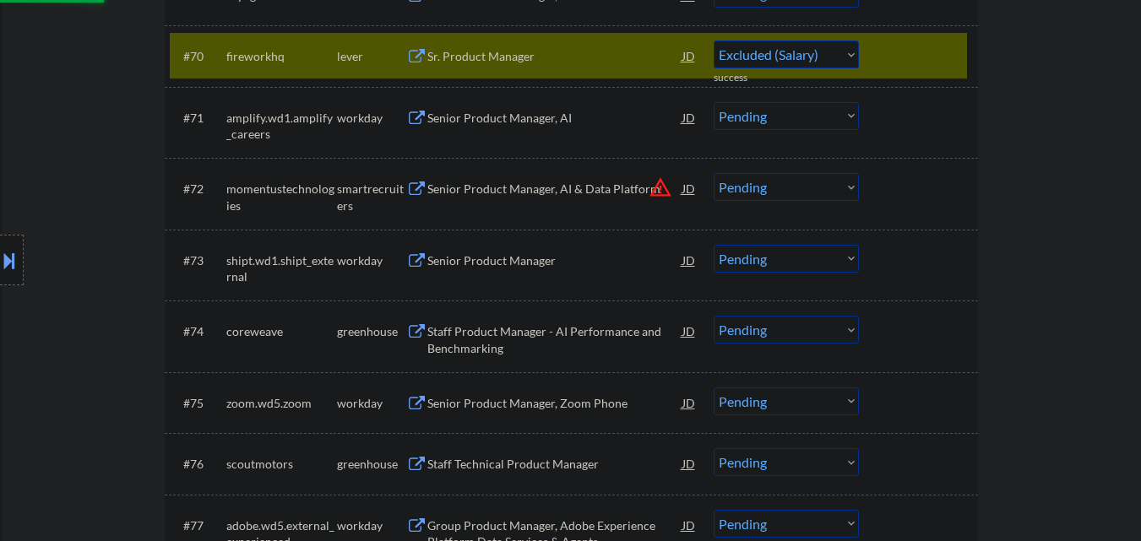
select select ""pending""
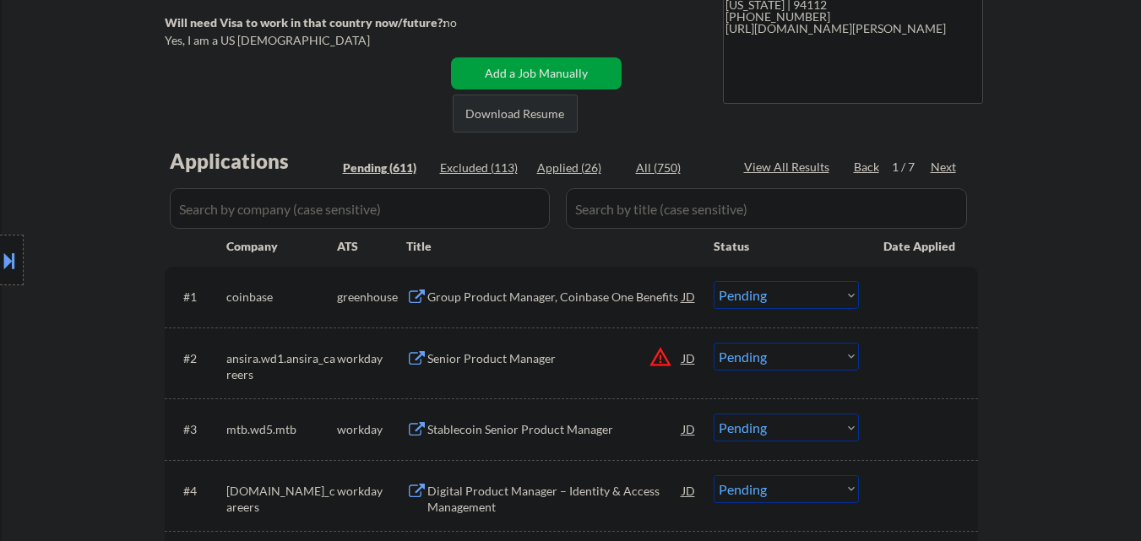
scroll to position [338, 0]
